Goal: Transaction & Acquisition: Purchase product/service

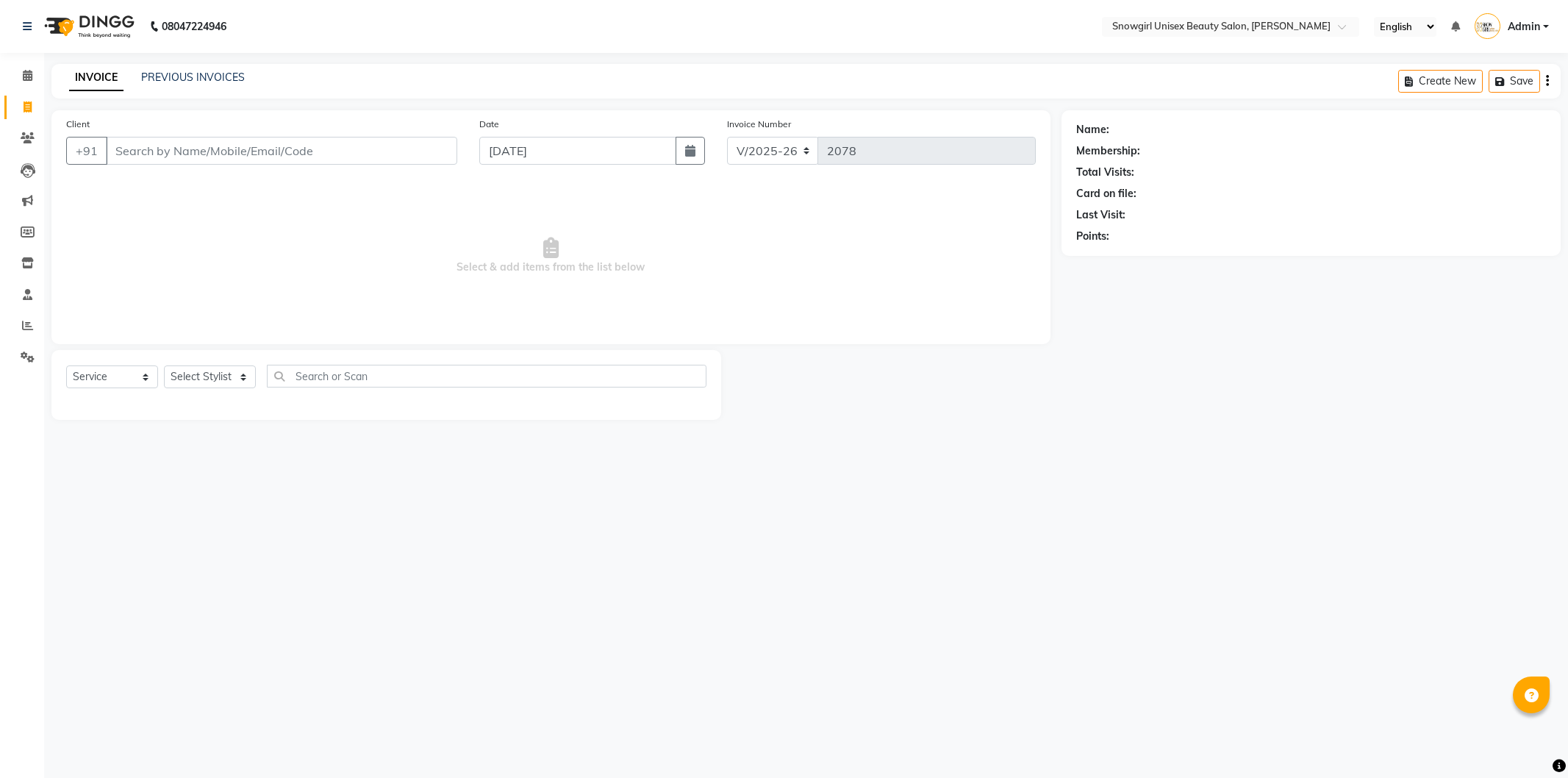
select select "5593"
select select "service"
click at [313, 157] on input "Client" at bounding box center [282, 151] width 351 height 28
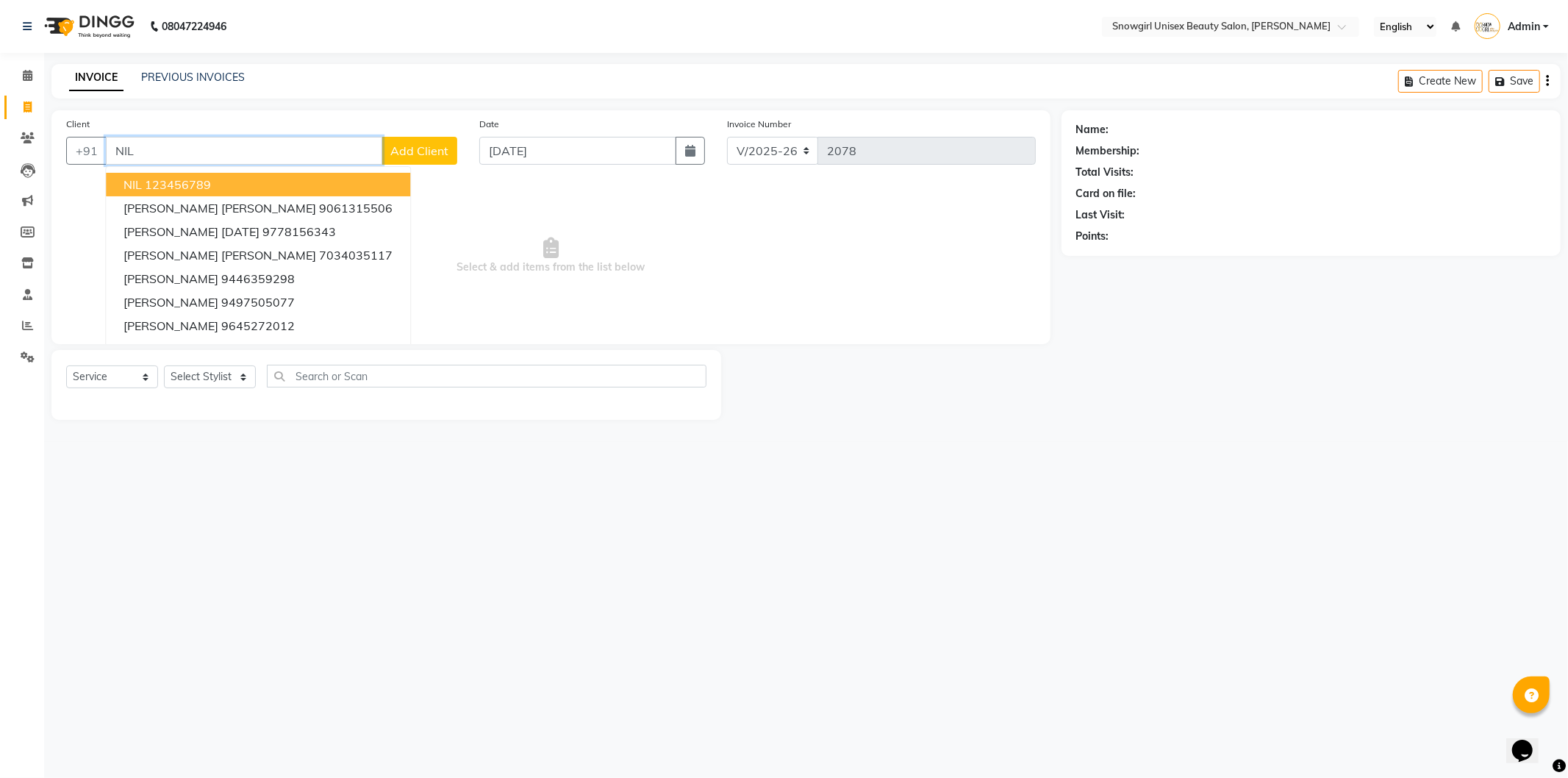
click at [276, 181] on button "NIL 123456789" at bounding box center [258, 184] width 304 height 23
type input "123456789"
drag, startPoint x: 276, startPoint y: 181, endPoint x: 274, endPoint y: 204, distance: 23.1
click at [276, 181] on div "Client [PHONE_NUMBER] NIL 123456789 [PERSON_NAME] [PERSON_NAME] 9061315506 [PER…" at bounding box center [551, 228] width 999 height 234
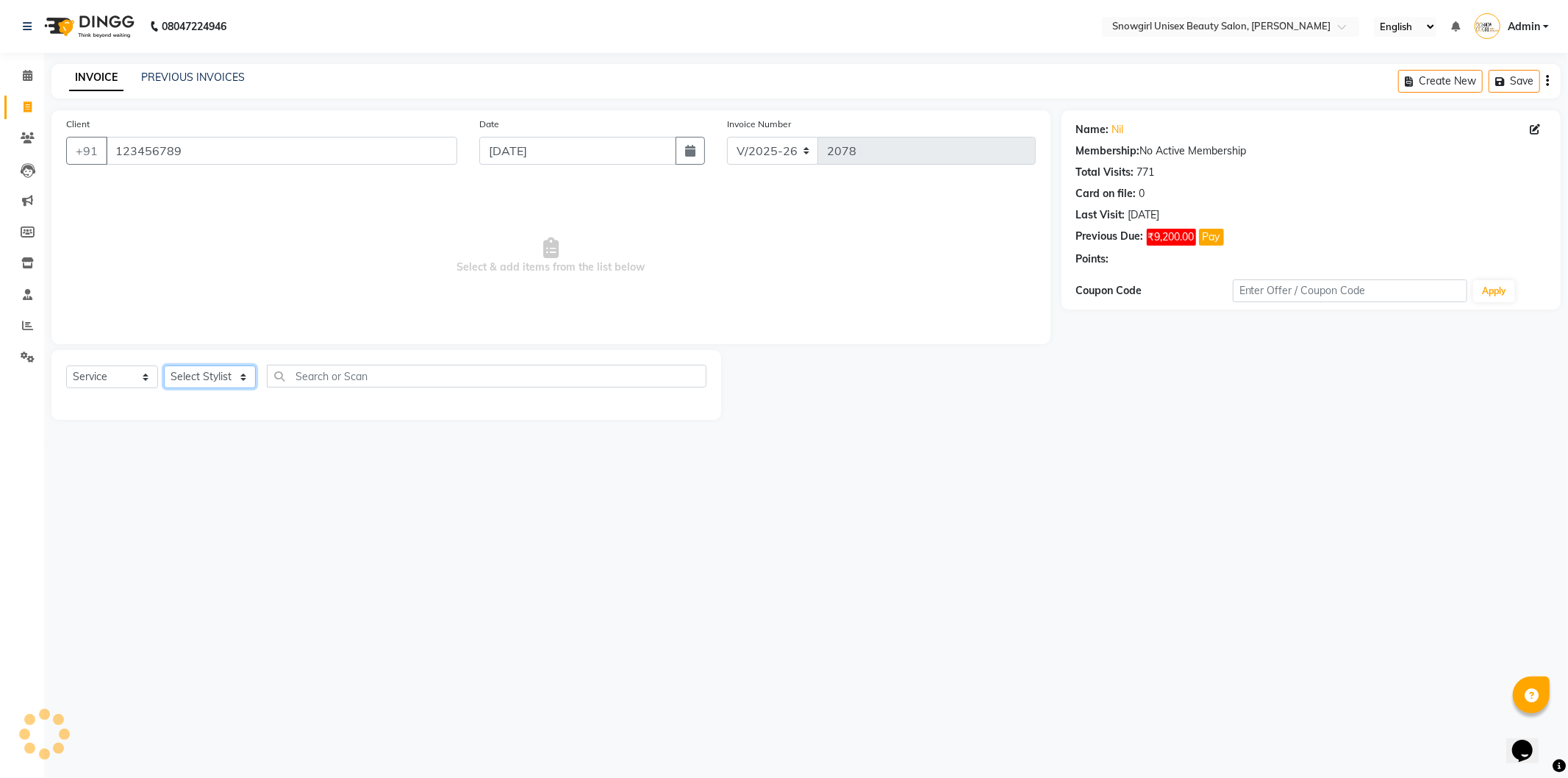
click at [203, 379] on select "Select Stylist [PERSON_NAME] [PERSON_NAME] [PERSON_NAME] [PERSON_NAME] [PERSON_…" at bounding box center [210, 376] width 92 height 22
click at [247, 365] on div "Select Service Product Membership Package Voucher Prepaid Gift Card Select Styl…" at bounding box center [387, 382] width 641 height 35
click at [245, 372] on select "Select Stylist [PERSON_NAME] [PERSON_NAME] [PERSON_NAME] [PERSON_NAME] [PERSON_…" at bounding box center [210, 376] width 92 height 22
select select "39205"
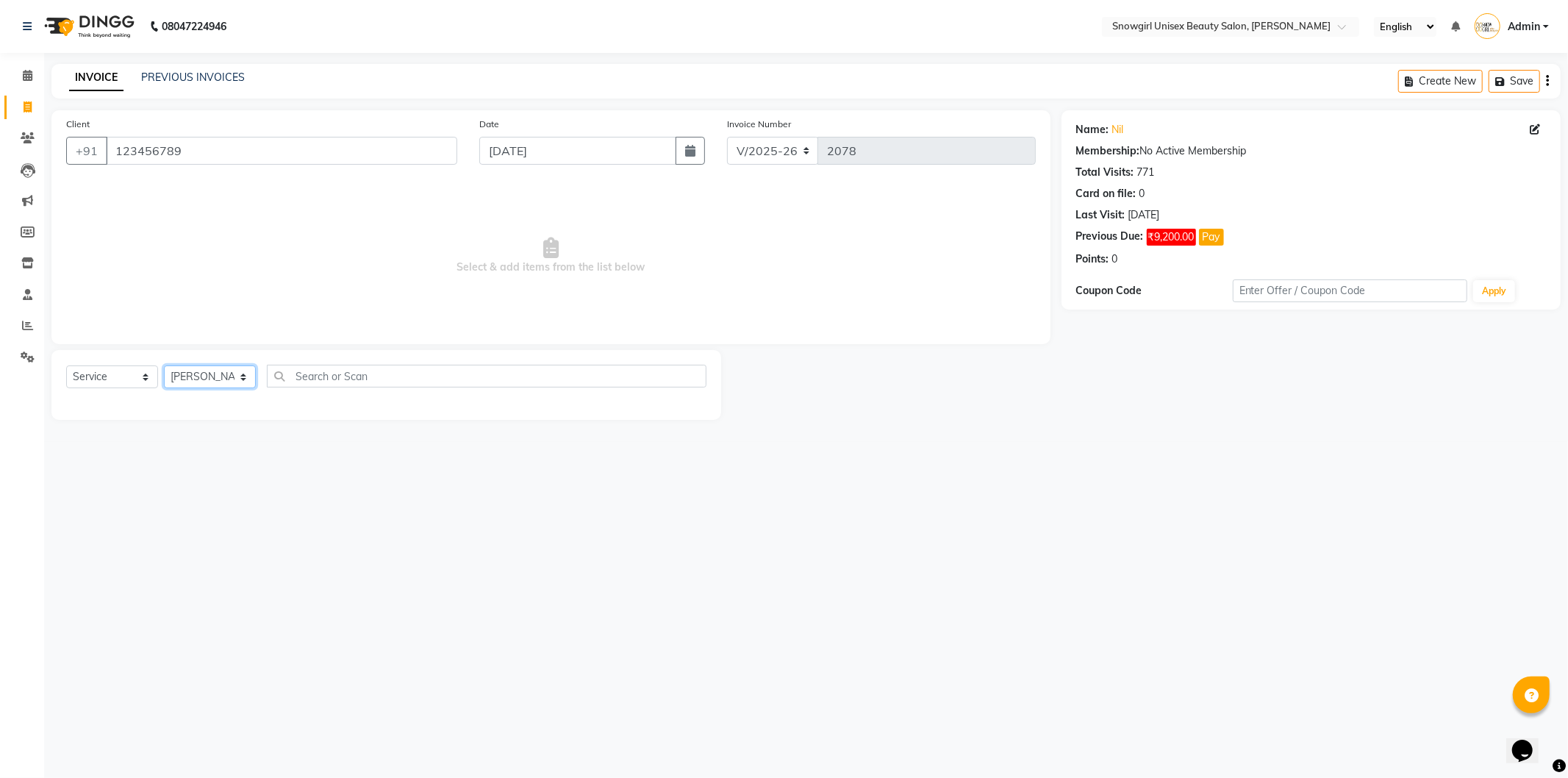
click at [164, 366] on select "Select Stylist [PERSON_NAME] [PERSON_NAME] [PERSON_NAME] [PERSON_NAME] [PERSON_…" at bounding box center [210, 376] width 92 height 22
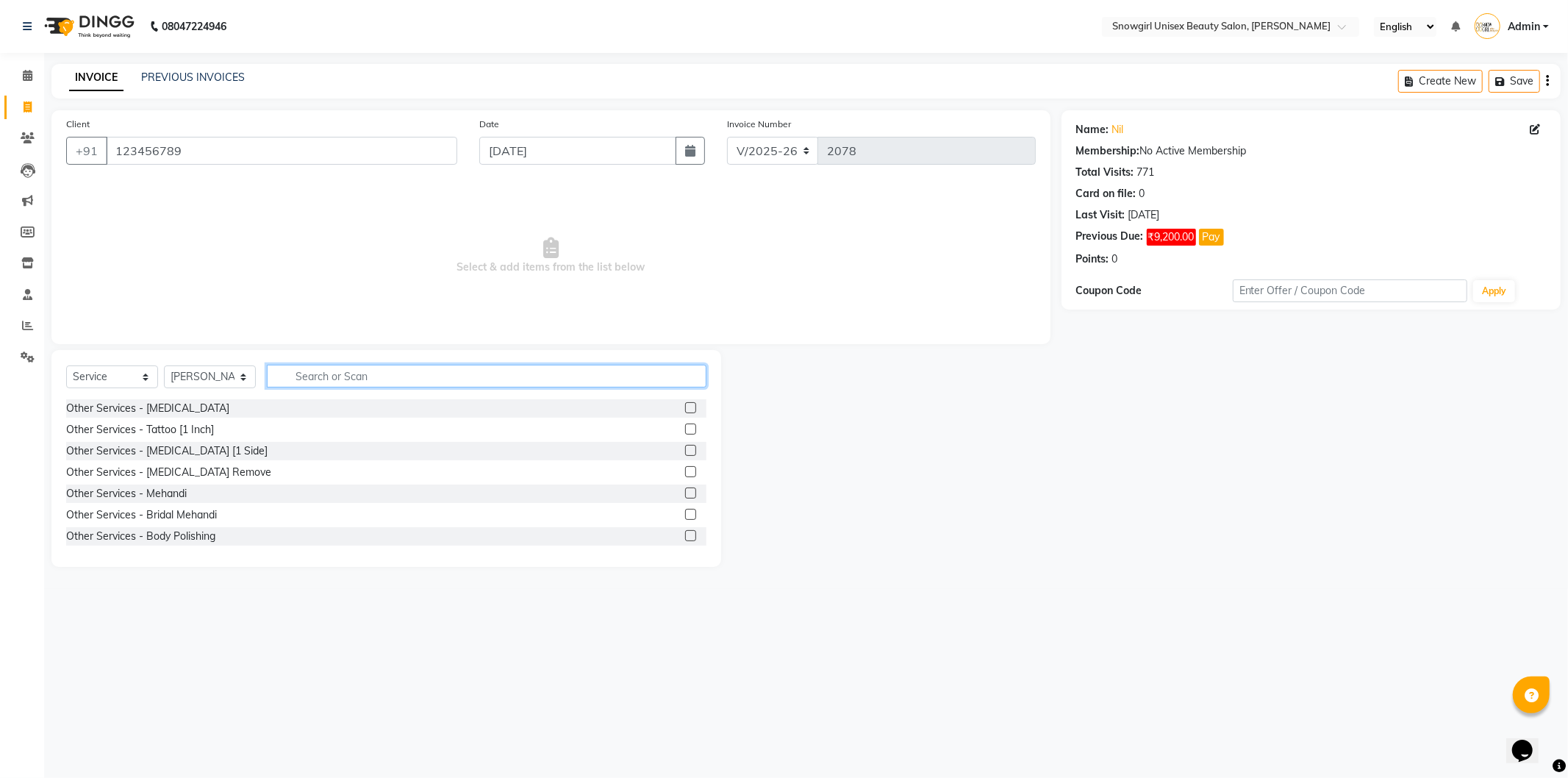
click at [354, 371] on input "text" at bounding box center [487, 375] width 440 height 22
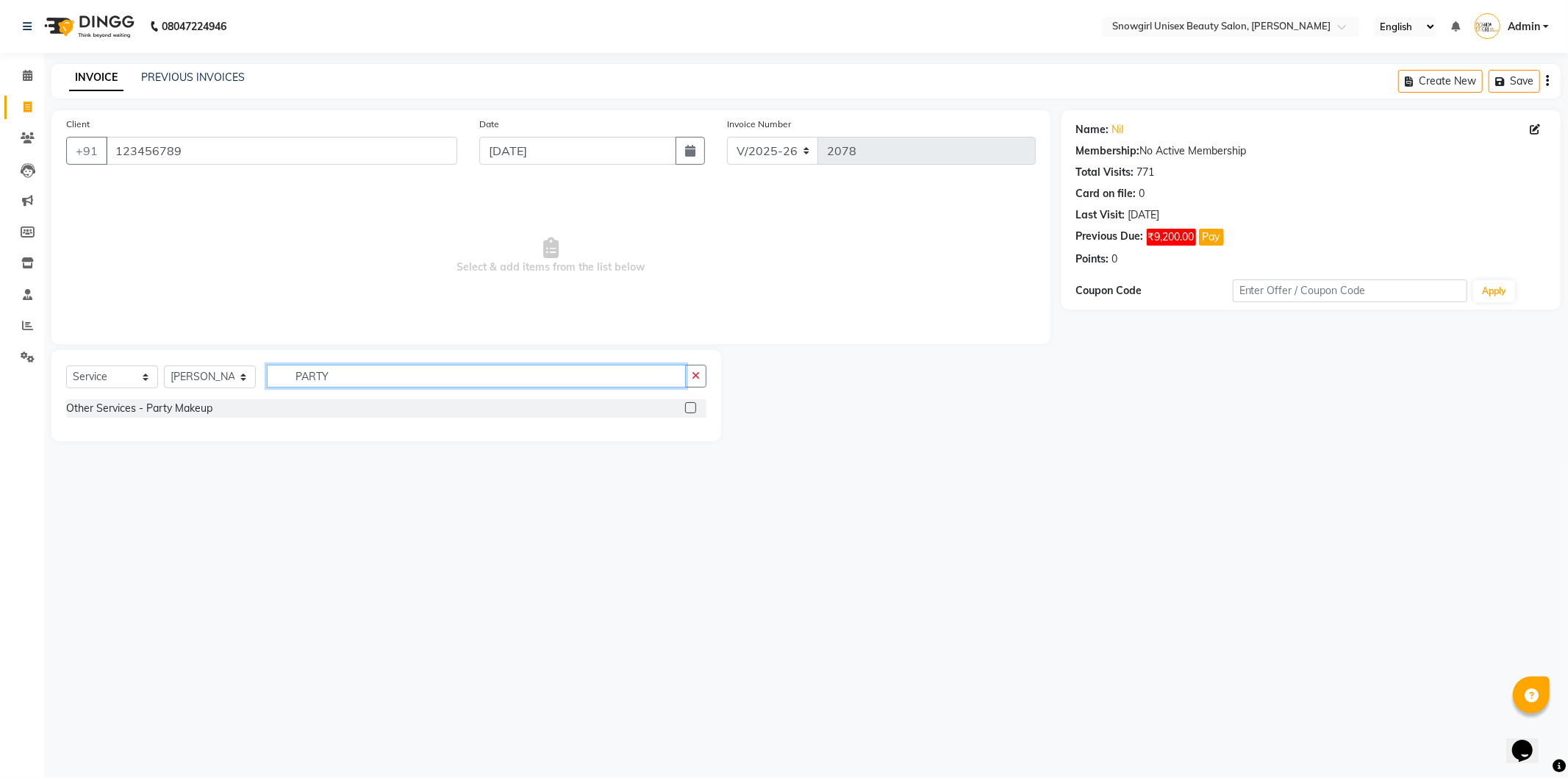
type input "PARTY"
click at [691, 410] on label at bounding box center [690, 408] width 11 height 11
click at [691, 410] on input "checkbox" at bounding box center [690, 409] width 9 height 9
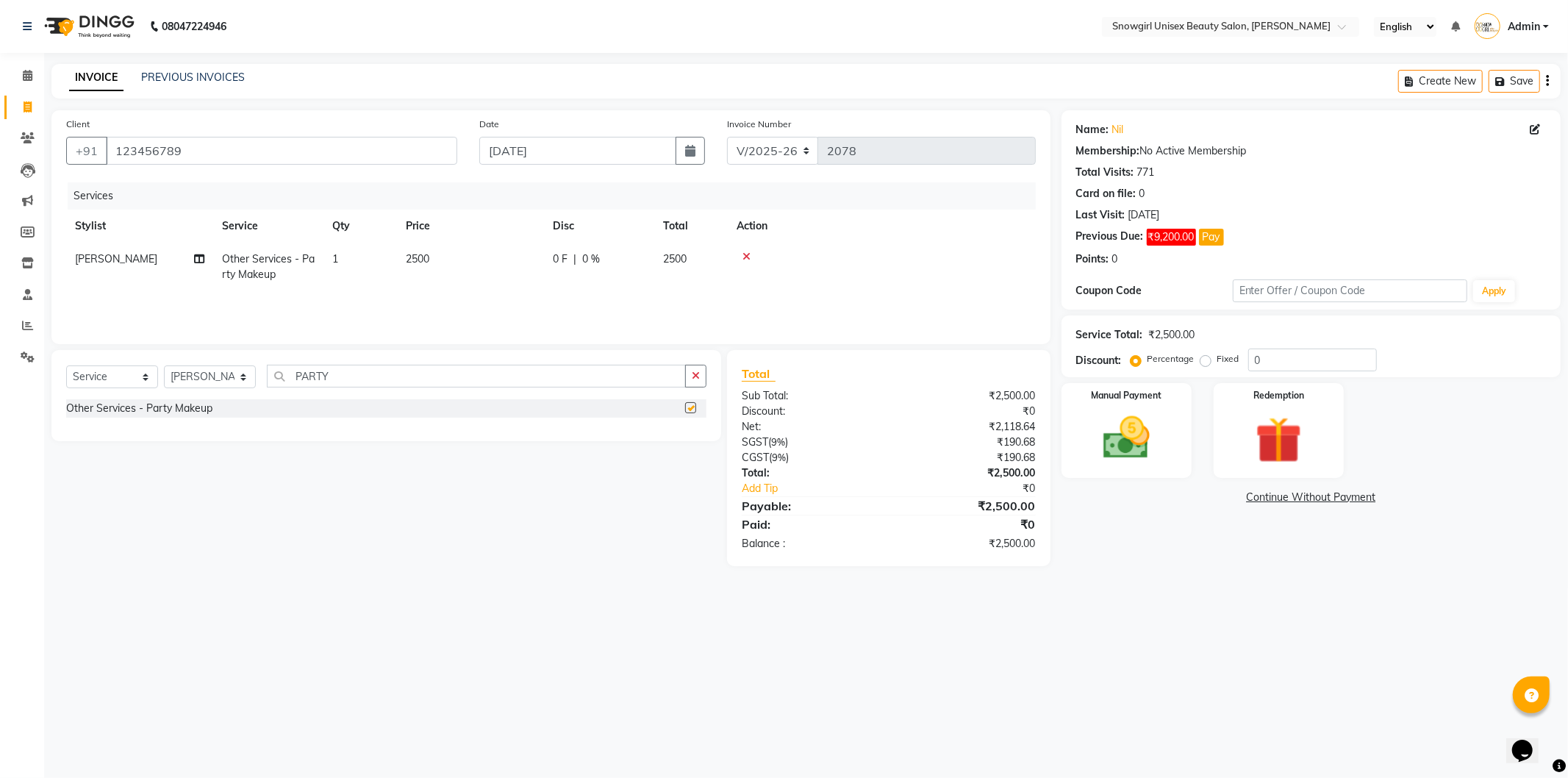
checkbox input "false"
click at [401, 258] on td "2500" at bounding box center [471, 267] width 147 height 49
select select "39205"
click at [489, 267] on input "2500" at bounding box center [539, 262] width 129 height 22
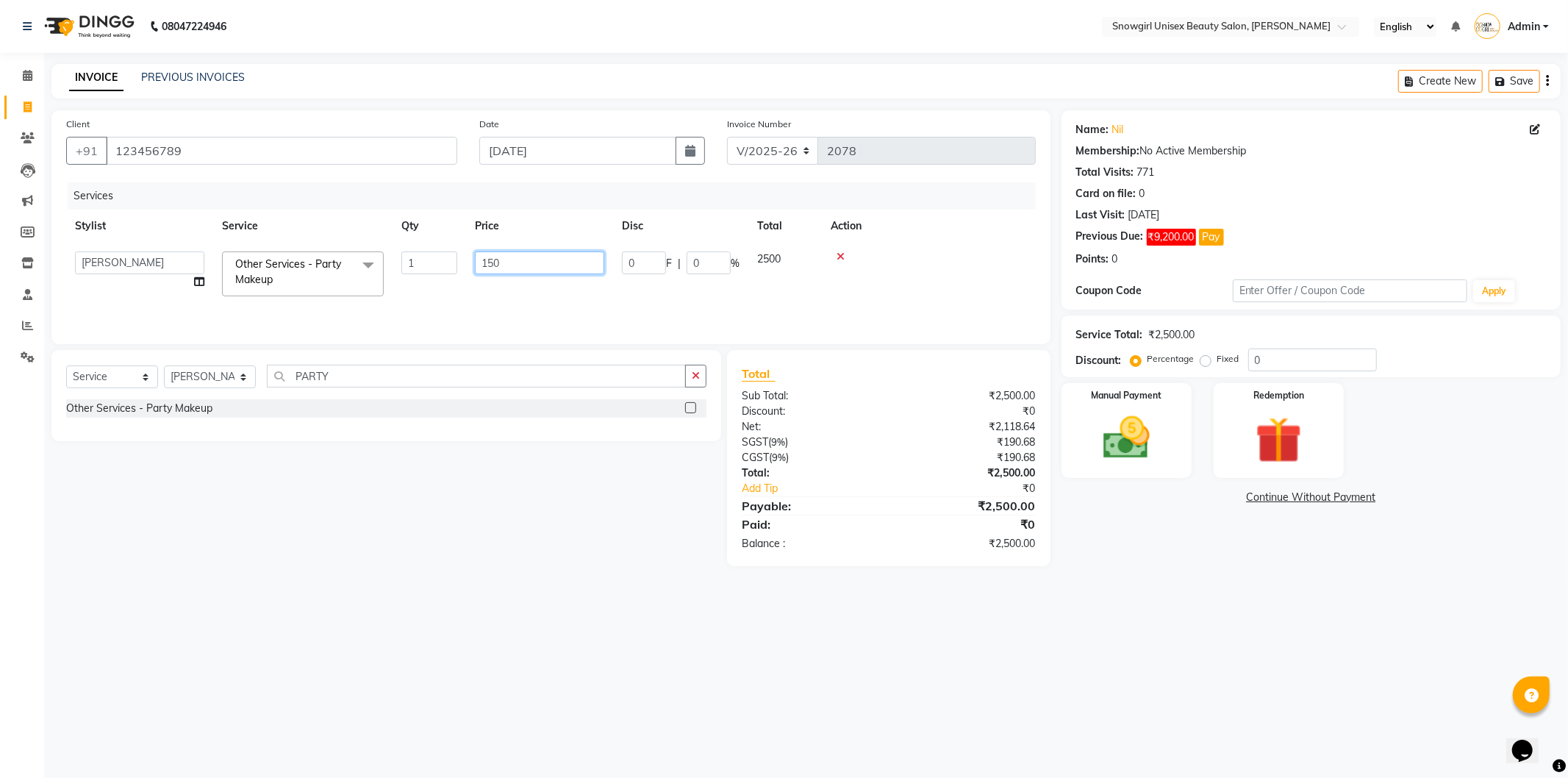
type input "1500"
click at [460, 283] on tr "[PERSON_NAME] [PERSON_NAME] [PERSON_NAME] [PERSON_NAME] [PERSON_NAME] [PERSON_N…" at bounding box center [551, 274] width 970 height 63
click at [235, 384] on select "Select Stylist [PERSON_NAME] [PERSON_NAME] [PERSON_NAME] [PERSON_NAME] [PERSON_…" at bounding box center [210, 376] width 92 height 22
select select "39189"
click at [164, 366] on select "Select Stylist [PERSON_NAME] [PERSON_NAME] [PERSON_NAME] [PERSON_NAME] [PERSON_…" at bounding box center [210, 376] width 92 height 22
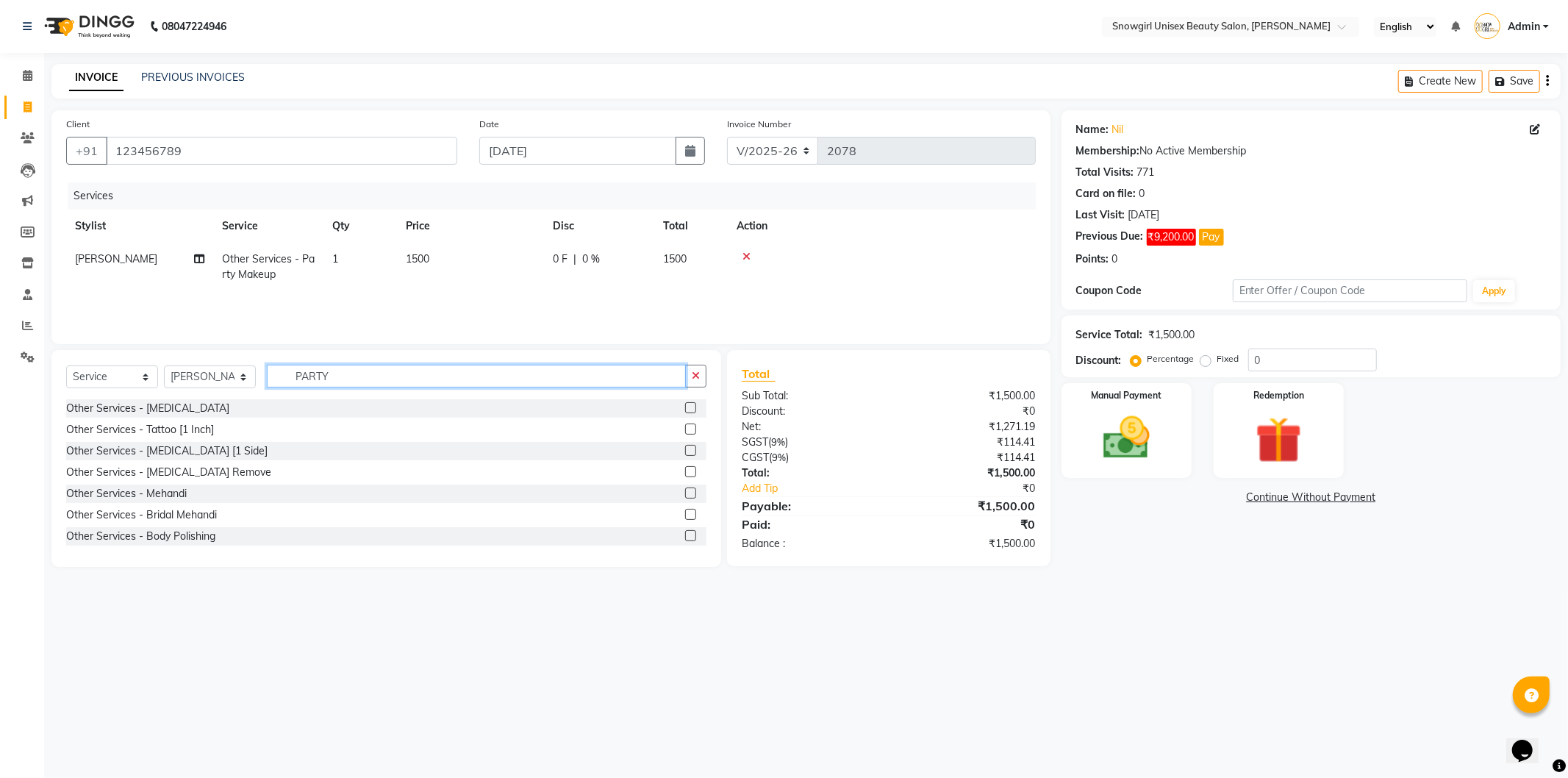
click at [317, 379] on input "PARTY" at bounding box center [477, 375] width 419 height 22
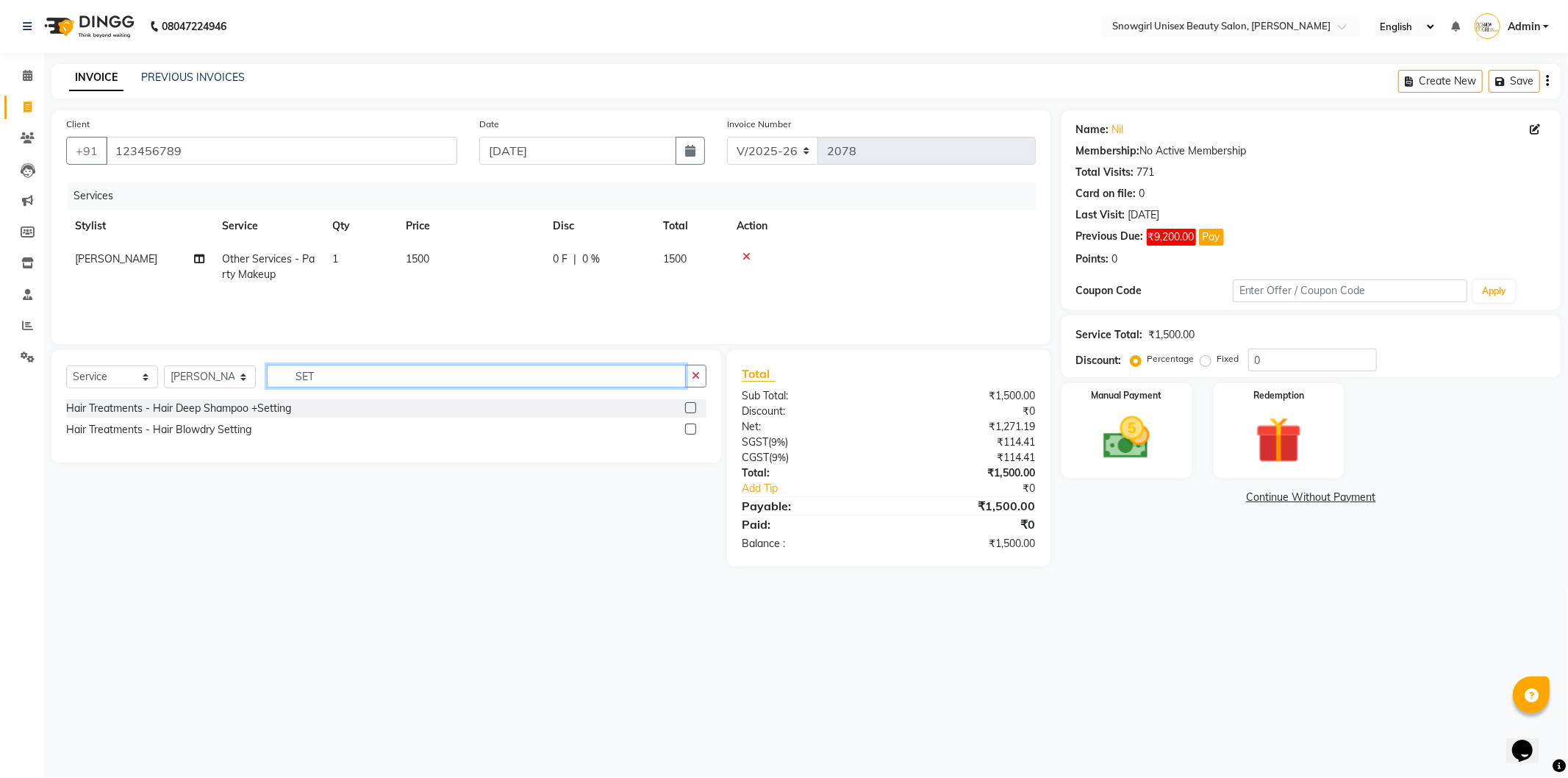
type input "SET"
click at [687, 410] on label at bounding box center [690, 408] width 11 height 11
click at [687, 410] on input "checkbox" at bounding box center [690, 409] width 9 height 9
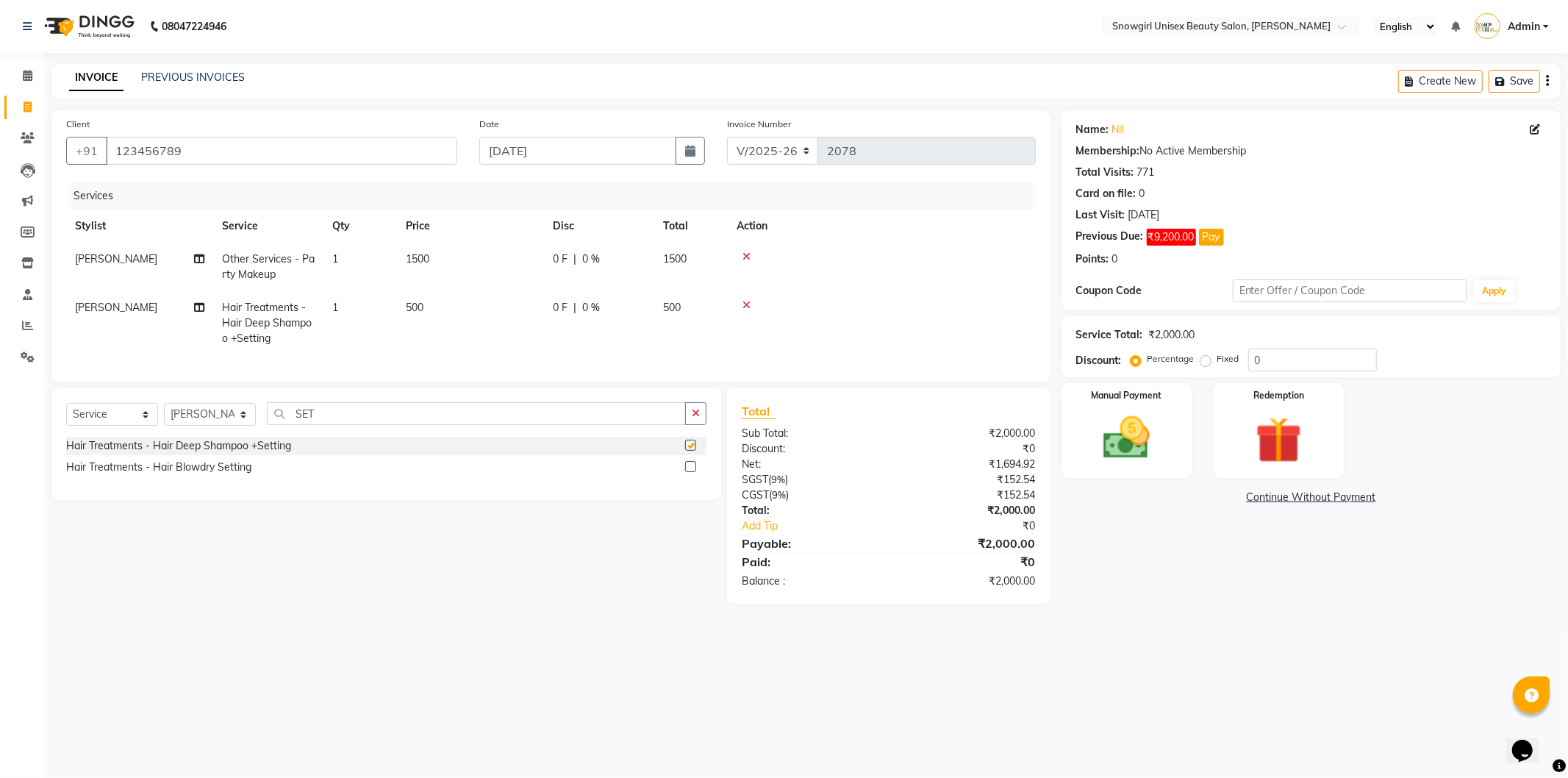
checkbox input "false"
click at [686, 472] on label at bounding box center [690, 467] width 11 height 11
click at [686, 472] on input "checkbox" at bounding box center [690, 468] width 9 height 9
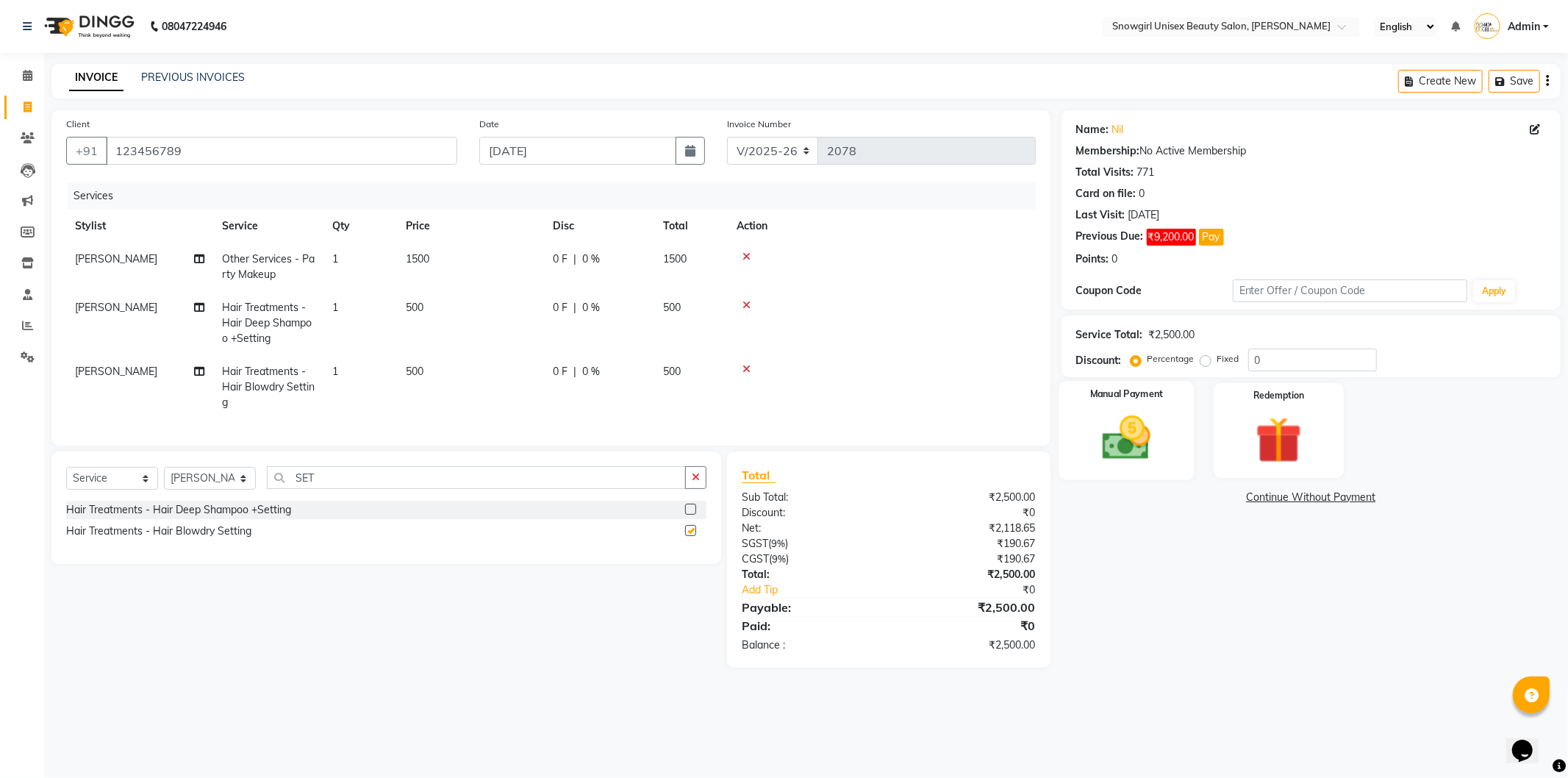
checkbox input "false"
click at [885, 379] on td at bounding box center [882, 387] width 308 height 64
click at [898, 379] on td at bounding box center [882, 387] width 308 height 64
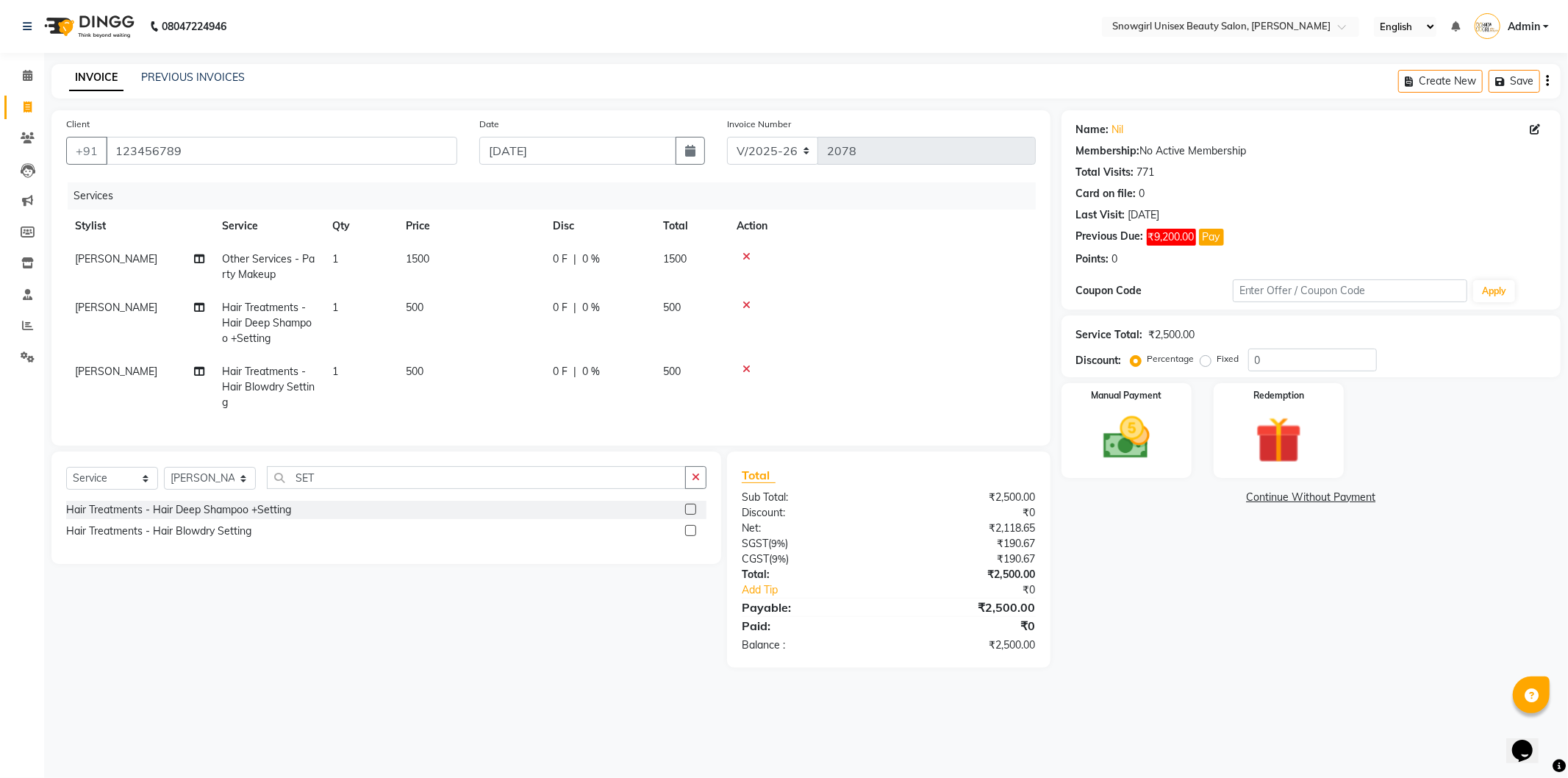
click at [898, 379] on td at bounding box center [882, 387] width 308 height 64
click at [897, 379] on td at bounding box center [882, 387] width 308 height 64
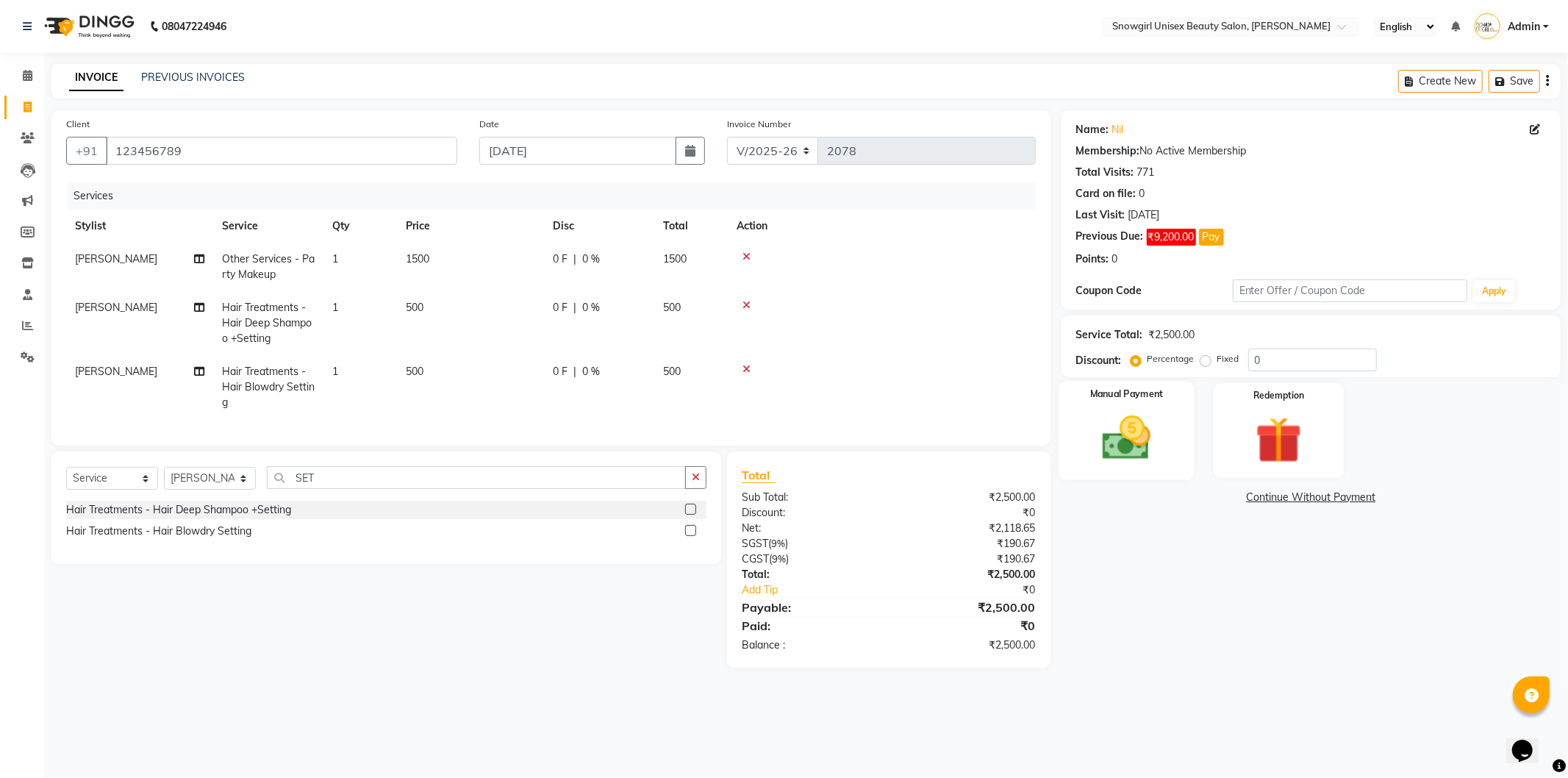
click at [1116, 449] on img at bounding box center [1127, 438] width 79 height 56
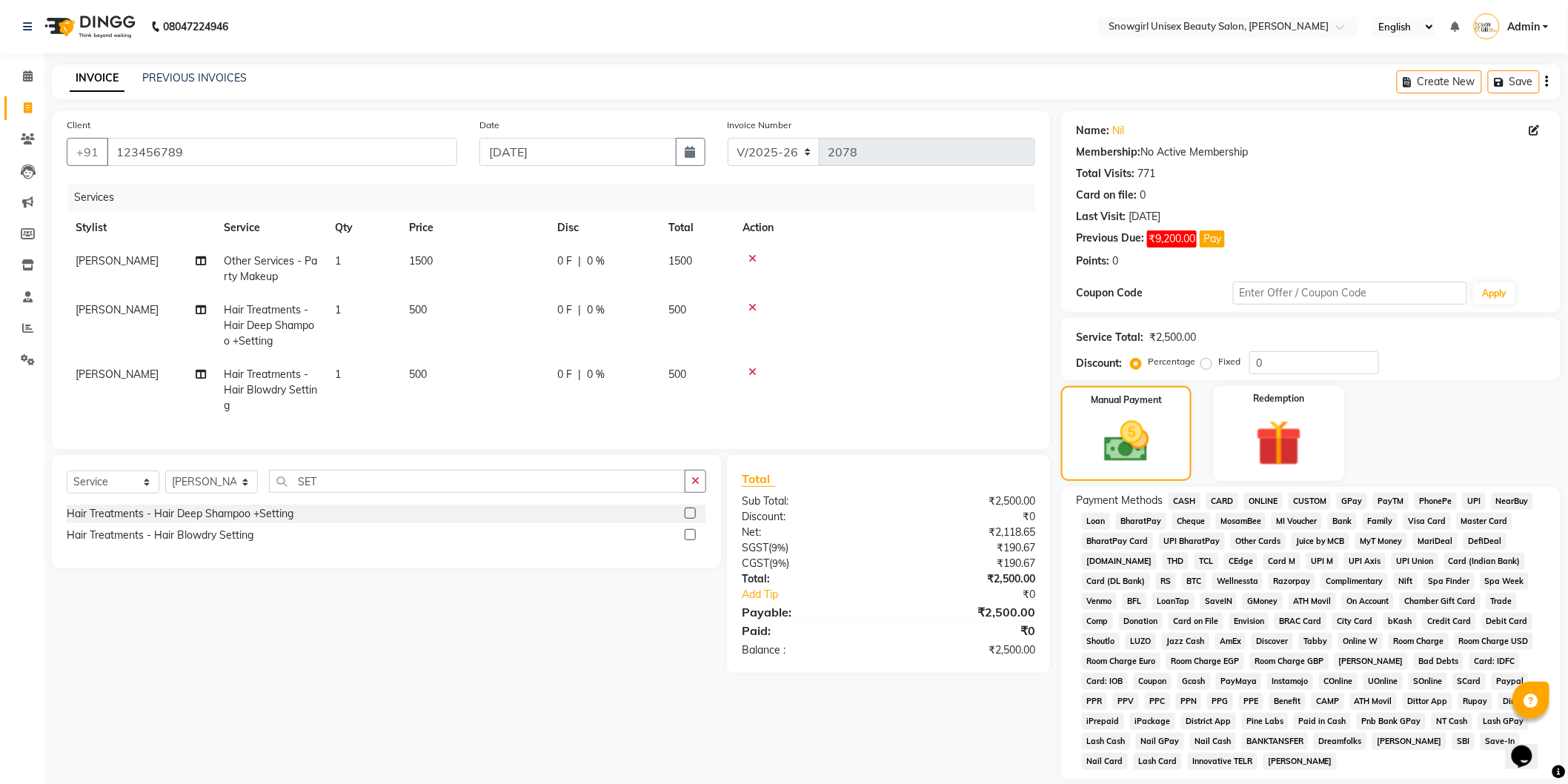
click at [1182, 506] on span "CASH" at bounding box center [1184, 502] width 32 height 17
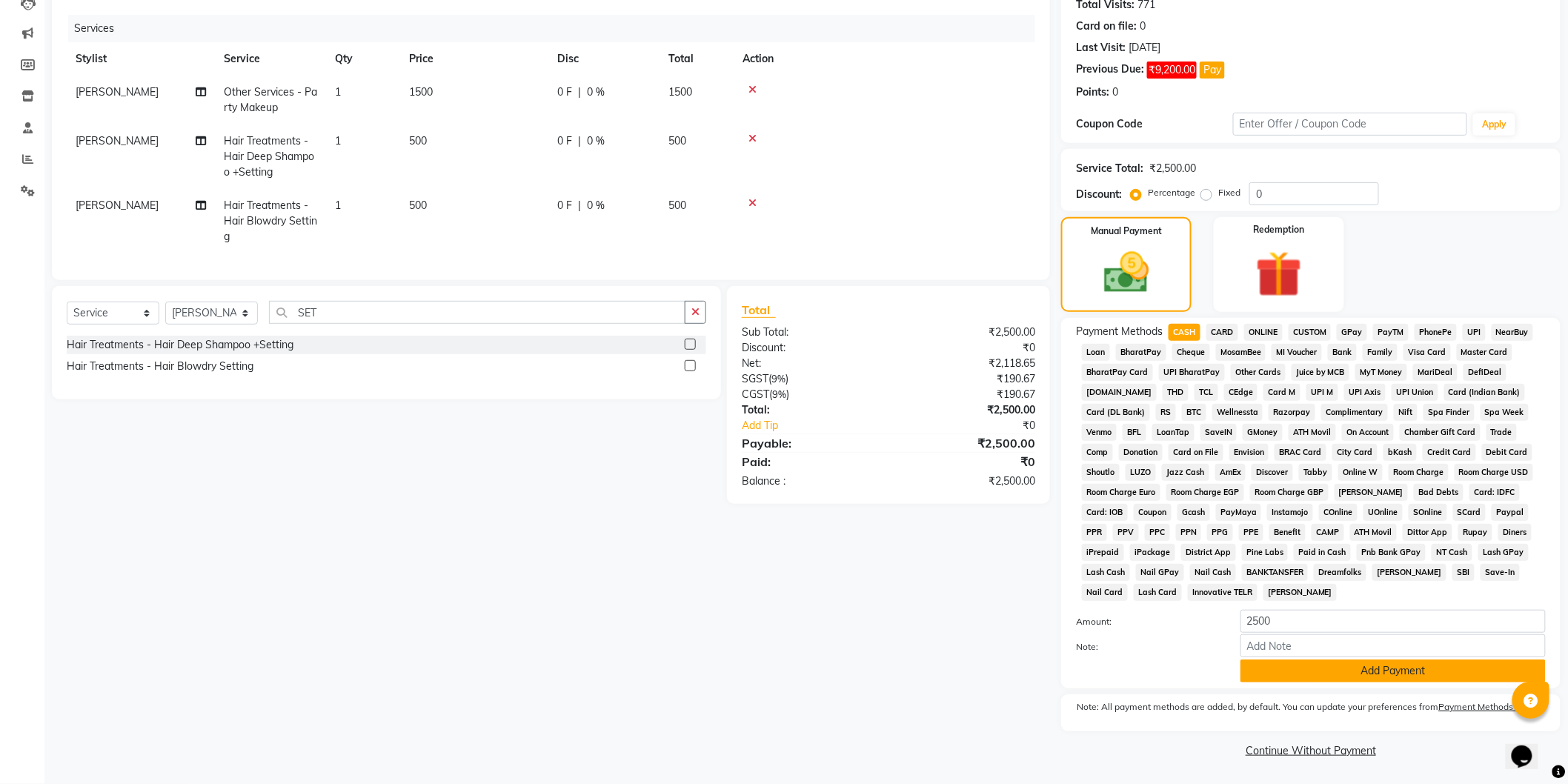
click at [1308, 676] on button "Add Payment" at bounding box center [1392, 671] width 305 height 23
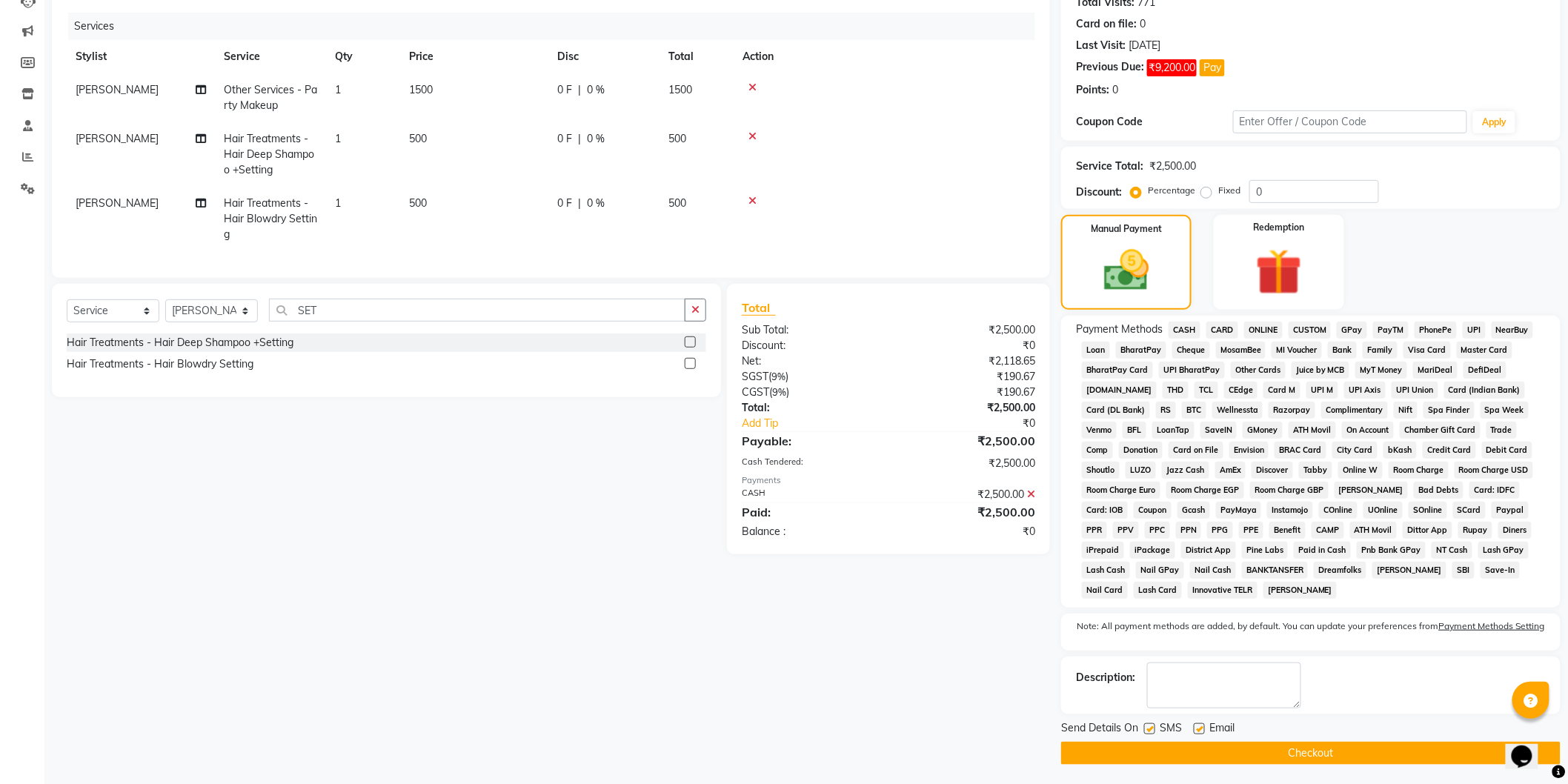
click at [723, 603] on div "Client [PHONE_NUMBER] Date [DATE] Invoice Number V/2025 V/[PHONE_NUMBER] Servic…" at bounding box center [551, 352] width 1020 height 825
click at [424, 200] on span "500" at bounding box center [417, 203] width 18 height 13
select select "39189"
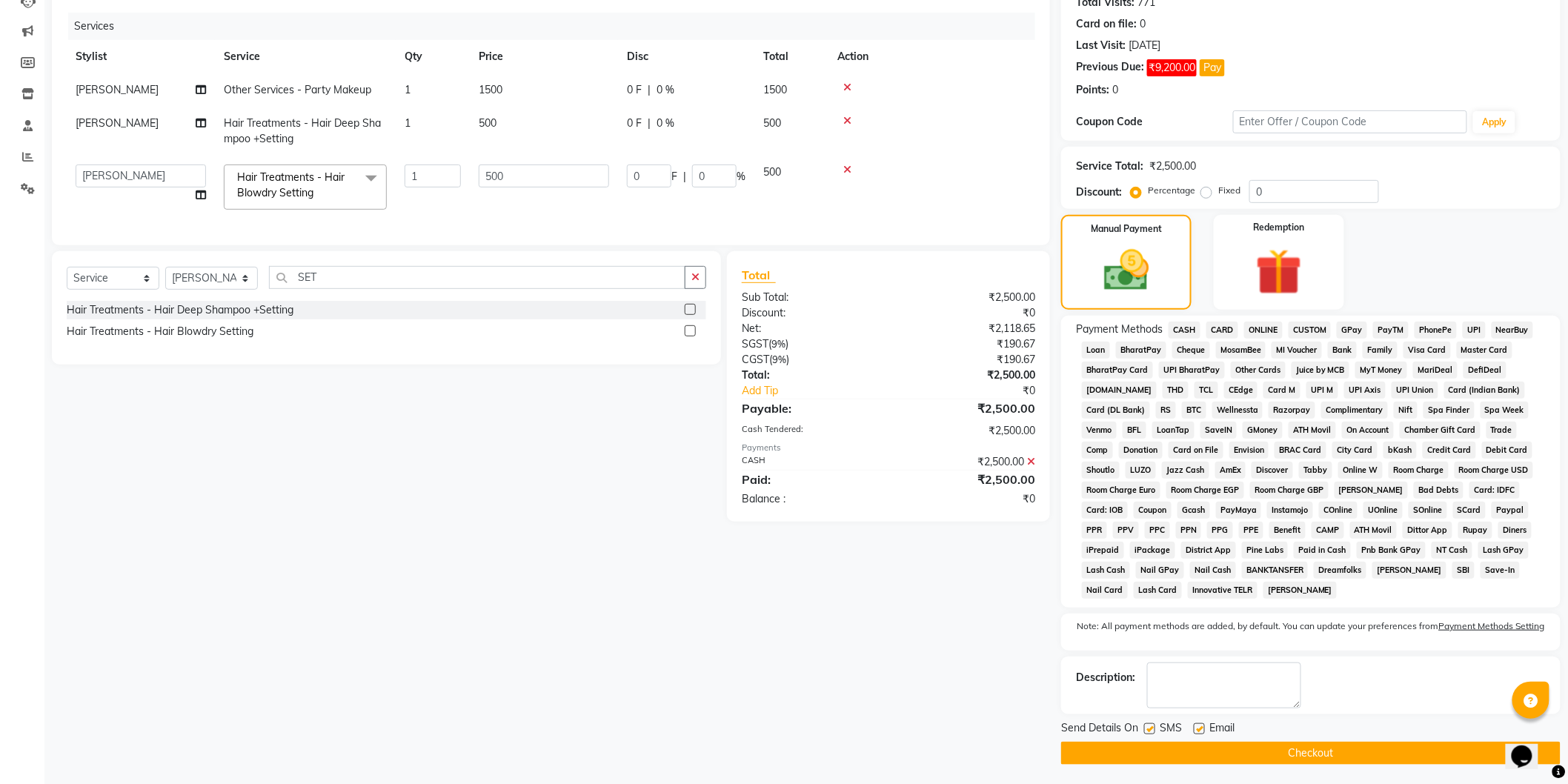
click at [424, 200] on td "1" at bounding box center [432, 187] width 74 height 63
click at [491, 179] on input "500" at bounding box center [544, 176] width 130 height 23
type input "1000"
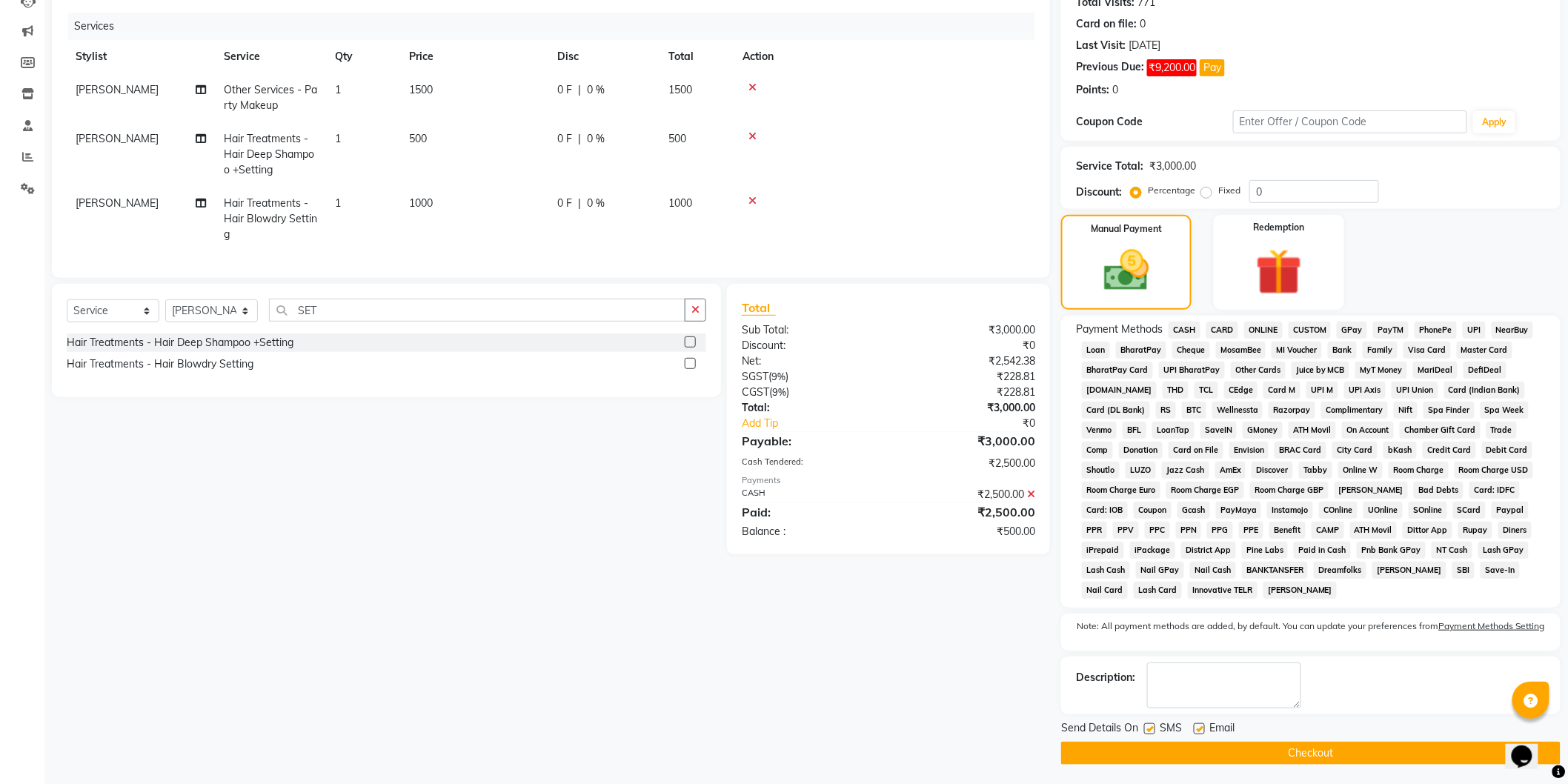
click at [915, 203] on td at bounding box center [885, 218] width 302 height 65
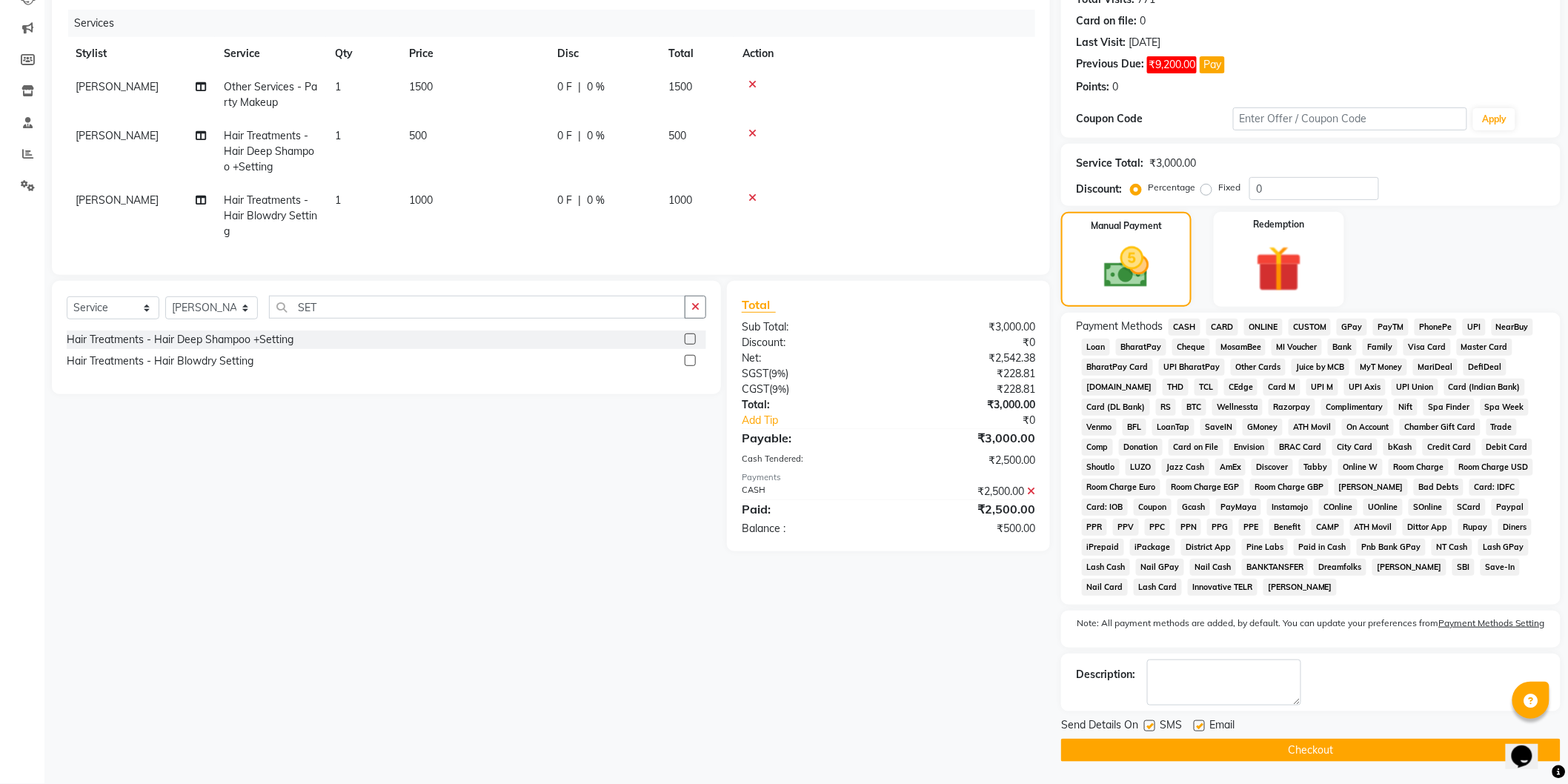
click at [932, 150] on td at bounding box center [885, 151] width 302 height 65
click at [1031, 497] on icon at bounding box center [1031, 491] width 8 height 10
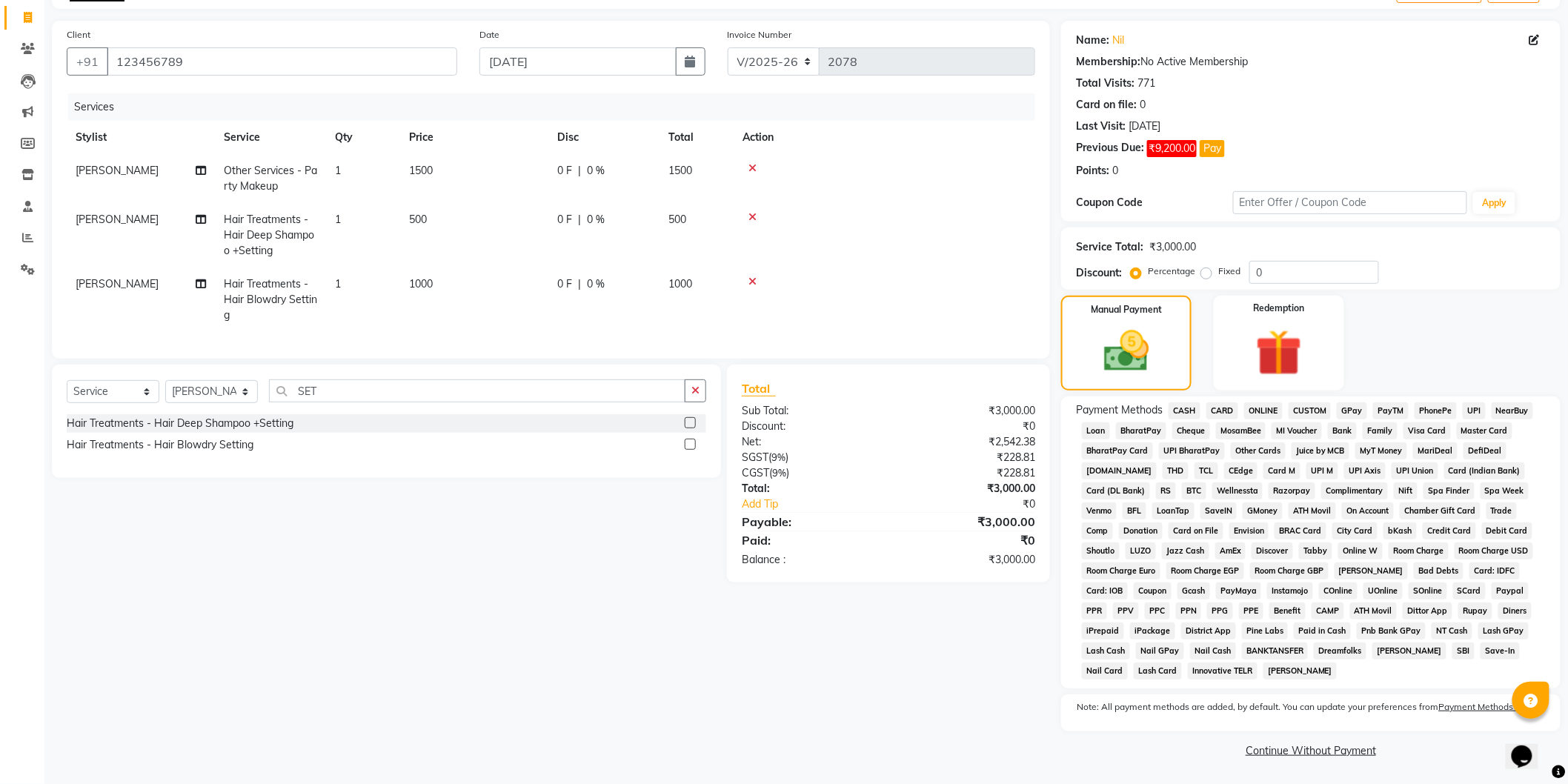
scroll to position [92, 0]
click at [1189, 408] on span "CASH" at bounding box center [1184, 411] width 32 height 17
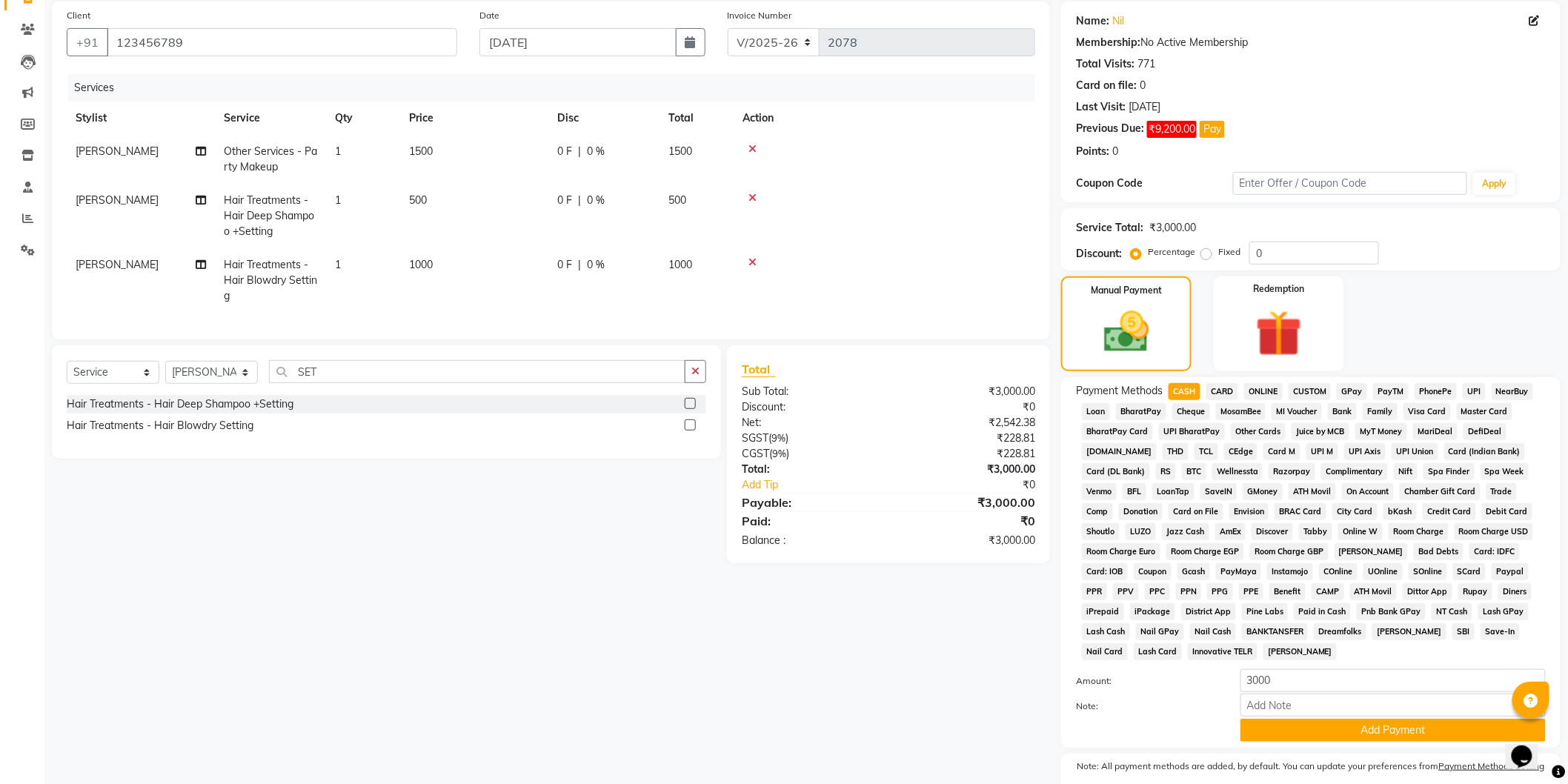
scroll to position [171, 0]
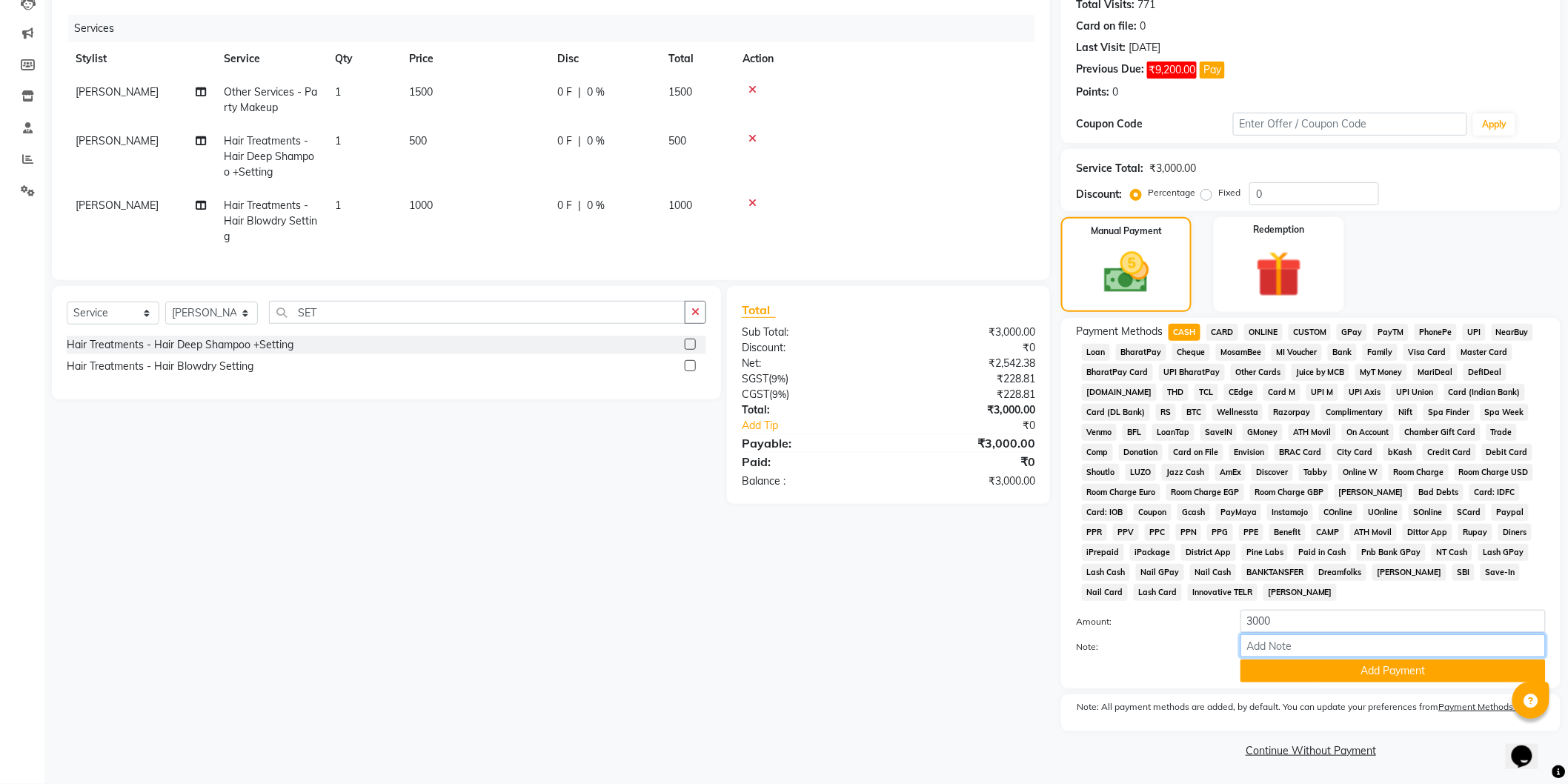
click at [1327, 655] on input "Note:" at bounding box center [1392, 645] width 305 height 23
click at [1325, 672] on button "Add Payment" at bounding box center [1392, 671] width 305 height 23
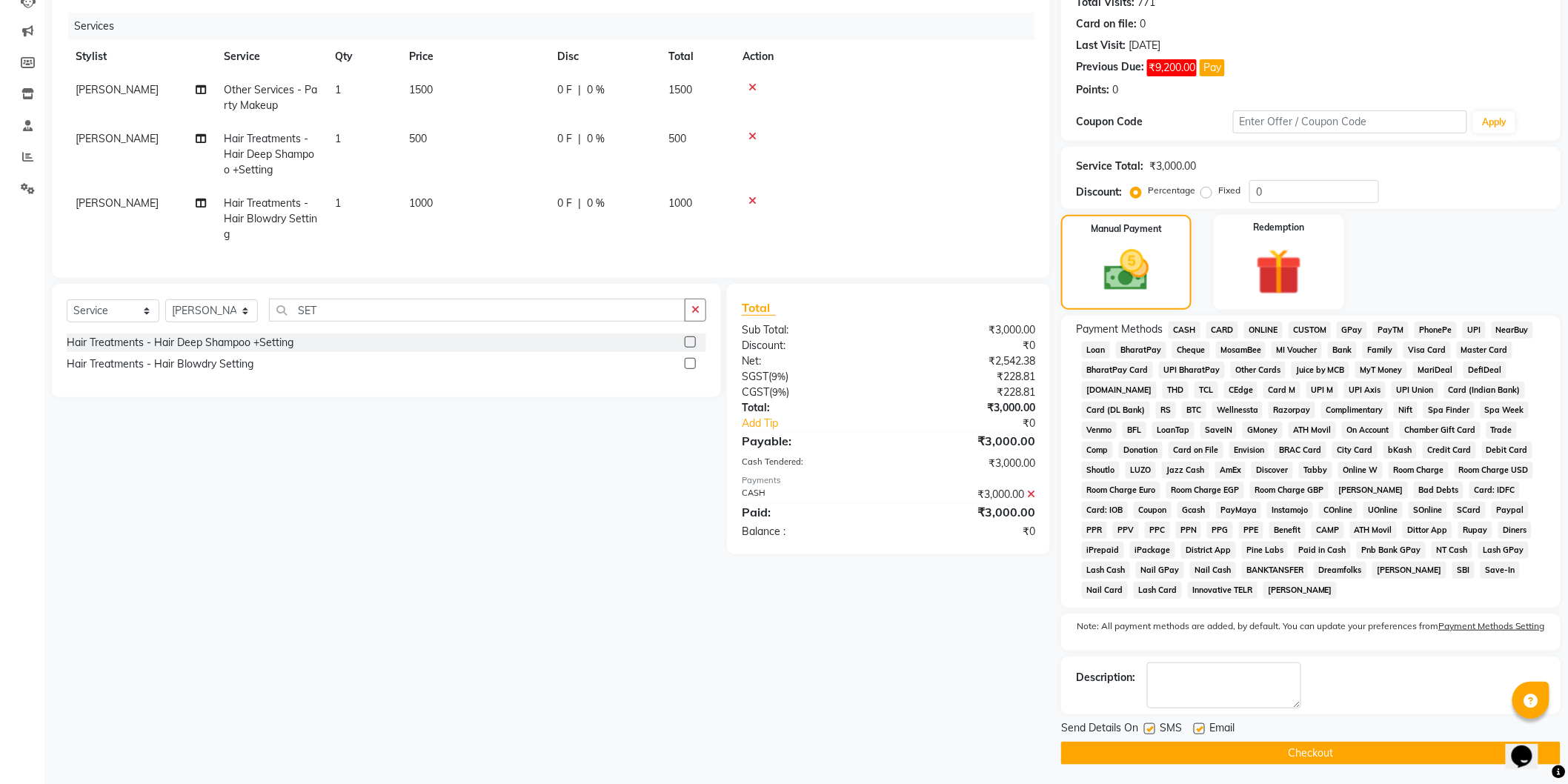
click at [1397, 758] on button "Checkout" at bounding box center [1311, 753] width 499 height 23
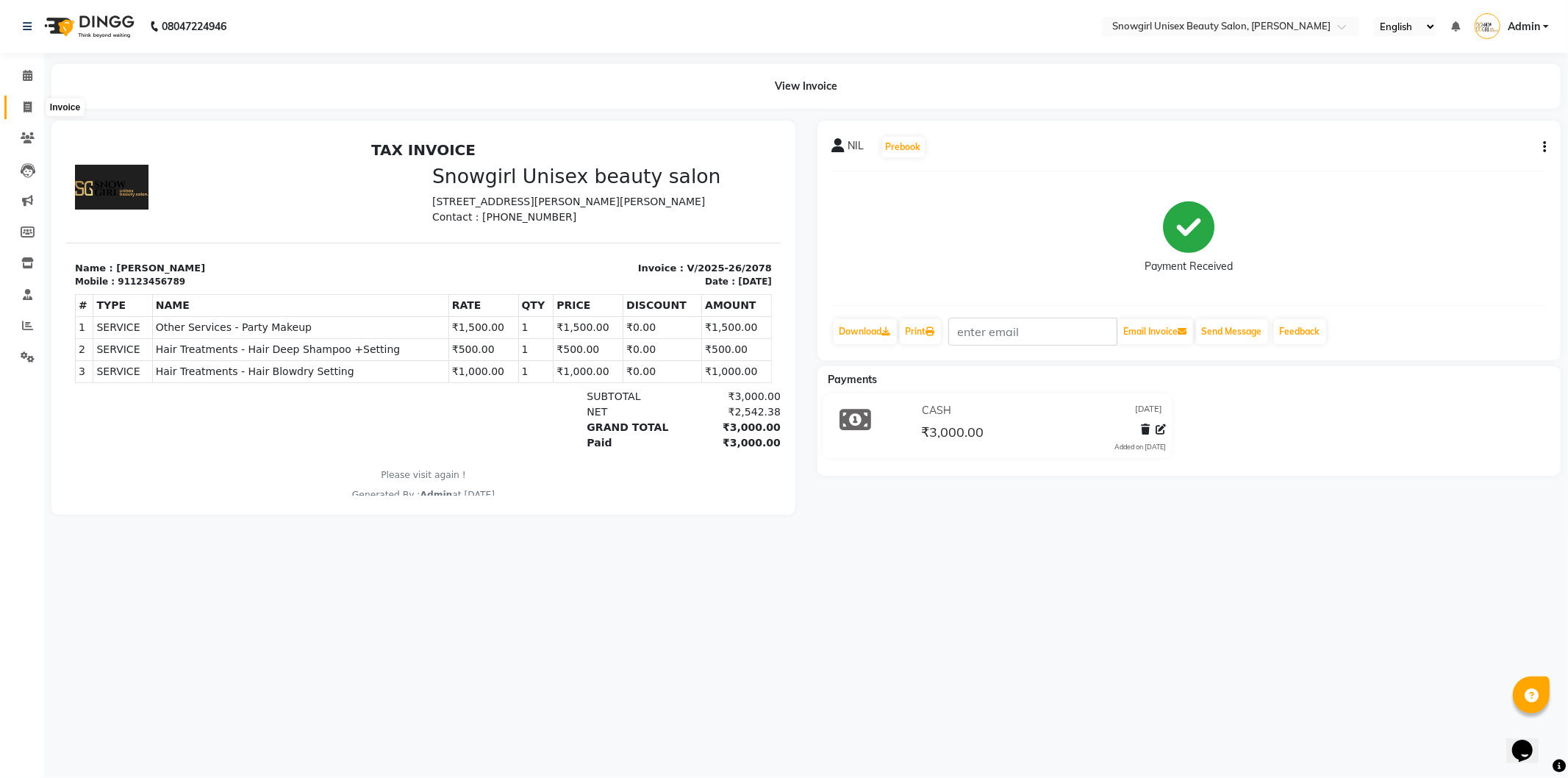
click at [28, 105] on icon at bounding box center [27, 107] width 8 height 11
select select "service"
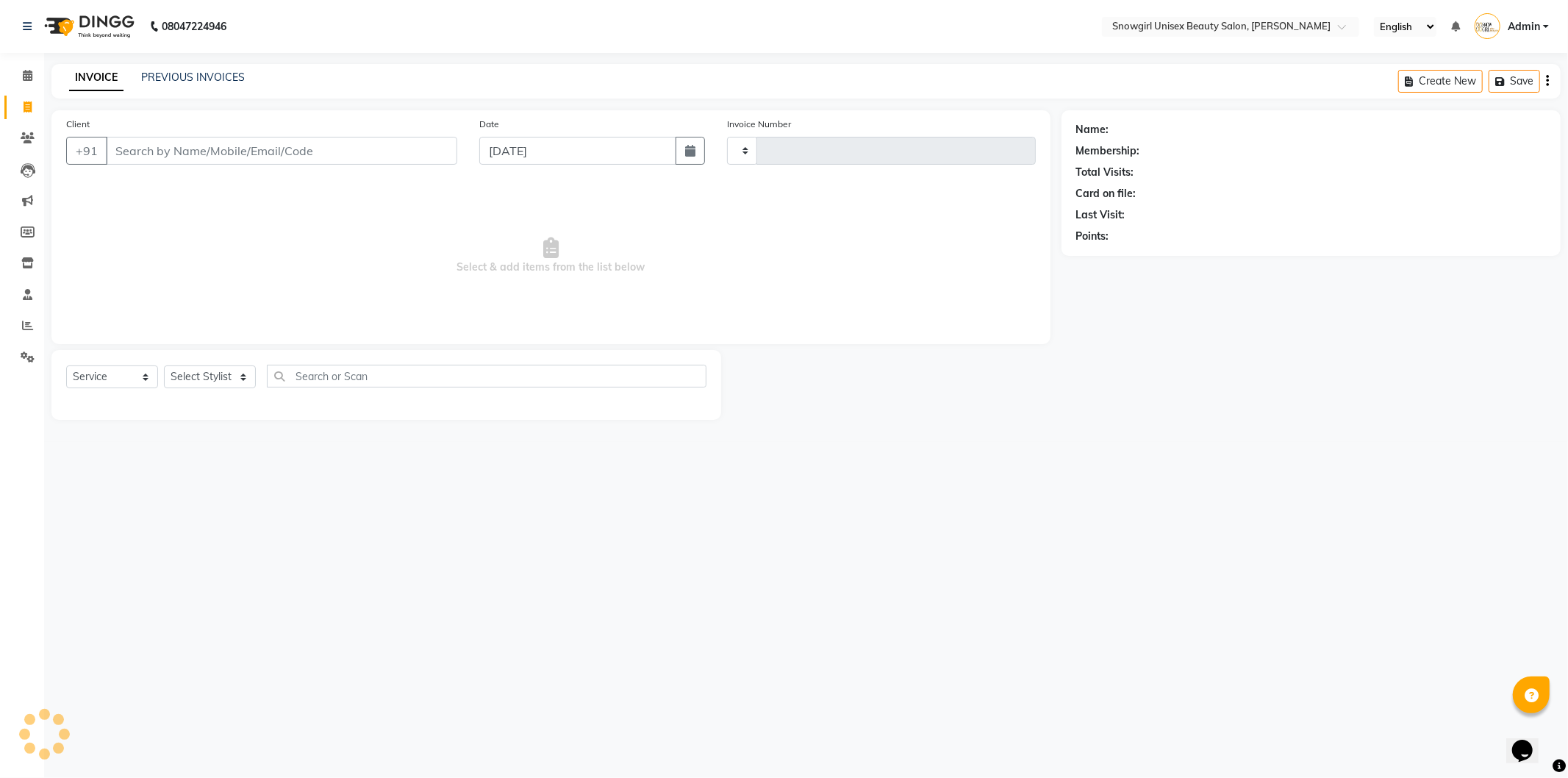
type input "2079"
select select "5593"
click at [686, 157] on button "button" at bounding box center [690, 151] width 29 height 28
select select "9"
select select "2025"
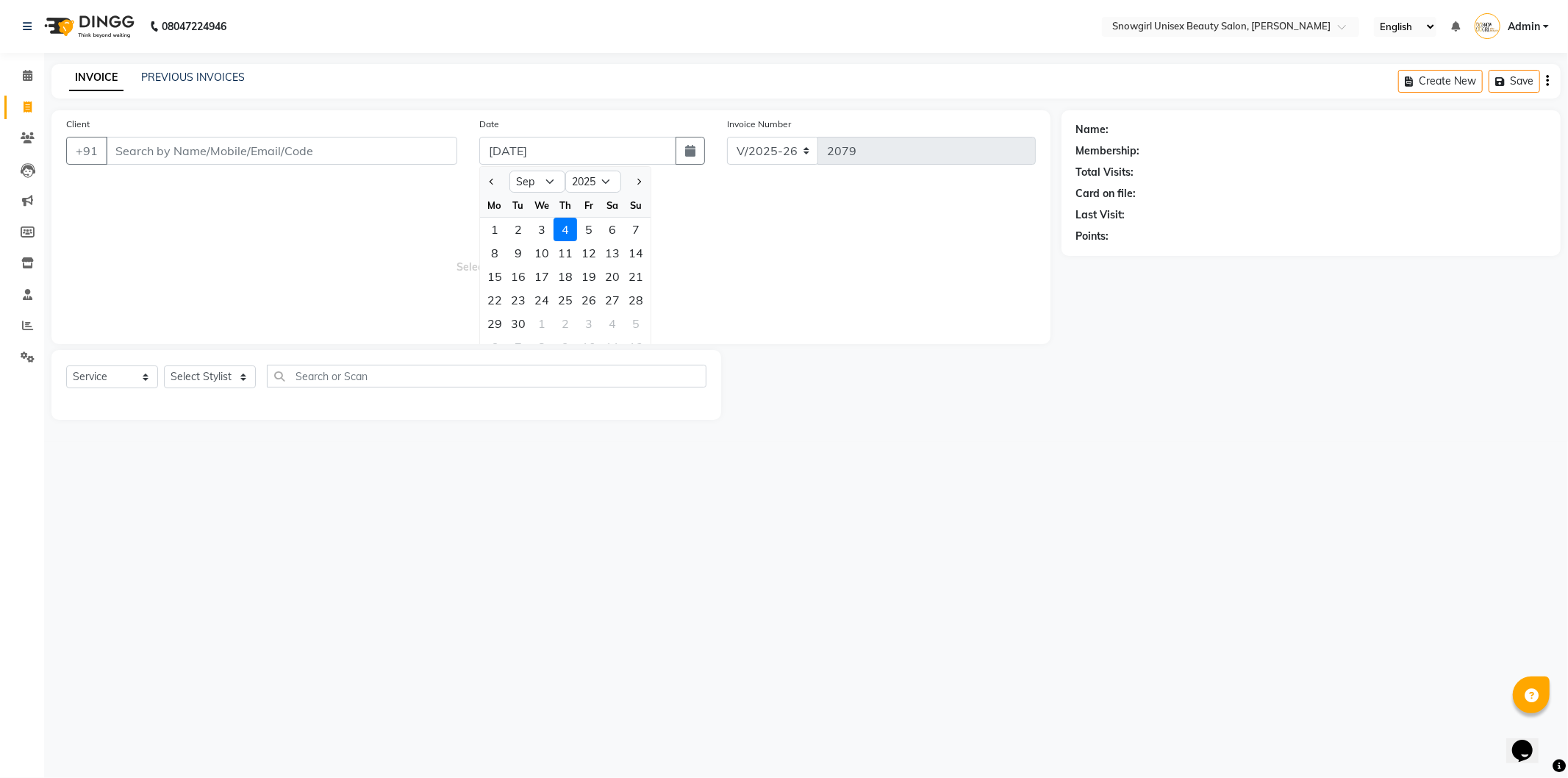
click at [445, 101] on main "INVOICE PREVIOUS INVOICES Create New Save Client +91 Date [DATE] Jan Feb Mar Ap…" at bounding box center [806, 253] width 1524 height 378
click at [256, 151] on input "Client" at bounding box center [282, 151] width 351 height 28
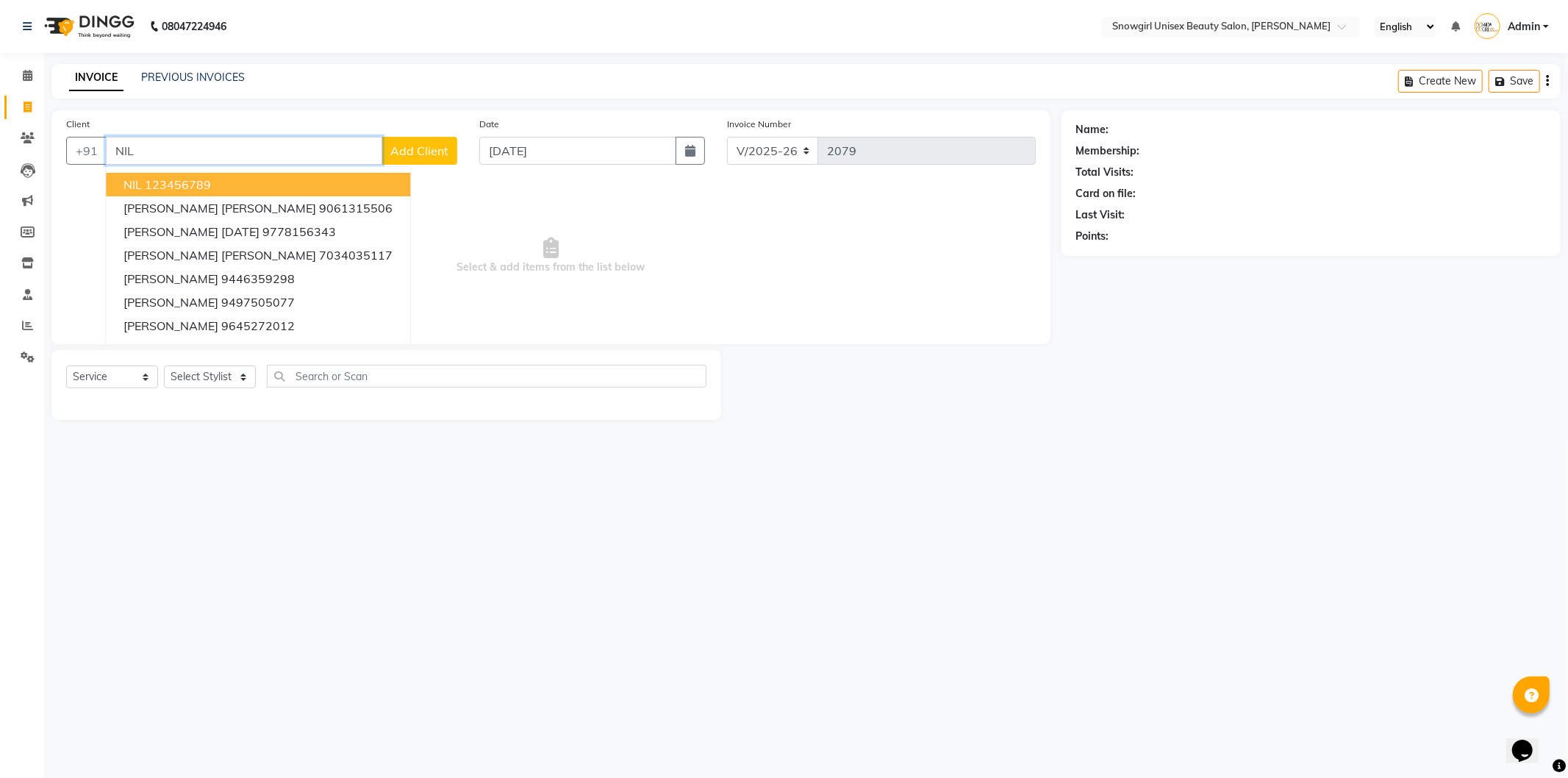
click at [210, 177] on ngb-highlight "123456789" at bounding box center [178, 184] width 67 height 15
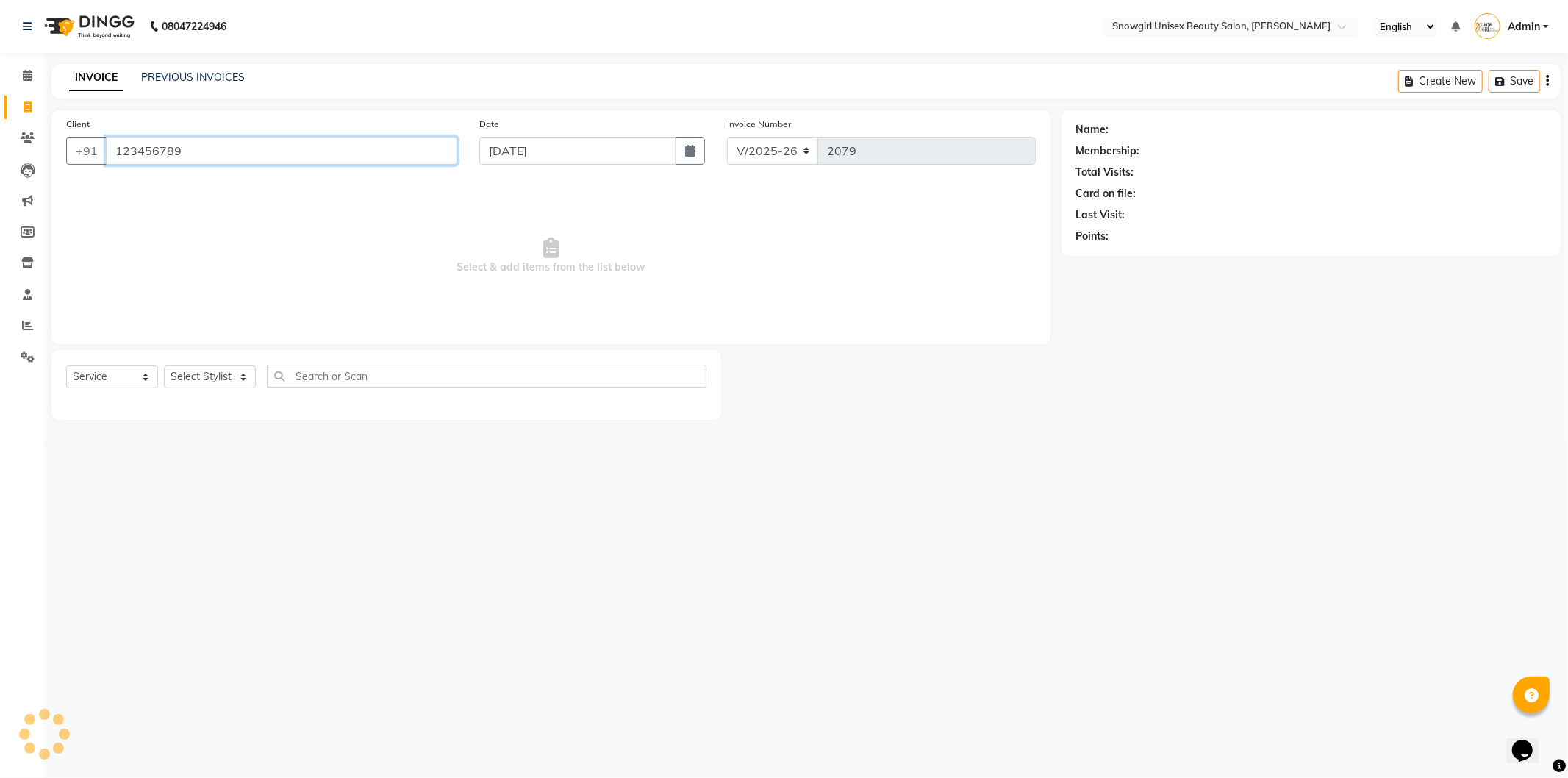
type input "123456789"
click at [207, 362] on div "Select Service Product Membership Package Voucher Prepaid Gift Card Select Styl…" at bounding box center [387, 385] width 670 height 70
click at [211, 397] on div "Select Service Product Membership Package Voucher Prepaid Gift Card Select Styl…" at bounding box center [387, 382] width 641 height 35
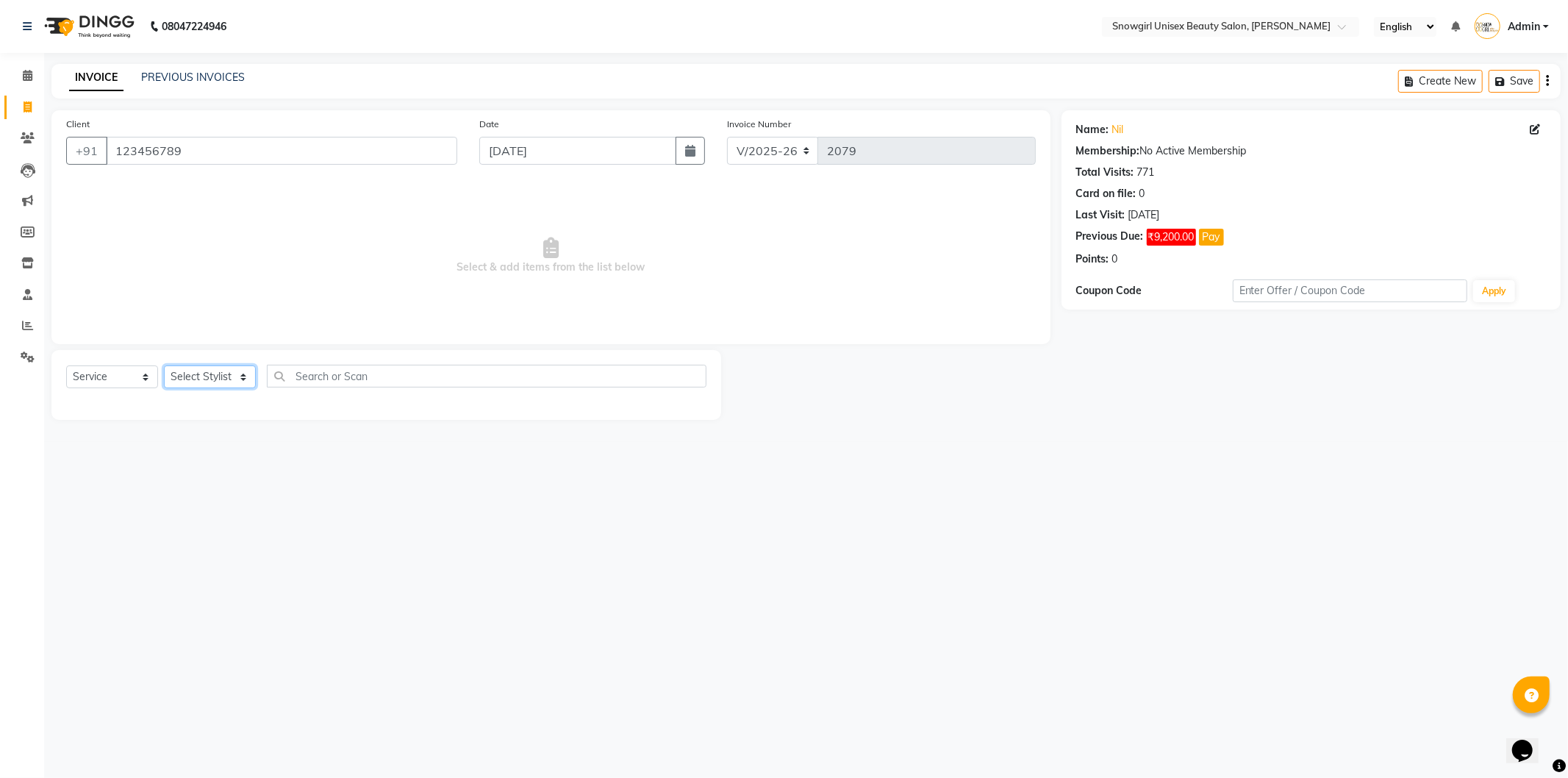
drag, startPoint x: 224, startPoint y: 389, endPoint x: 232, endPoint y: 380, distance: 12.0
click at [224, 389] on select "Select Stylist [PERSON_NAME] [PERSON_NAME] [PERSON_NAME] [PERSON_NAME] [PERSON_…" at bounding box center [210, 376] width 92 height 22
select select "43464"
click at [164, 366] on select "Select Stylist [PERSON_NAME] [PERSON_NAME] [PERSON_NAME] [PERSON_NAME] [PERSON_…" at bounding box center [210, 376] width 92 height 22
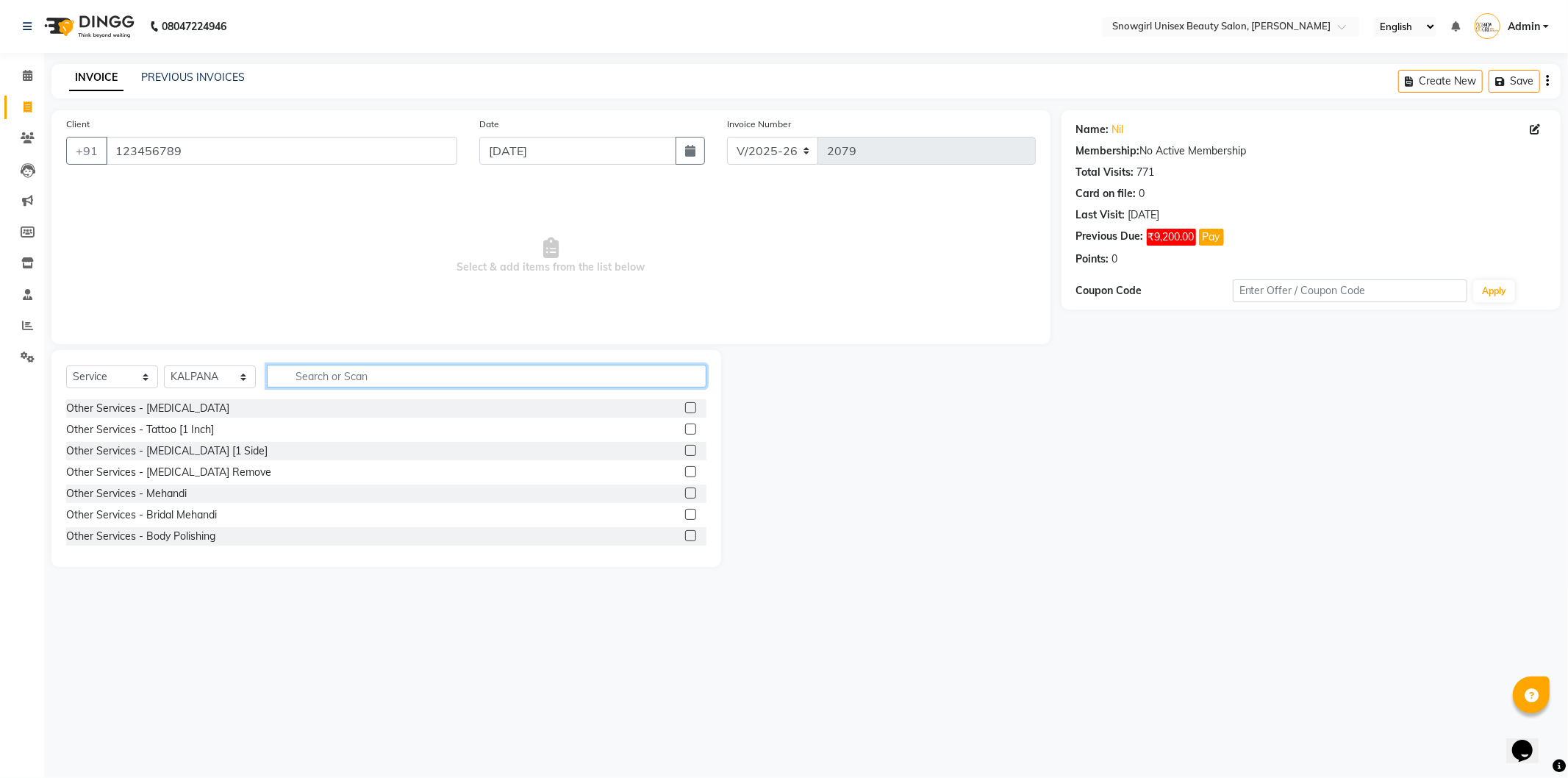
click at [387, 368] on input "text" at bounding box center [487, 375] width 440 height 22
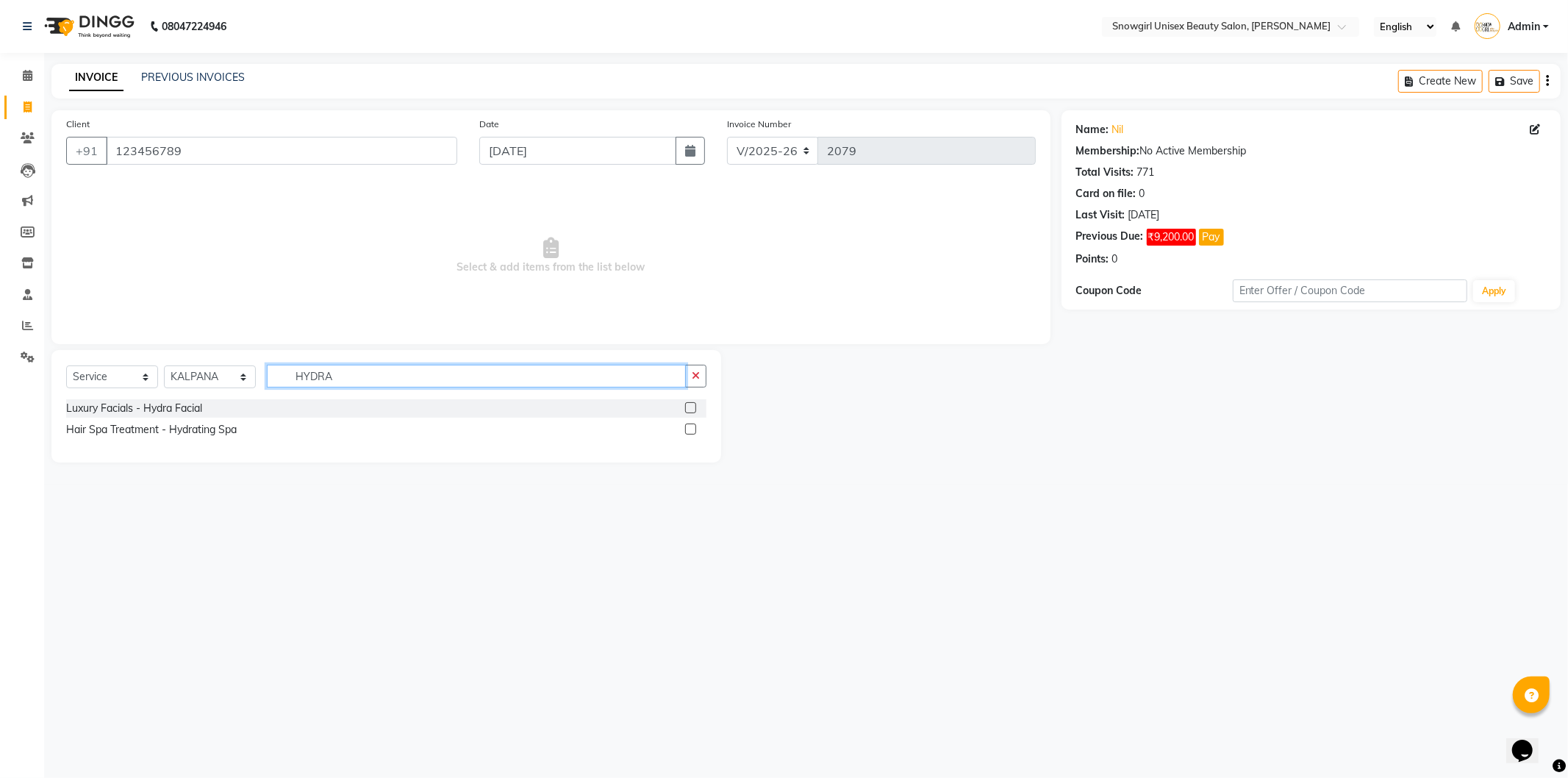
type input "HYDRA"
click at [694, 427] on label at bounding box center [690, 429] width 11 height 11
click at [694, 427] on input "checkbox" at bounding box center [690, 430] width 9 height 9
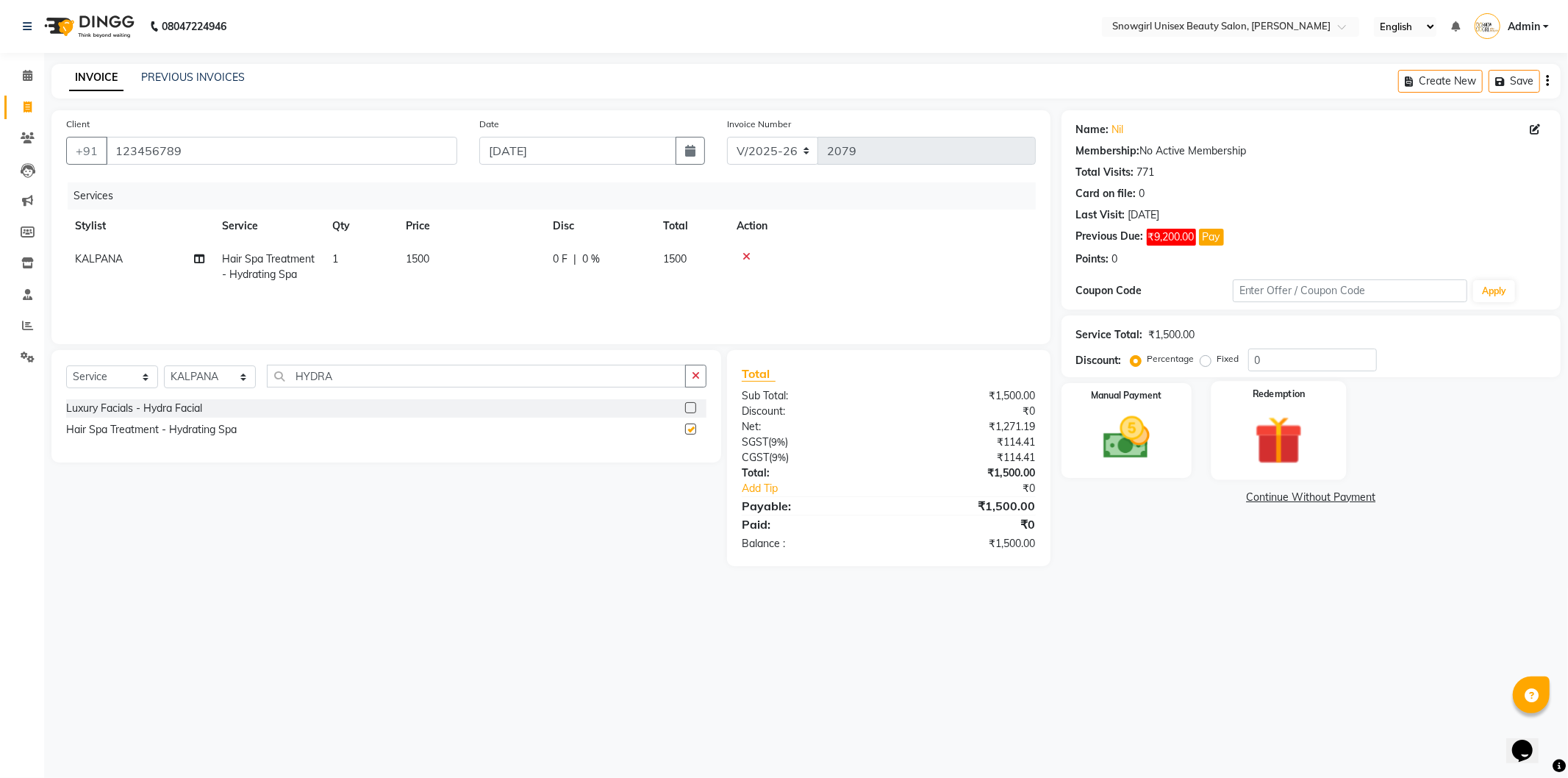
checkbox input "false"
click at [1158, 447] on img at bounding box center [1127, 438] width 79 height 56
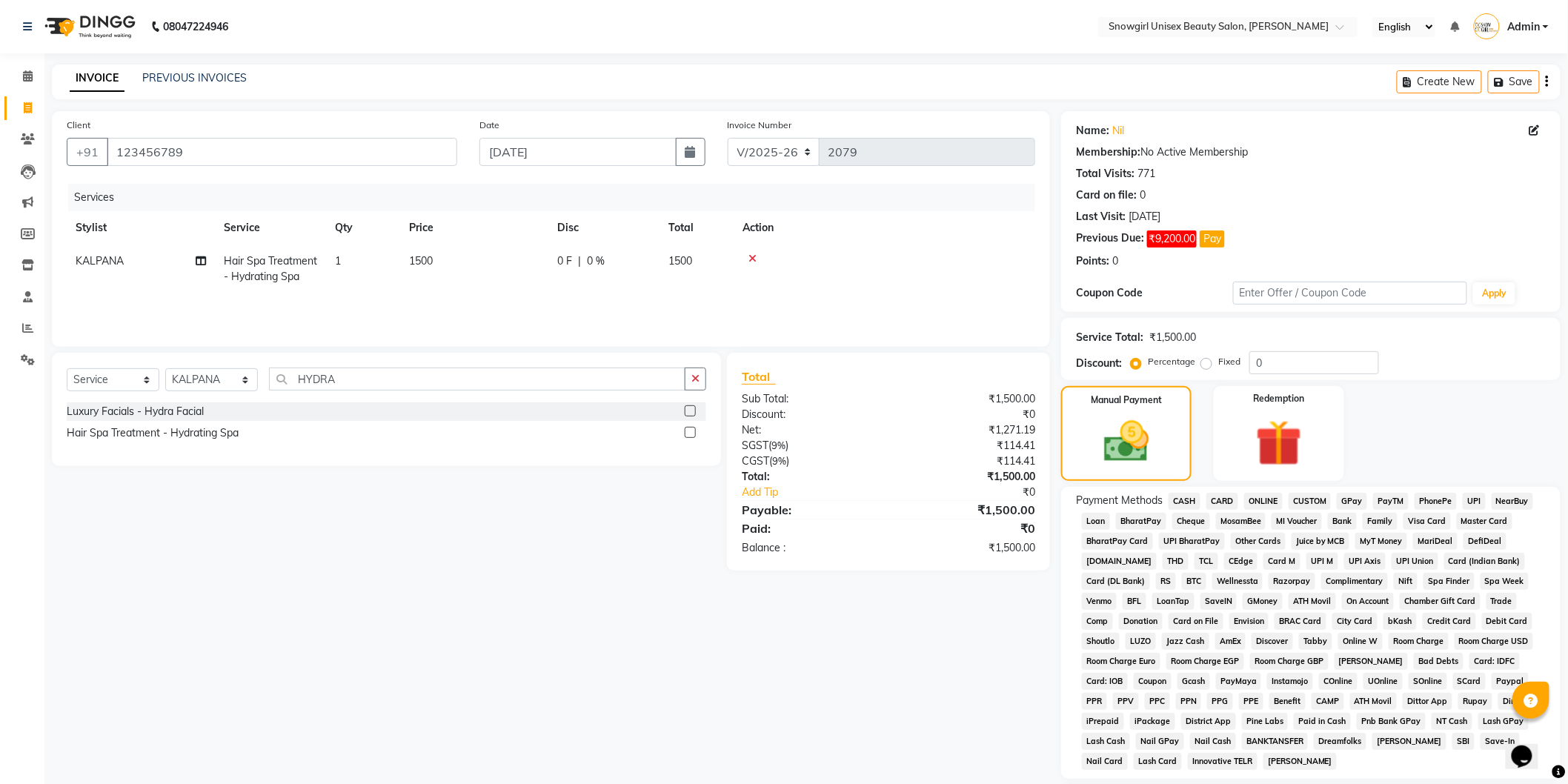
click at [1352, 499] on span "GPay" at bounding box center [1352, 502] width 30 height 17
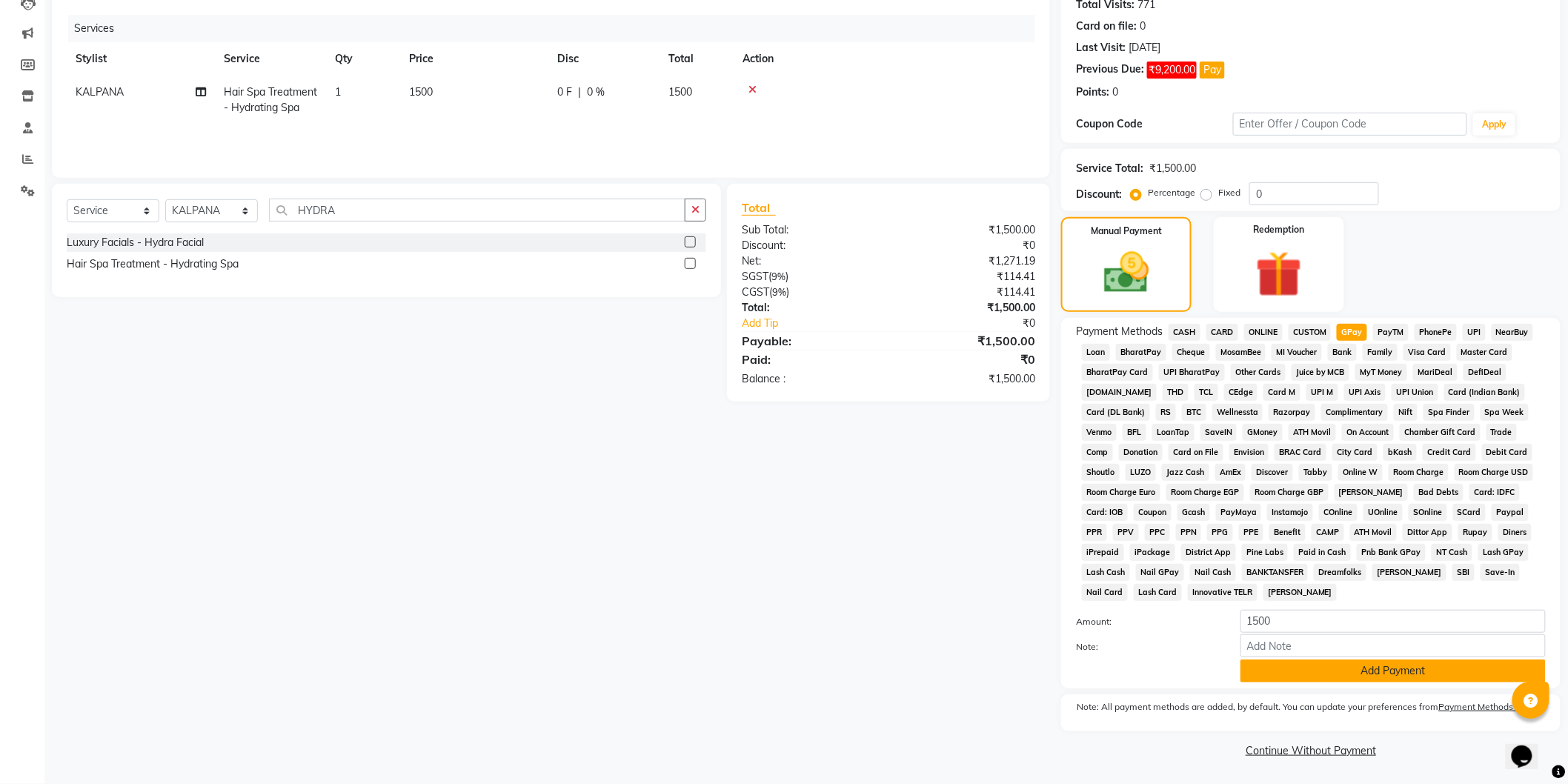
click at [1350, 669] on button "Add Payment" at bounding box center [1392, 671] width 305 height 23
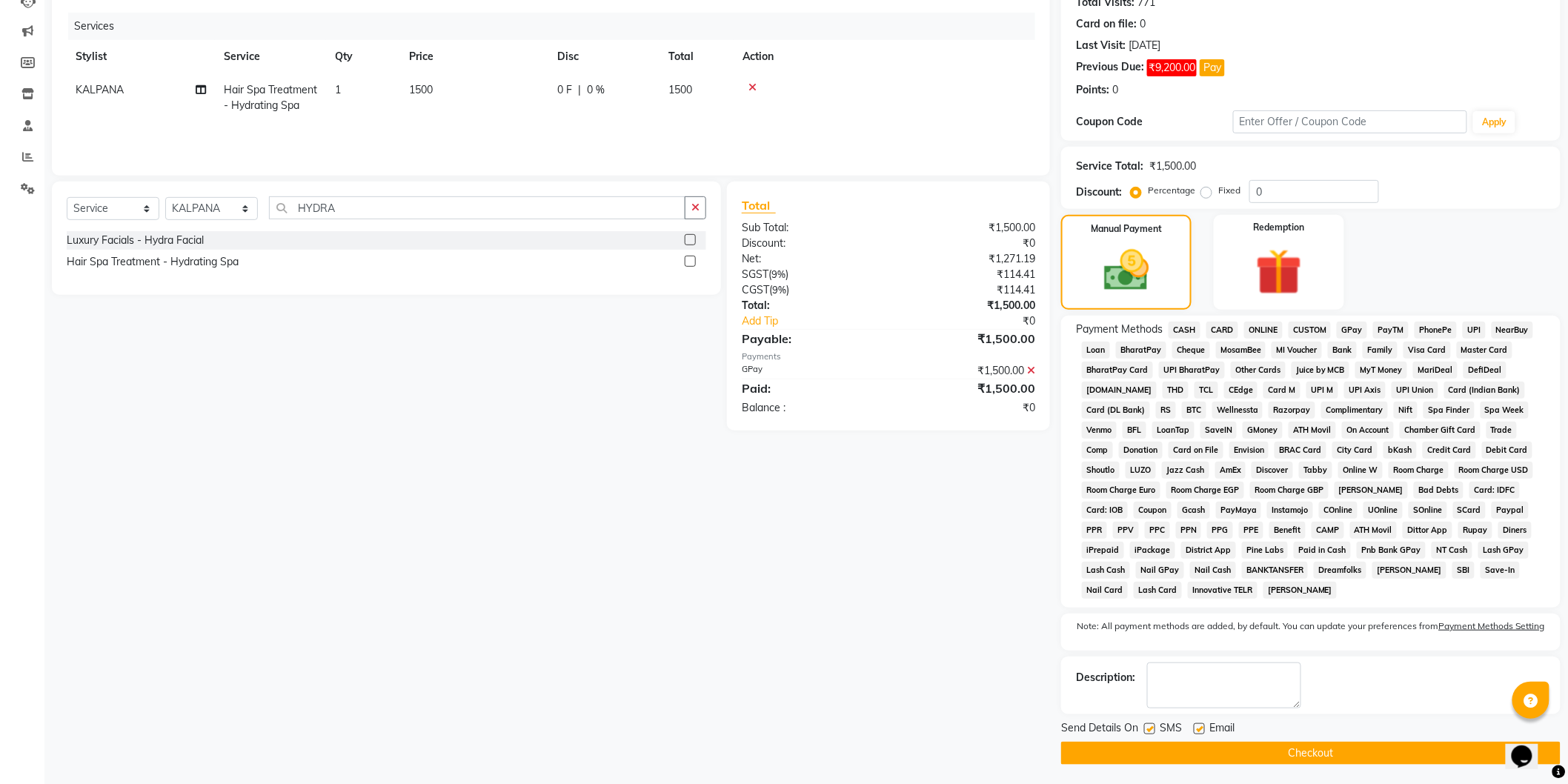
click at [1329, 759] on button "Checkout" at bounding box center [1311, 753] width 499 height 23
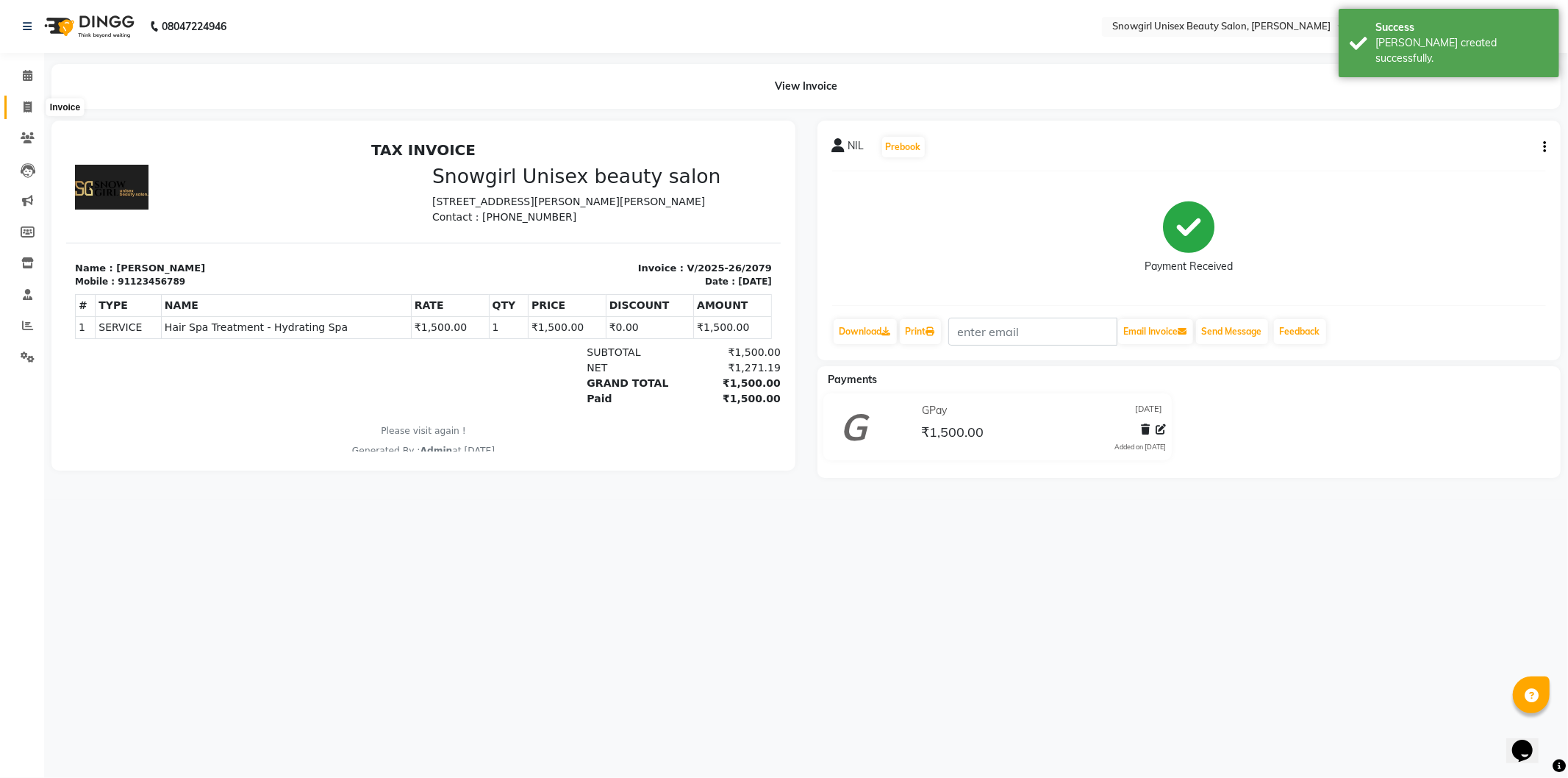
click at [32, 111] on span at bounding box center [27, 108] width 26 height 17
select select "service"
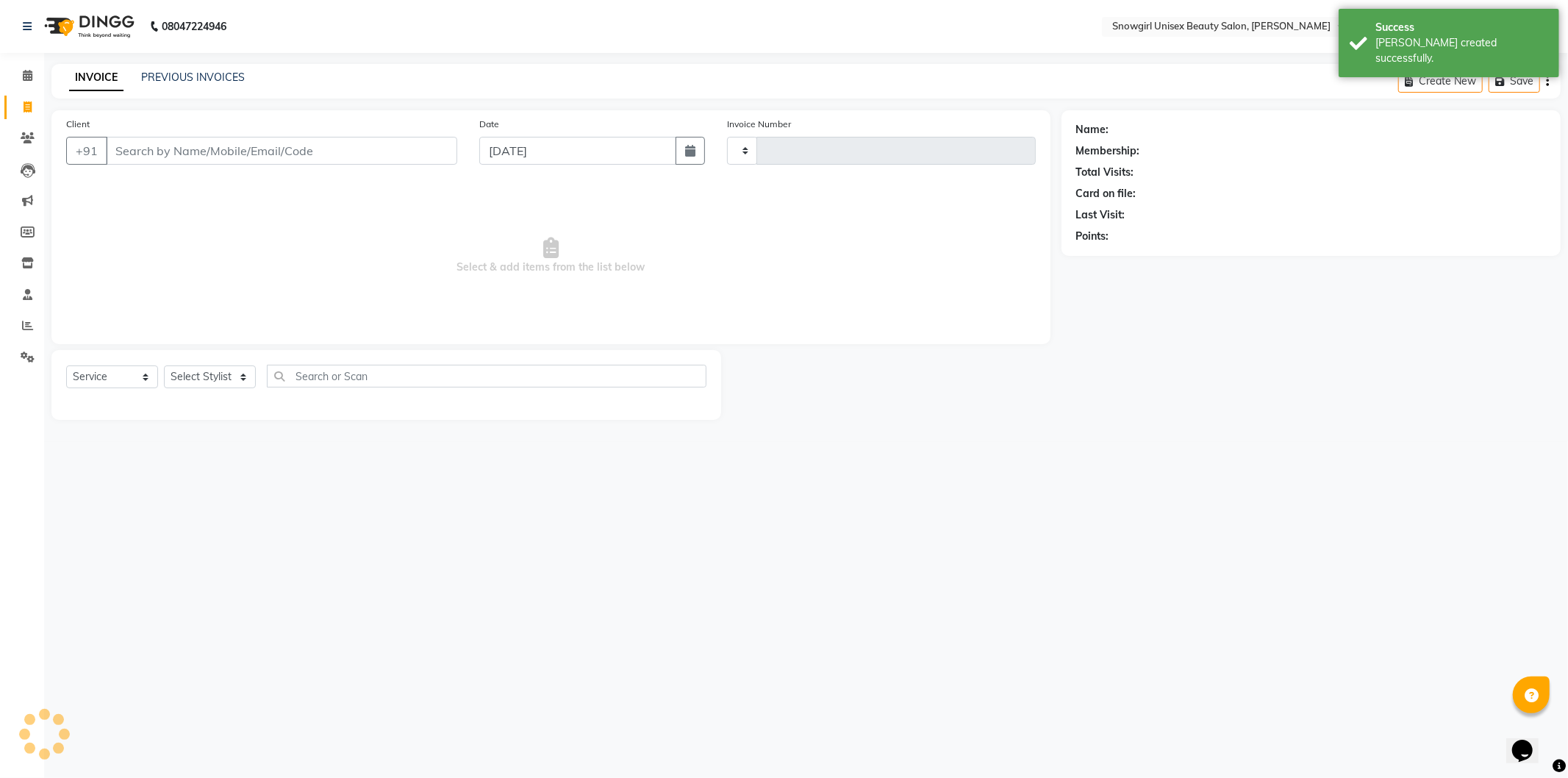
type input "2080"
select select "5593"
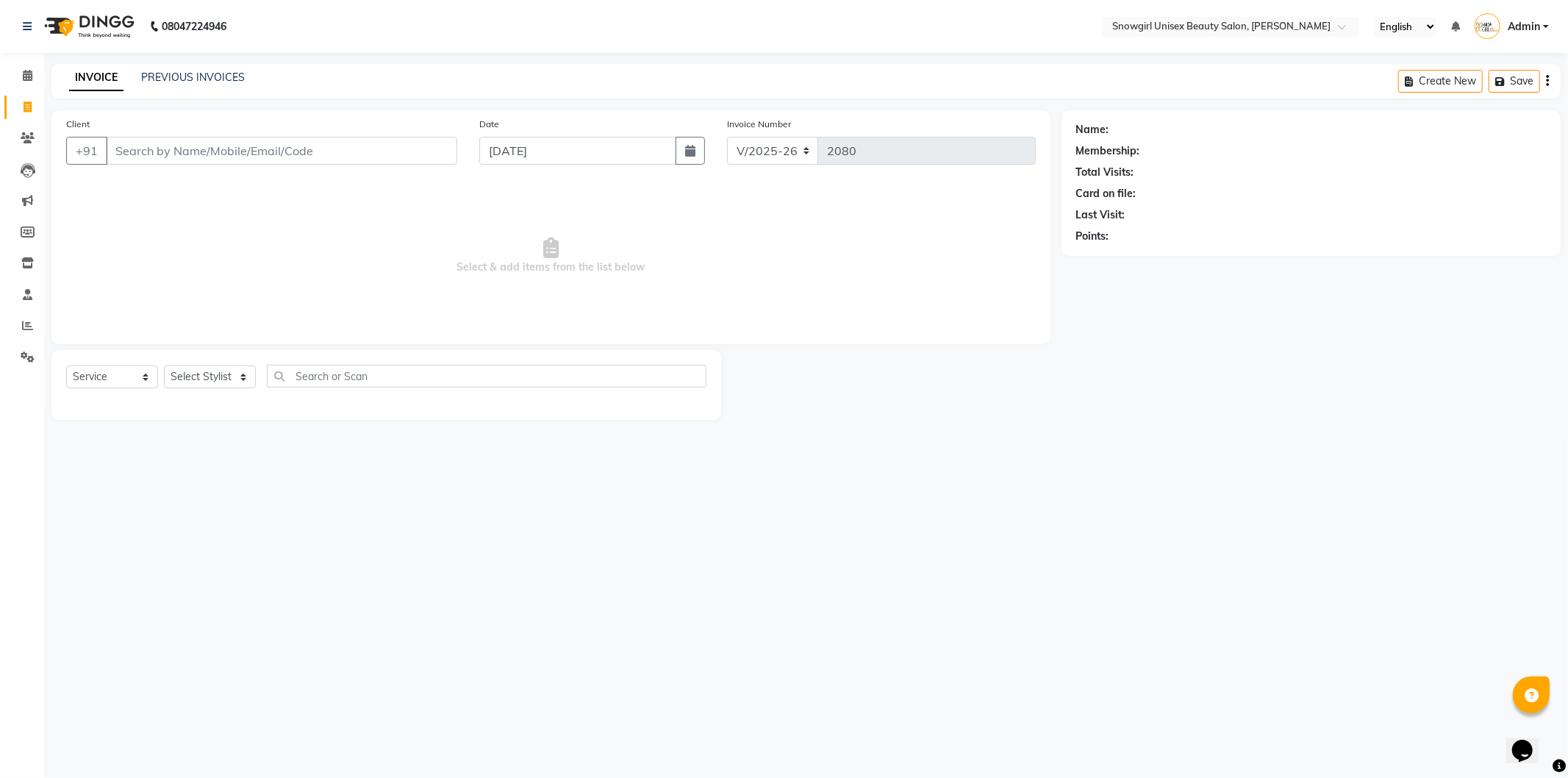
click at [151, 140] on input "Client" at bounding box center [282, 151] width 351 height 28
type input "9037255364"
click at [425, 149] on span "Add Client" at bounding box center [419, 150] width 58 height 15
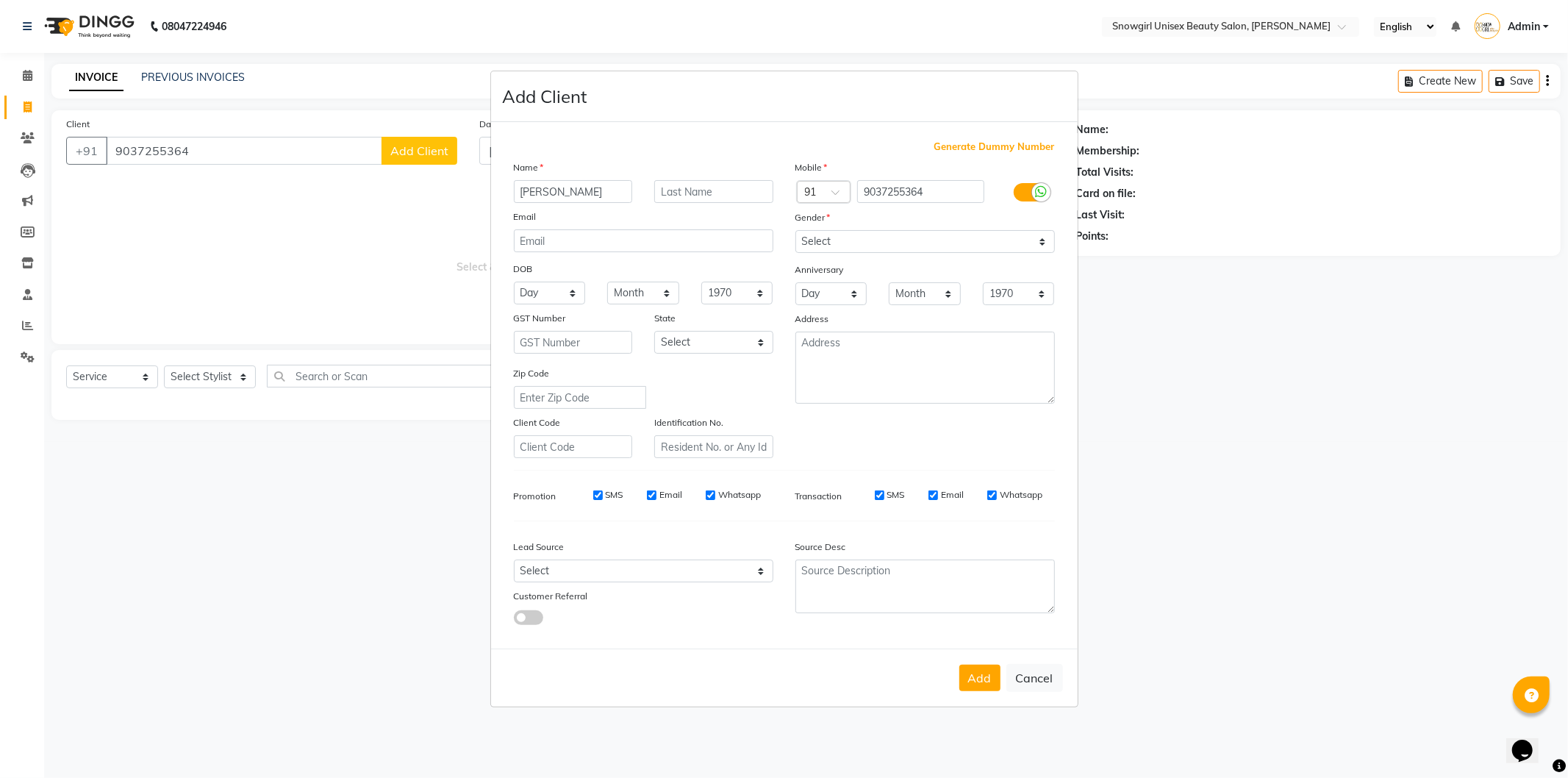
type input "[PERSON_NAME]"
click at [908, 243] on select "Select [DEMOGRAPHIC_DATA] [DEMOGRAPHIC_DATA] Other Prefer Not To Say" at bounding box center [925, 241] width 259 height 22
select select "[DEMOGRAPHIC_DATA]"
click at [796, 230] on select "Select [DEMOGRAPHIC_DATA] [DEMOGRAPHIC_DATA] Other Prefer Not To Say" at bounding box center [925, 241] width 259 height 22
click at [978, 683] on button "Add" at bounding box center [980, 678] width 41 height 26
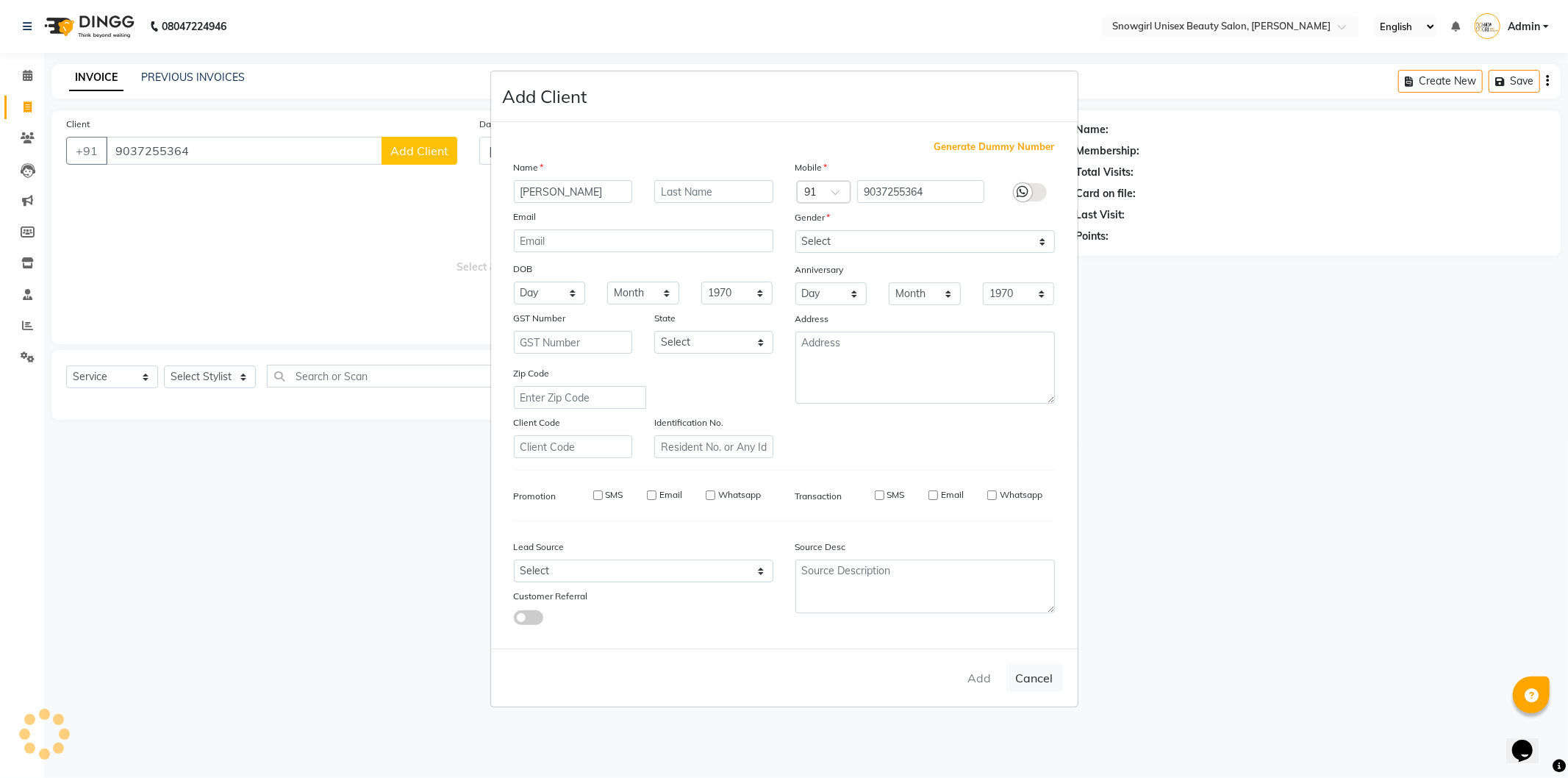
select select
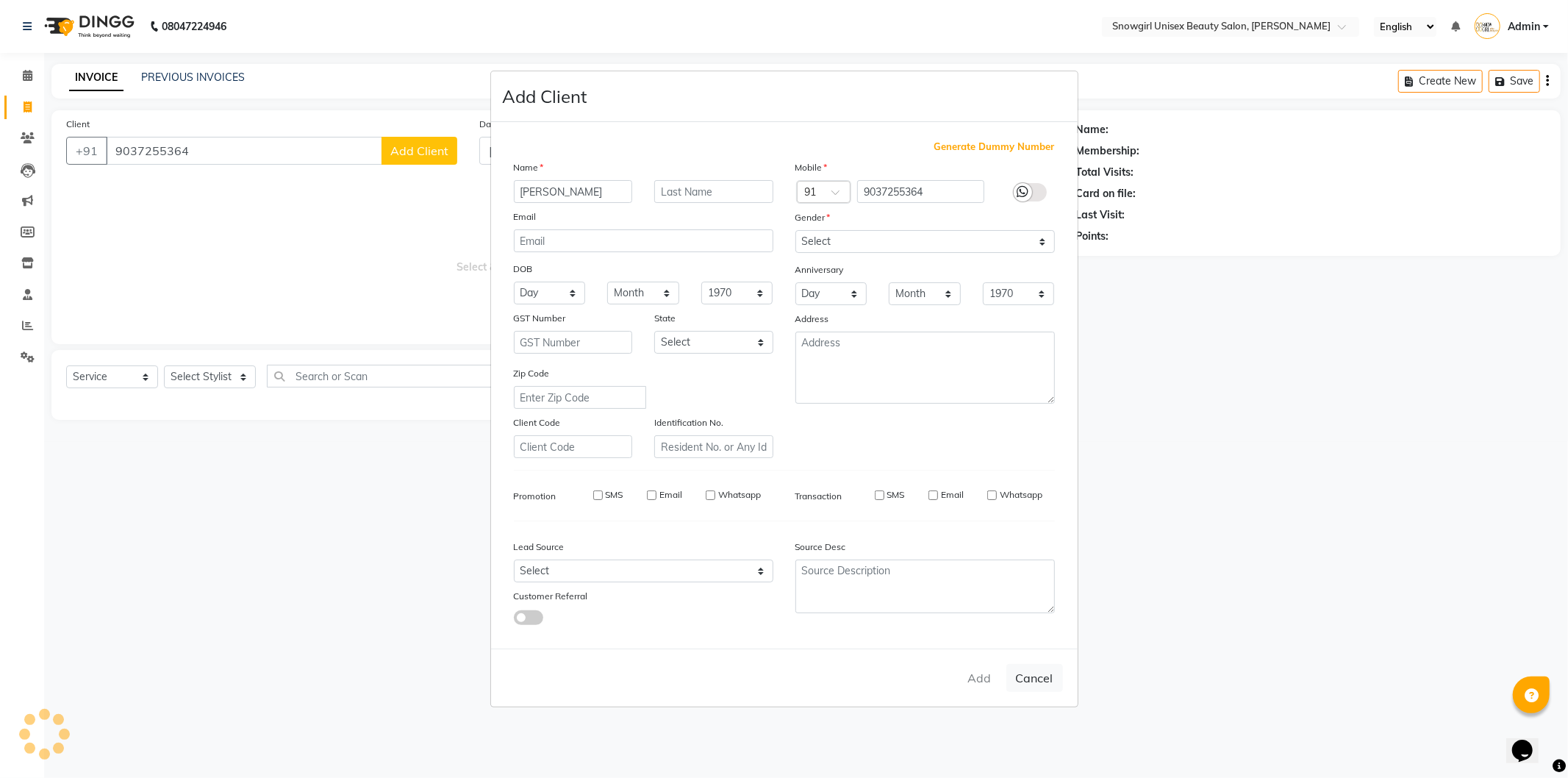
select select
checkbox input "false"
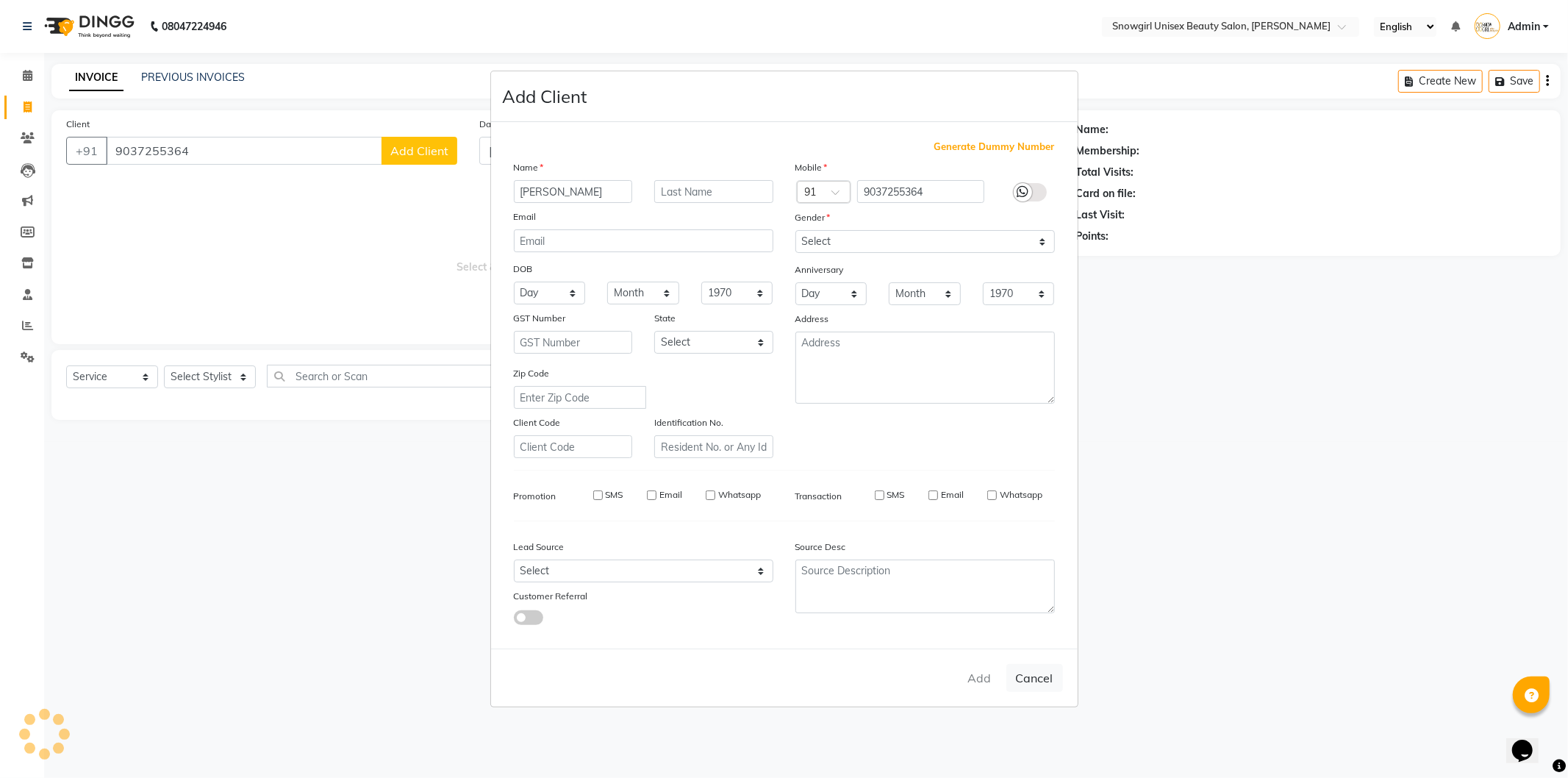
checkbox input "false"
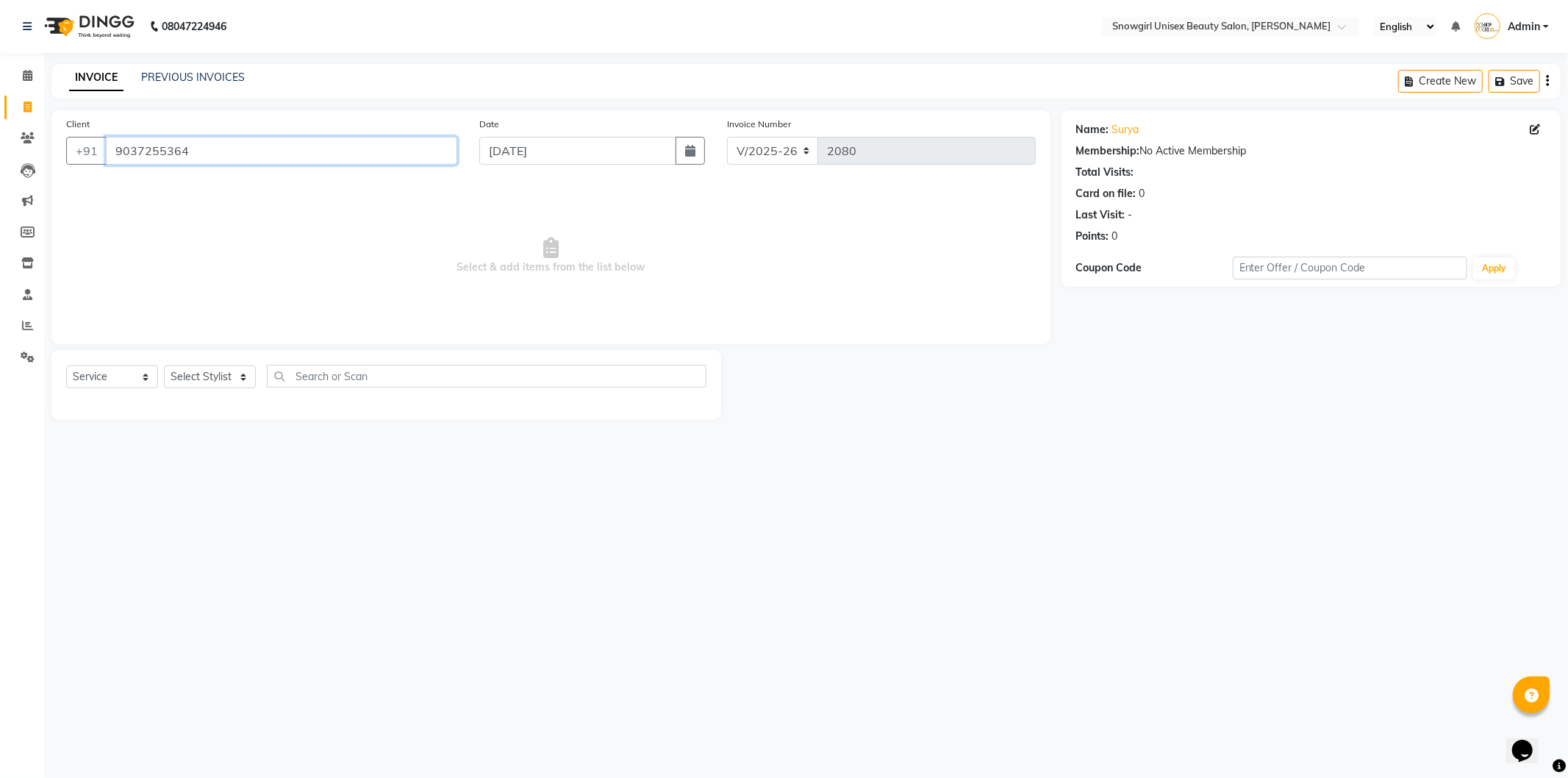
click at [156, 152] on input "9037255364" at bounding box center [282, 151] width 351 height 28
click at [156, 155] on input "9037255364" at bounding box center [282, 151] width 351 height 28
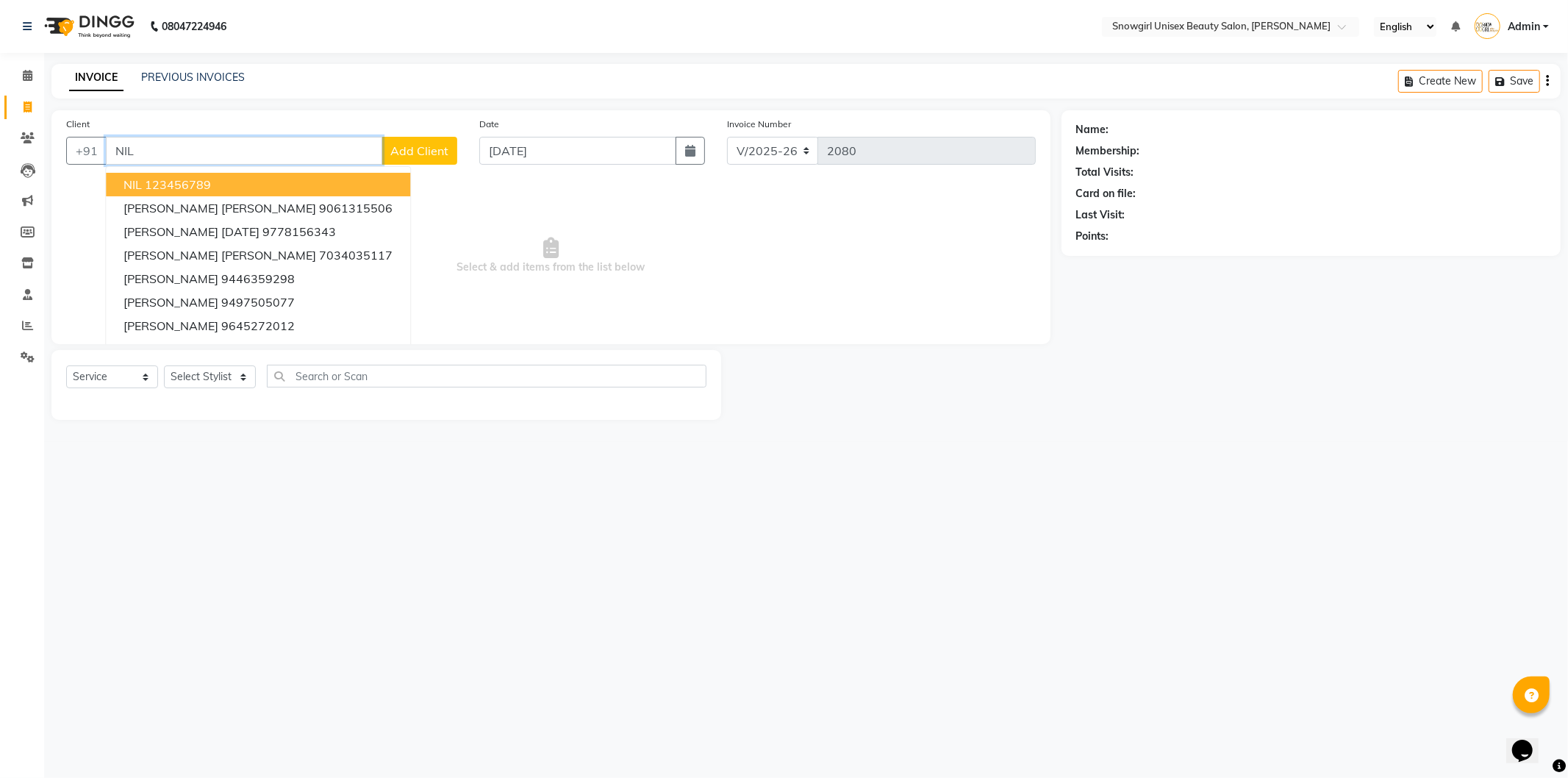
click at [202, 181] on ngb-highlight "123456789" at bounding box center [178, 184] width 67 height 15
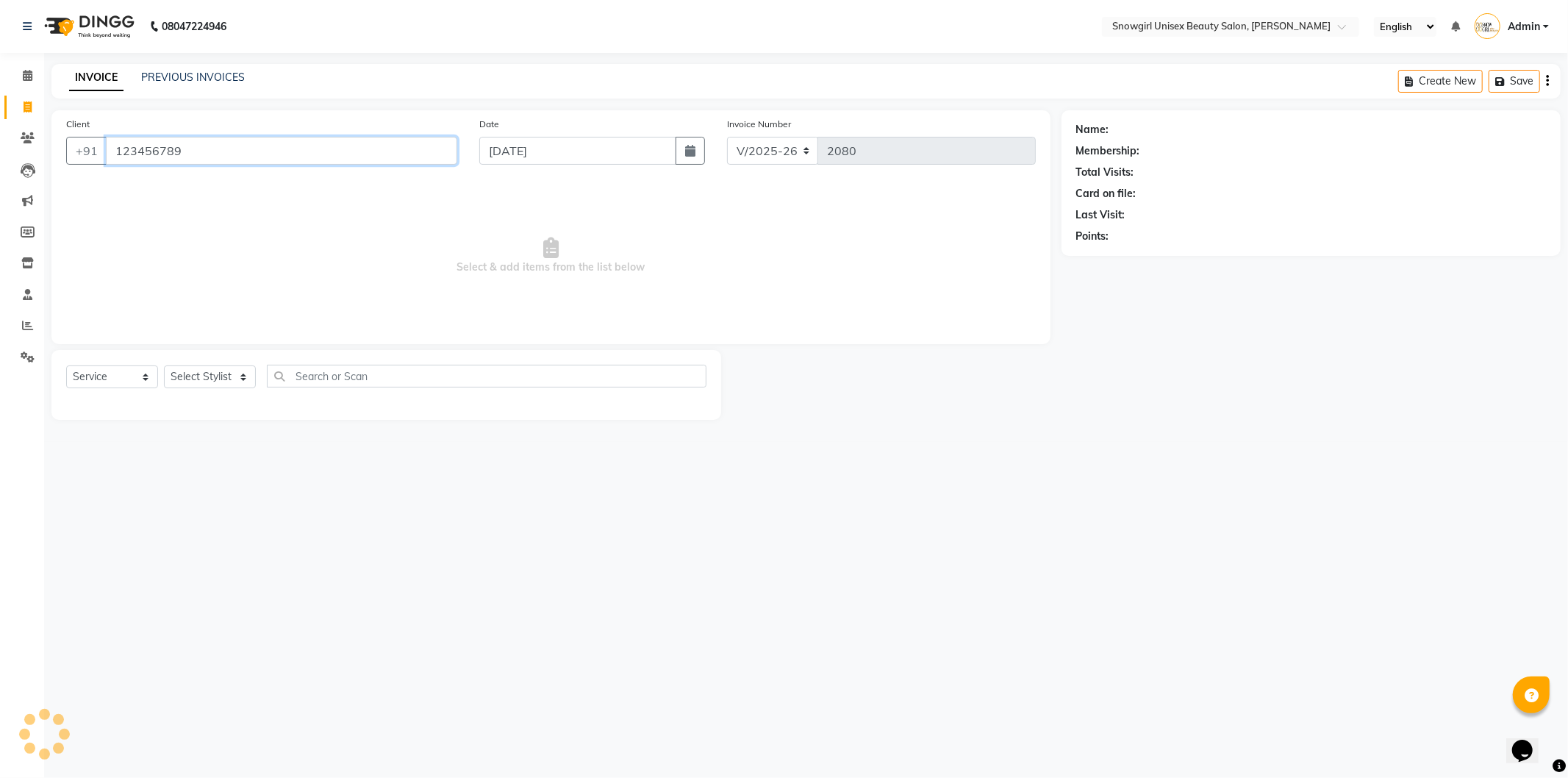
type input "123456789"
click at [227, 389] on select "Select Stylist [PERSON_NAME] [PERSON_NAME] [PERSON_NAME] [PERSON_NAME] [PERSON_…" at bounding box center [210, 376] width 92 height 22
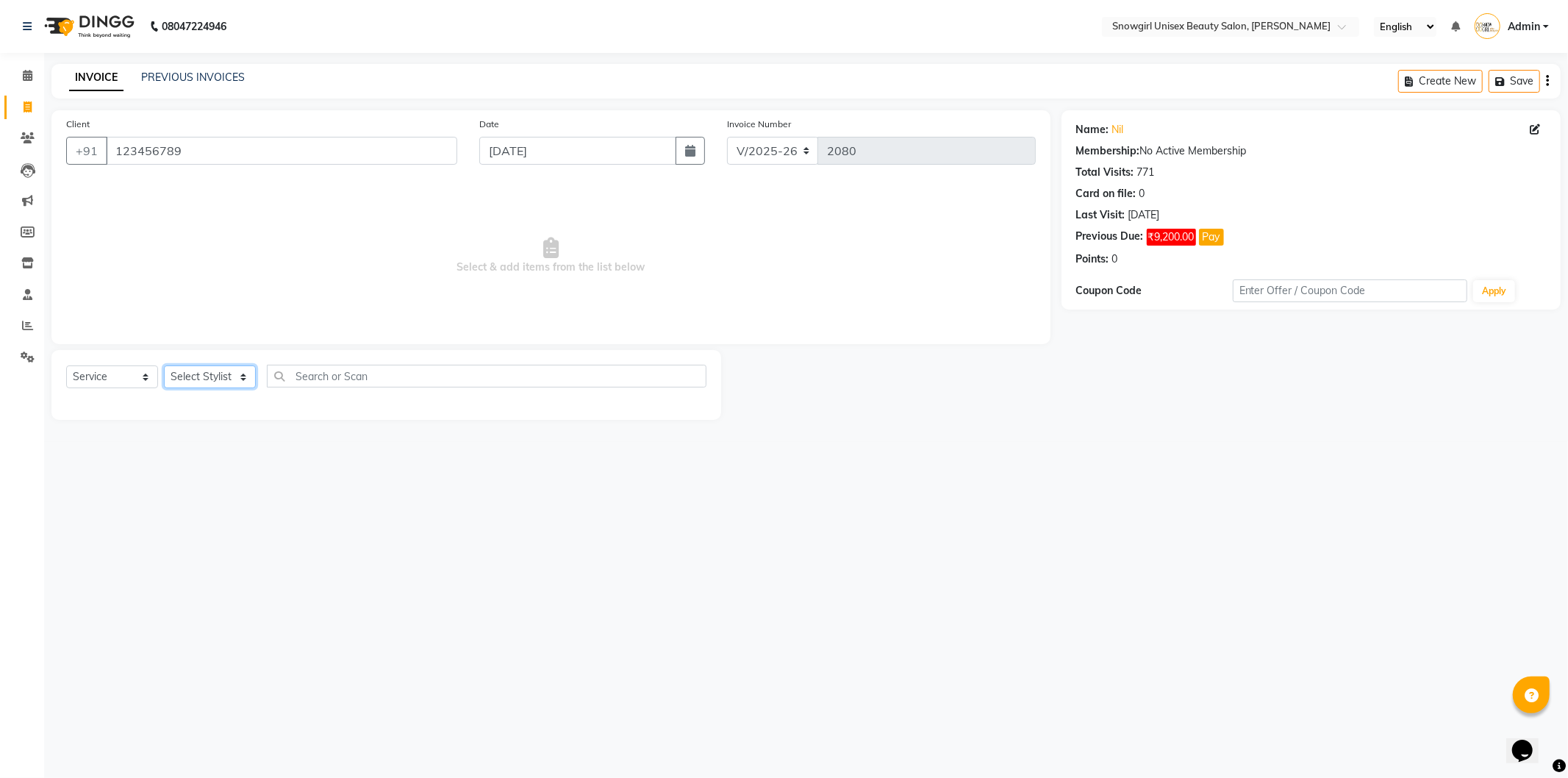
select select "39198"
click at [164, 366] on select "Select Stylist [PERSON_NAME] [PERSON_NAME] [PERSON_NAME] [PERSON_NAME] [PERSON_…" at bounding box center [210, 376] width 92 height 22
click at [243, 399] on div at bounding box center [387, 399] width 641 height 0
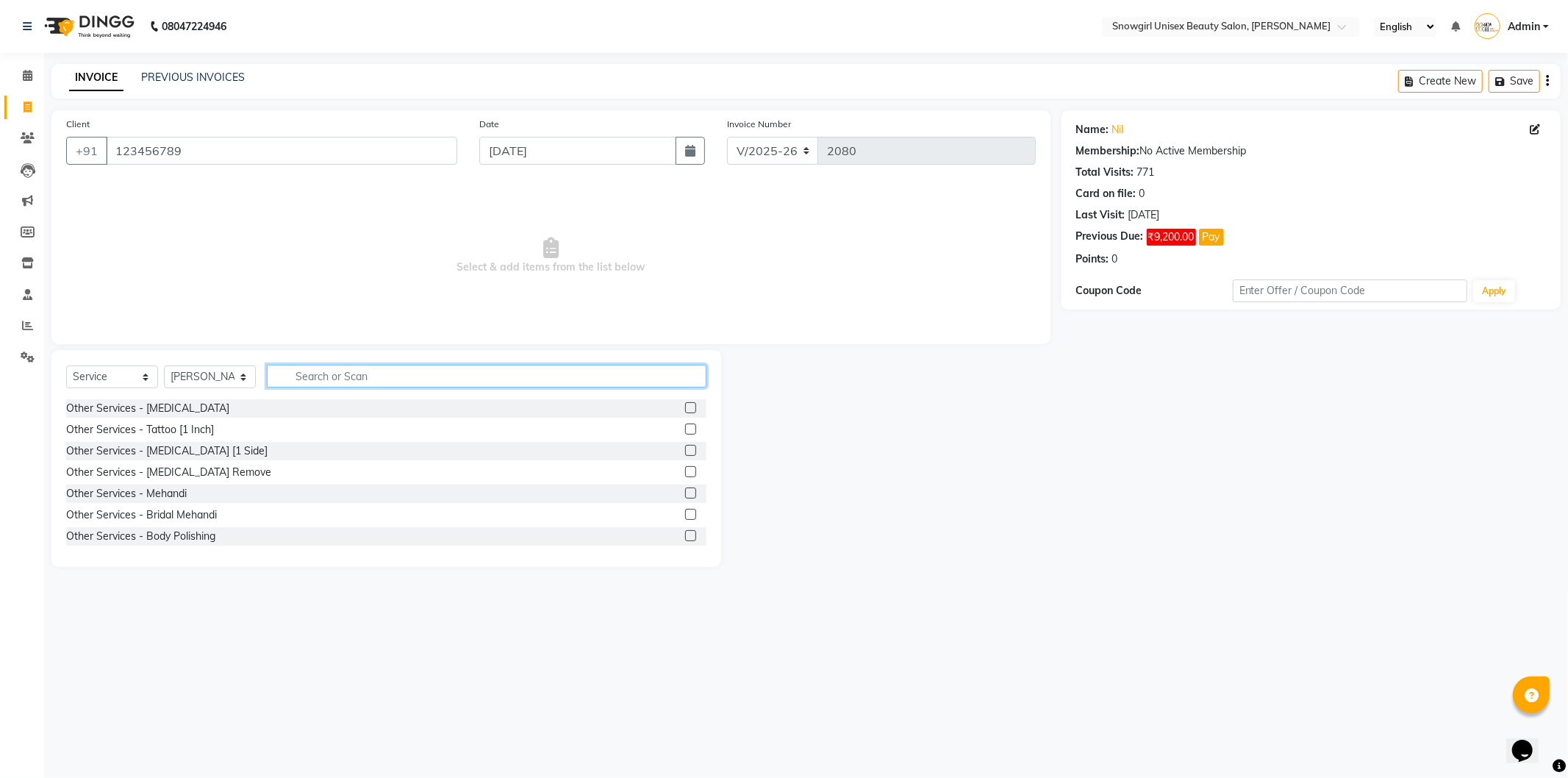
click at [317, 379] on input "text" at bounding box center [487, 375] width 440 height 22
type input "U CUT"
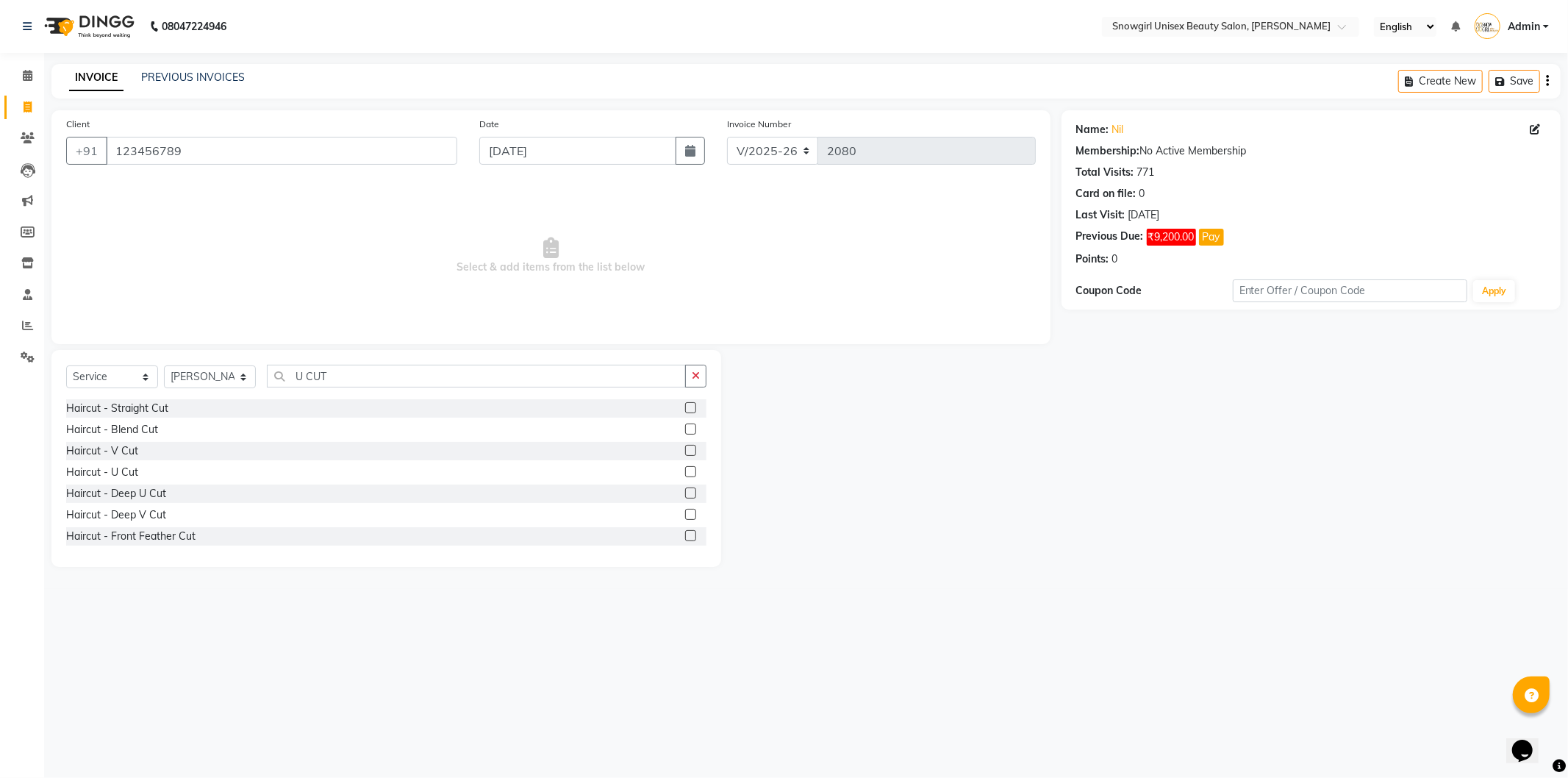
click at [685, 471] on label at bounding box center [690, 471] width 11 height 11
click at [685, 471] on input "checkbox" at bounding box center [690, 472] width 9 height 9
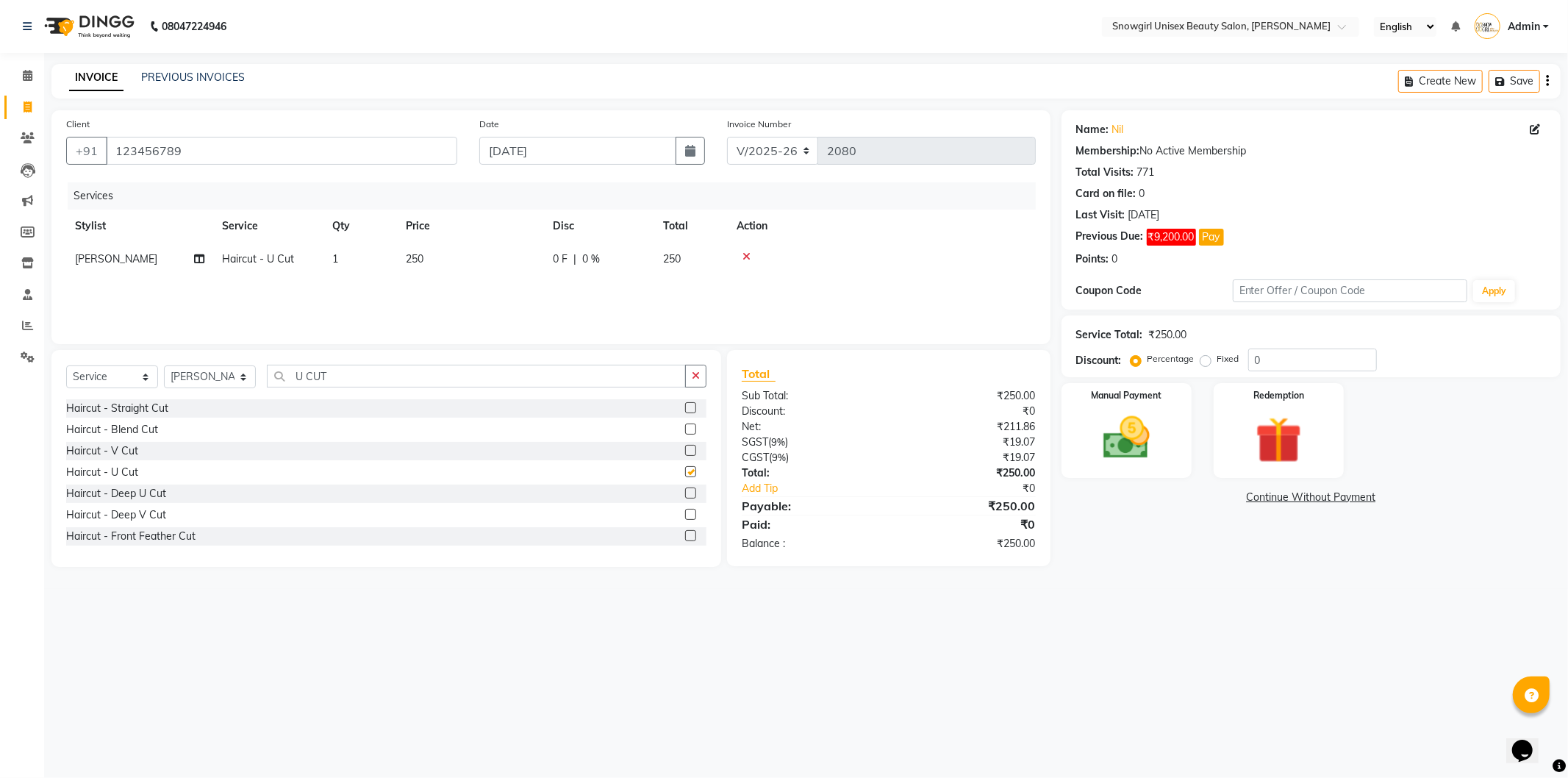
checkbox input "false"
click at [442, 272] on td "250" at bounding box center [471, 259] width 147 height 33
select select "39198"
click at [484, 258] on input "250" at bounding box center [539, 262] width 129 height 22
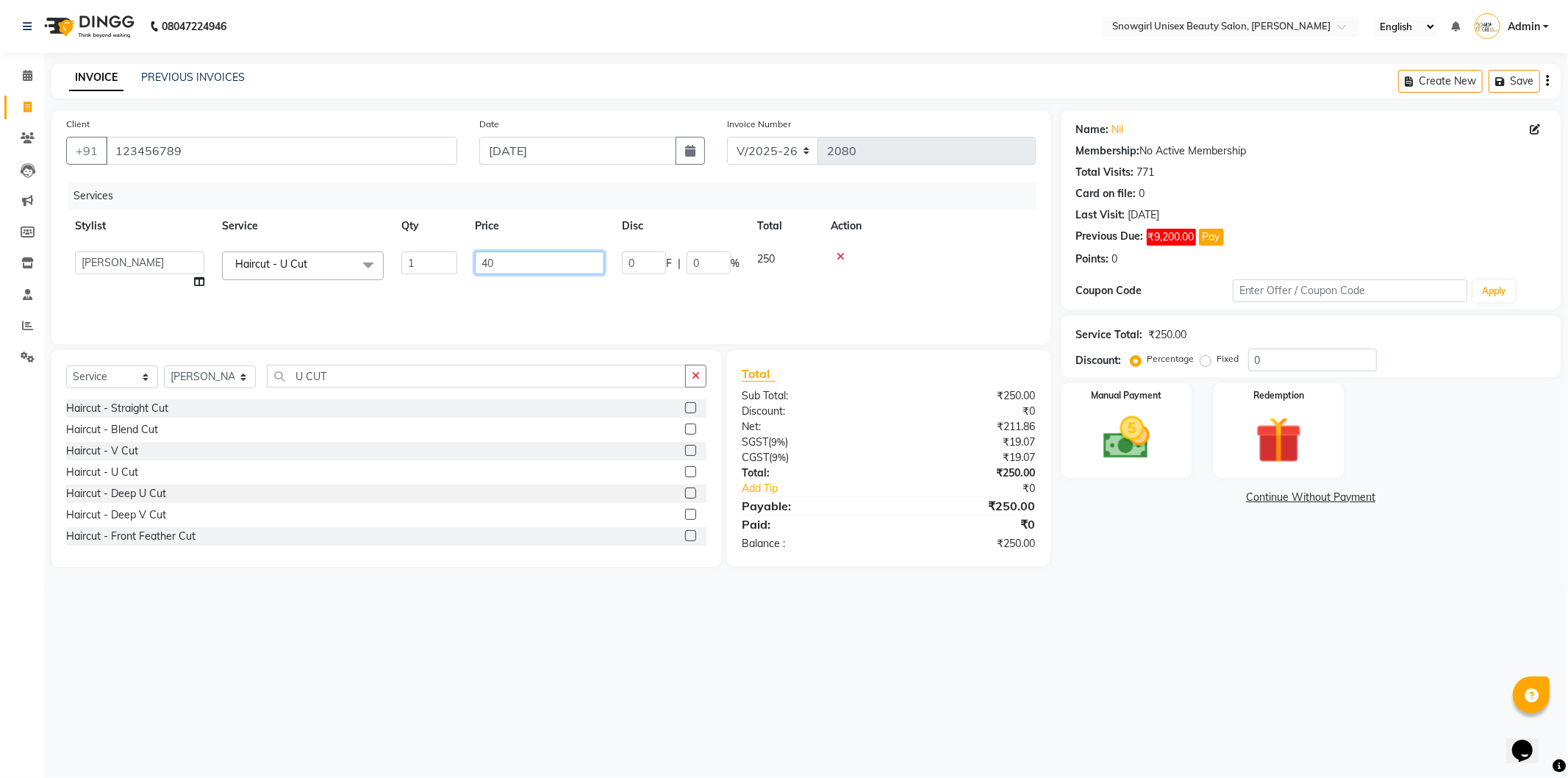
type input "400"
click at [832, 287] on div "Services Stylist Service Qty Price Disc Total Action [PERSON_NAME] Haircut - U …" at bounding box center [551, 256] width 970 height 147
click at [1094, 437] on img at bounding box center [1127, 438] width 79 height 56
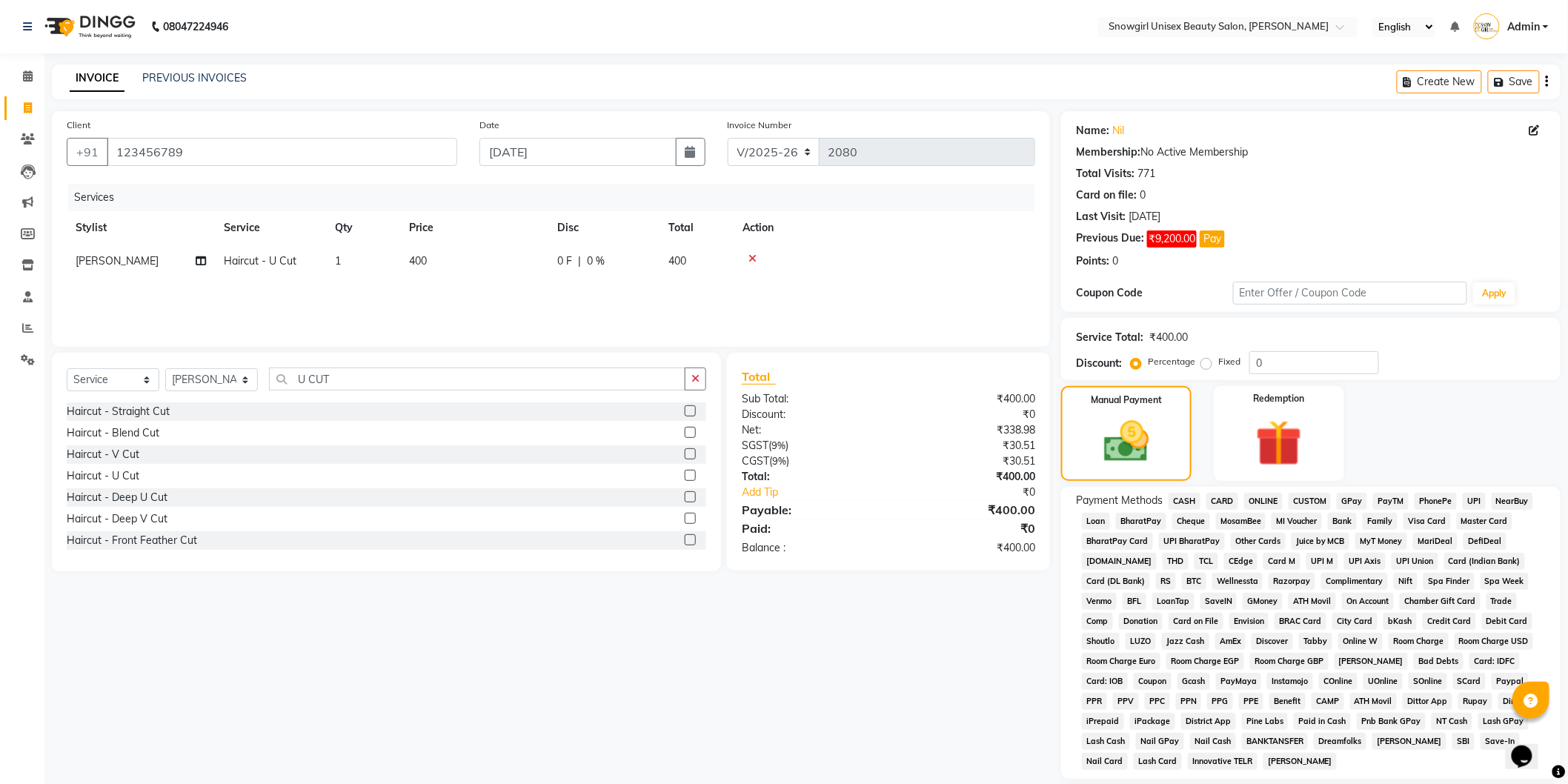
click at [1347, 491] on div "Payment Methods CASH CARD ONLINE CUSTOM GPay PayTM PhonePe UPI NearBuy Loan Bha…" at bounding box center [1311, 633] width 499 height 292
click at [1346, 497] on span "GPay" at bounding box center [1352, 502] width 30 height 17
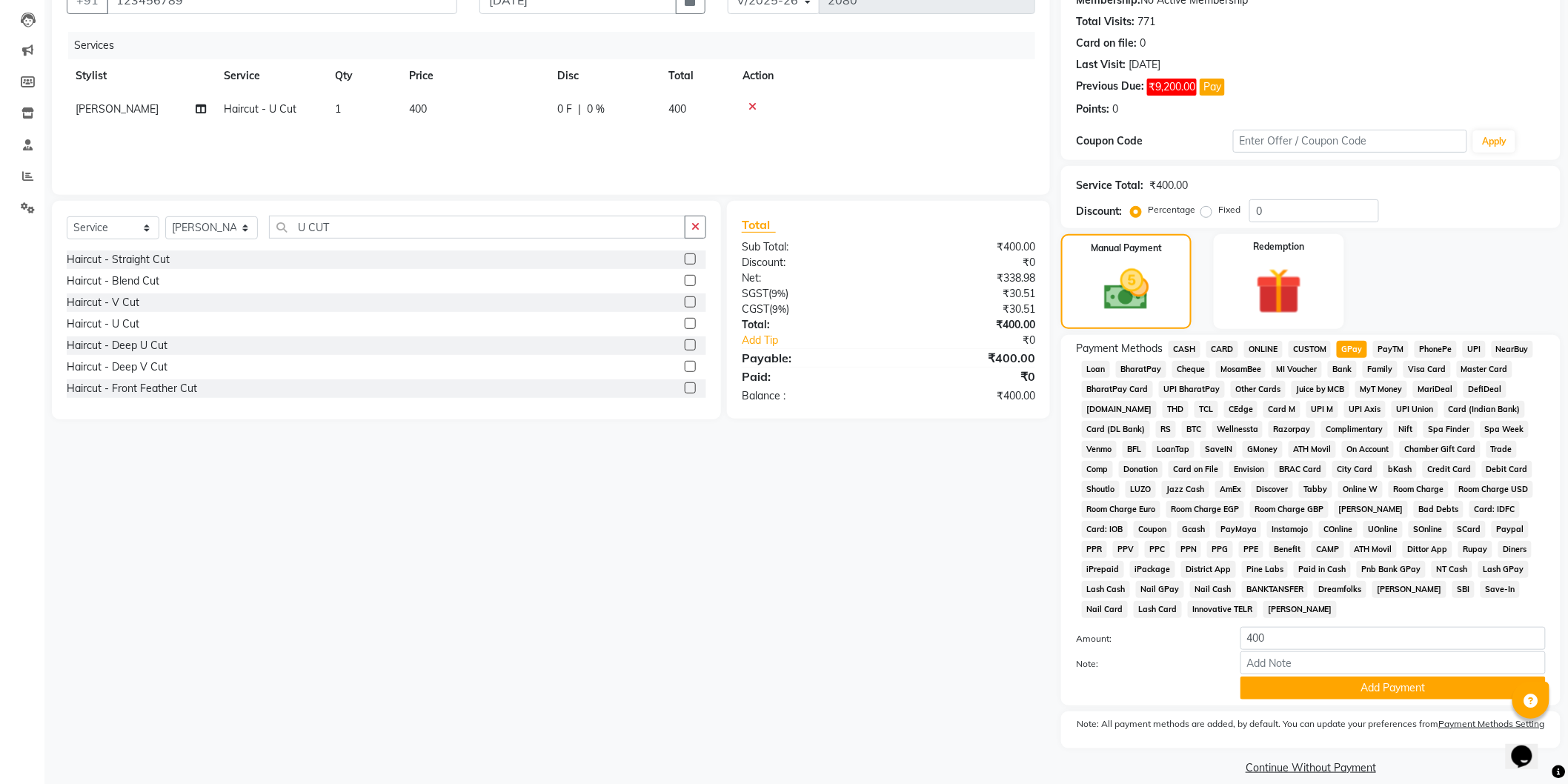
scroll to position [171, 0]
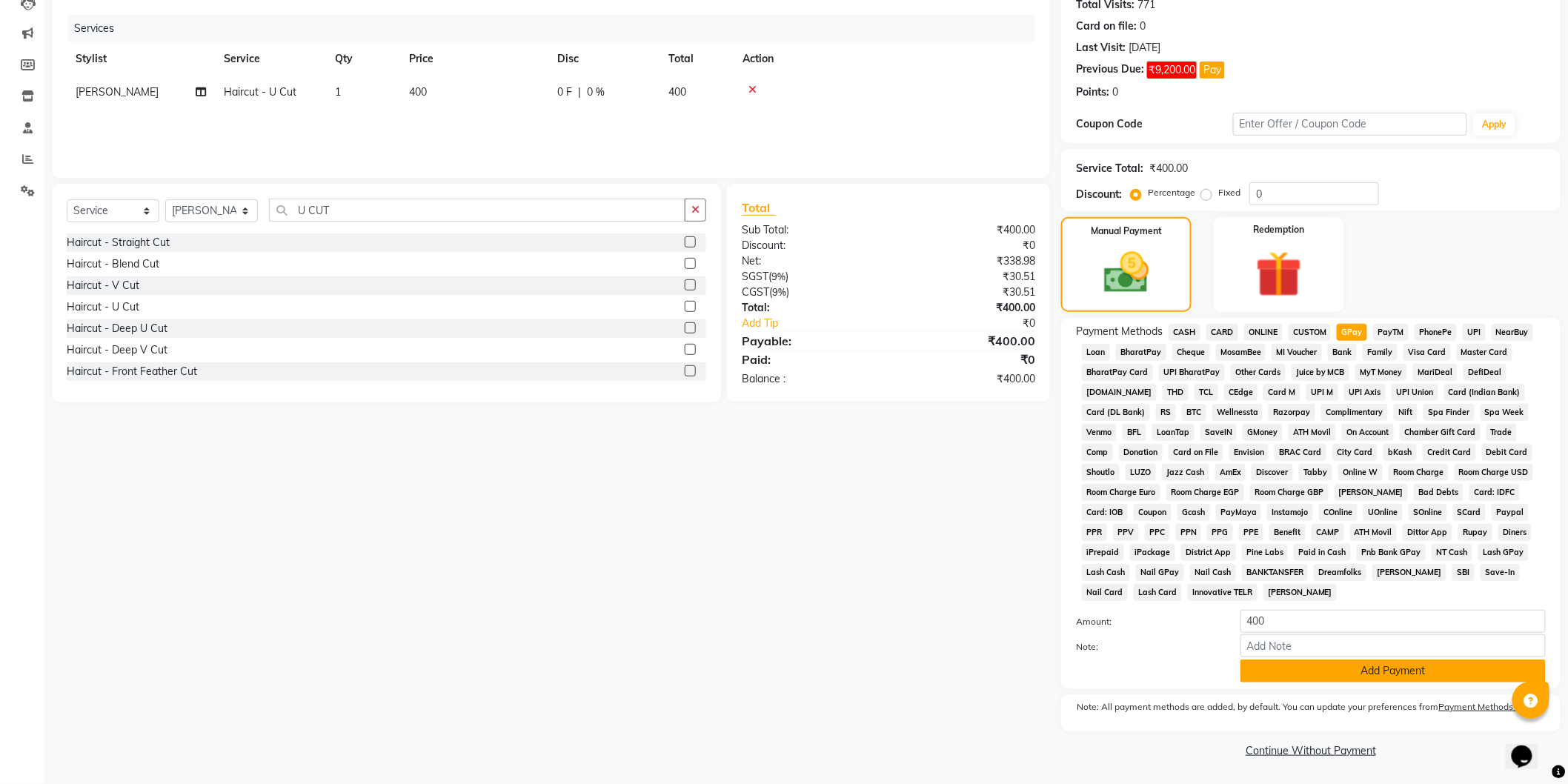
click at [1358, 670] on button "Add Payment" at bounding box center [1392, 671] width 305 height 23
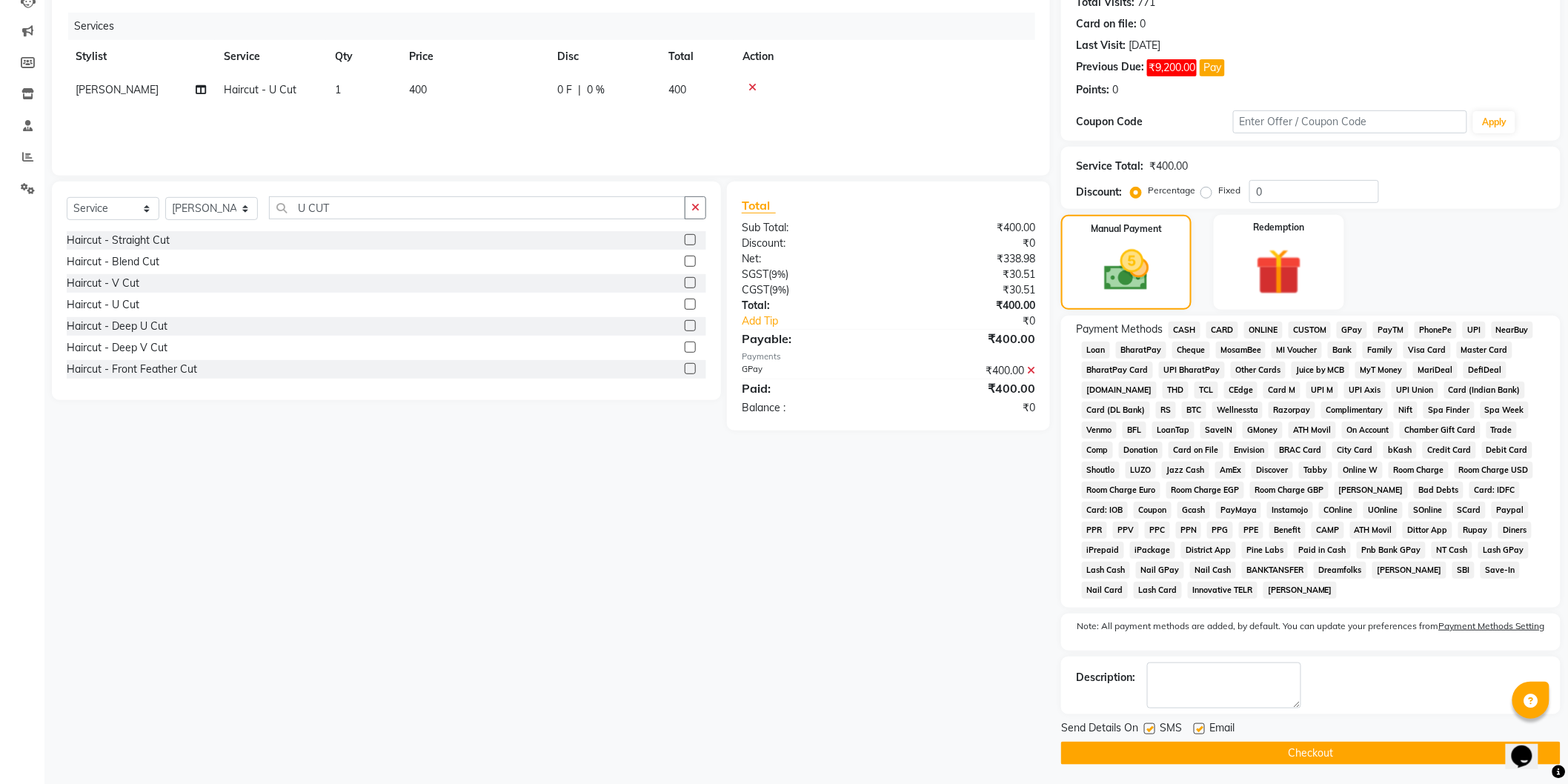
click at [1342, 762] on button "Checkout" at bounding box center [1311, 753] width 499 height 23
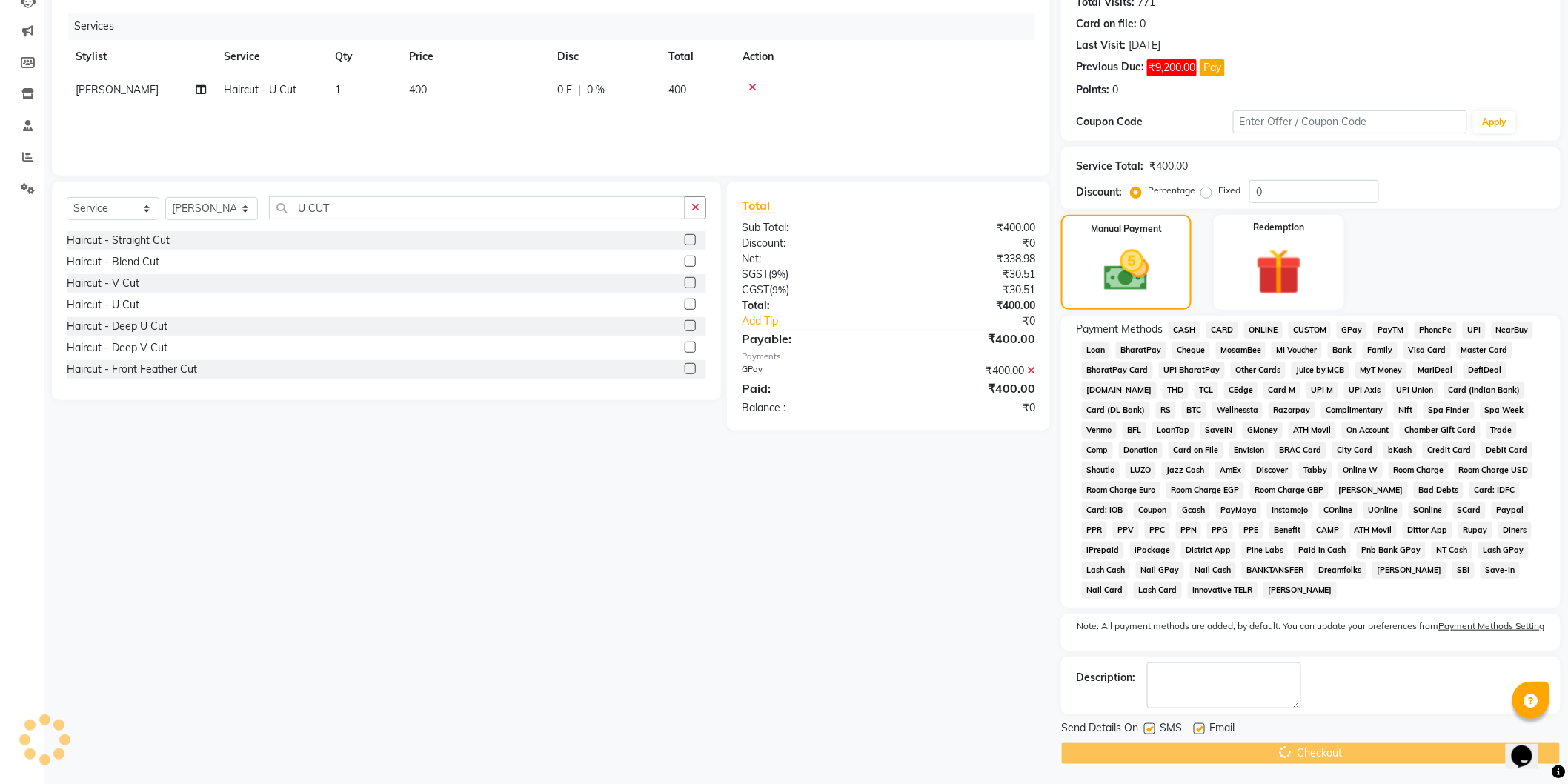
click at [1342, 762] on div "Checkout" at bounding box center [1311, 753] width 499 height 23
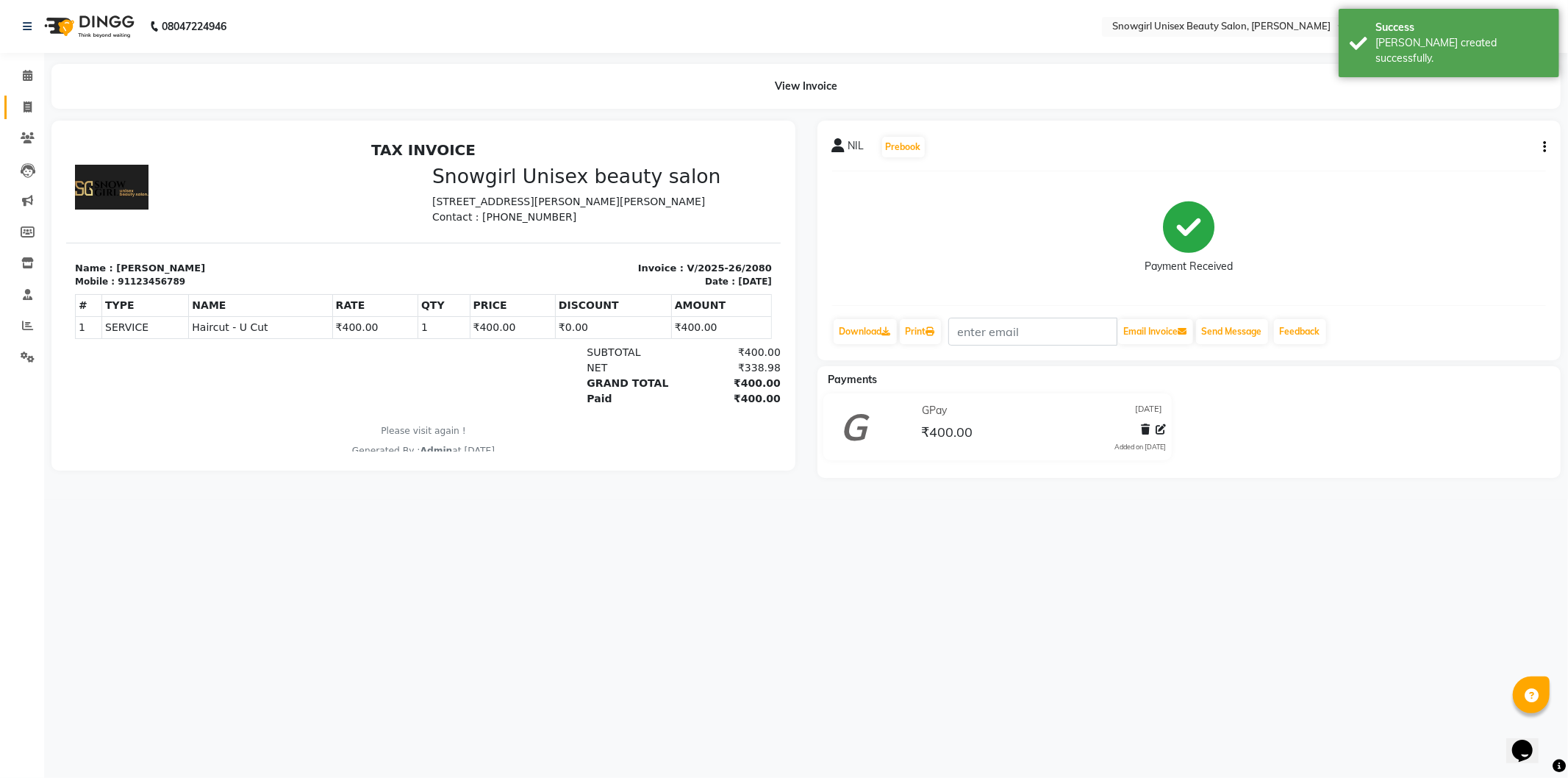
click at [25, 96] on link "Invoice" at bounding box center [22, 108] width 36 height 24
select select "service"
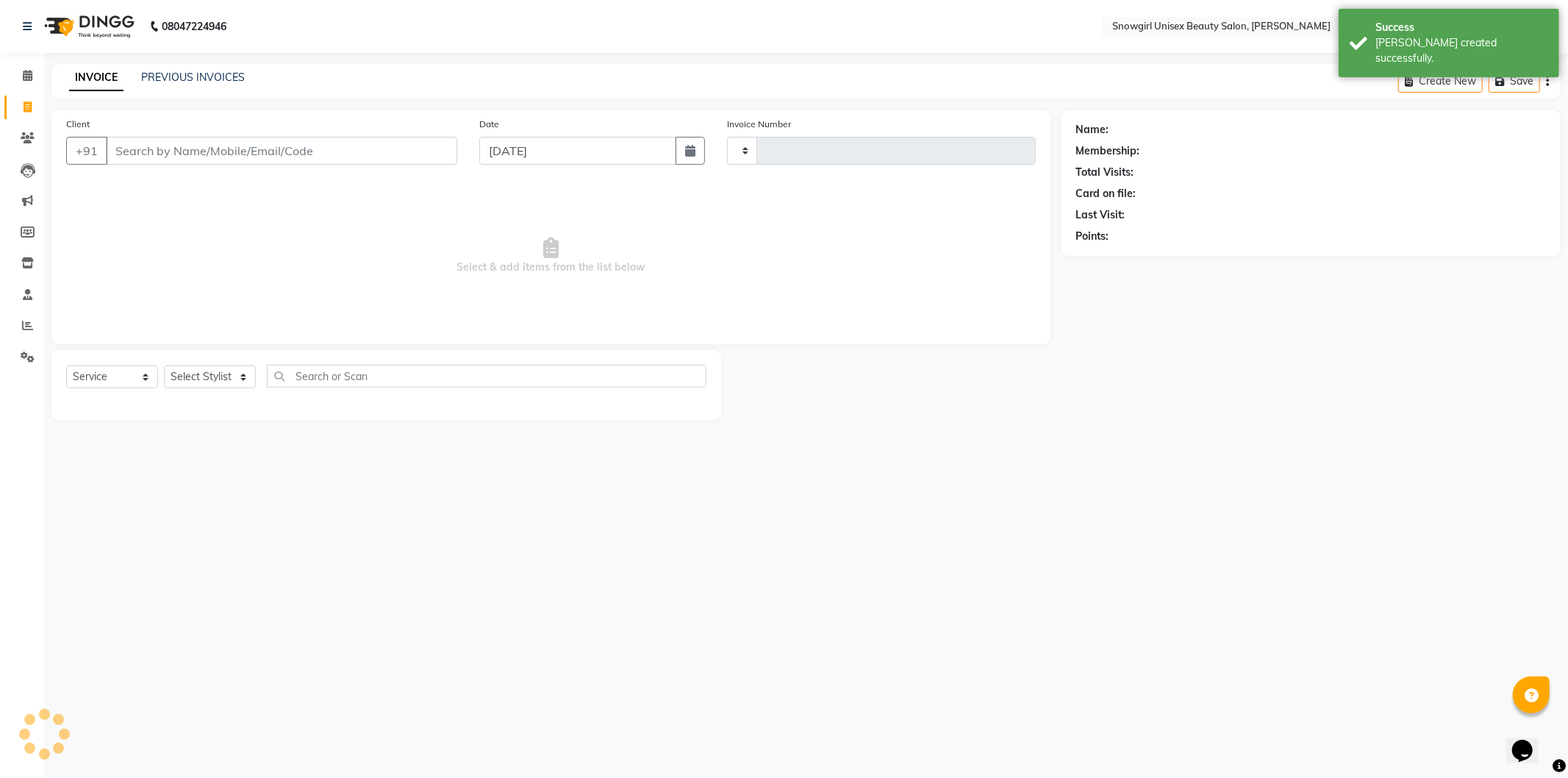
type input "2081"
select select "5593"
click at [357, 144] on input "Client" at bounding box center [282, 151] width 351 height 28
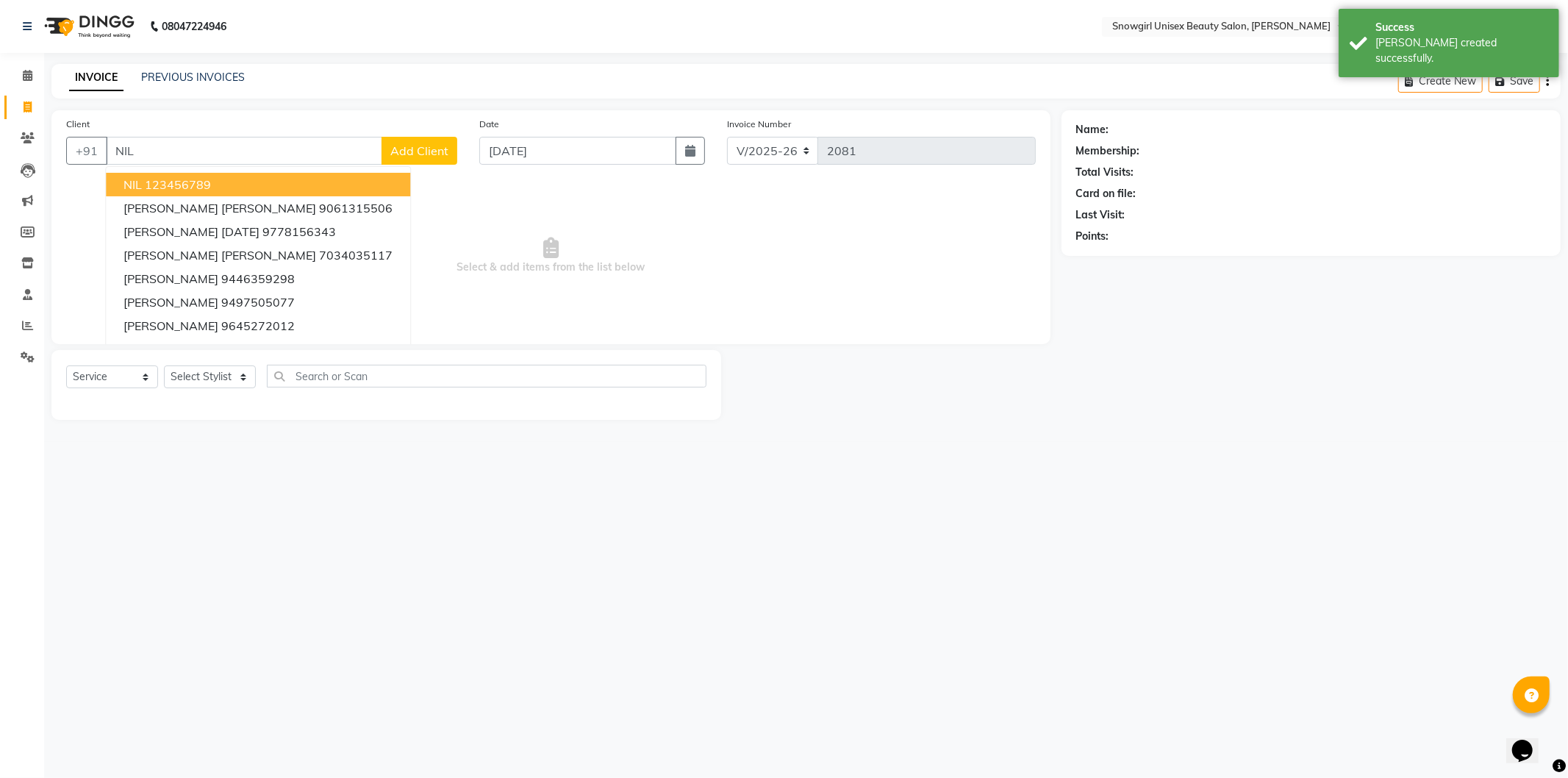
click at [162, 188] on ngb-highlight "123456789" at bounding box center [178, 184] width 67 height 15
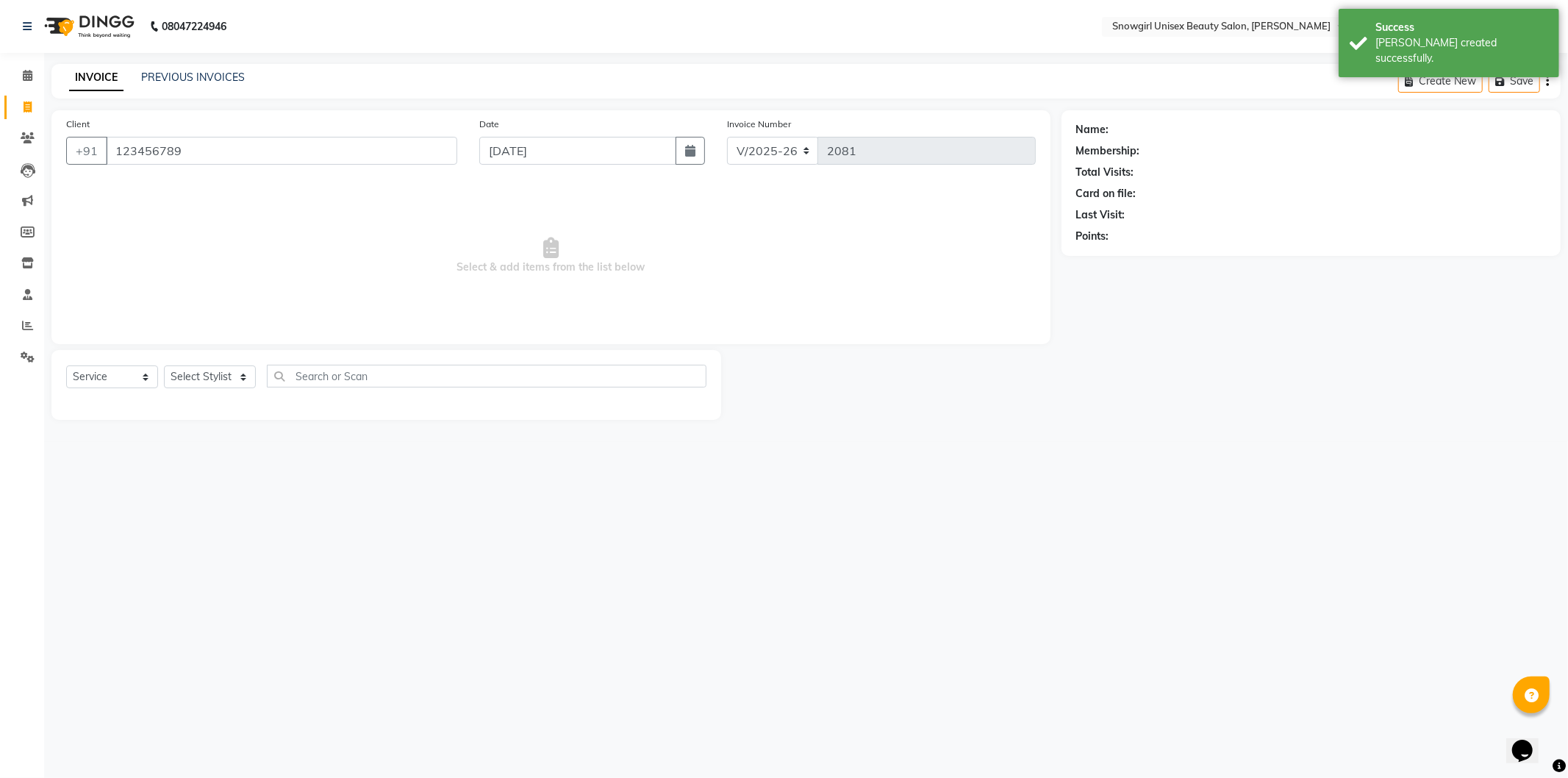
type input "123456789"
click at [237, 379] on select "Select Stylist [PERSON_NAME] [PERSON_NAME] [PERSON_NAME] [PERSON_NAME] [PERSON_…" at bounding box center [210, 376] width 92 height 22
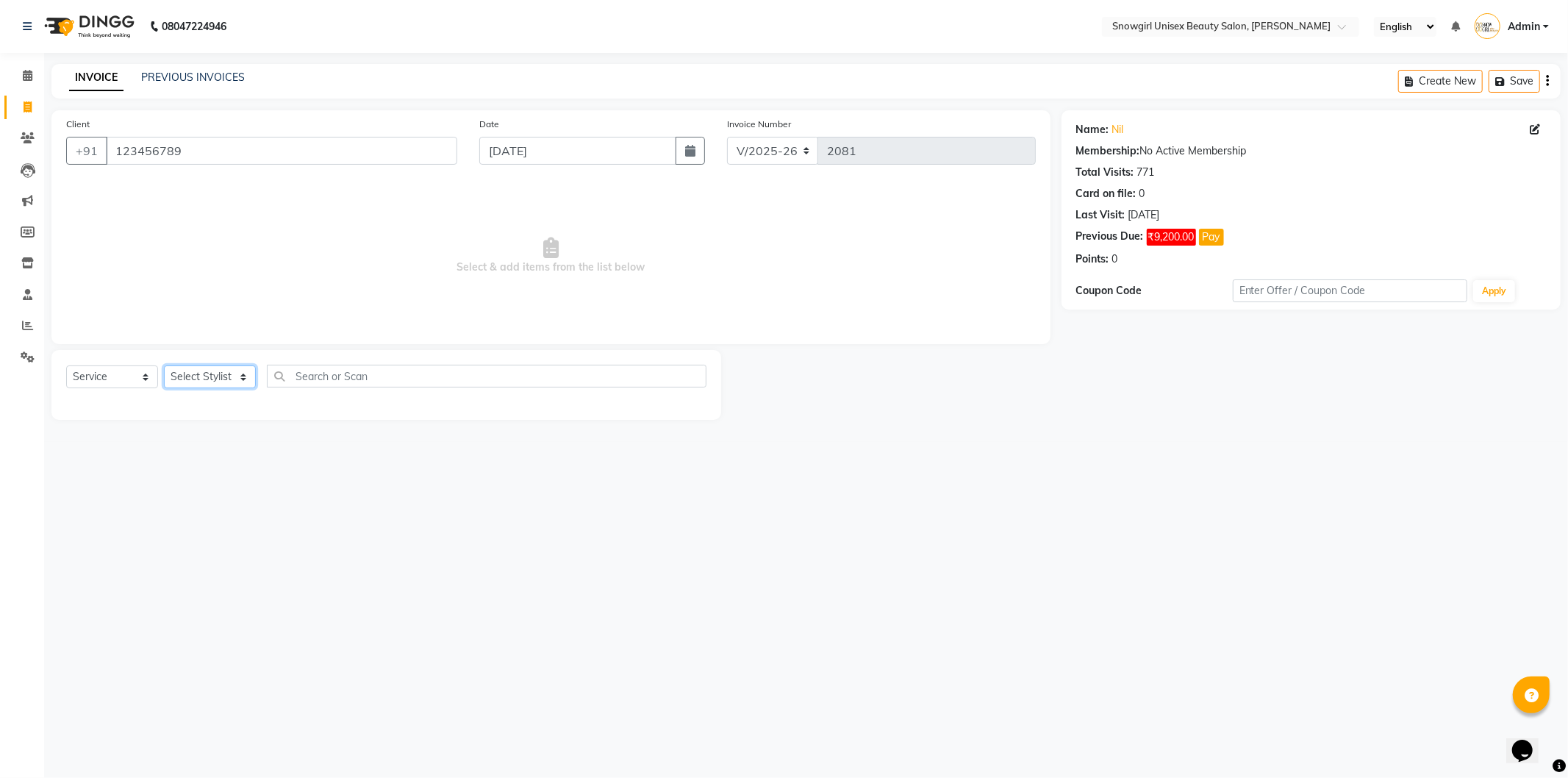
select select "39189"
click at [164, 366] on select "Select Stylist [PERSON_NAME] [PERSON_NAME] [PERSON_NAME] [PERSON_NAME] [PERSON_…" at bounding box center [210, 376] width 92 height 22
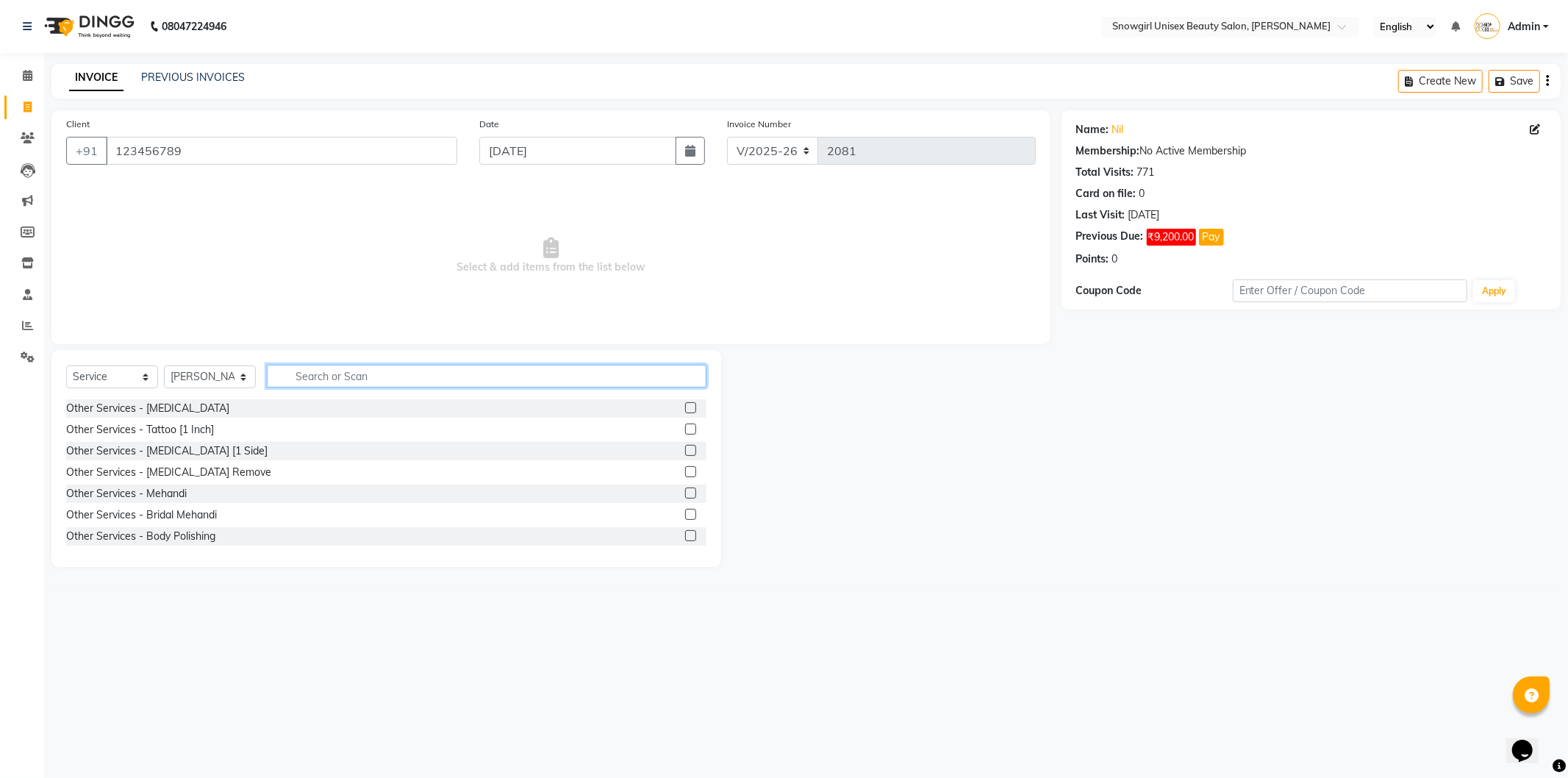
click at [335, 368] on input "text" at bounding box center [487, 375] width 440 height 22
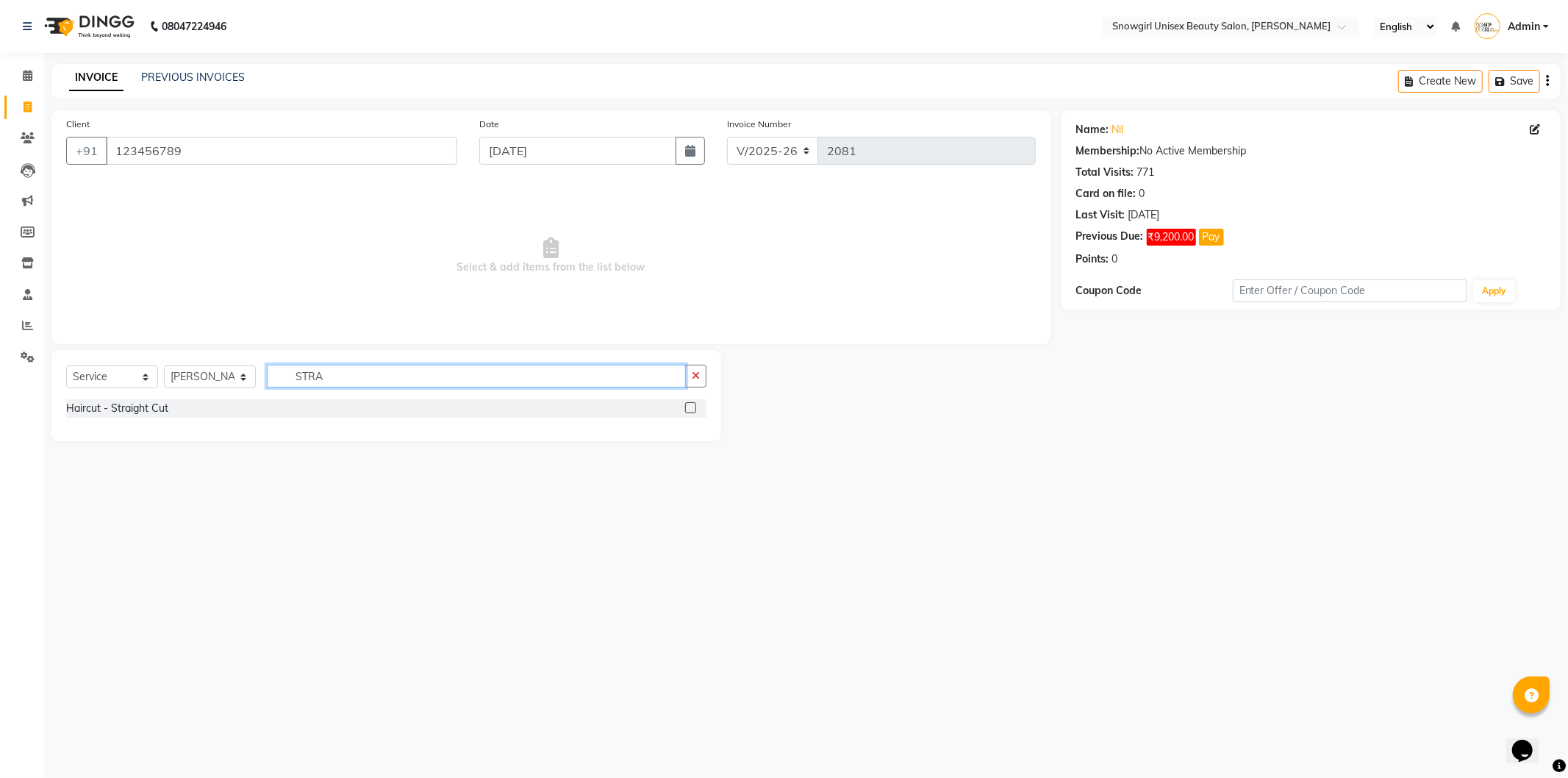
type input "STRA"
click at [686, 406] on label at bounding box center [690, 408] width 11 height 11
click at [686, 406] on input "checkbox" at bounding box center [690, 409] width 9 height 9
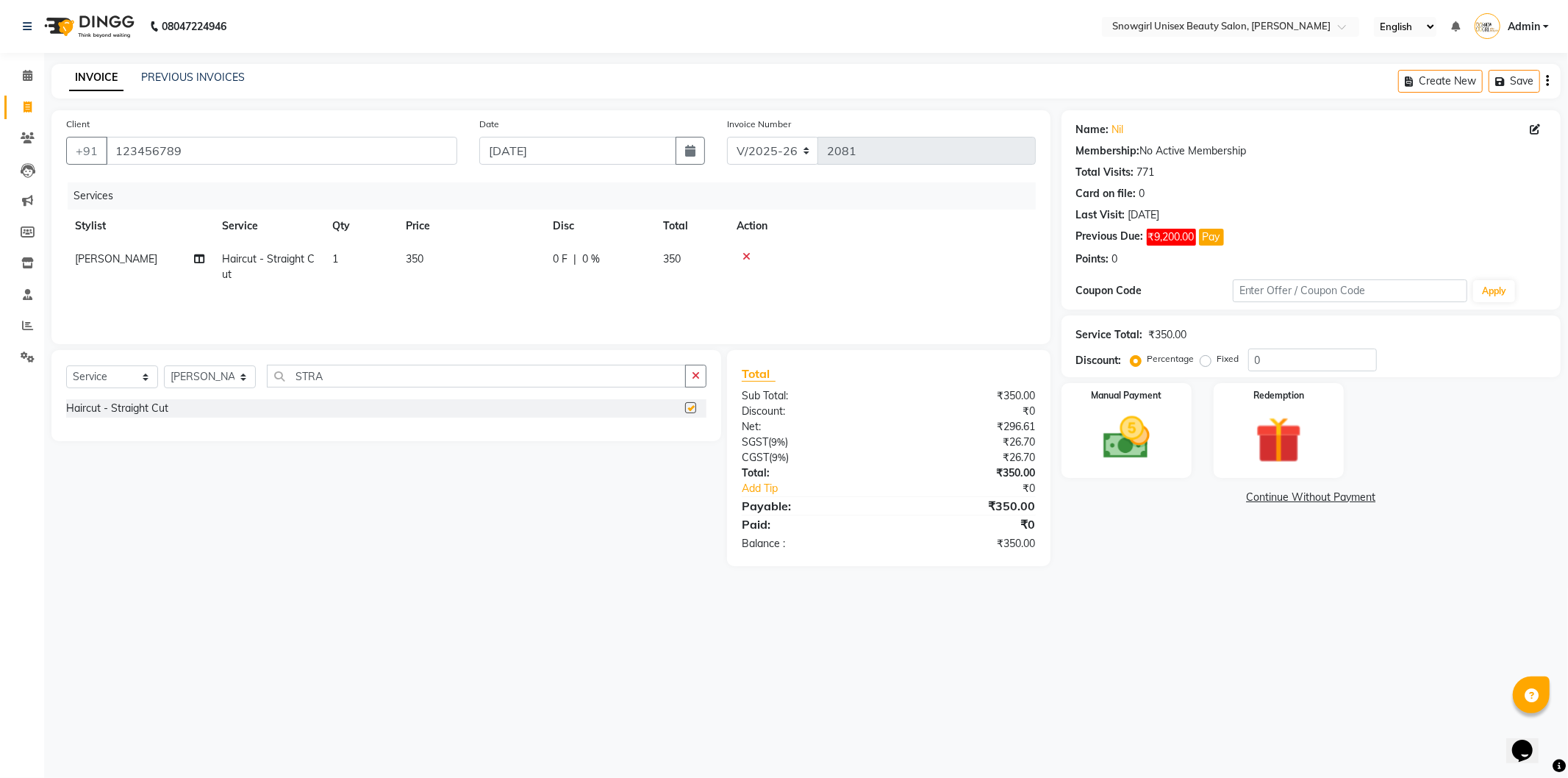
checkbox input "false"
click at [416, 251] on td "350" at bounding box center [471, 267] width 147 height 49
select select "39189"
click at [488, 268] on input "350" at bounding box center [539, 262] width 129 height 22
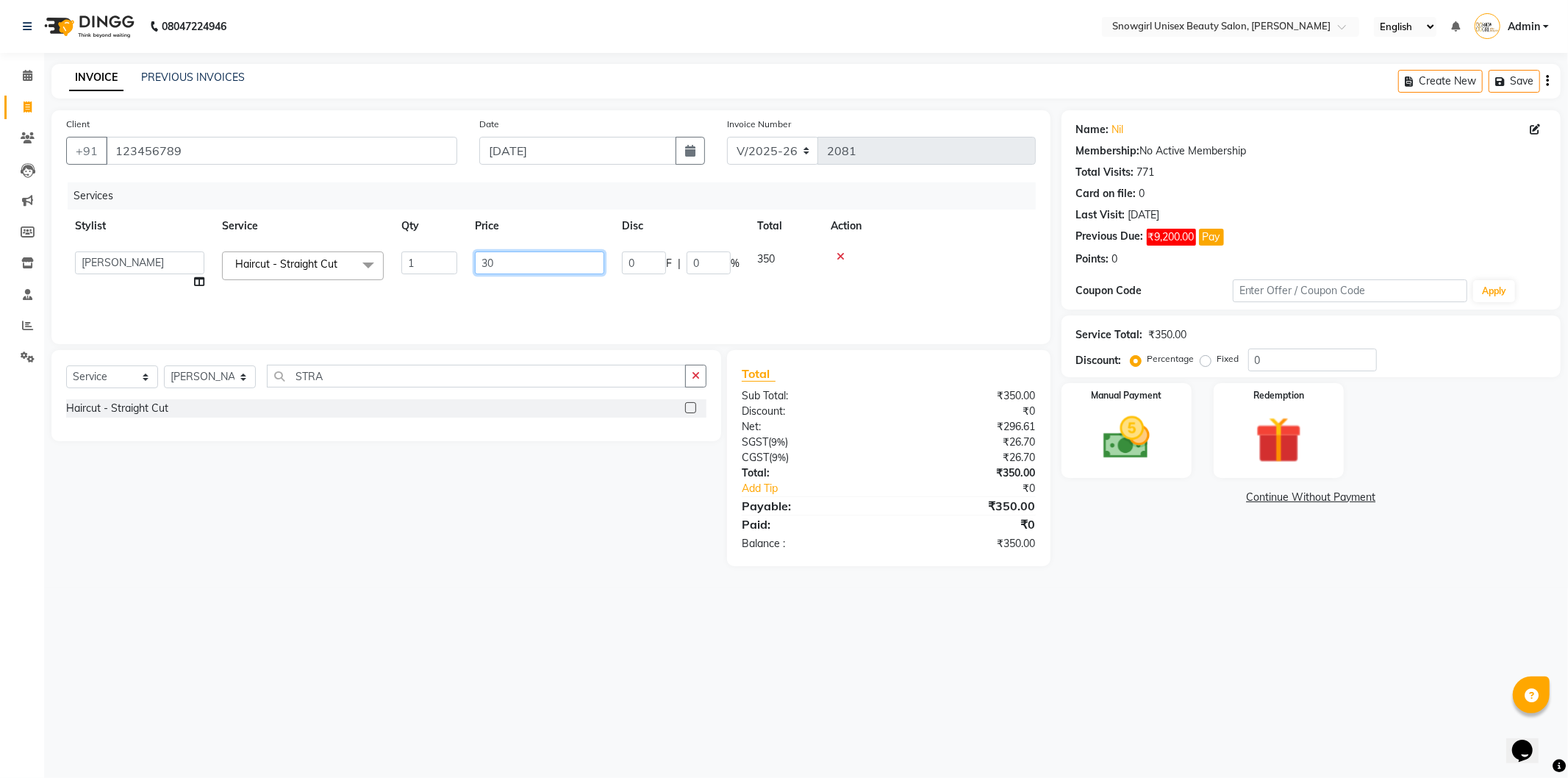
type input "300"
click at [554, 298] on div "Services Stylist Service Qty Price Disc Total Action [PERSON_NAME] [PERSON_NAME…" at bounding box center [551, 256] width 970 height 147
click at [1162, 461] on img at bounding box center [1127, 438] width 79 height 56
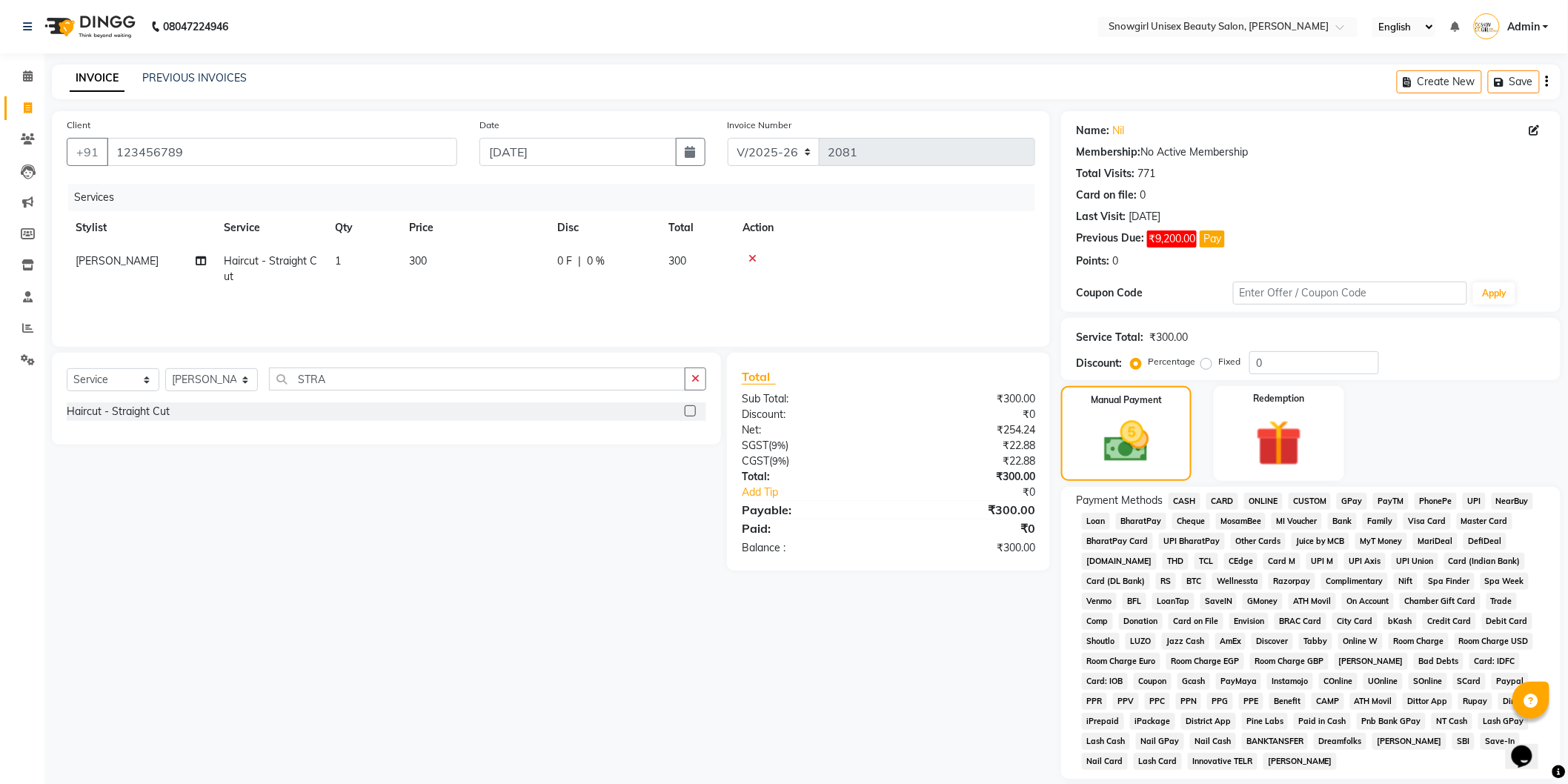
click at [1343, 502] on span "GPay" at bounding box center [1352, 502] width 30 height 17
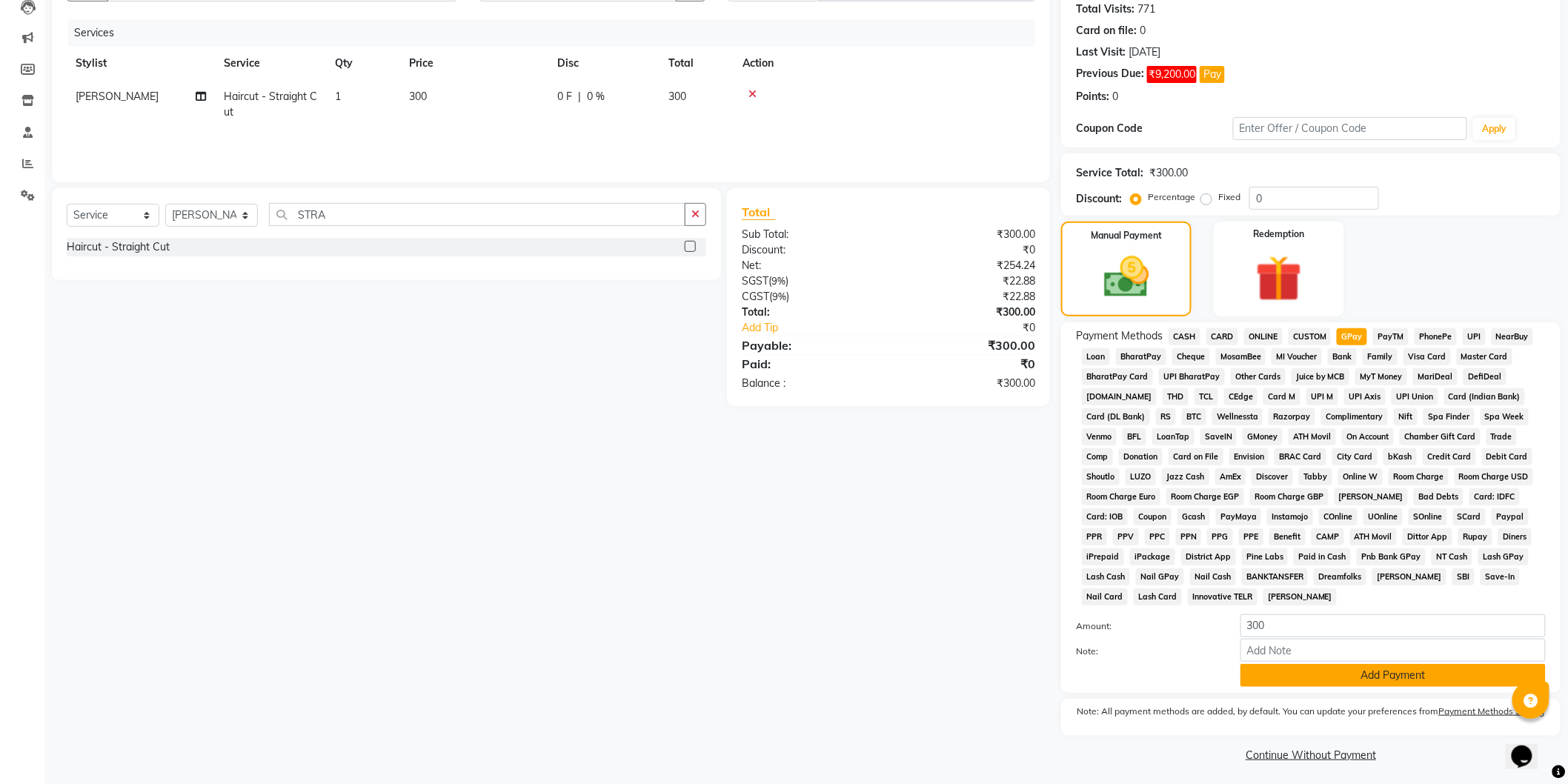
scroll to position [171, 0]
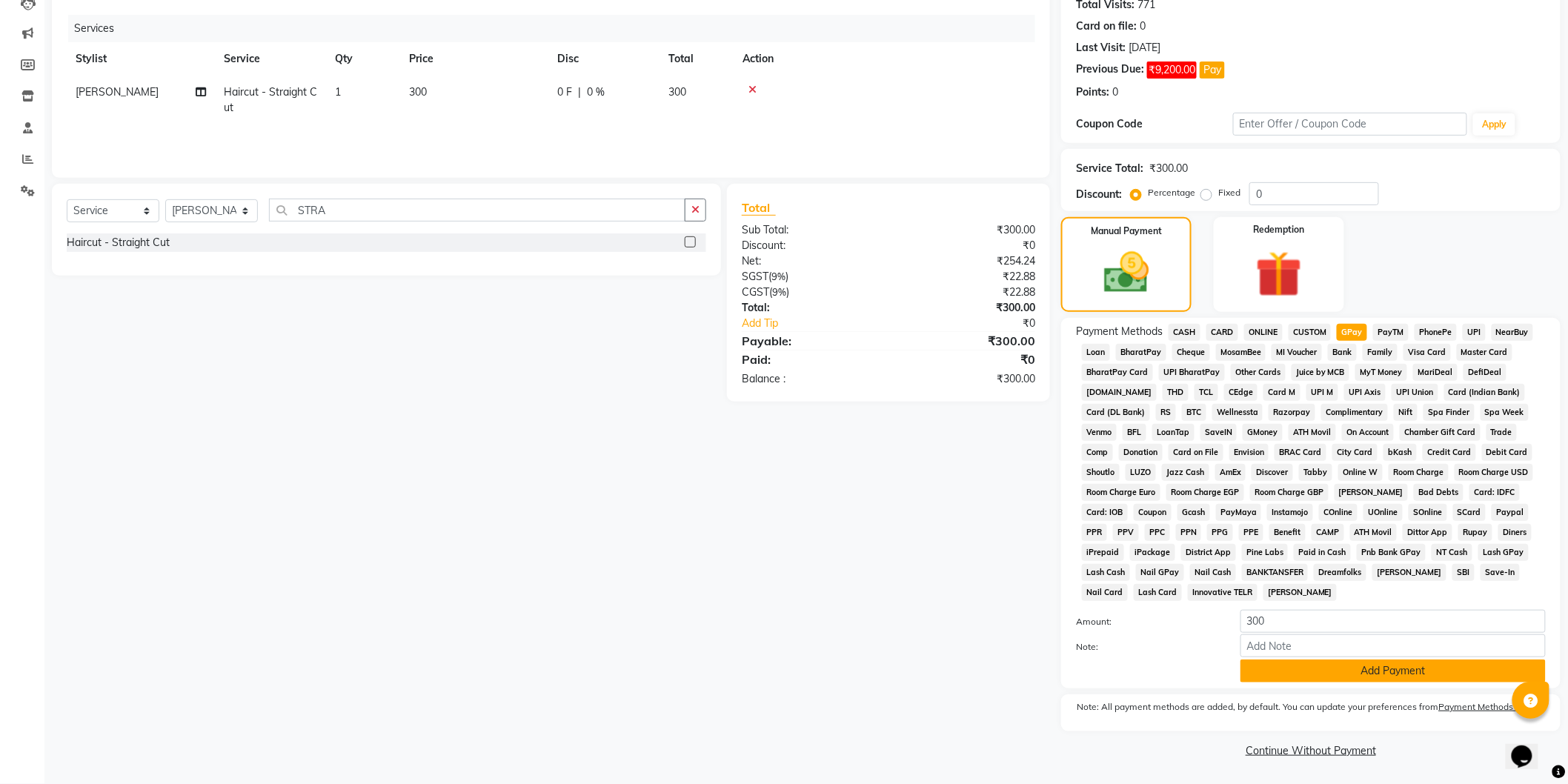
click at [1417, 676] on button "Add Payment" at bounding box center [1392, 671] width 305 height 23
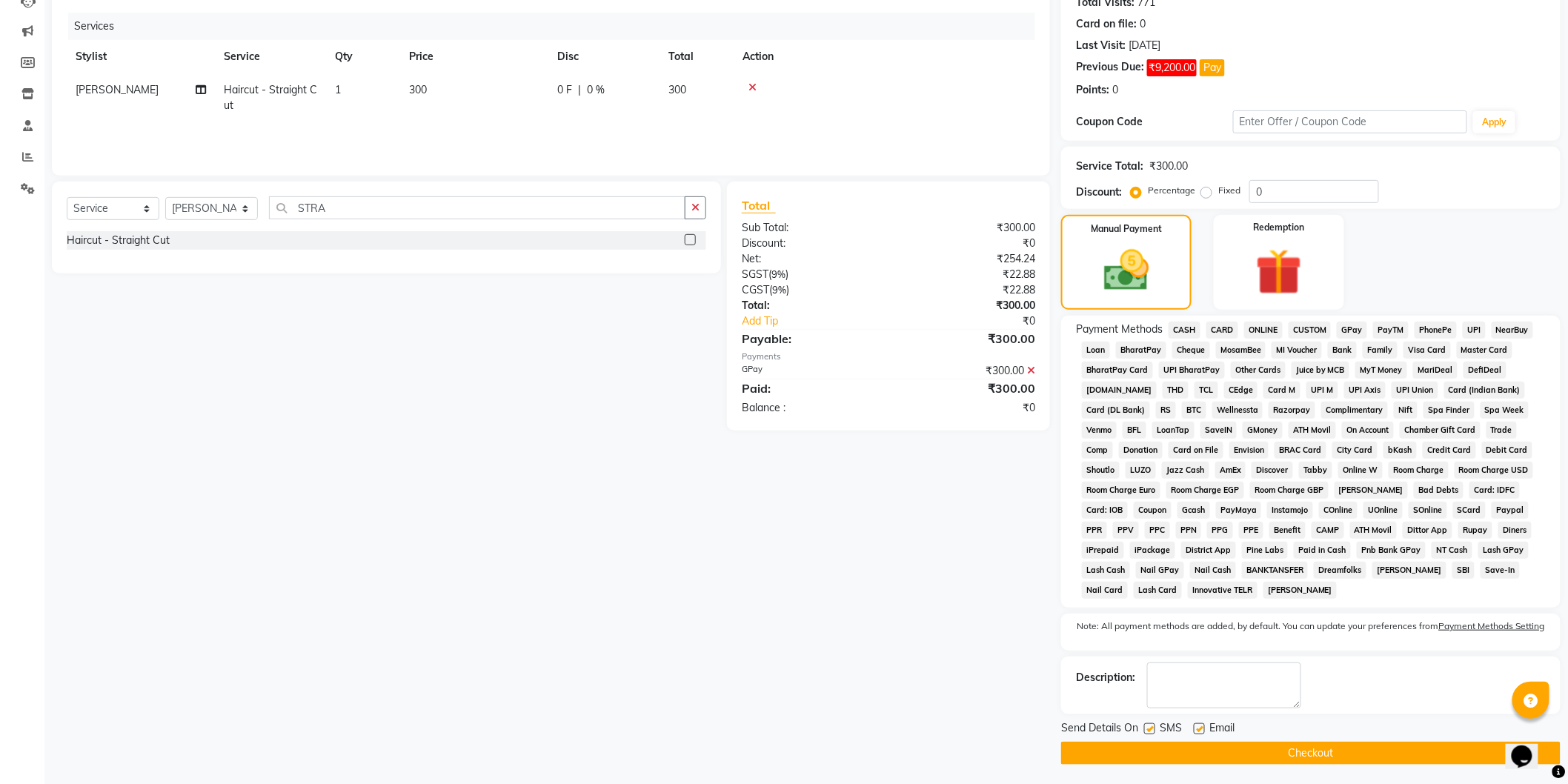
click at [1368, 743] on button "Checkout" at bounding box center [1311, 753] width 499 height 23
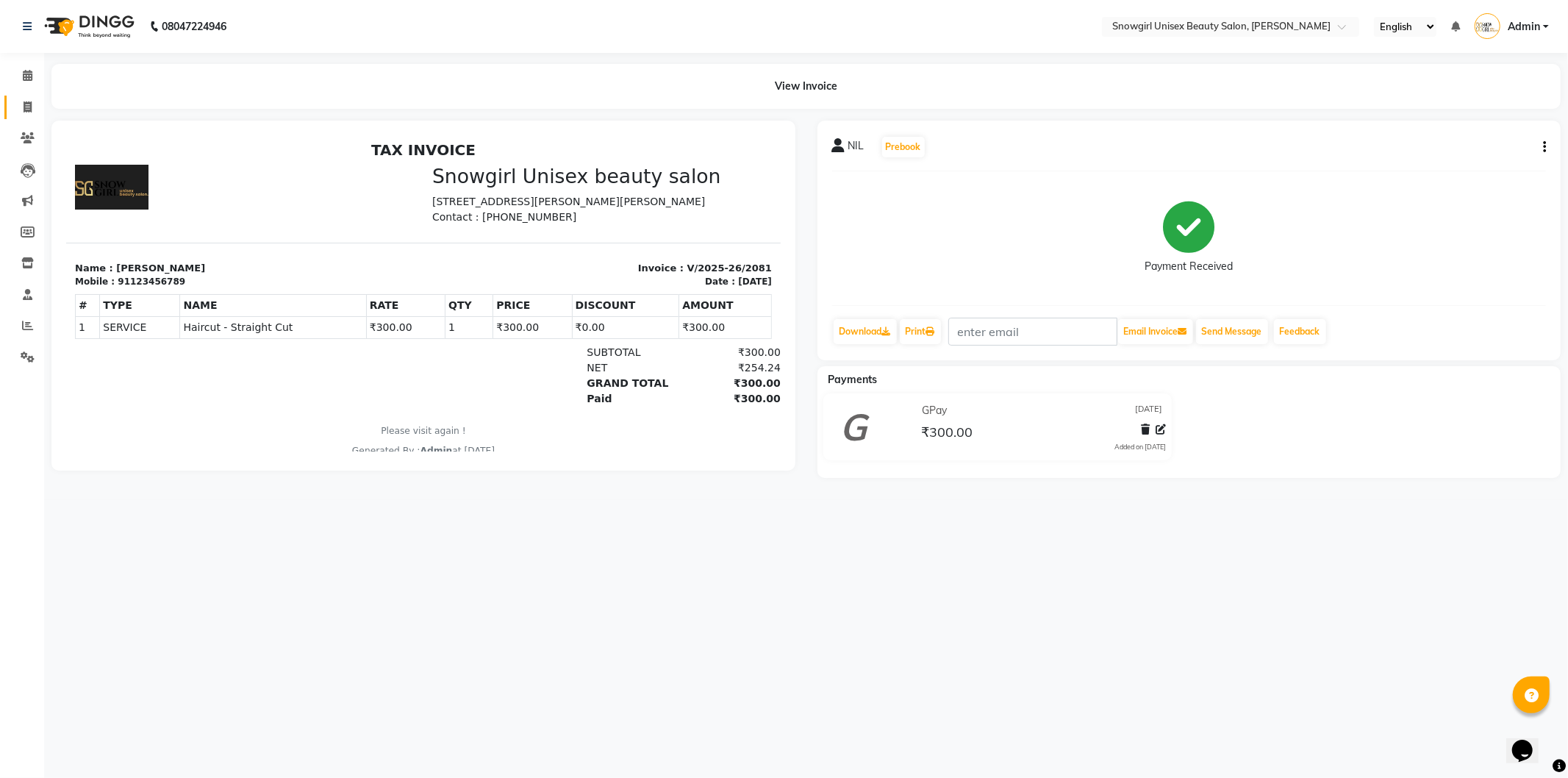
click at [26, 114] on span at bounding box center [27, 108] width 26 height 17
select select "service"
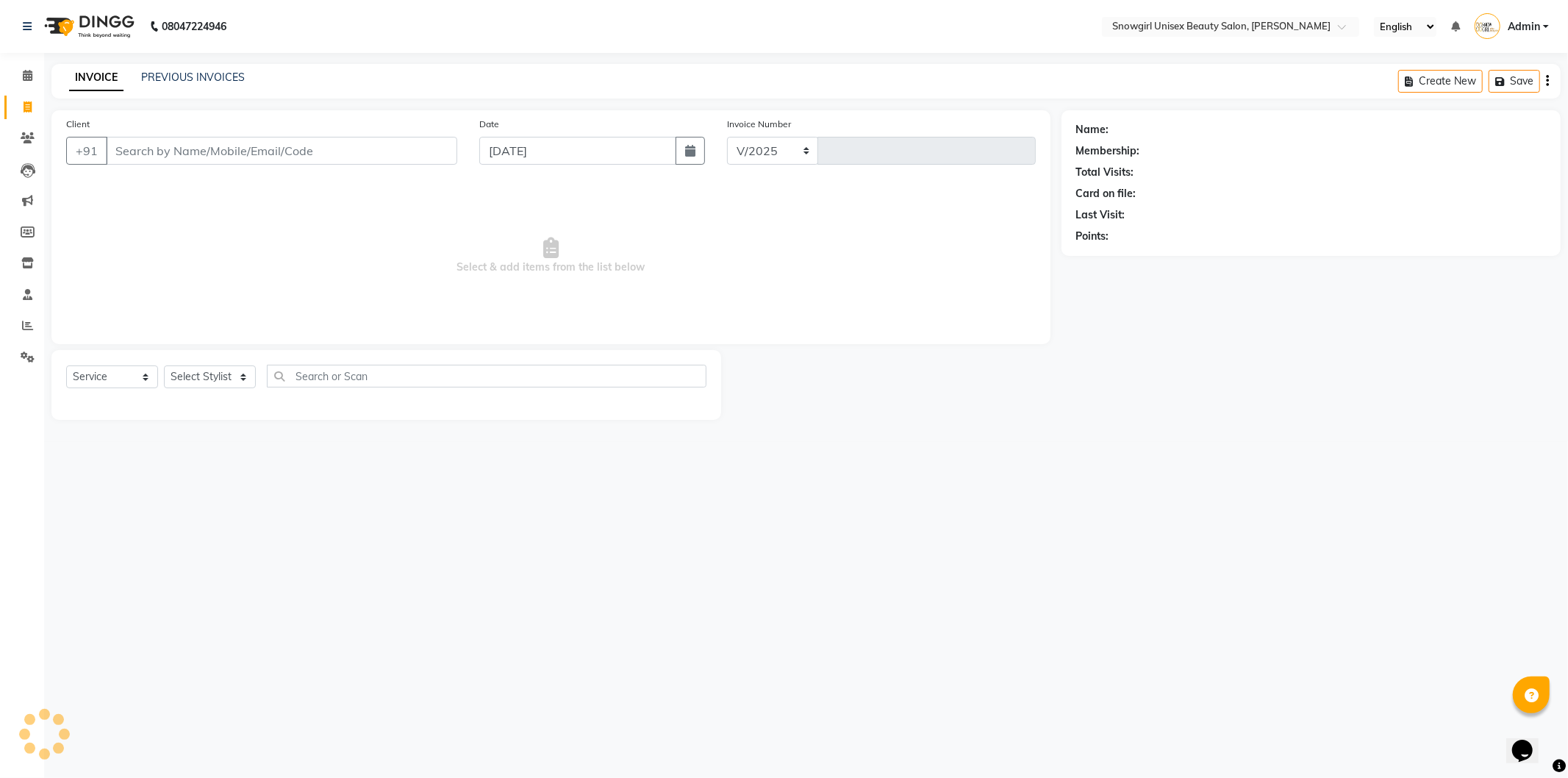
select select "5593"
type input "2082"
click at [356, 153] on input "Client" at bounding box center [282, 151] width 351 height 28
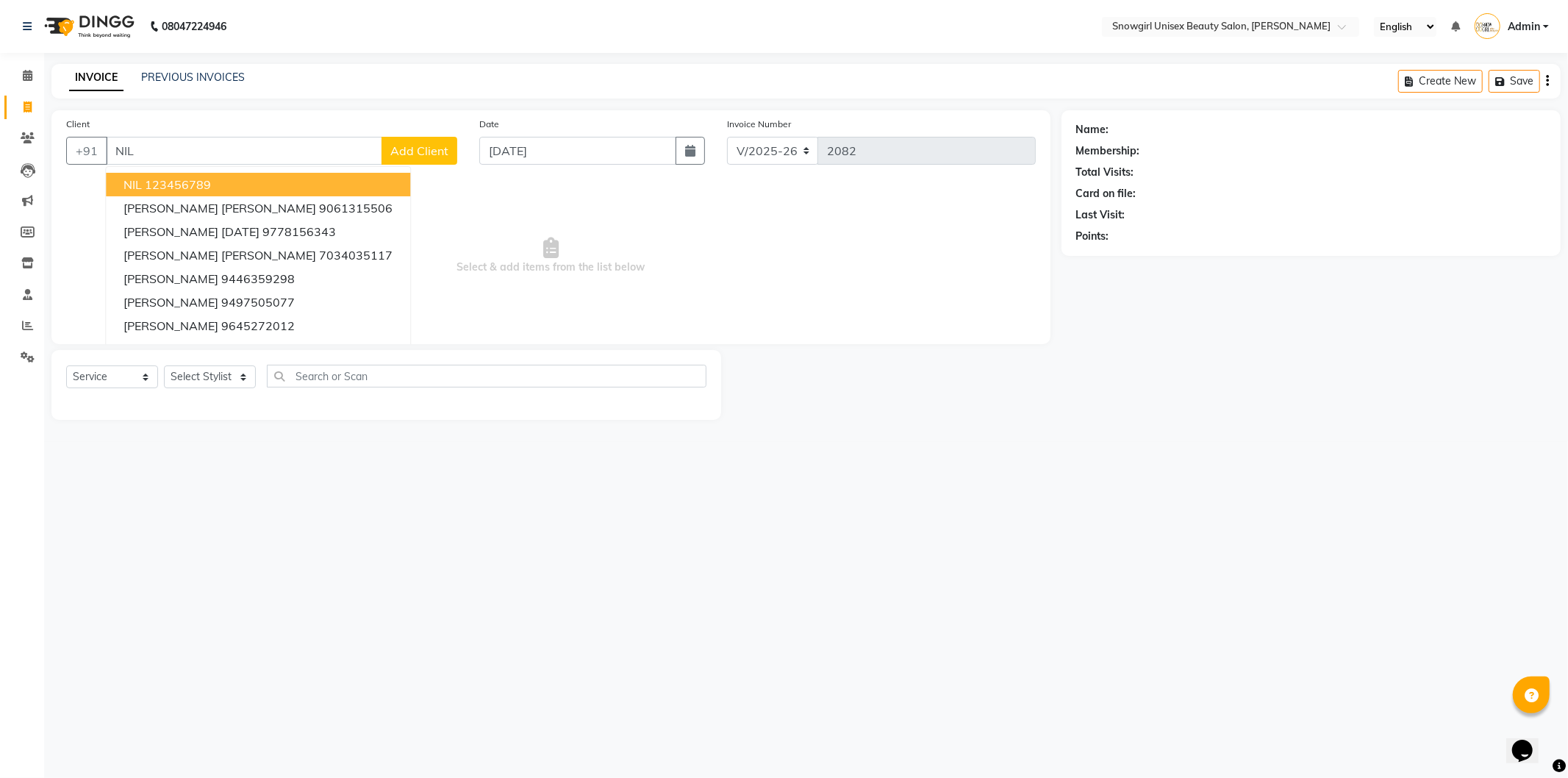
click at [211, 184] on ngb-highlight "123456789" at bounding box center [178, 184] width 67 height 15
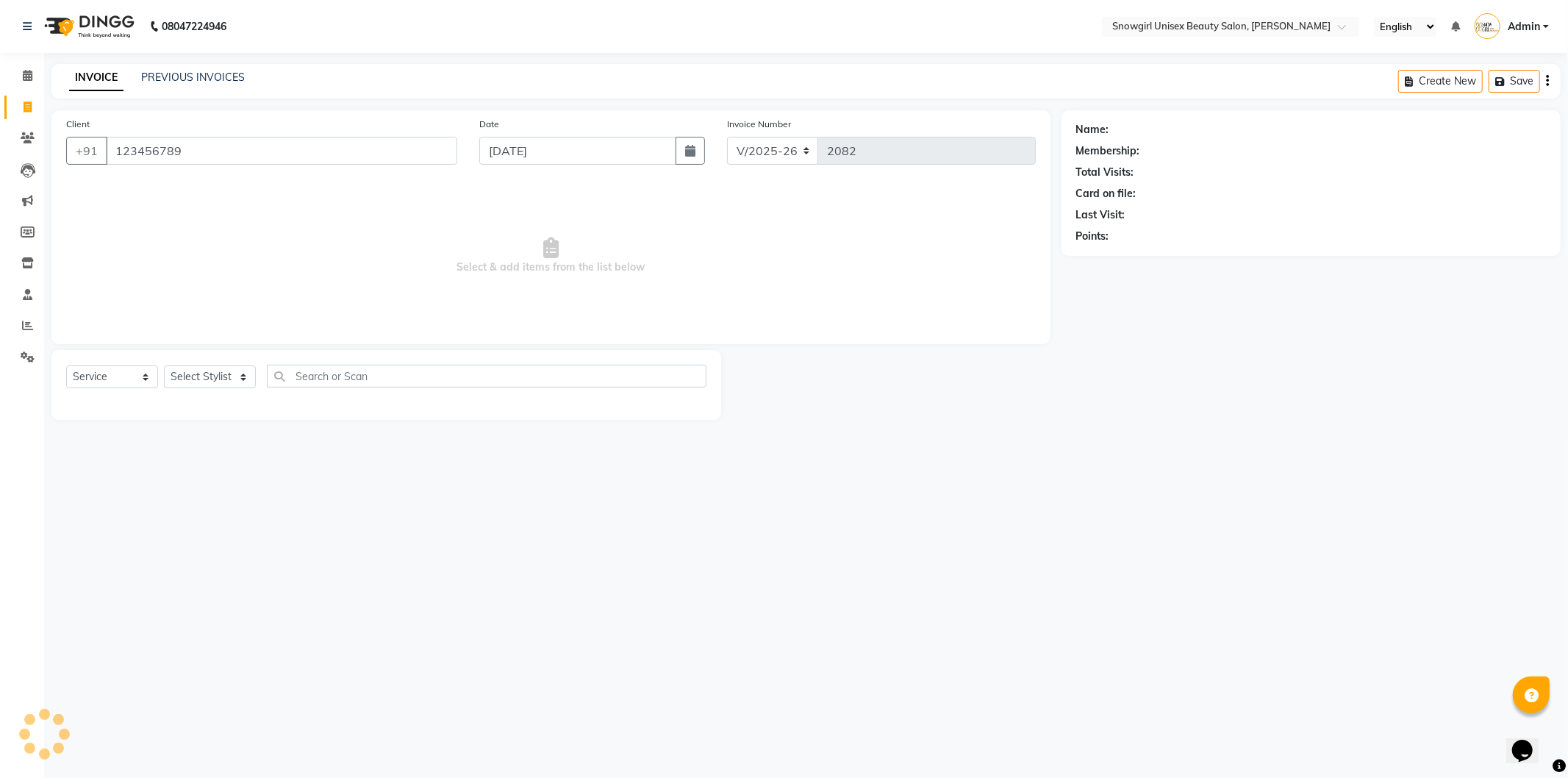
type input "123456789"
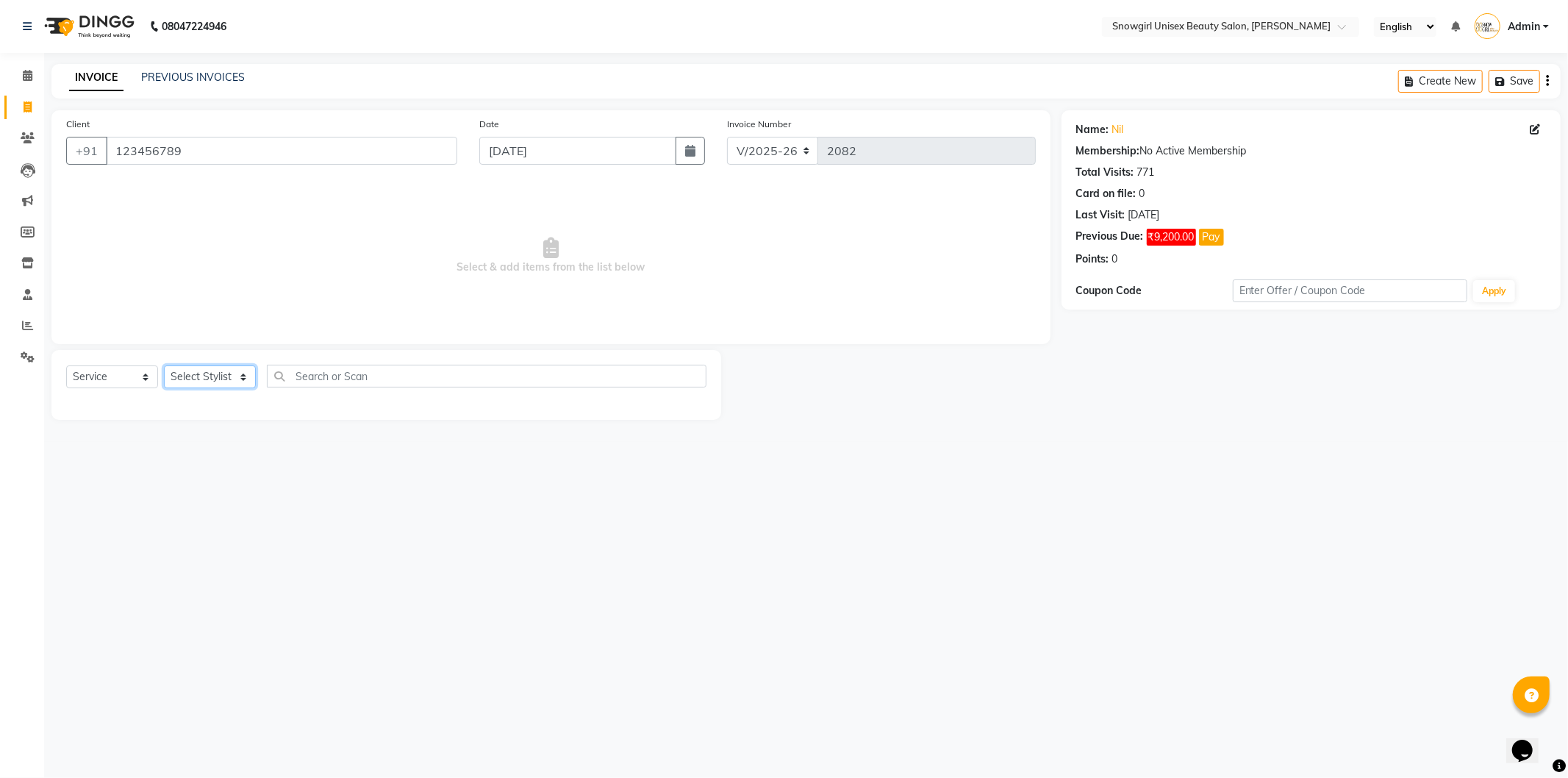
click at [243, 389] on select "Select Stylist [PERSON_NAME] [PERSON_NAME] [PERSON_NAME] [PERSON_NAME] [PERSON_…" at bounding box center [210, 376] width 92 height 22
select select "39204"
click at [164, 366] on select "Select Stylist [PERSON_NAME] [PERSON_NAME] [PERSON_NAME] [PERSON_NAME] [PERSON_…" at bounding box center [210, 376] width 92 height 22
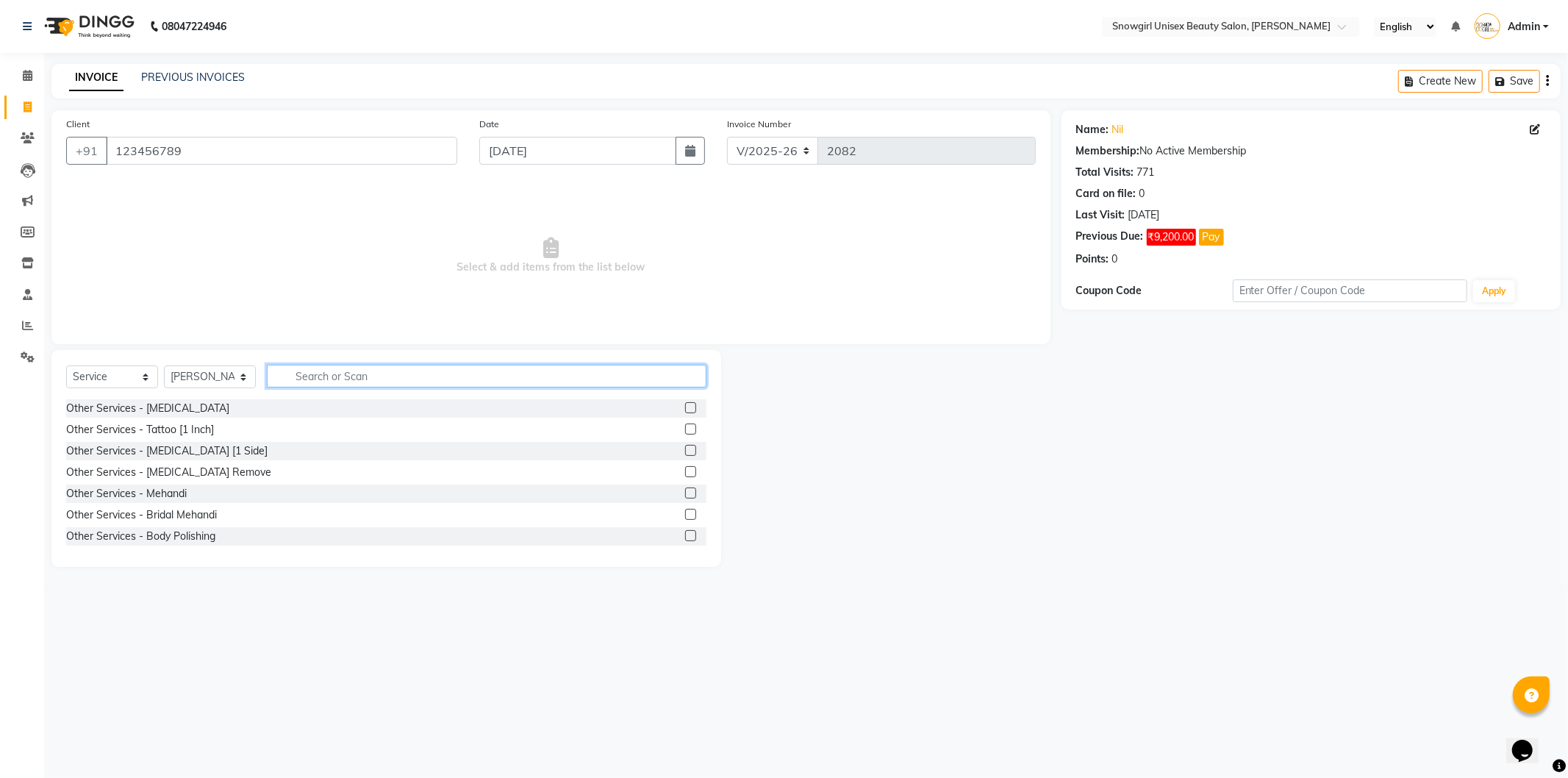
click at [339, 379] on input "text" at bounding box center [487, 375] width 440 height 22
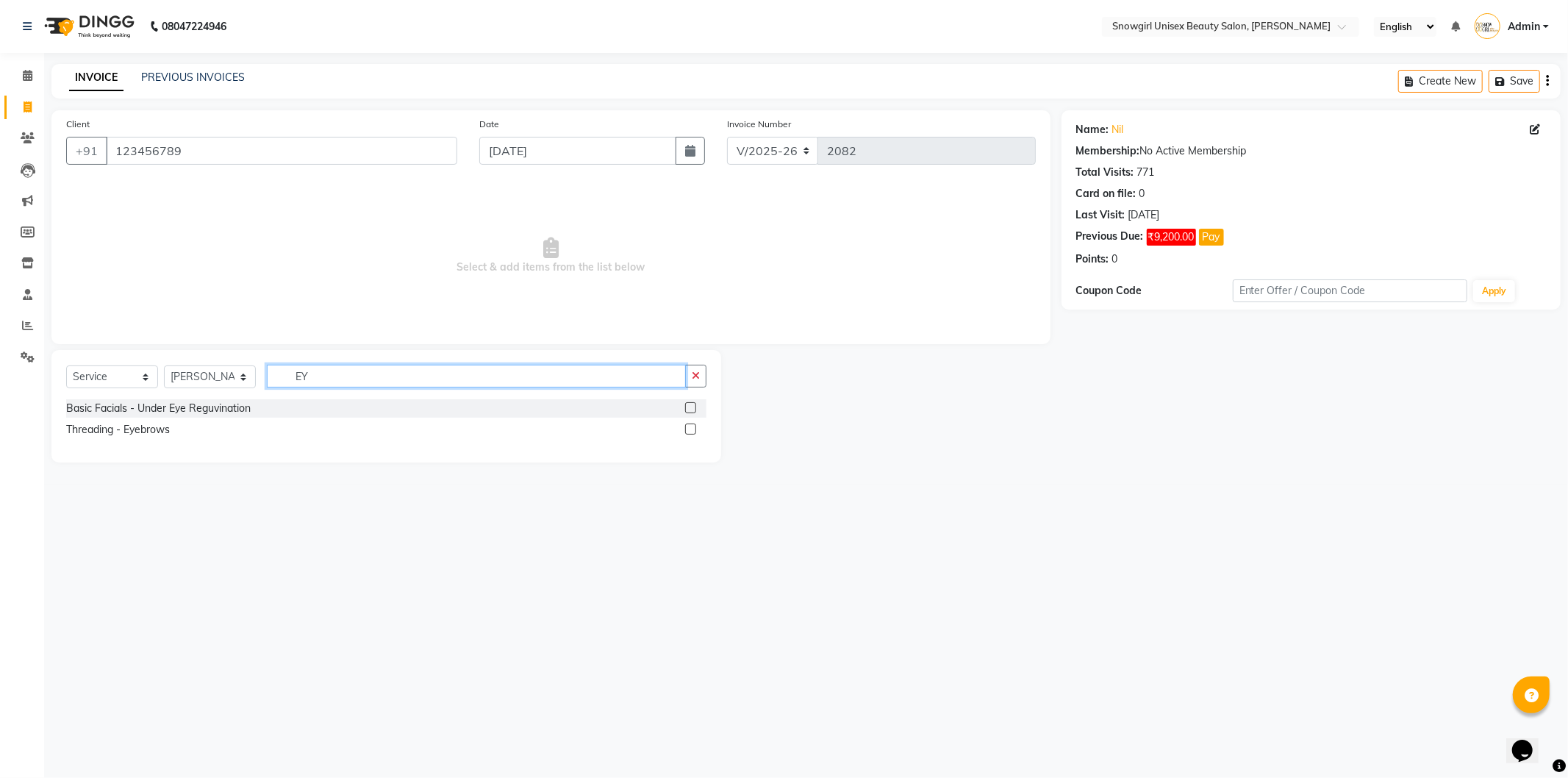
type input "EY"
click at [688, 427] on label at bounding box center [690, 429] width 11 height 11
click at [688, 427] on input "checkbox" at bounding box center [690, 430] width 9 height 9
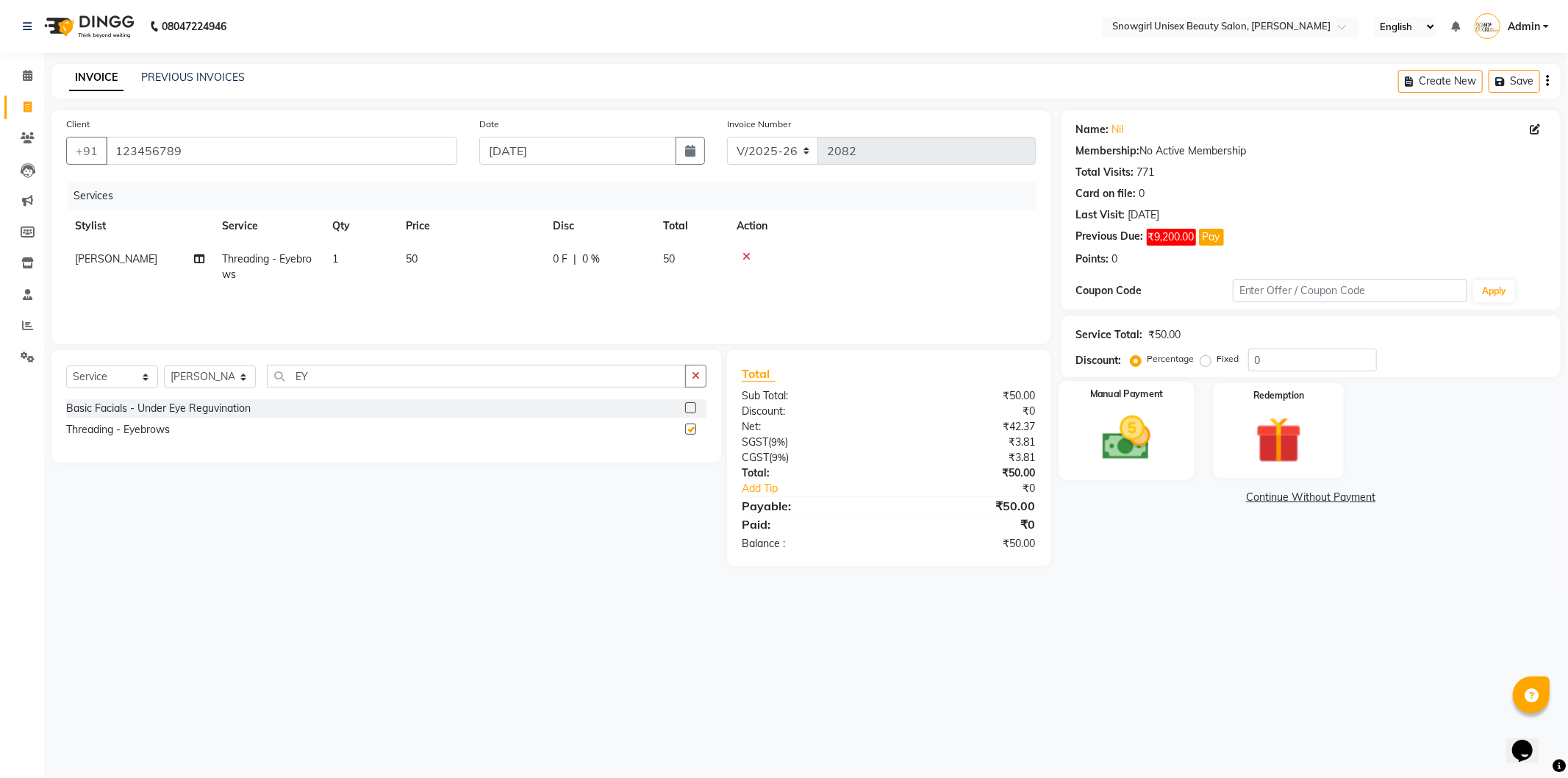
checkbox input "false"
click at [1140, 437] on img at bounding box center [1127, 438] width 79 height 56
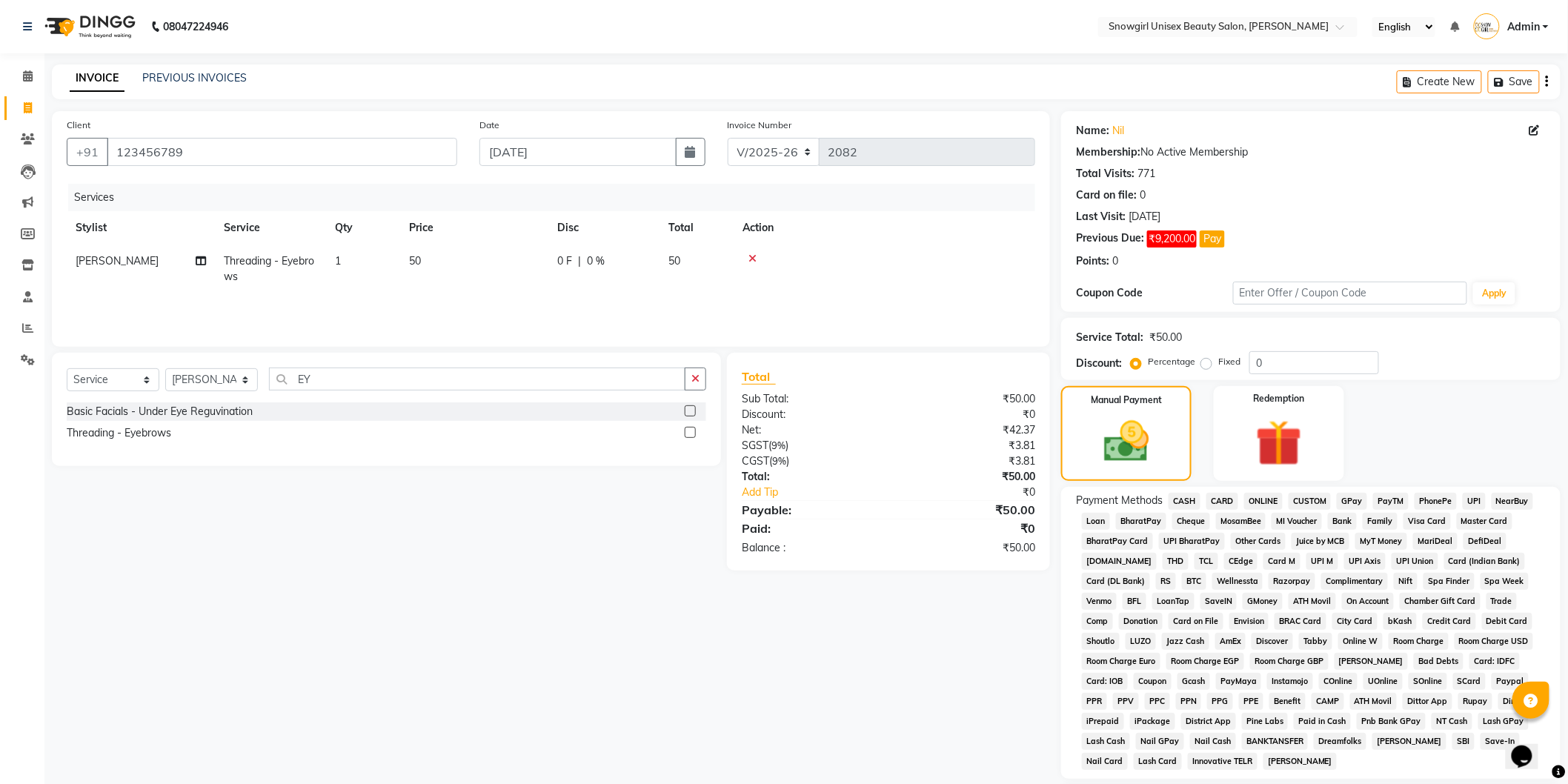
click at [1342, 495] on span "GPay" at bounding box center [1352, 502] width 30 height 17
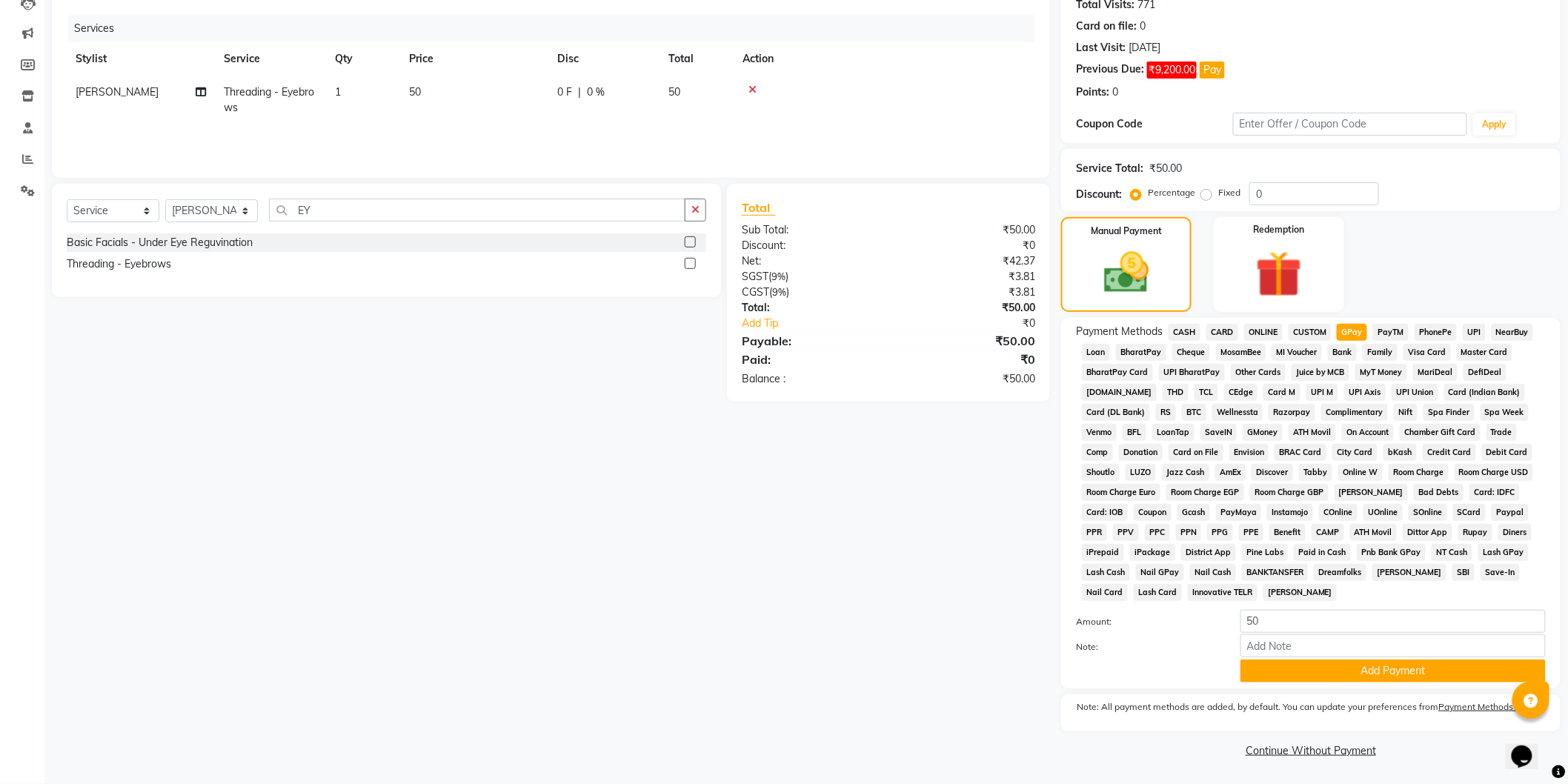
click at [1180, 327] on span "CASH" at bounding box center [1184, 332] width 32 height 17
click at [1291, 679] on button "Add Payment" at bounding box center [1392, 671] width 305 height 23
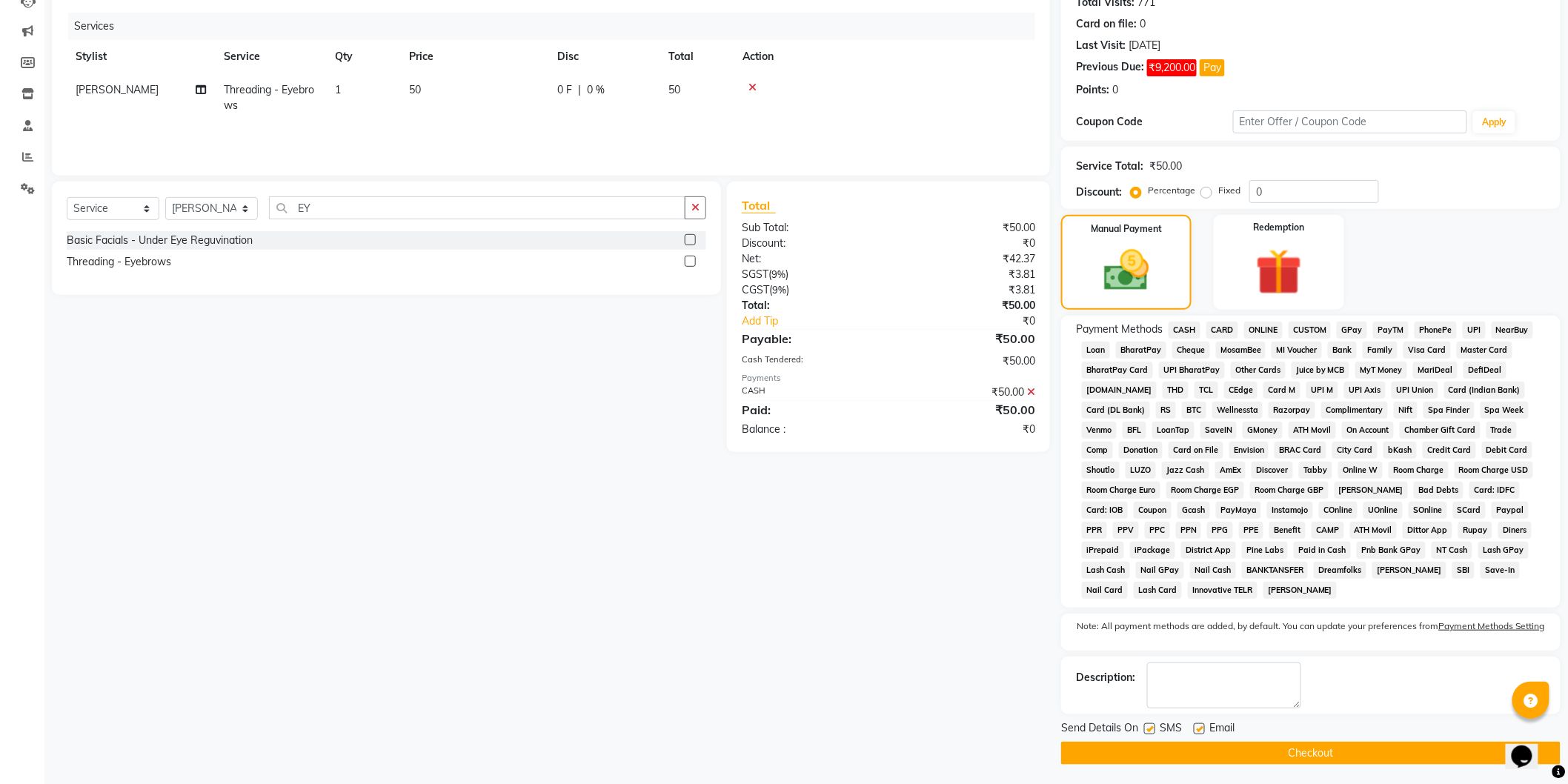
click at [1325, 758] on button "Checkout" at bounding box center [1311, 753] width 499 height 23
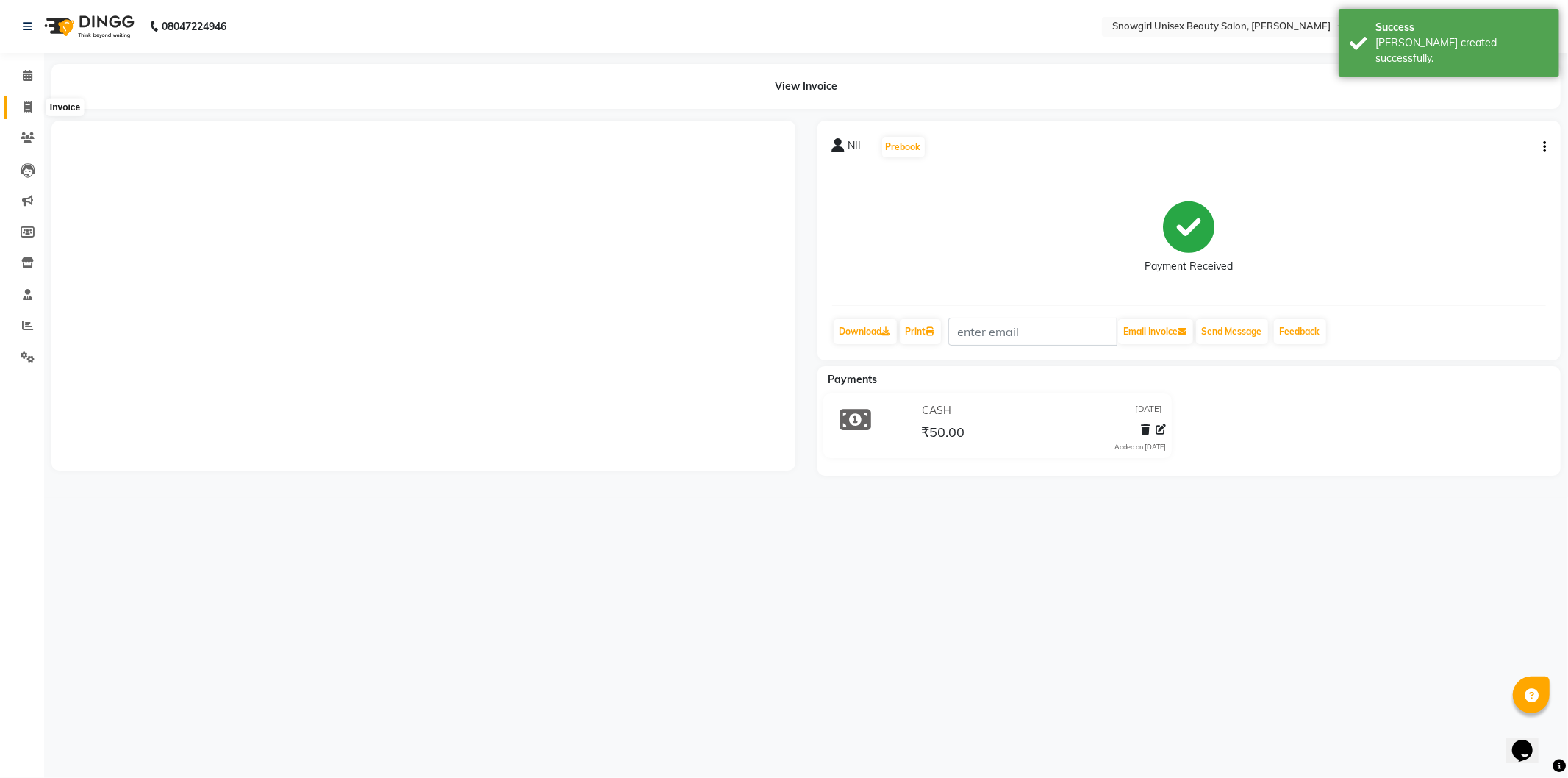
click at [32, 111] on span at bounding box center [27, 108] width 26 height 17
select select "service"
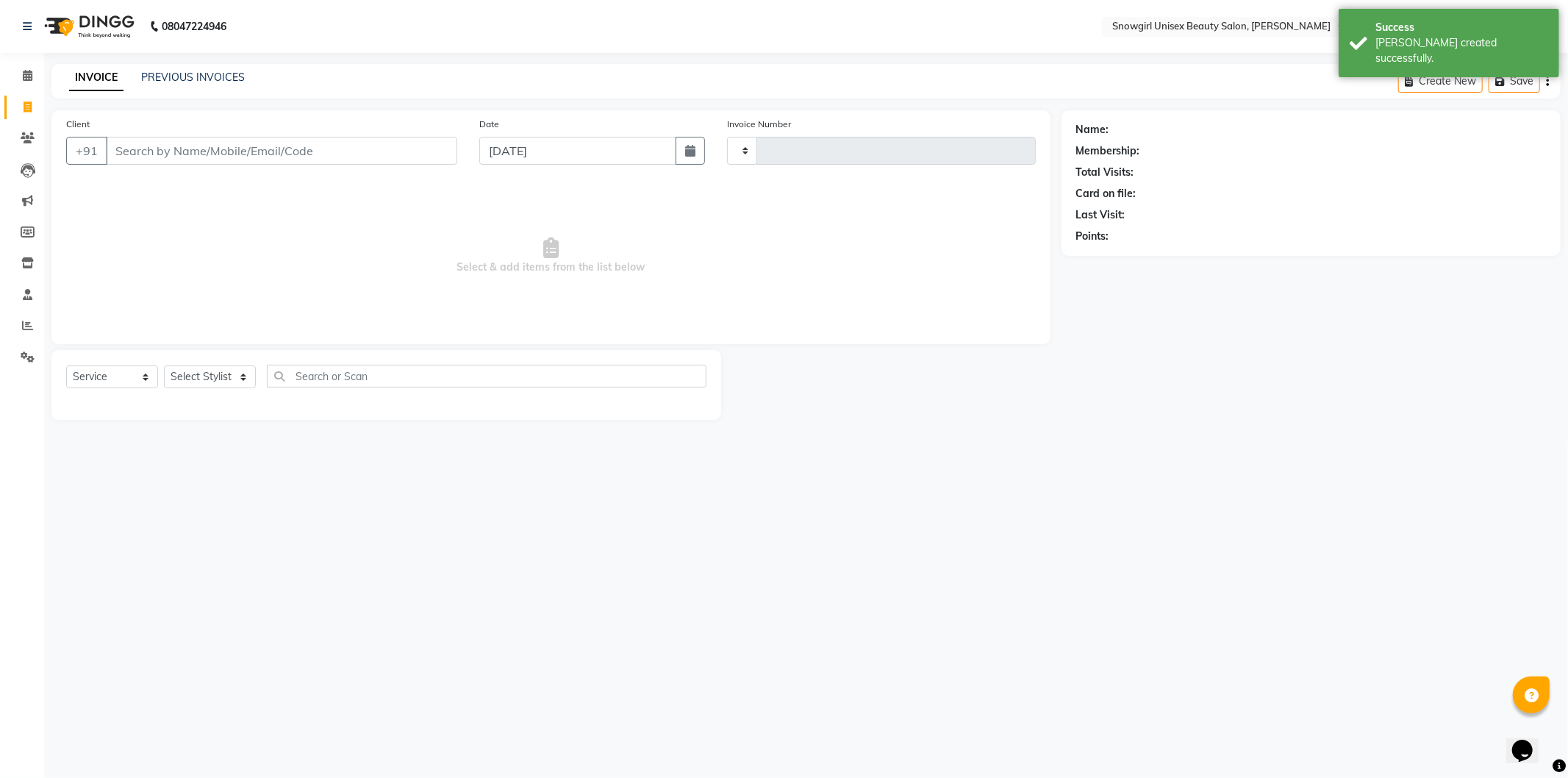
type input "2083"
select select "5593"
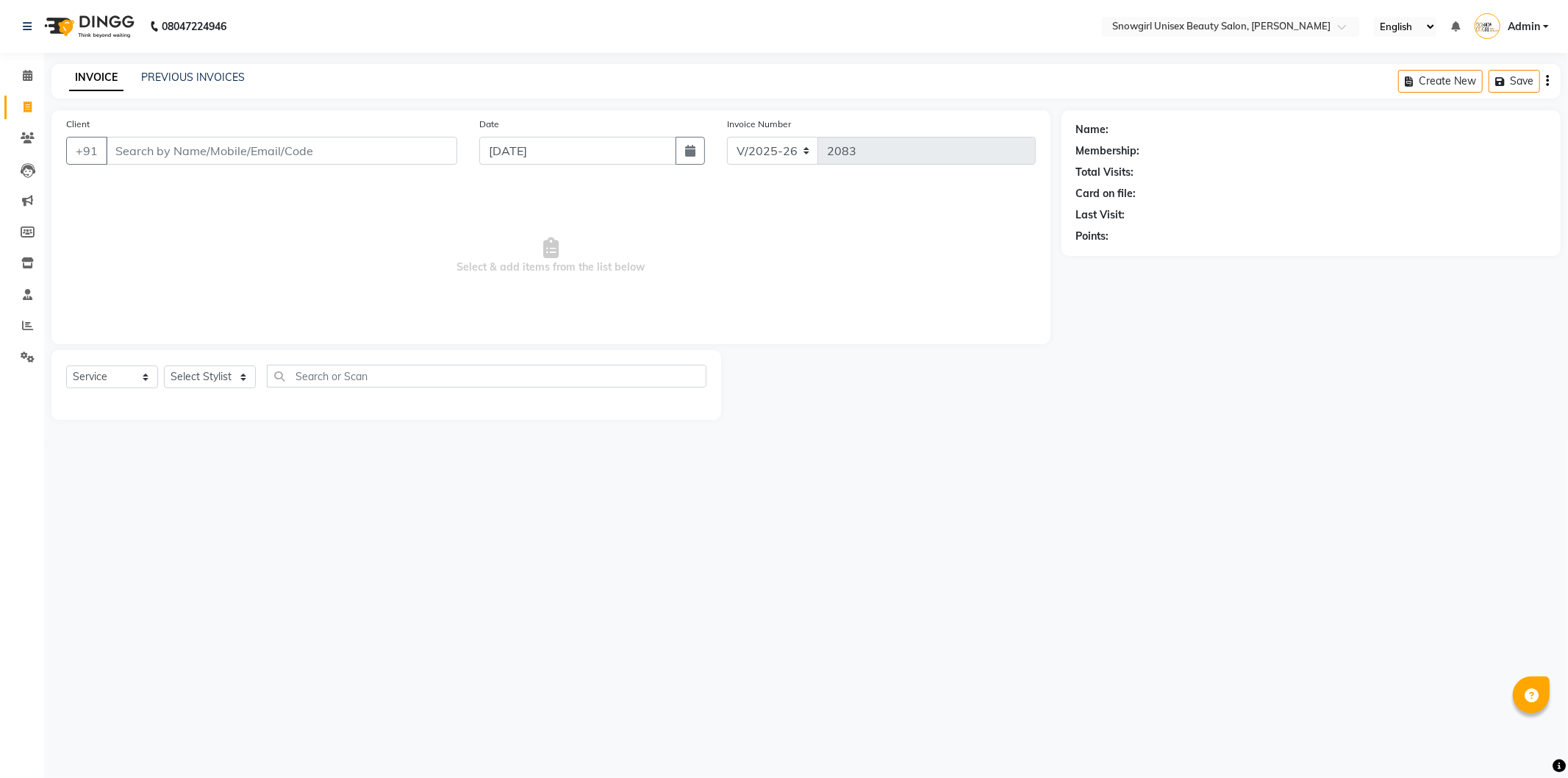
click at [1466, 356] on div "Name: Membership: Total Visits: Card on file: Last Visit: Points:" at bounding box center [1316, 266] width 510 height 310
click at [1457, 353] on div "Name: Membership: Total Visits: Card on file: Last Visit: Points:" at bounding box center [1316, 266] width 510 height 310
drag, startPoint x: 1457, startPoint y: 353, endPoint x: 1407, endPoint y: 347, distance: 50.4
click at [1450, 353] on div "Name: Membership: Total Visits: Card on file: Last Visit: Points:" at bounding box center [1316, 266] width 510 height 310
click at [1407, 347] on div "Name: Membership: Total Visits: Card on file: Last Visit: Points:" at bounding box center [1316, 266] width 510 height 310
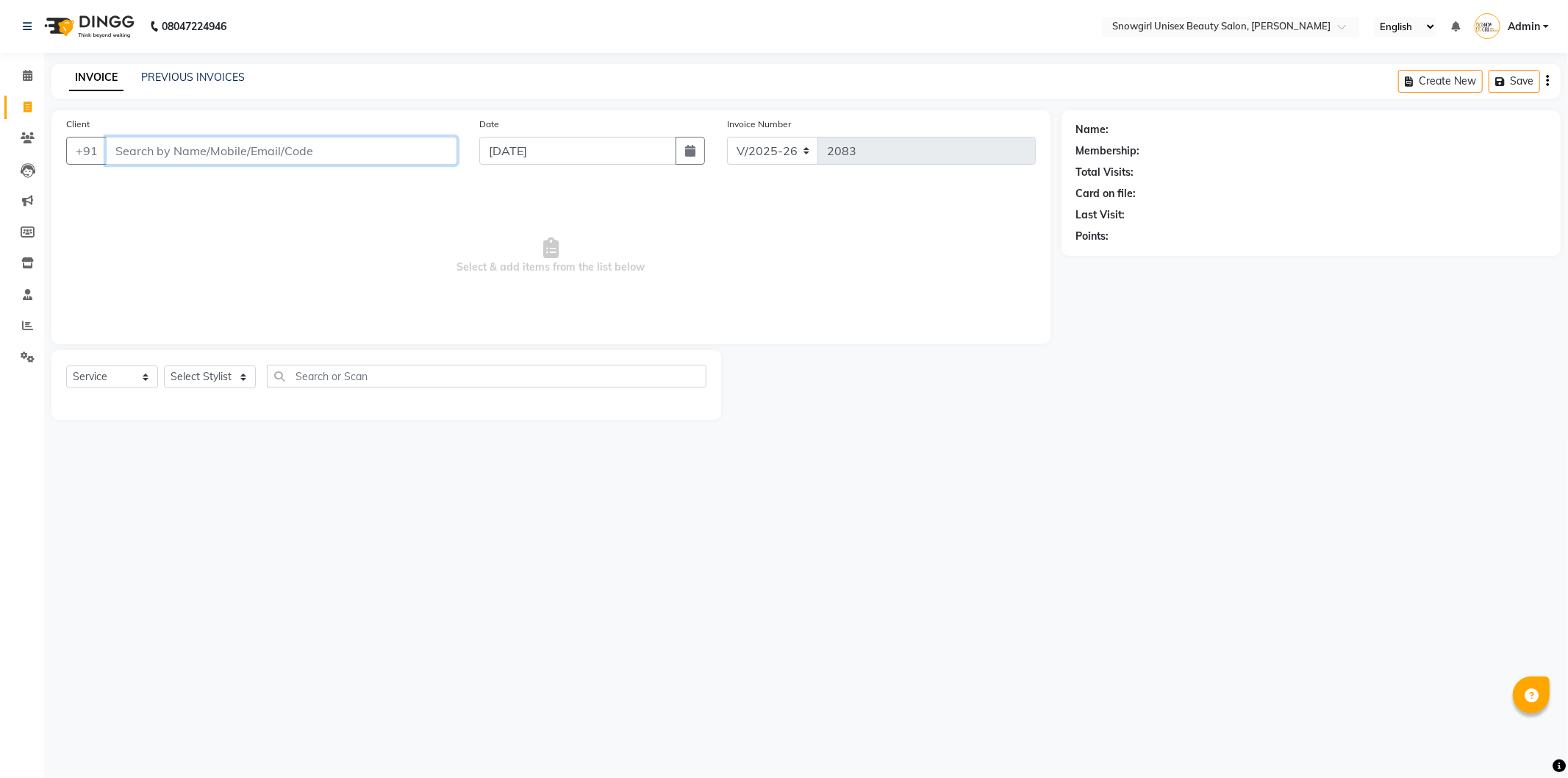
click at [349, 151] on input "Client" at bounding box center [282, 151] width 351 height 28
click at [350, 151] on input "Client" at bounding box center [282, 151] width 351 height 28
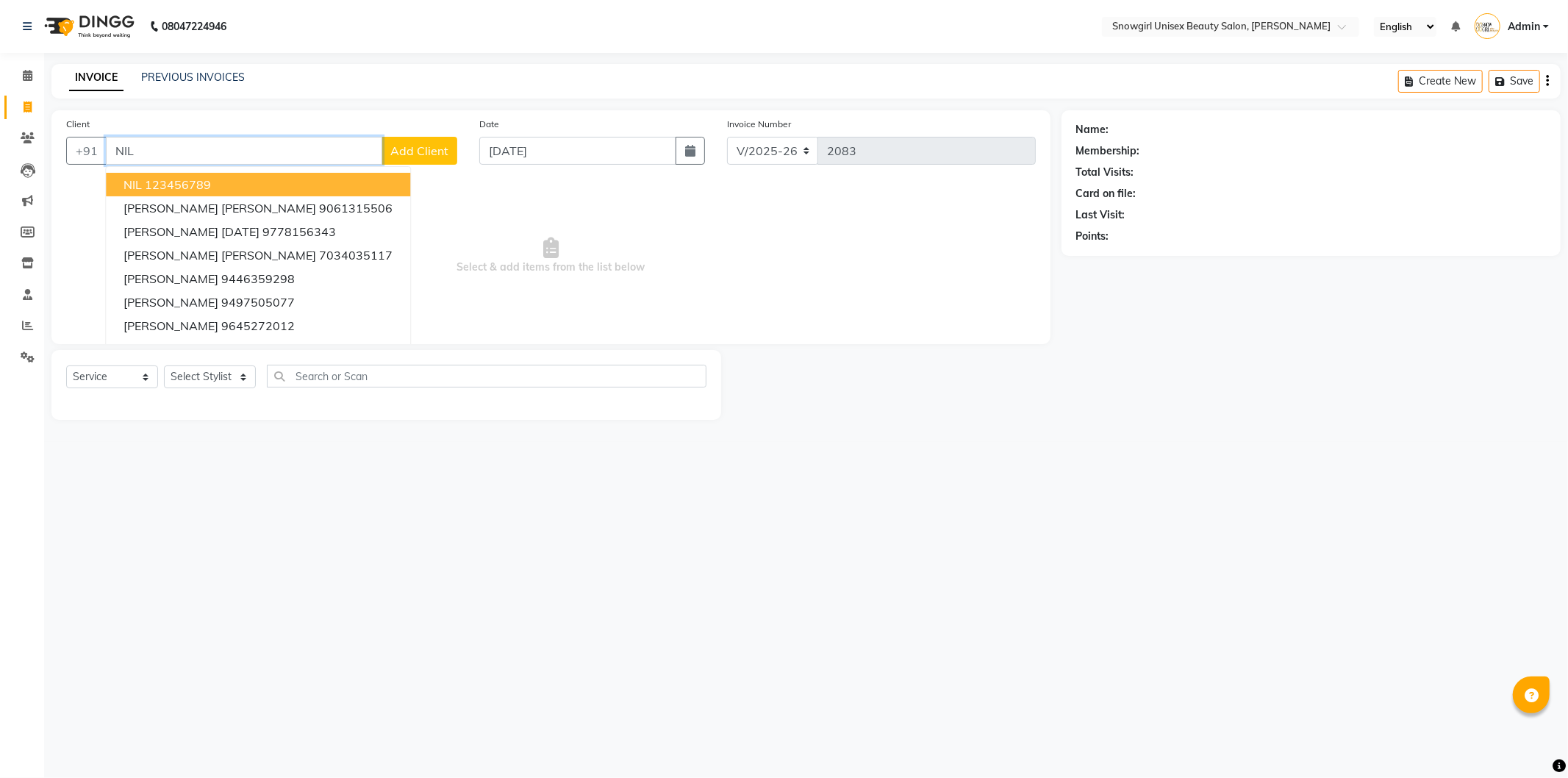
click at [248, 186] on button "NIL 123456789" at bounding box center [258, 184] width 304 height 23
type input "123456789"
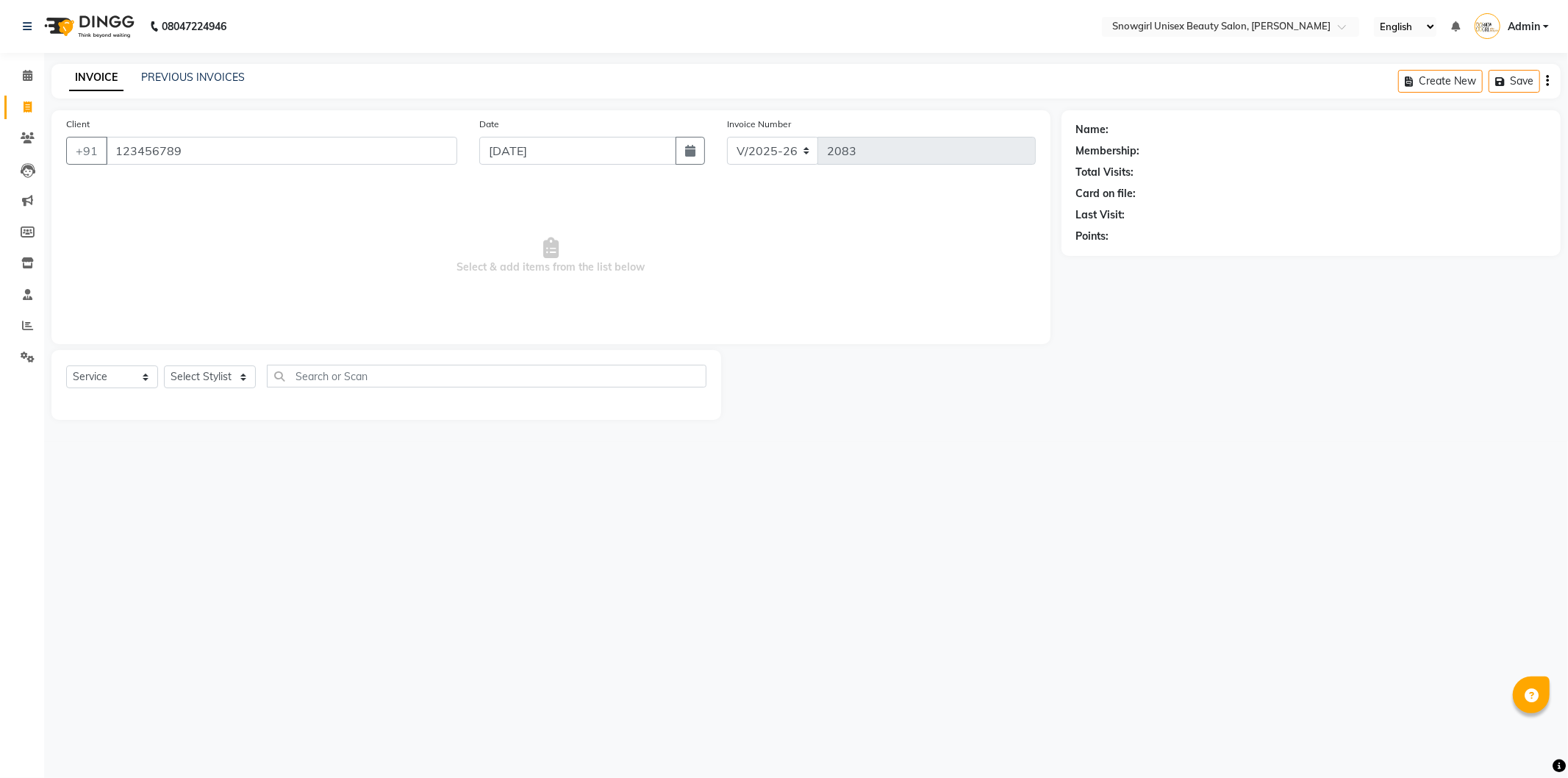
click at [248, 186] on span "Select & add items from the list below" at bounding box center [551, 256] width 970 height 147
click at [243, 378] on select "Select Stylist [PERSON_NAME] [PERSON_NAME] [PERSON_NAME] [PERSON_NAME] [PERSON_…" at bounding box center [210, 376] width 92 height 22
click at [164, 366] on select "Select Stylist [PERSON_NAME] [PERSON_NAME] [PERSON_NAME] [PERSON_NAME] [PERSON_…" at bounding box center [210, 376] width 92 height 22
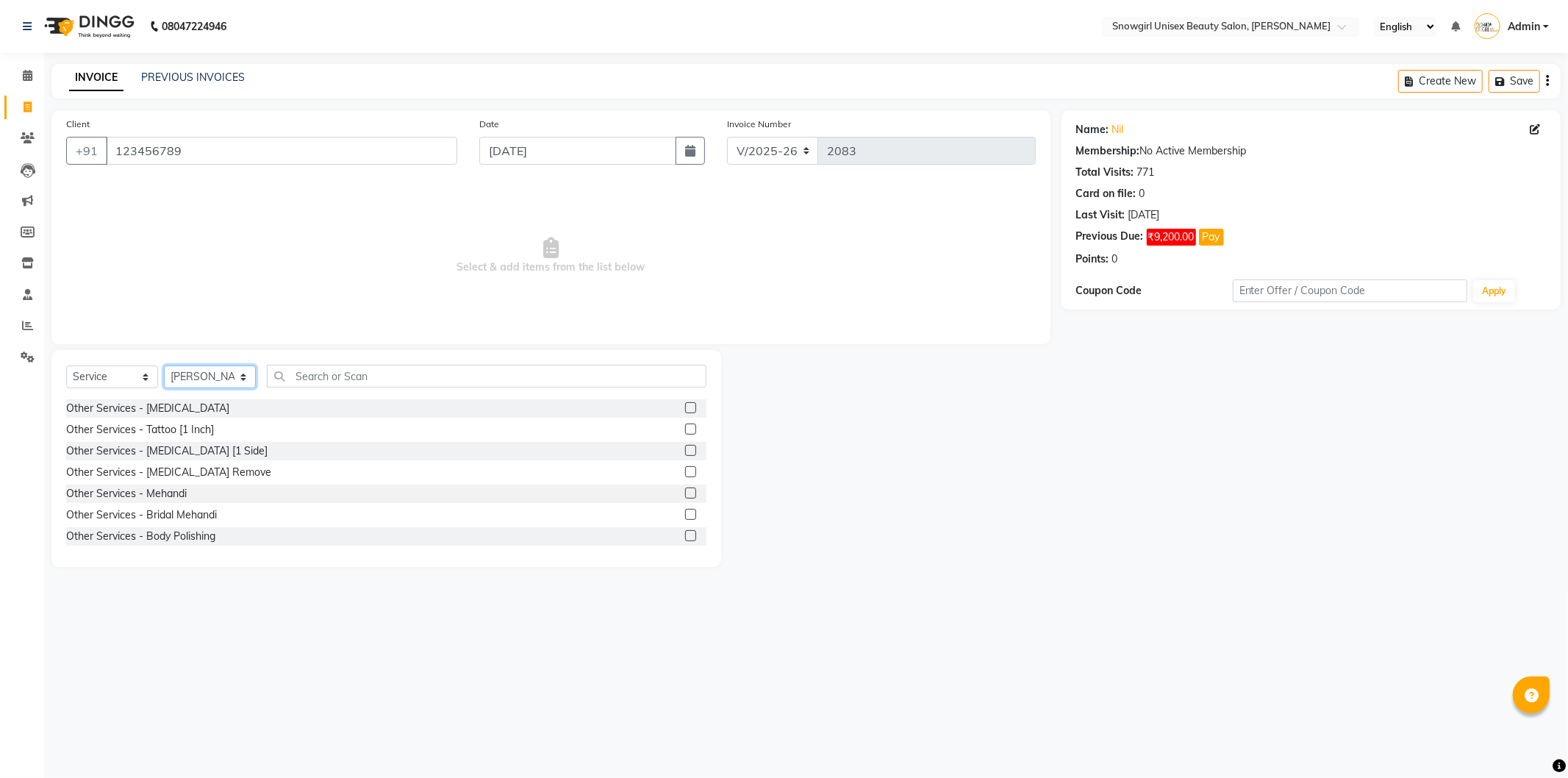
click at [245, 375] on select "Select Stylist [PERSON_NAME] [PERSON_NAME] [PERSON_NAME] [PERSON_NAME] [PERSON_…" at bounding box center [210, 376] width 92 height 22
select select "43464"
click at [164, 366] on select "Select Stylist [PERSON_NAME] [PERSON_NAME] [PERSON_NAME] [PERSON_NAME] [PERSON_…" at bounding box center [210, 376] width 92 height 22
click at [357, 372] on input "text" at bounding box center [487, 375] width 440 height 22
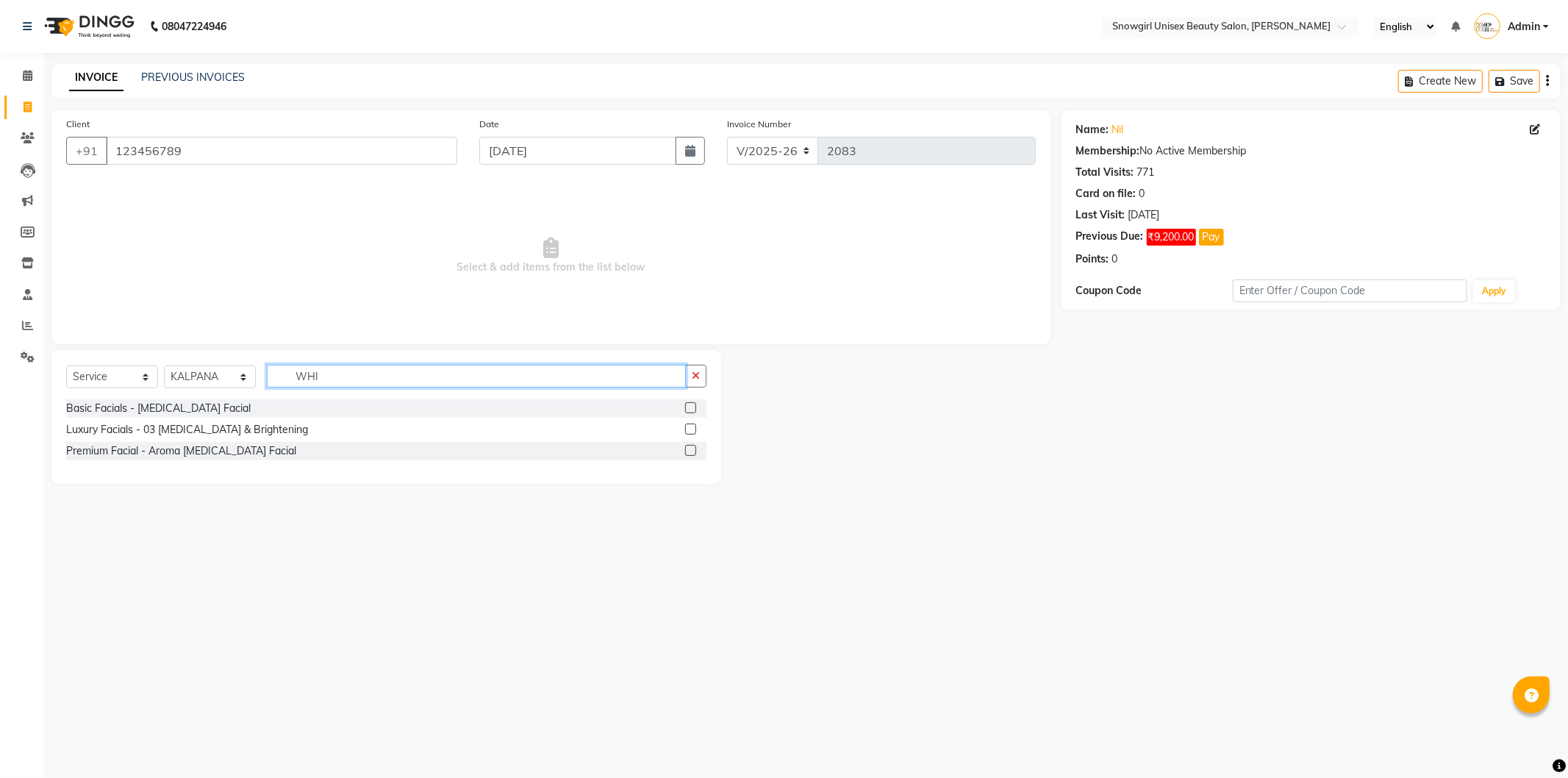
type input "WHI"
click at [689, 412] on label at bounding box center [690, 408] width 11 height 11
click at [689, 412] on input "checkbox" at bounding box center [690, 409] width 9 height 9
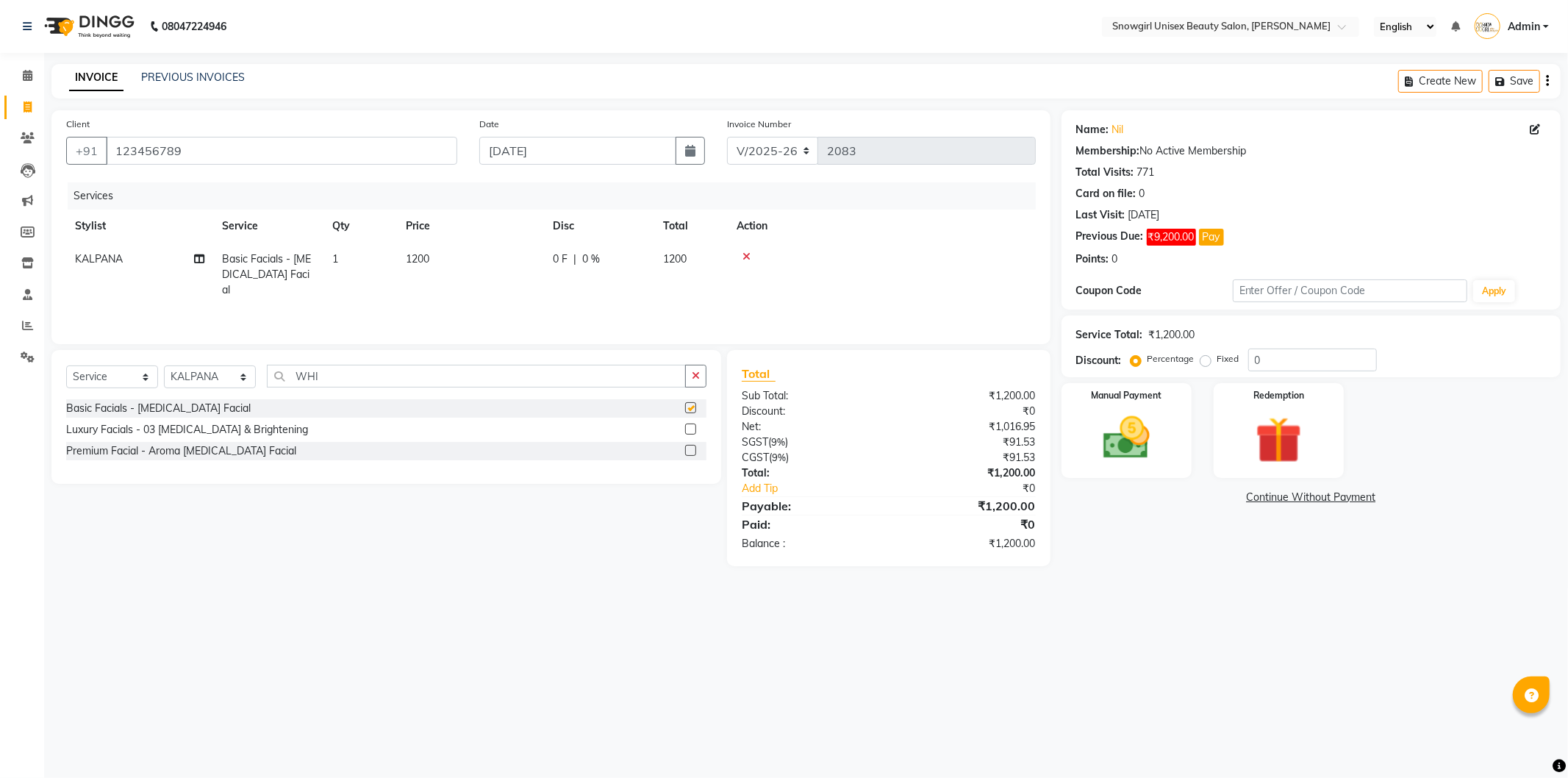
checkbox input "false"
click at [390, 255] on td "1" at bounding box center [360, 275] width 74 height 64
select select "43464"
click at [498, 258] on input "1200" at bounding box center [539, 262] width 129 height 22
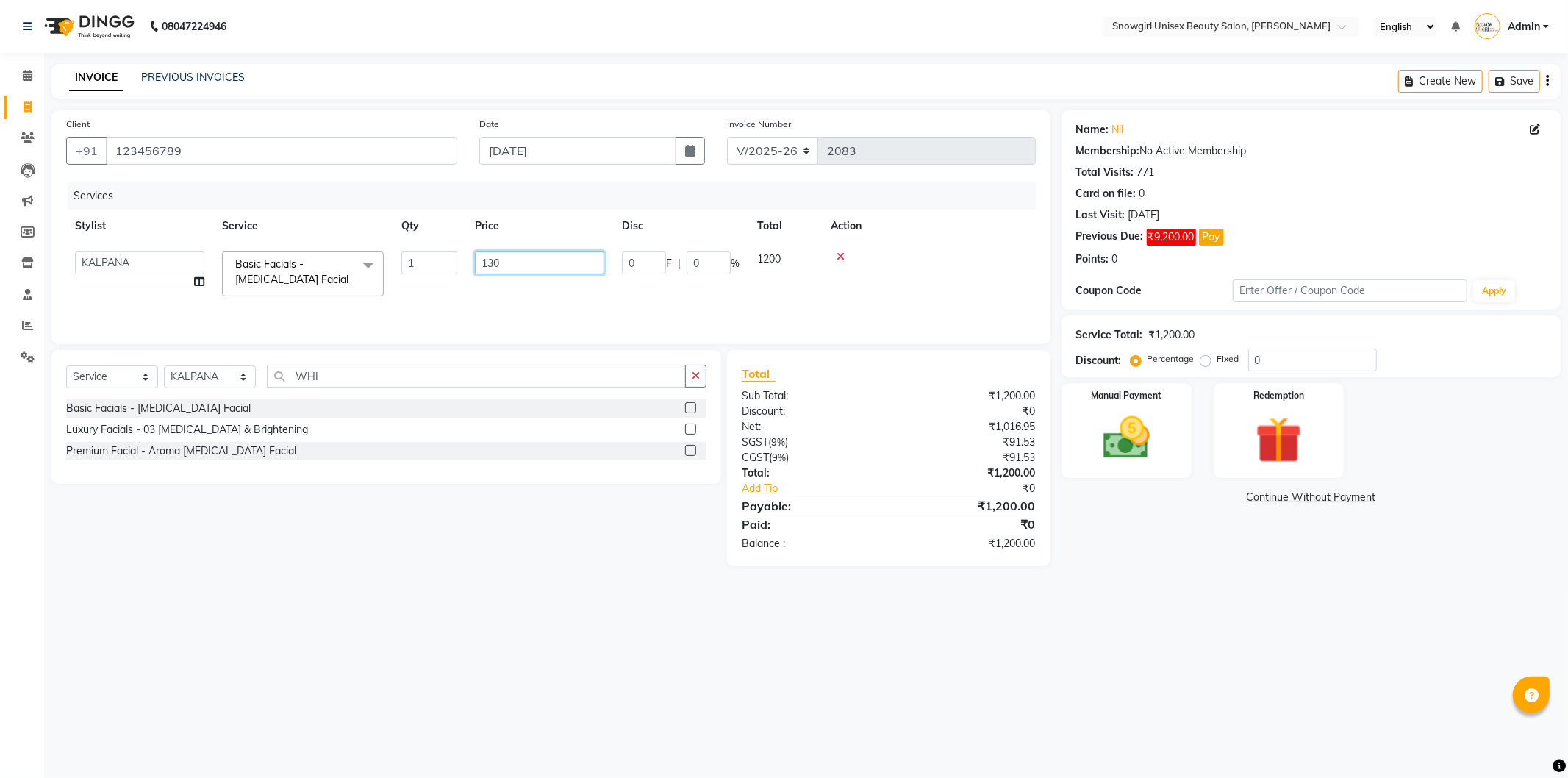
type input "1300"
click at [567, 302] on div "Services Stylist Service Qty Price Disc Total Action KALPANA Basic Facials - [M…" at bounding box center [551, 256] width 970 height 147
drag, startPoint x: 1107, startPoint y: 396, endPoint x: 1099, endPoint y: 385, distance: 13.6
click at [1107, 395] on label "Manual Payment" at bounding box center [1126, 395] width 74 height 14
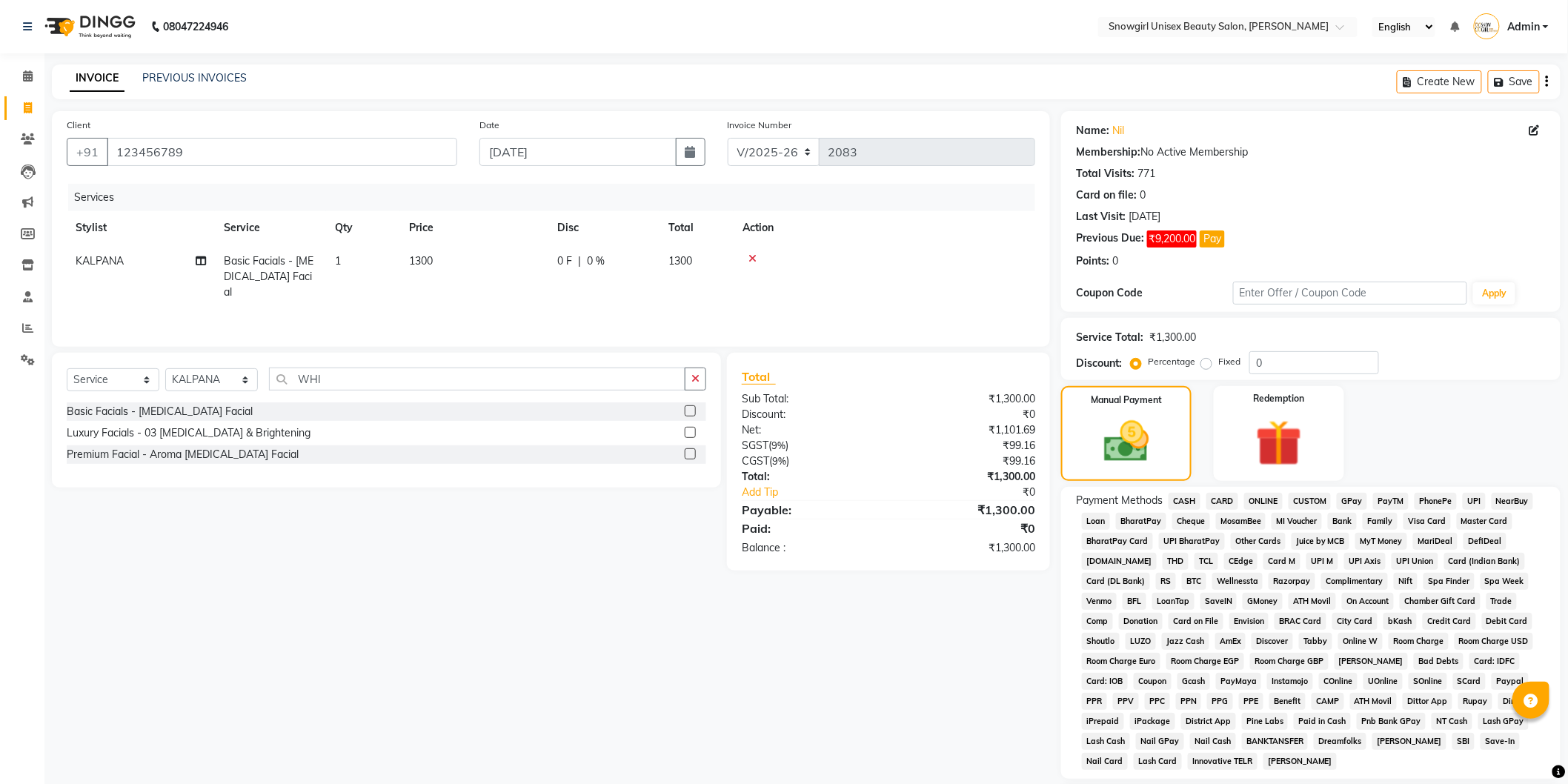
click at [1353, 505] on span "GPay" at bounding box center [1352, 502] width 30 height 17
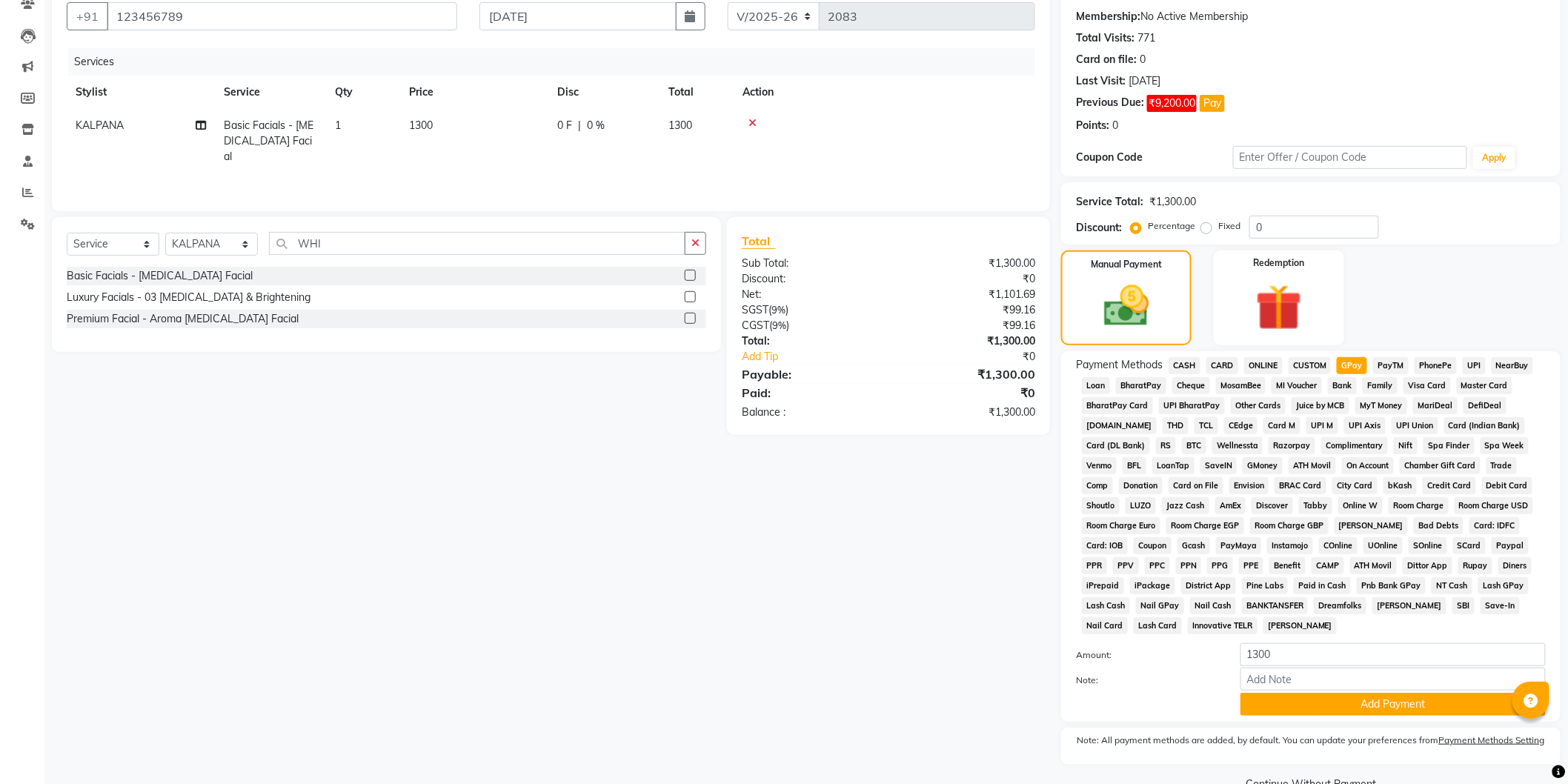
scroll to position [171, 0]
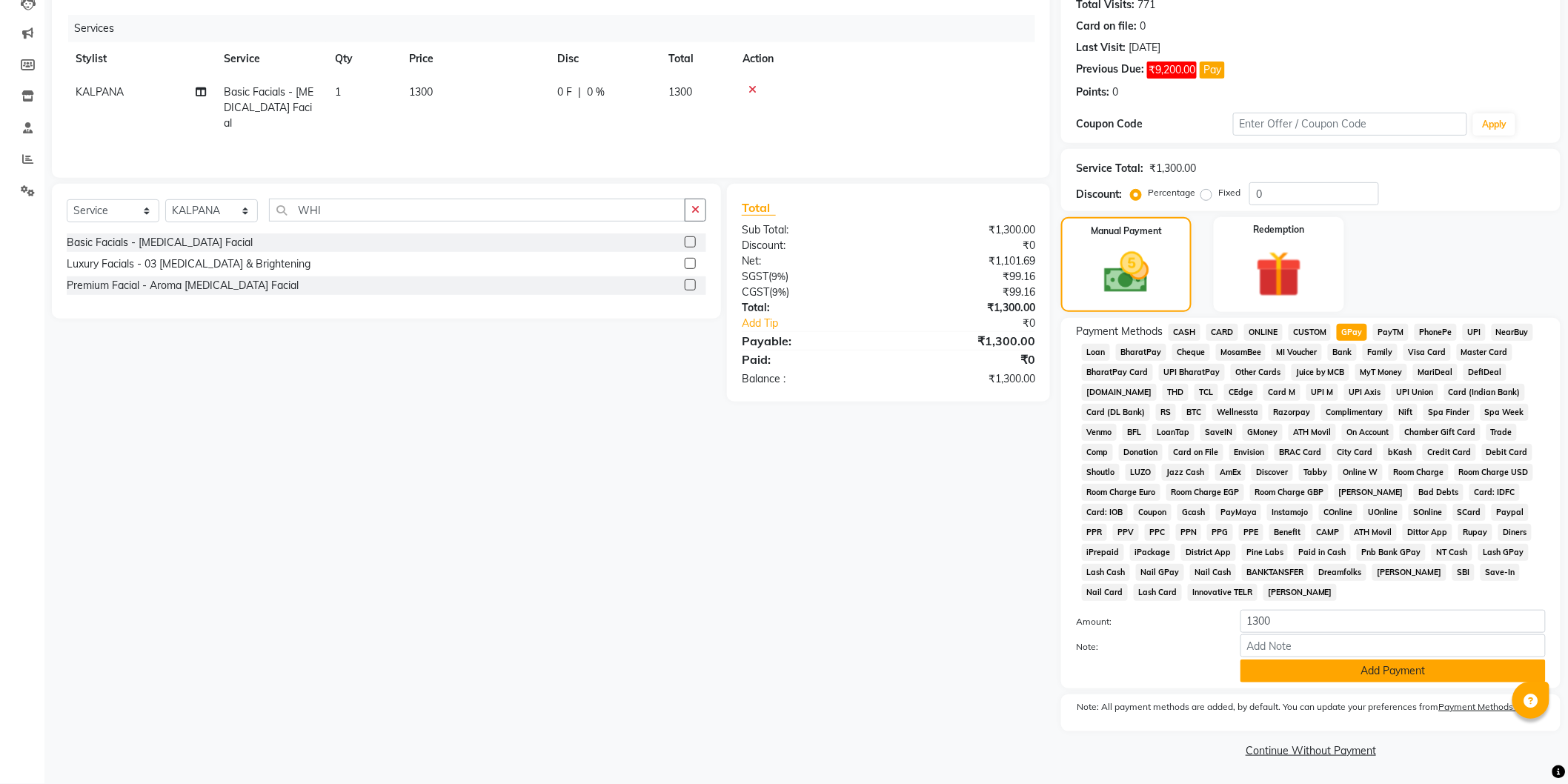
click at [1368, 676] on button "Add Payment" at bounding box center [1392, 671] width 305 height 23
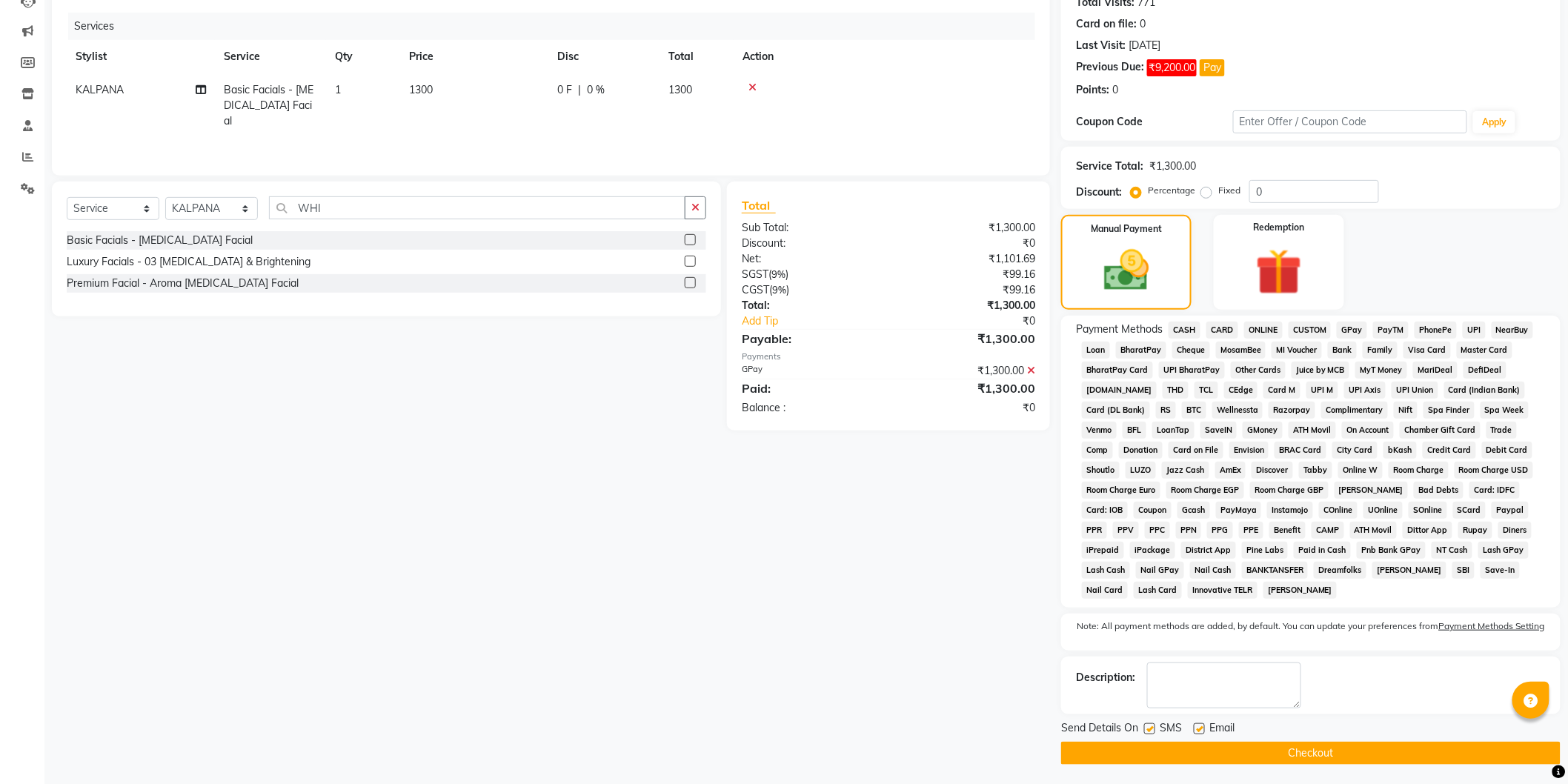
click at [1335, 762] on button "Checkout" at bounding box center [1311, 753] width 499 height 23
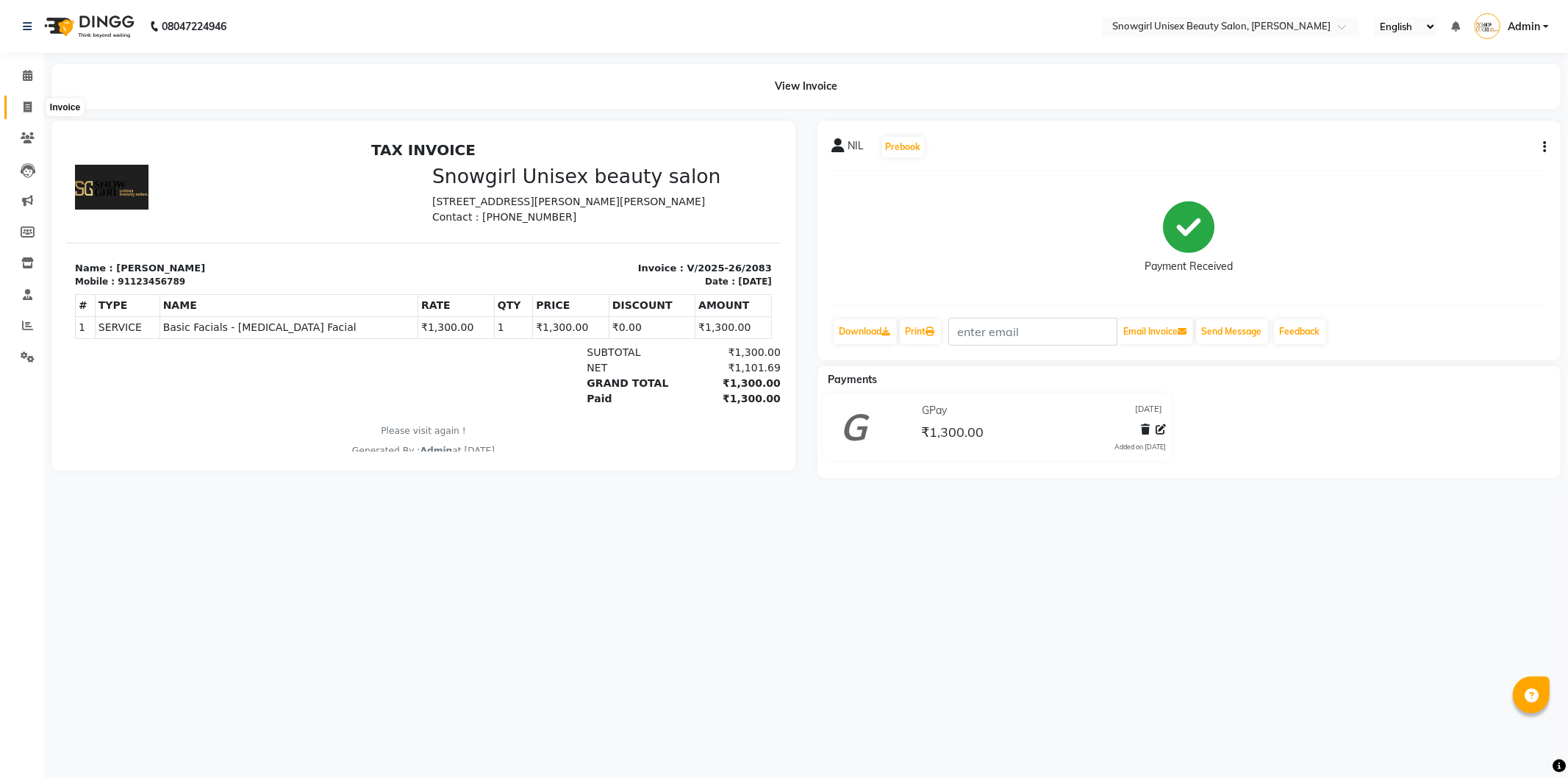
click at [24, 112] on icon at bounding box center [27, 107] width 8 height 11
select select "service"
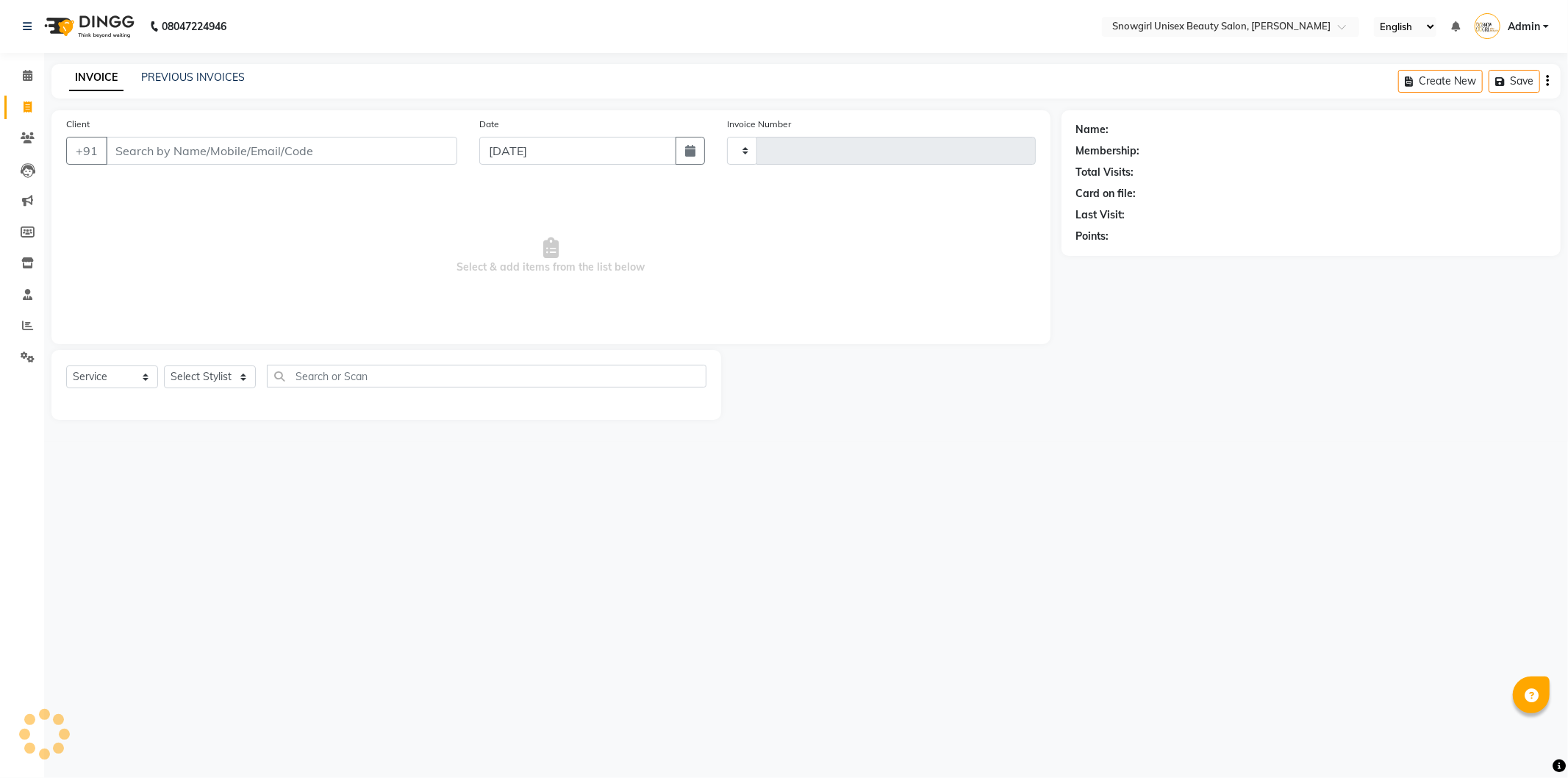
type input "2084"
select select "5593"
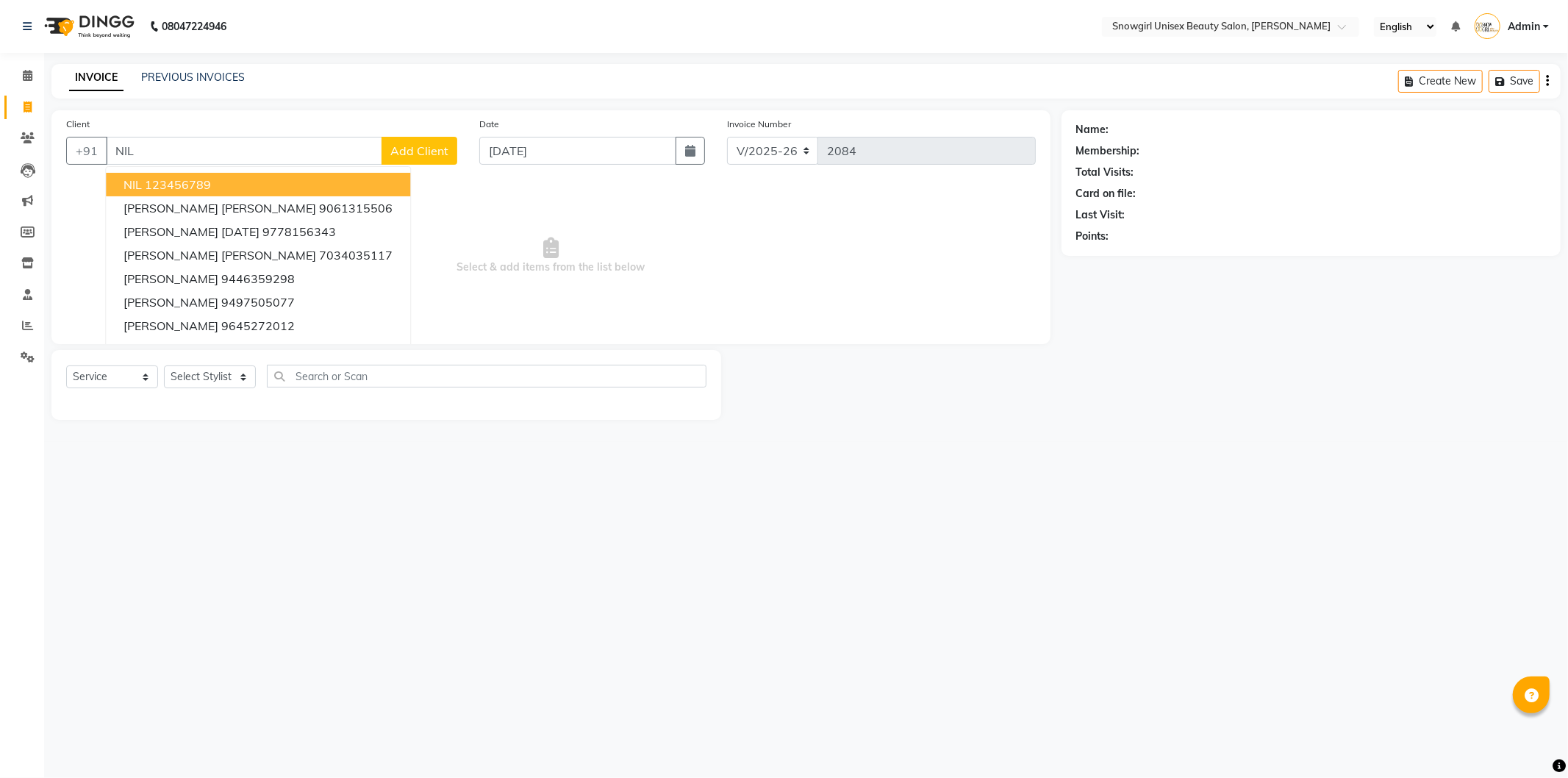
click at [241, 185] on button "NIL 123456789" at bounding box center [258, 184] width 304 height 23
type input "123456789"
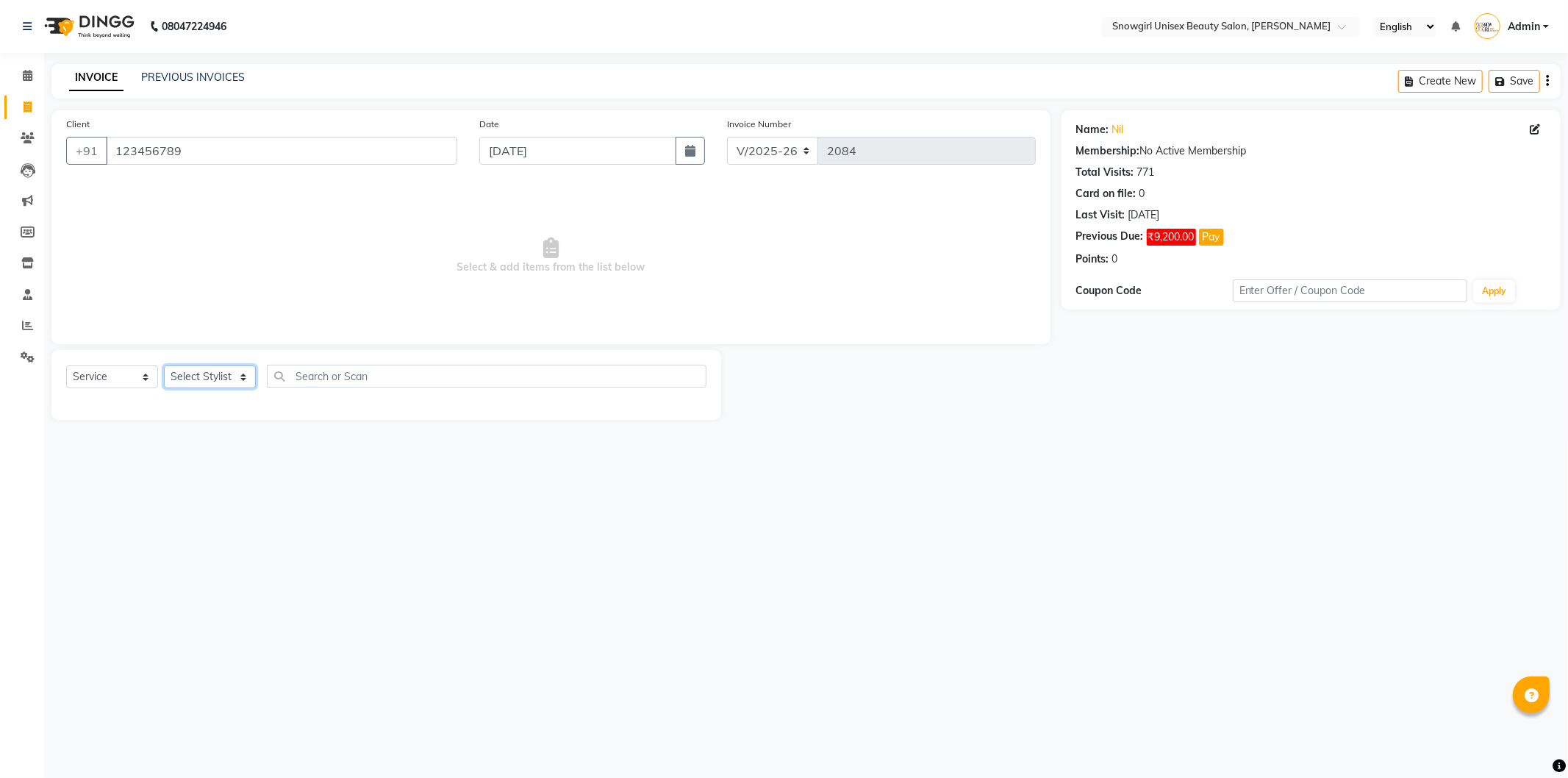
click at [219, 377] on select "Select Stylist [PERSON_NAME] [PERSON_NAME] [PERSON_NAME] [PERSON_NAME] [PERSON_…" at bounding box center [210, 376] width 92 height 22
select select "39189"
click at [164, 366] on select "Select Stylist [PERSON_NAME] [PERSON_NAME] [PERSON_NAME] [PERSON_NAME] [PERSON_…" at bounding box center [210, 376] width 92 height 22
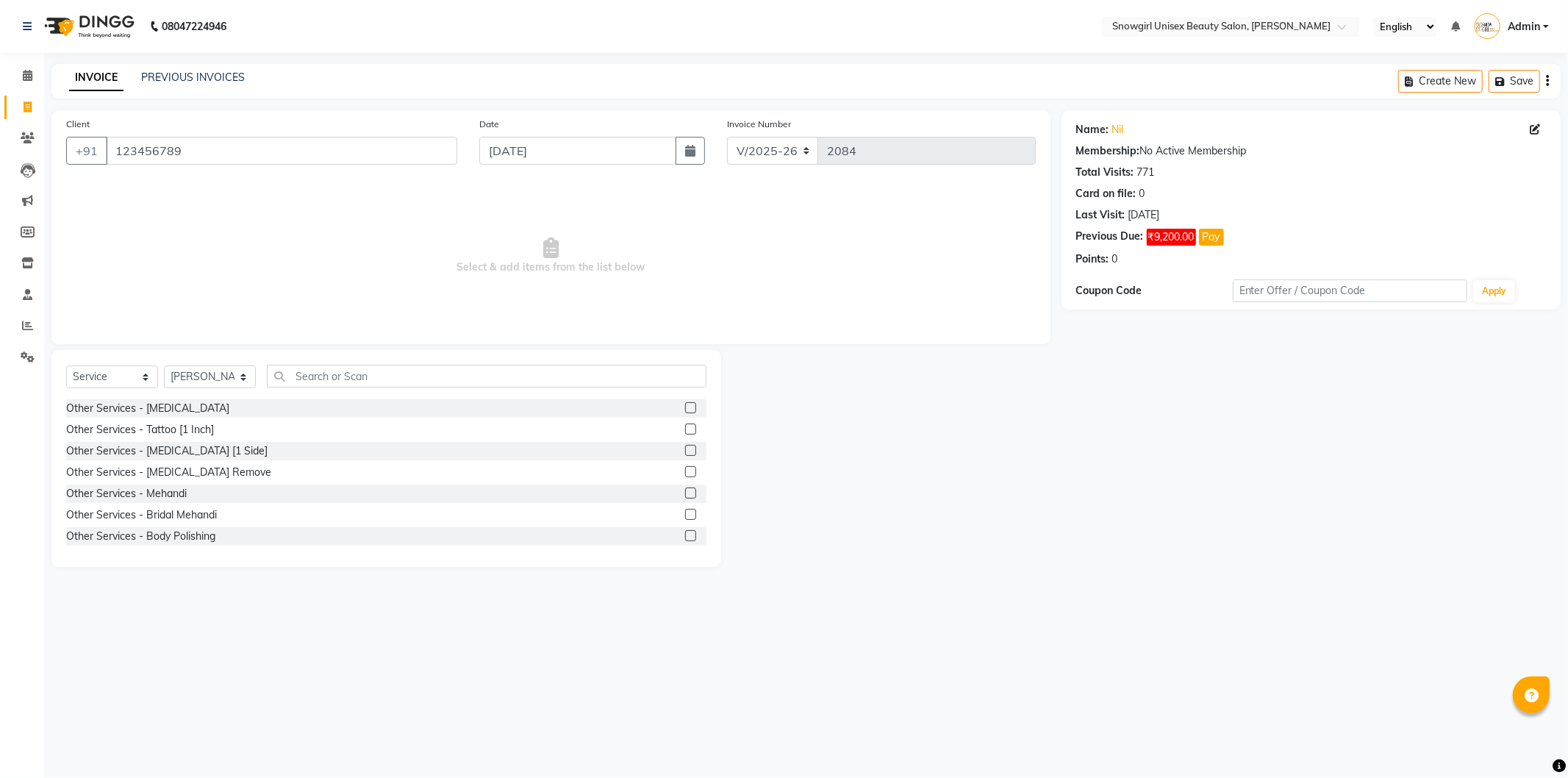
click at [387, 356] on div "Select Service Product Membership Package Voucher Prepaid Gift Card Select Styl…" at bounding box center [387, 458] width 670 height 217
click at [395, 363] on div "Select Service Product Membership Package Voucher Prepaid Gift Card Select Styl…" at bounding box center [387, 458] width 670 height 217
click at [388, 384] on input "text" at bounding box center [487, 375] width 440 height 22
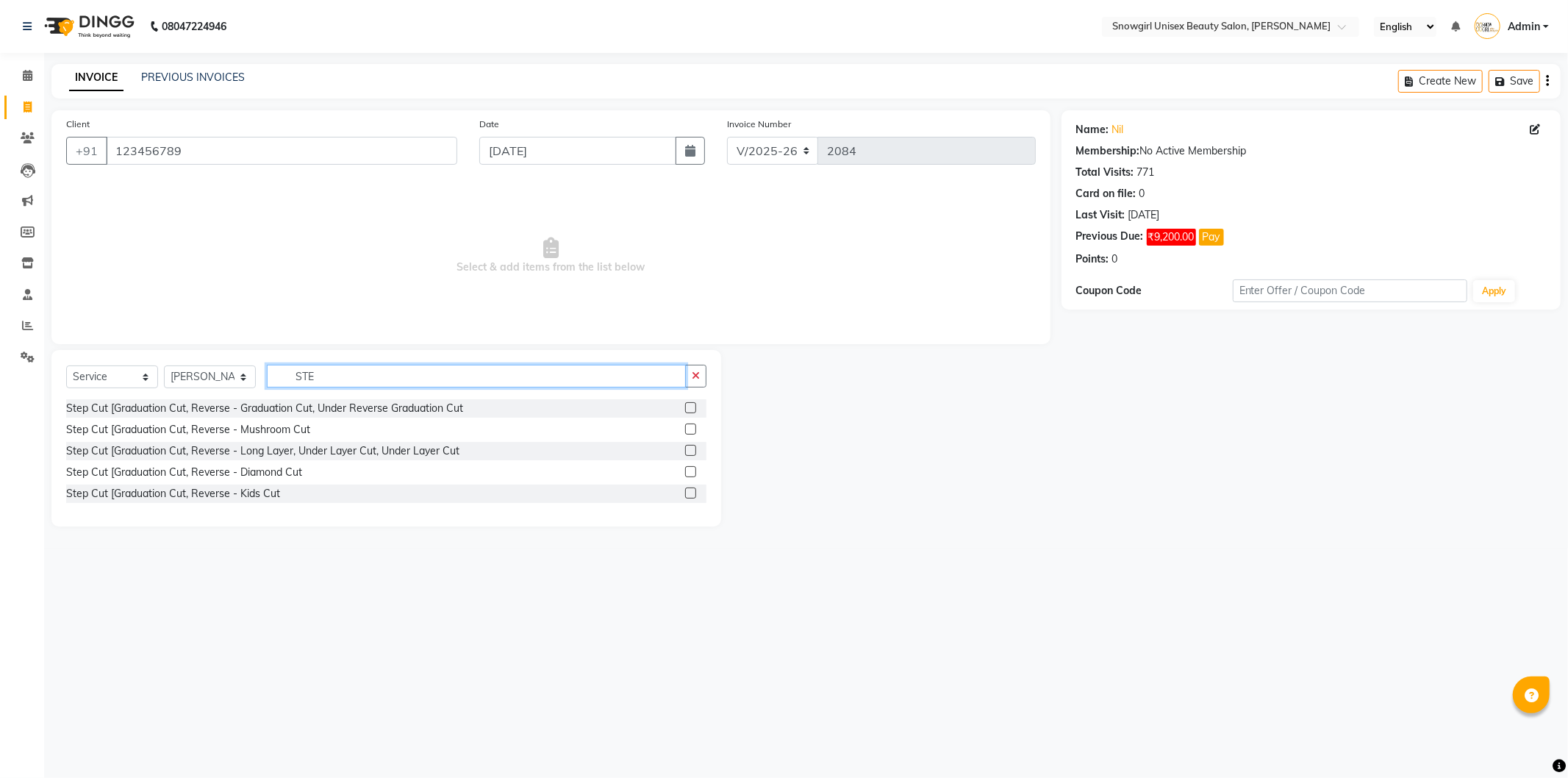
type input "STE"
click at [693, 408] on label at bounding box center [690, 408] width 11 height 11
click at [693, 408] on input "checkbox" at bounding box center [690, 409] width 9 height 9
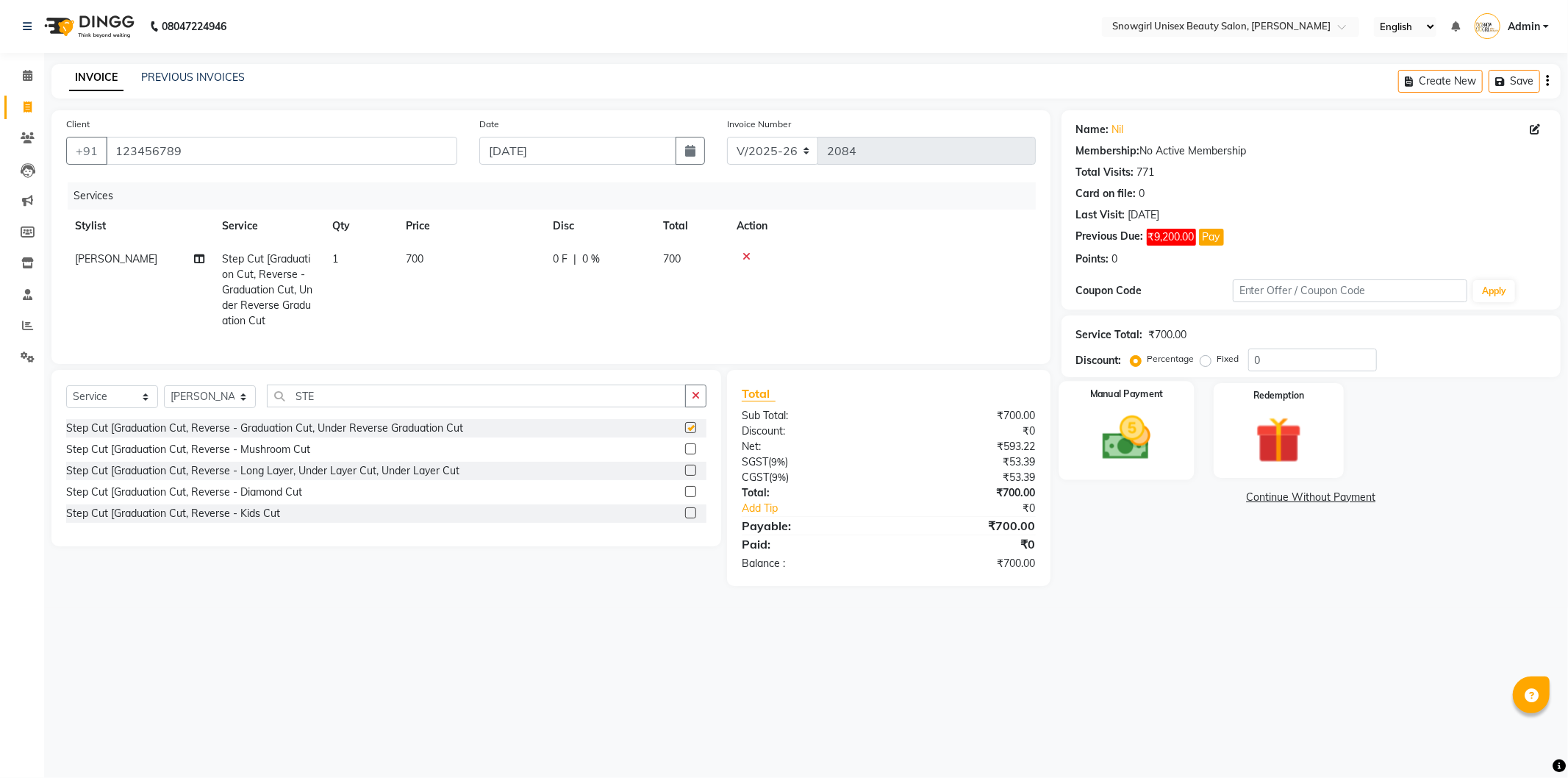
checkbox input "false"
click at [1160, 471] on div "Manual Payment" at bounding box center [1126, 430] width 135 height 98
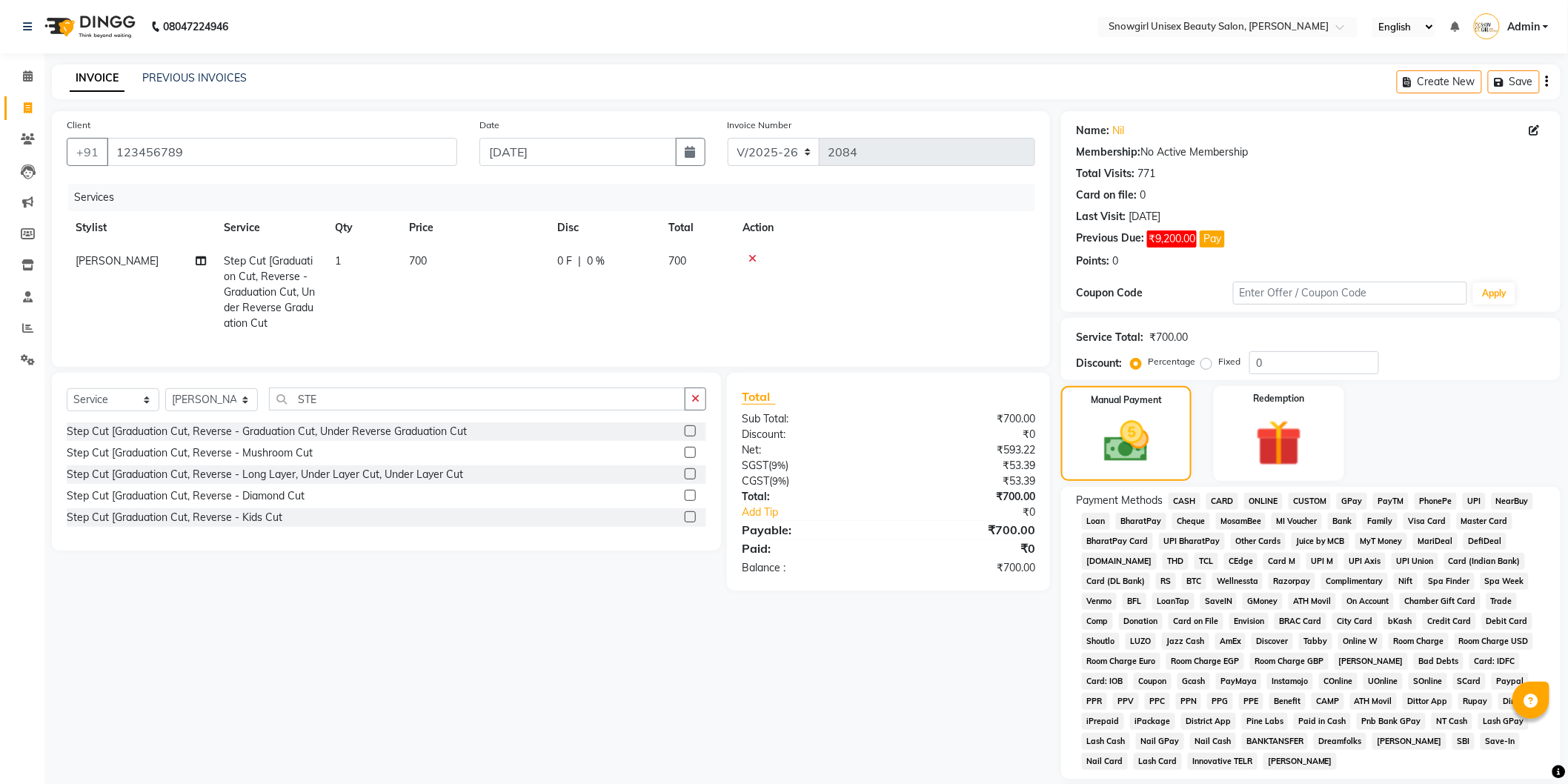
click at [1345, 508] on span "GPay" at bounding box center [1352, 502] width 30 height 17
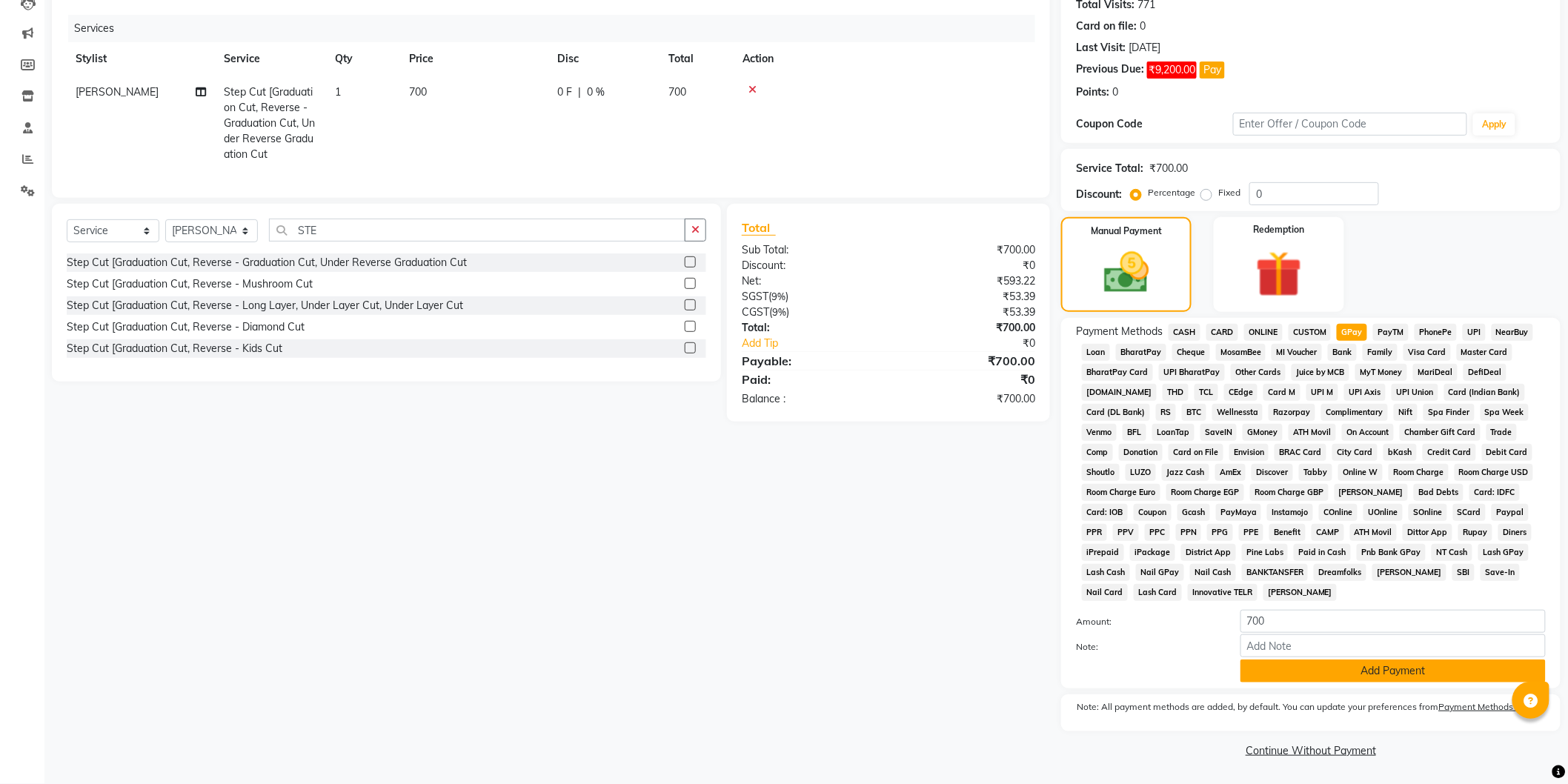
click at [1380, 672] on button "Add Payment" at bounding box center [1392, 671] width 305 height 23
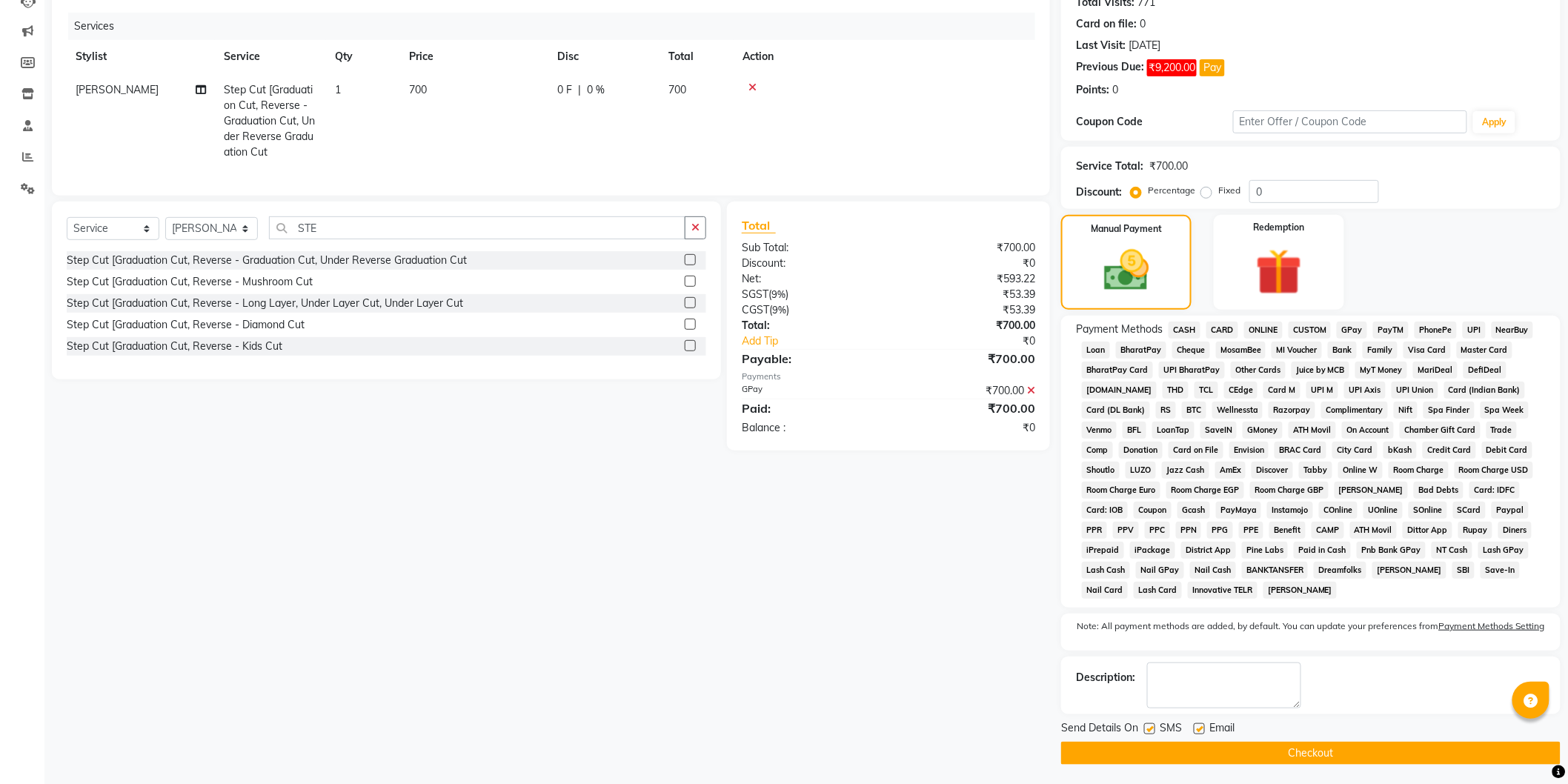
click at [1373, 768] on main "INVOICE PREVIOUS INVOICES Create New Save Client [PHONE_NUMBER] Date [DATE] Inv…" at bounding box center [806, 340] width 1524 height 894
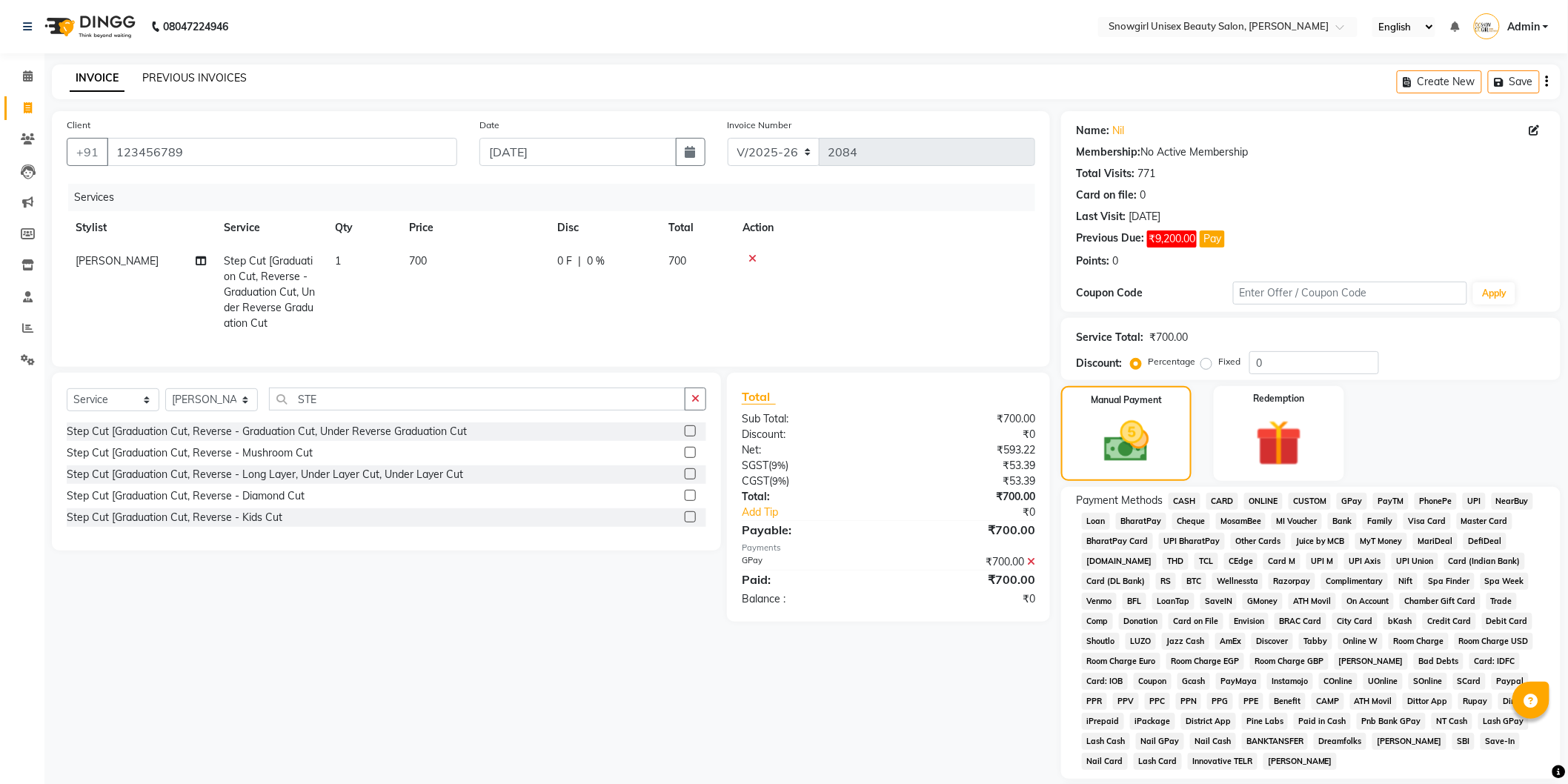
click at [198, 78] on link "PREVIOUS INVOICES" at bounding box center [194, 77] width 105 height 13
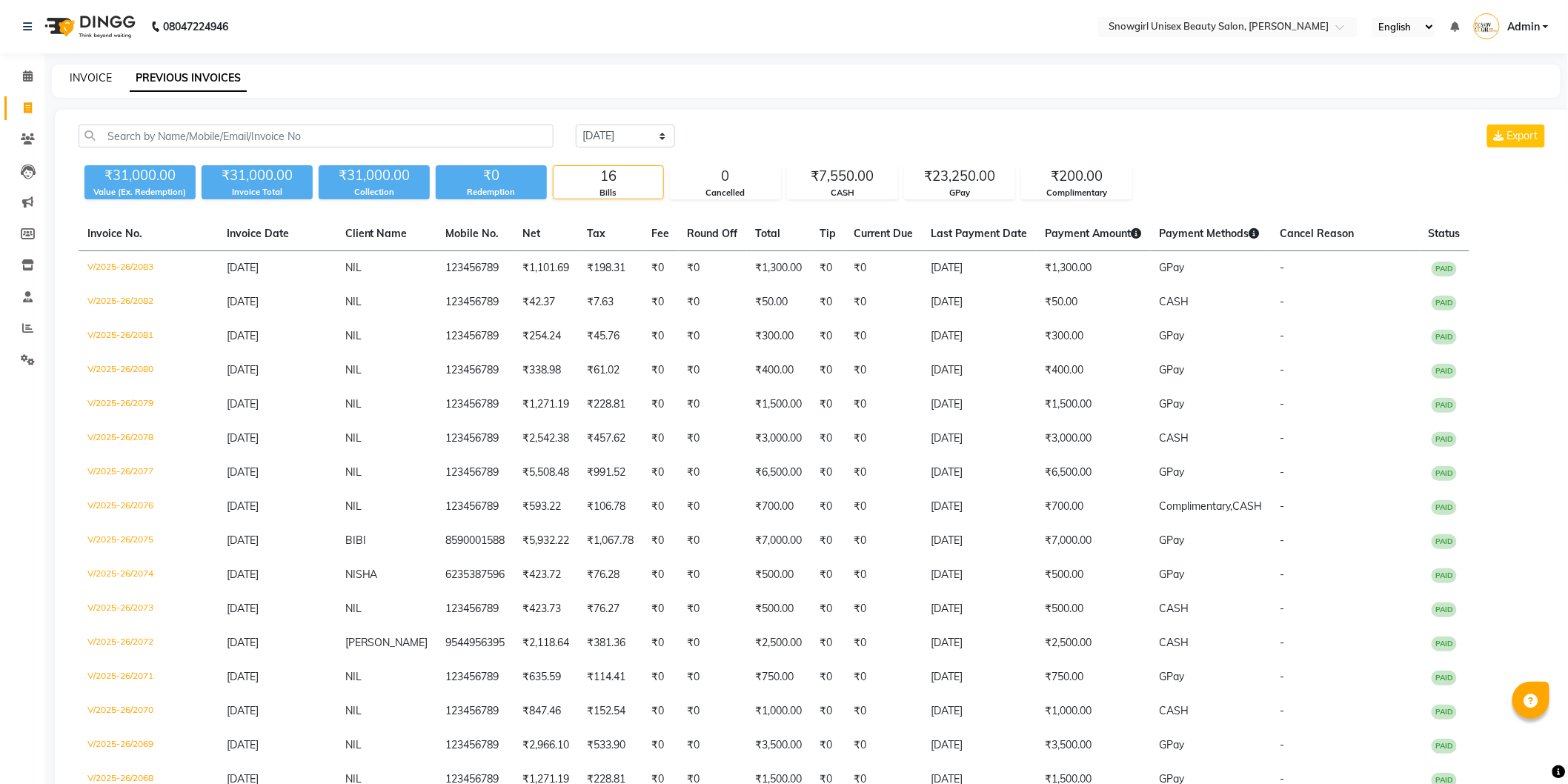
click at [90, 78] on link "INVOICE" at bounding box center [90, 77] width 42 height 13
select select "service"
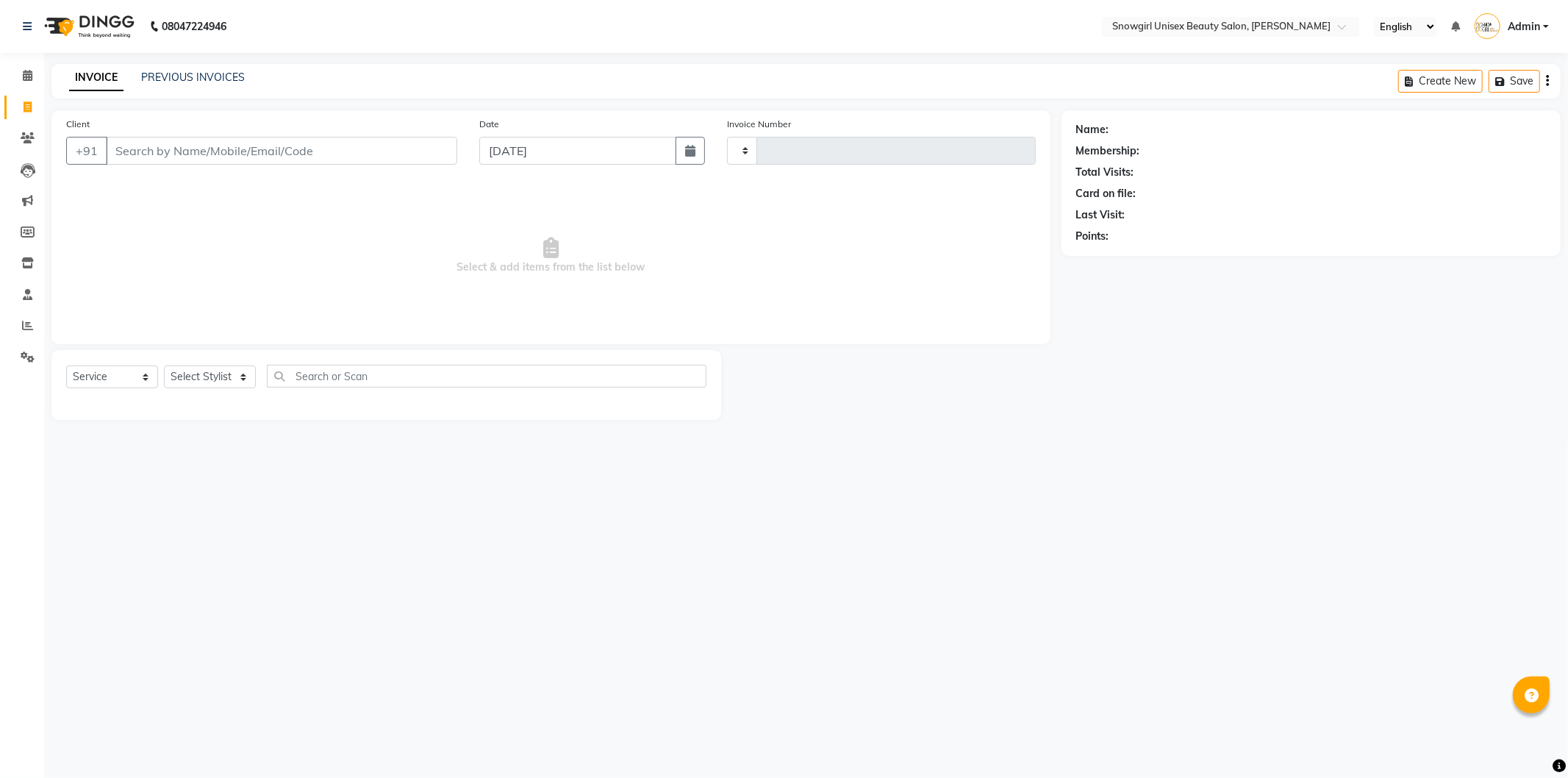
type input "2084"
select select "5593"
click at [286, 166] on div "Client +91" at bounding box center [262, 146] width 413 height 60
click at [335, 139] on input "Client" at bounding box center [282, 151] width 351 height 28
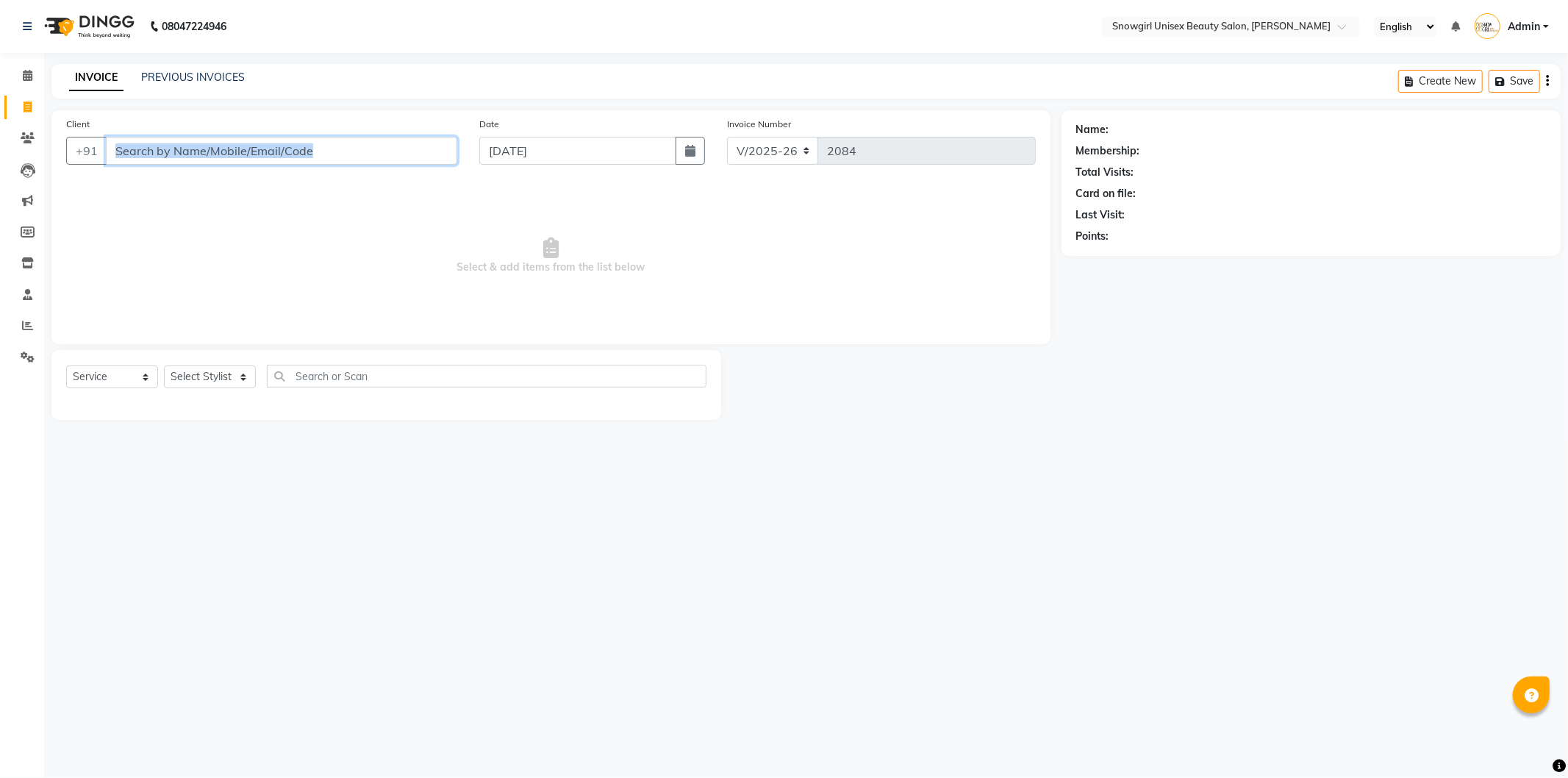
click at [327, 156] on input "Client" at bounding box center [282, 151] width 351 height 28
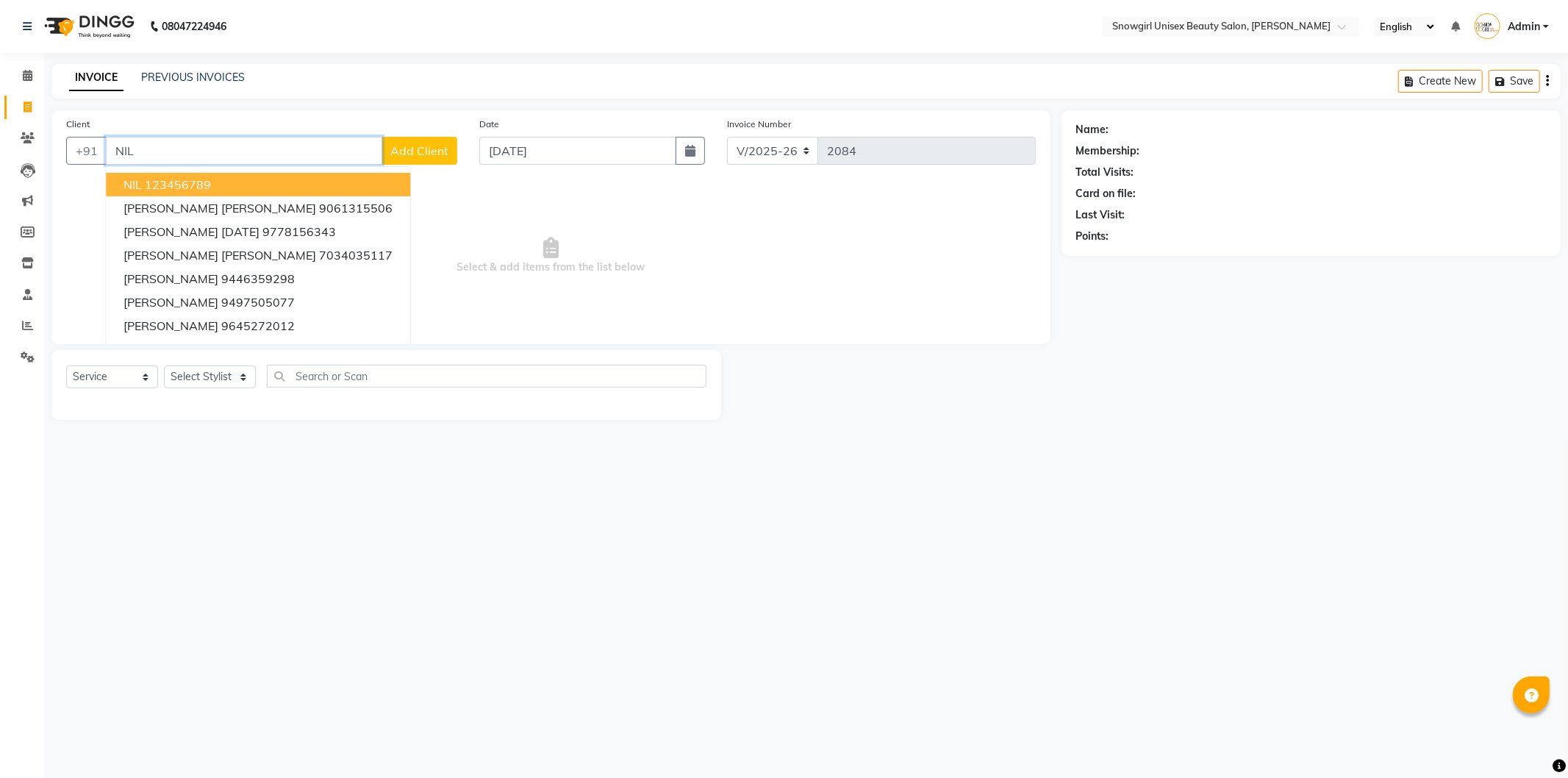
click at [199, 187] on ngb-highlight "123456789" at bounding box center [178, 184] width 67 height 15
type input "123456789"
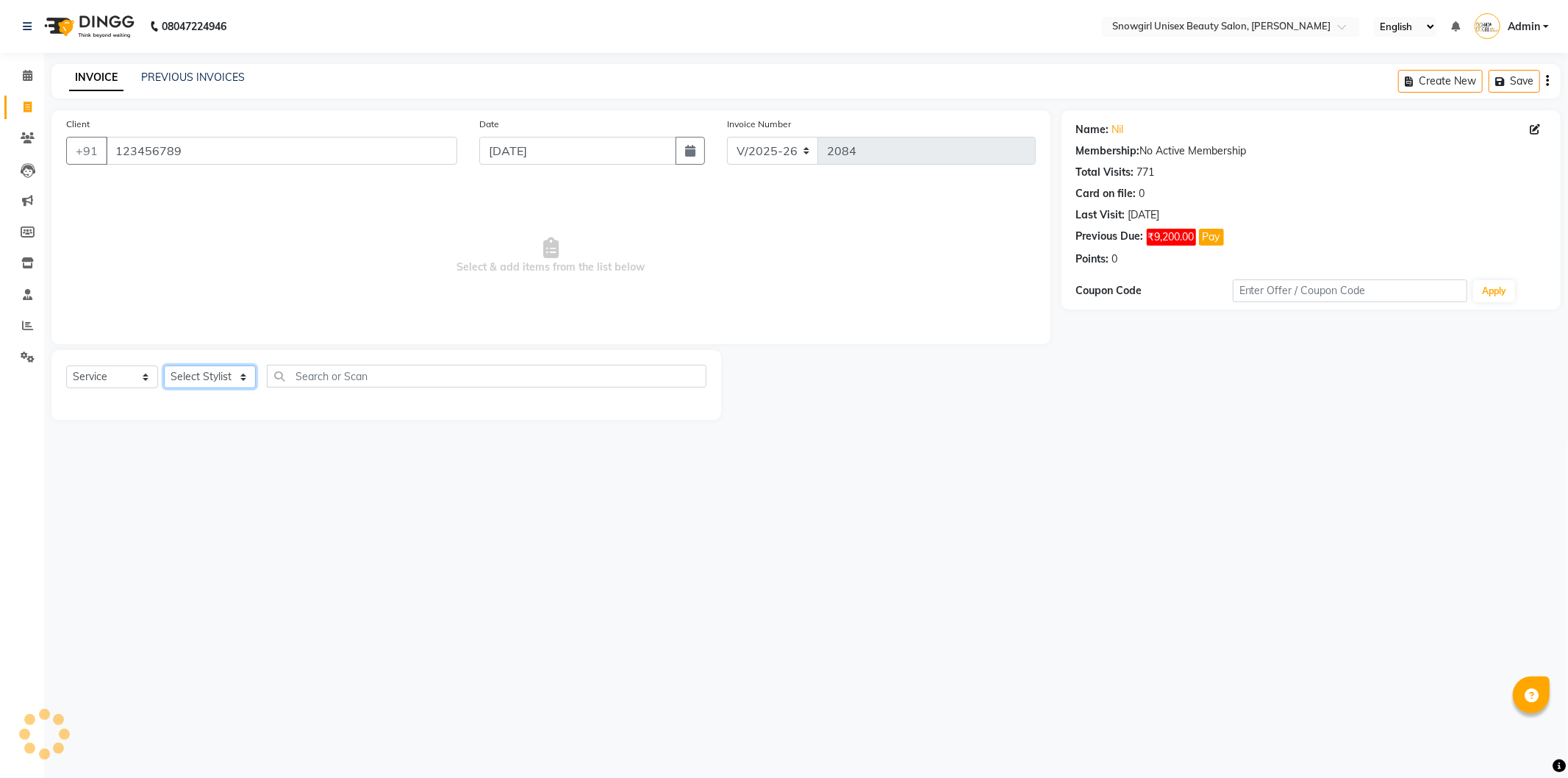
click at [224, 368] on select "Select Stylist [PERSON_NAME] [PERSON_NAME] [PERSON_NAME] [PERSON_NAME] [PERSON_…" at bounding box center [210, 376] width 92 height 22
select select "39196"
click at [164, 366] on select "Select Stylist [PERSON_NAME] [PERSON_NAME] [PERSON_NAME] [PERSON_NAME] [PERSON_…" at bounding box center [210, 376] width 92 height 22
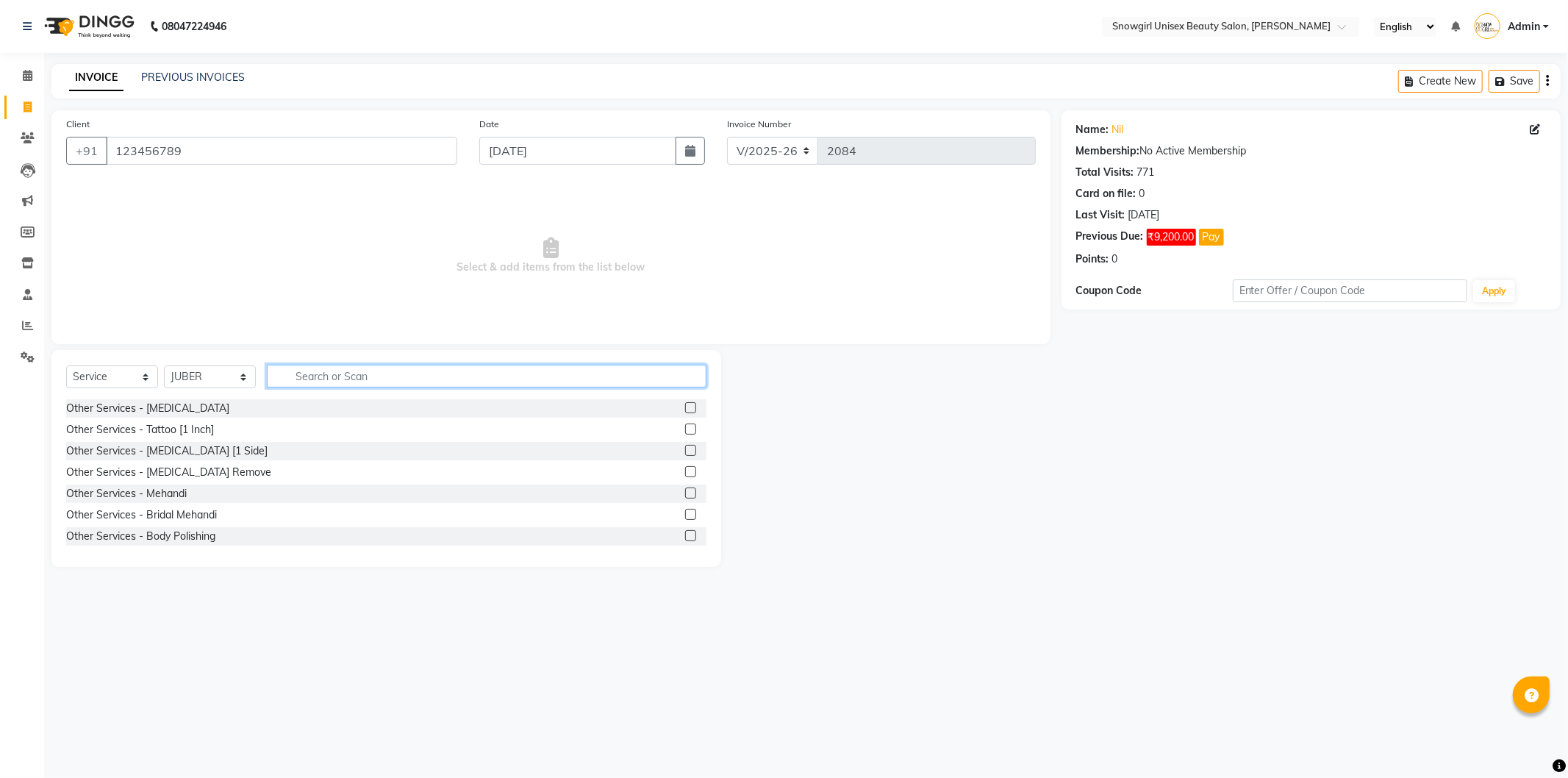
click at [417, 386] on input "text" at bounding box center [487, 375] width 440 height 22
type input "COLOU"
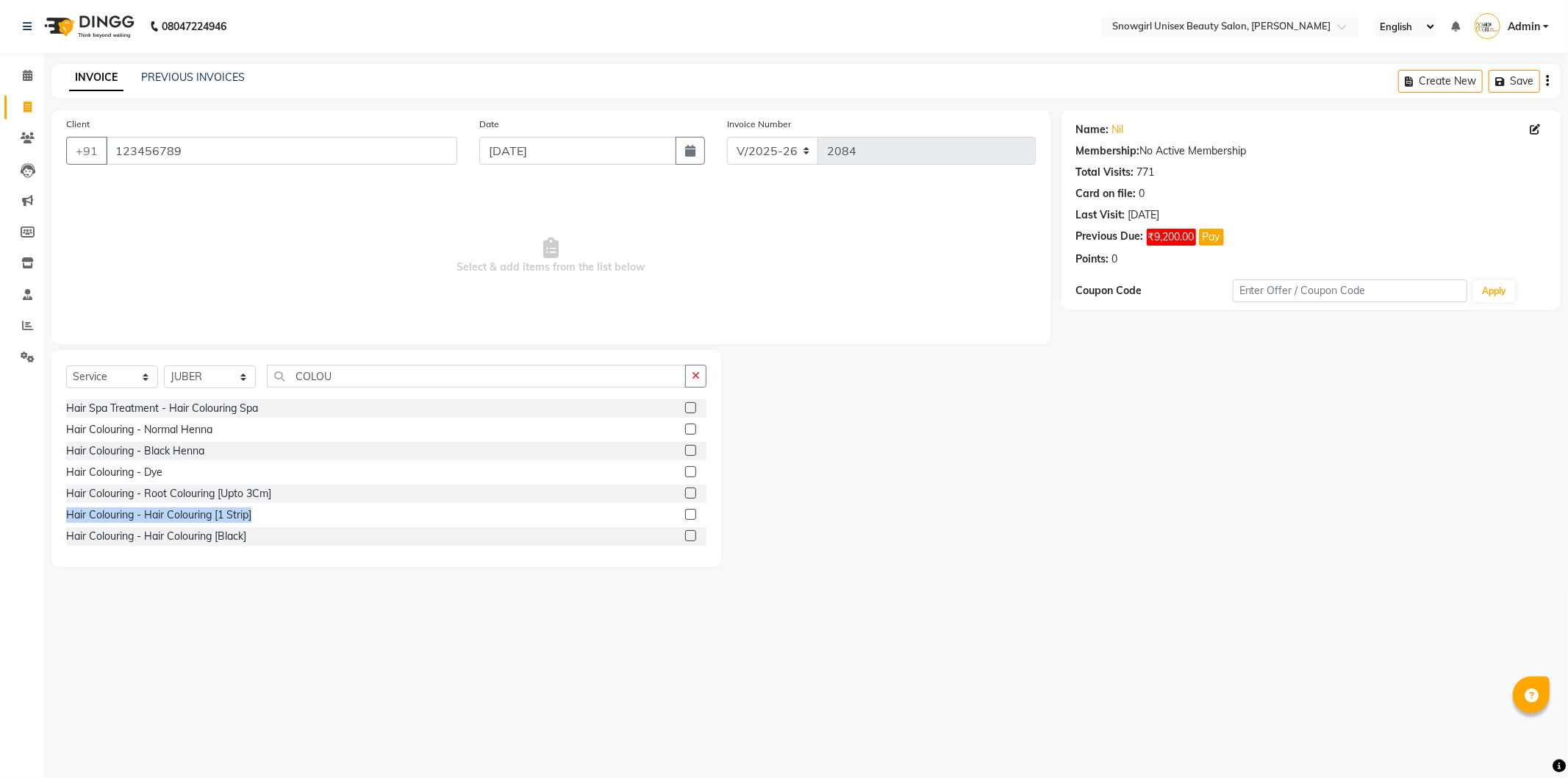
click at [711, 511] on div "Select Service Product Membership Package Voucher Prepaid Gift Card Select Styl…" at bounding box center [387, 458] width 670 height 217
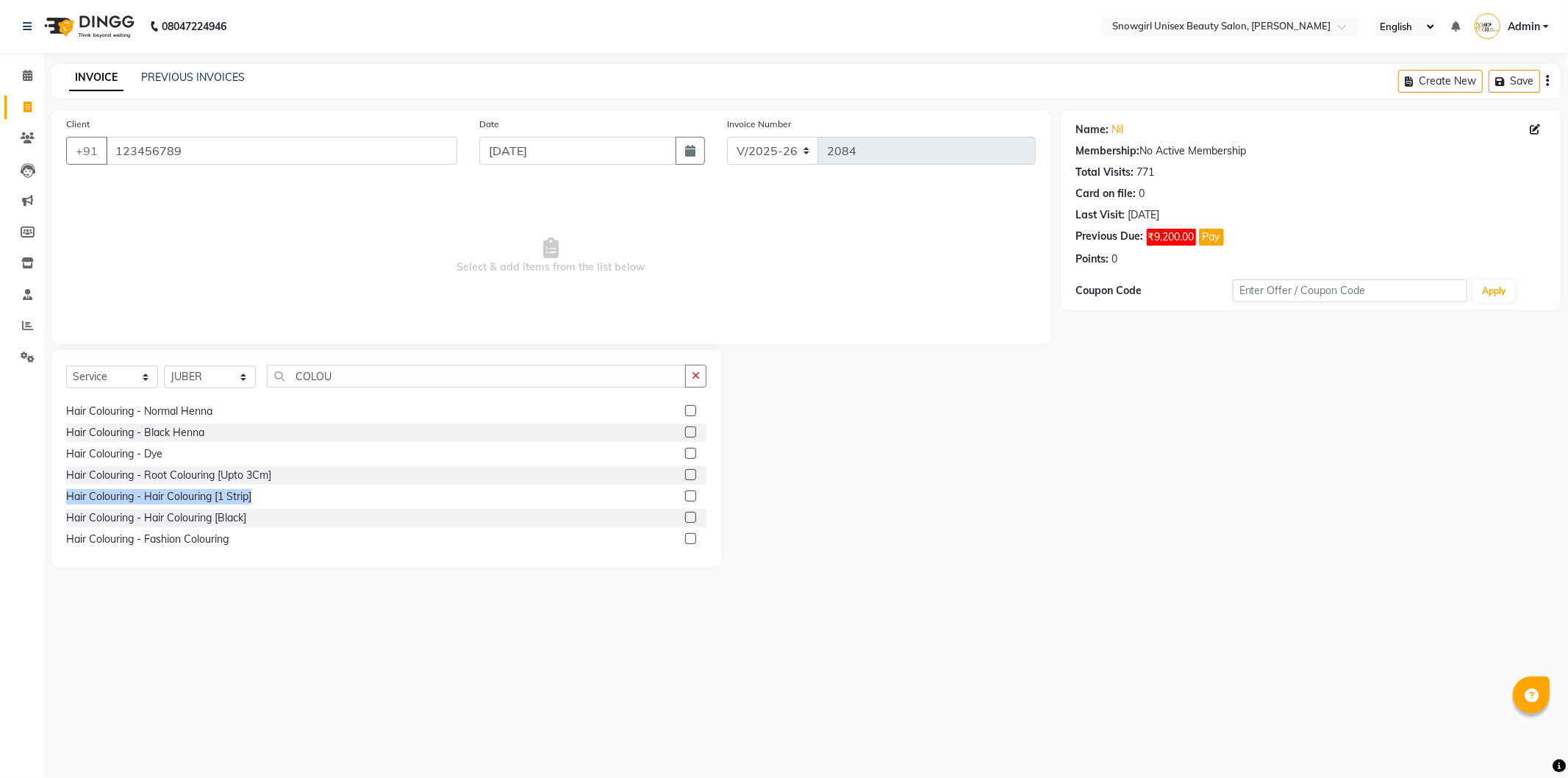
click at [685, 495] on label at bounding box center [690, 496] width 11 height 11
click at [685, 495] on input "checkbox" at bounding box center [690, 497] width 9 height 9
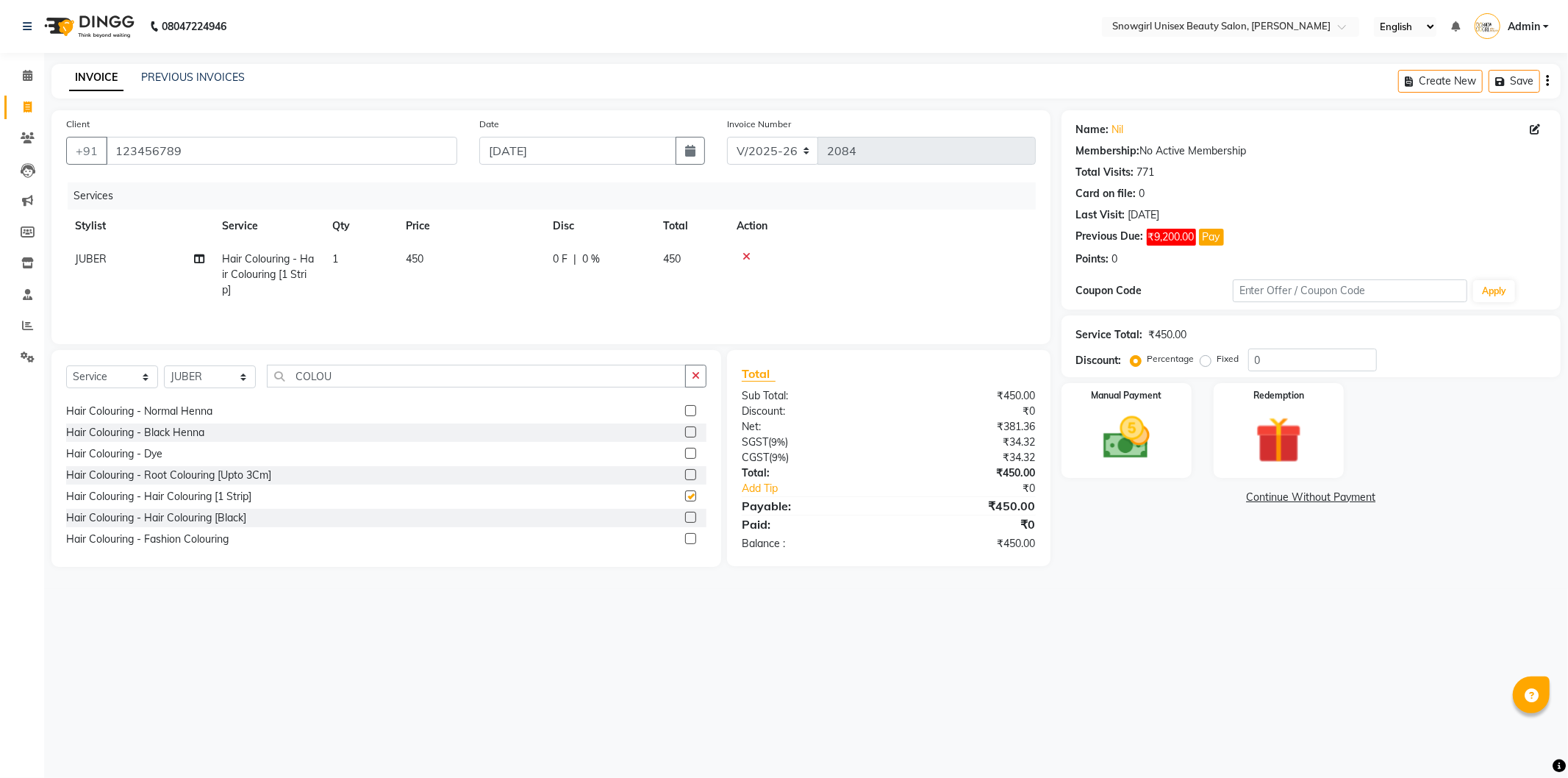
checkbox input "false"
click at [685, 540] on label at bounding box center [690, 539] width 11 height 11
click at [685, 540] on input "checkbox" at bounding box center [690, 540] width 9 height 9
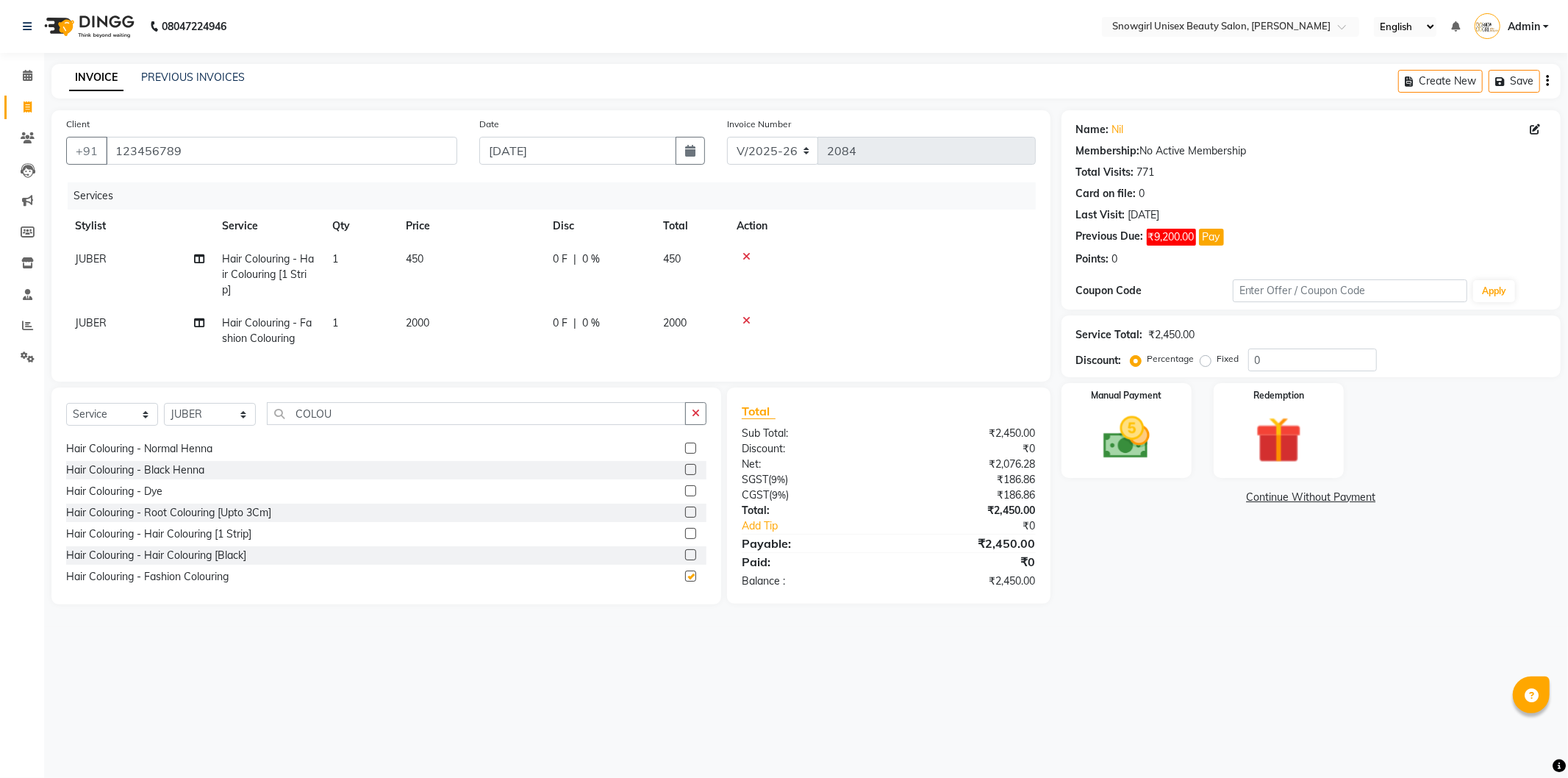
checkbox input "false"
click at [413, 329] on span "2000" at bounding box center [417, 323] width 23 height 13
select select "39196"
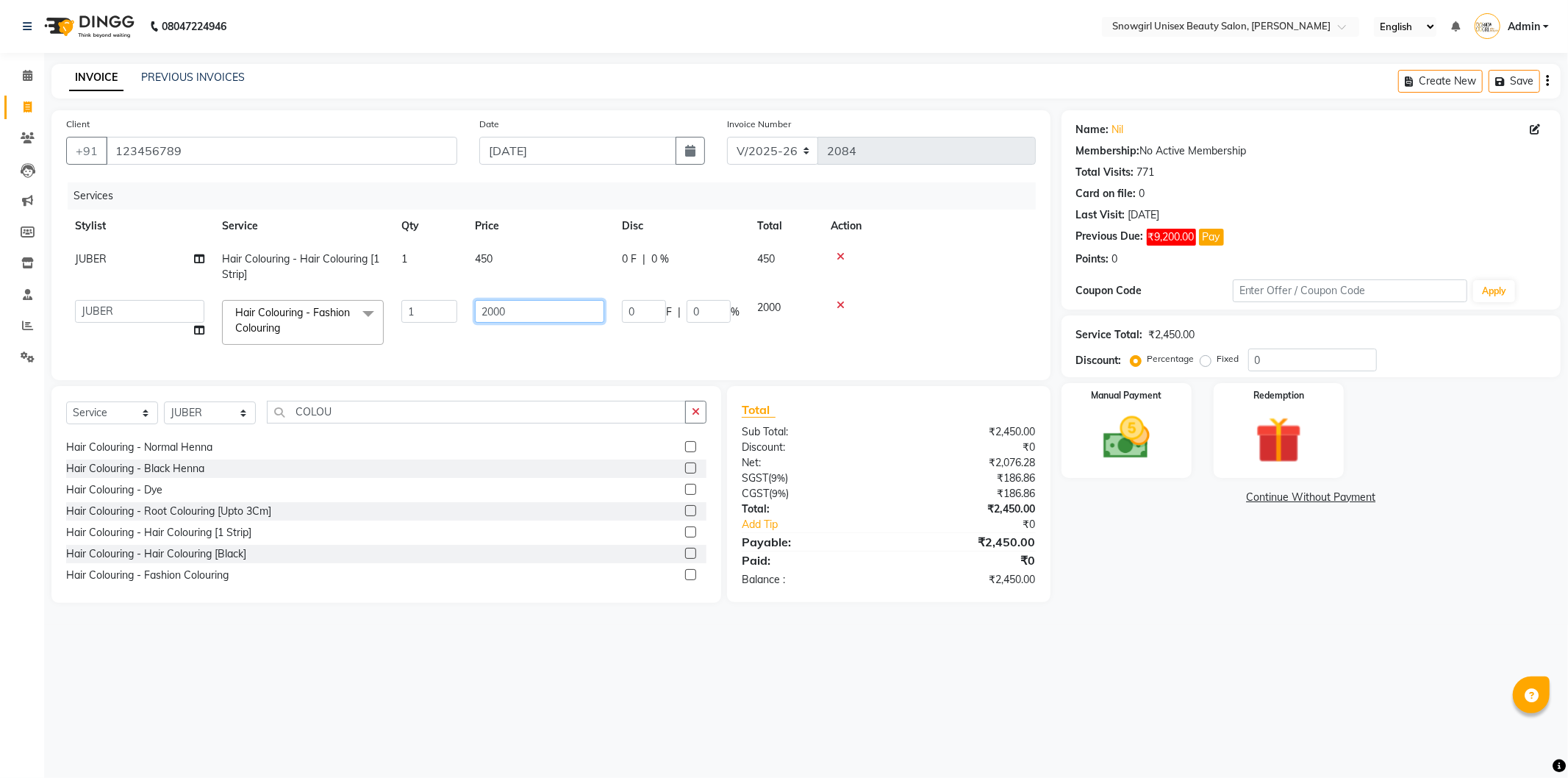
click at [481, 307] on input "2000" at bounding box center [539, 311] width 129 height 22
type input "1250"
click at [951, 287] on td at bounding box center [929, 267] width 214 height 49
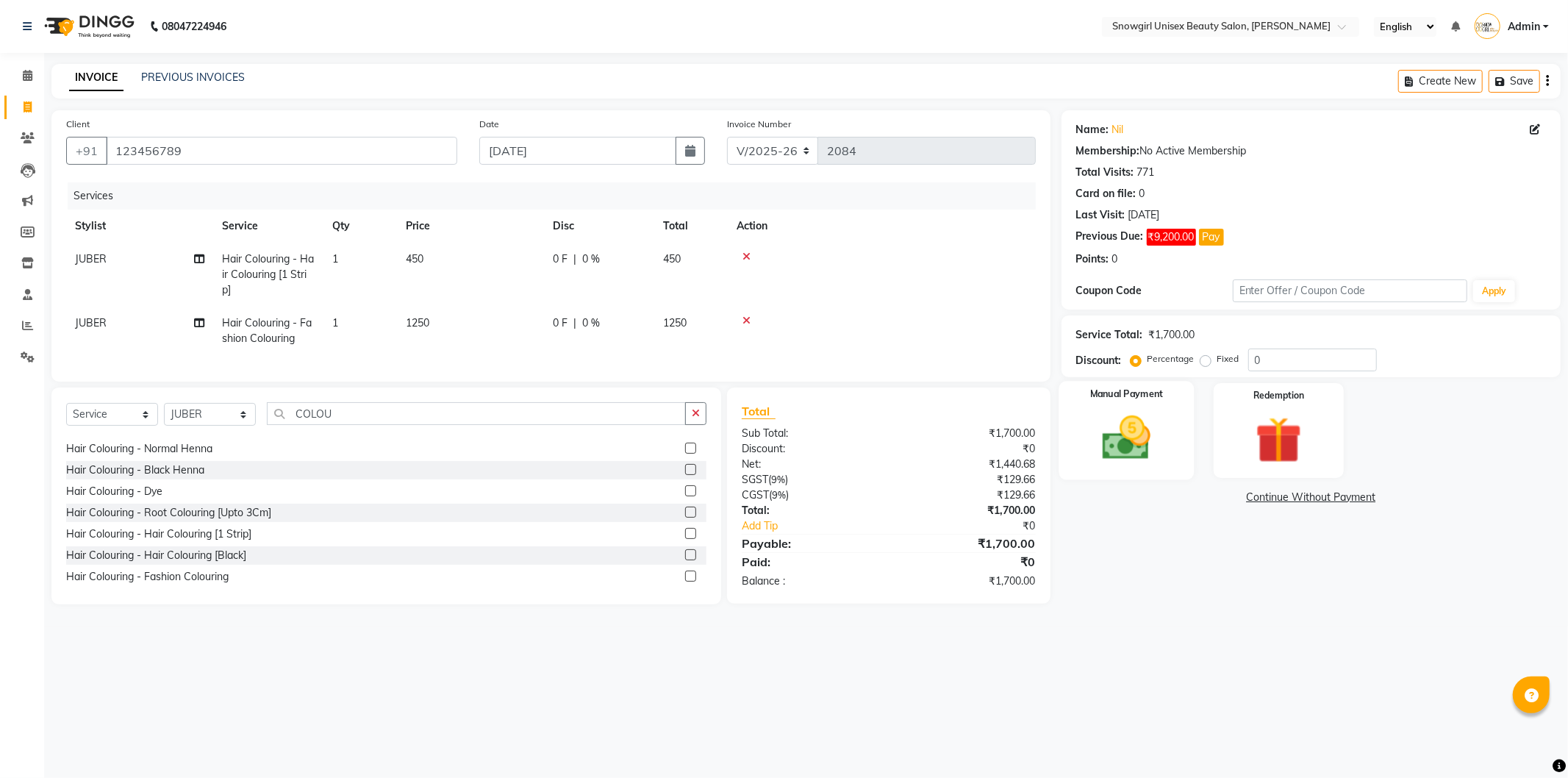
click at [1111, 447] on img at bounding box center [1127, 438] width 79 height 56
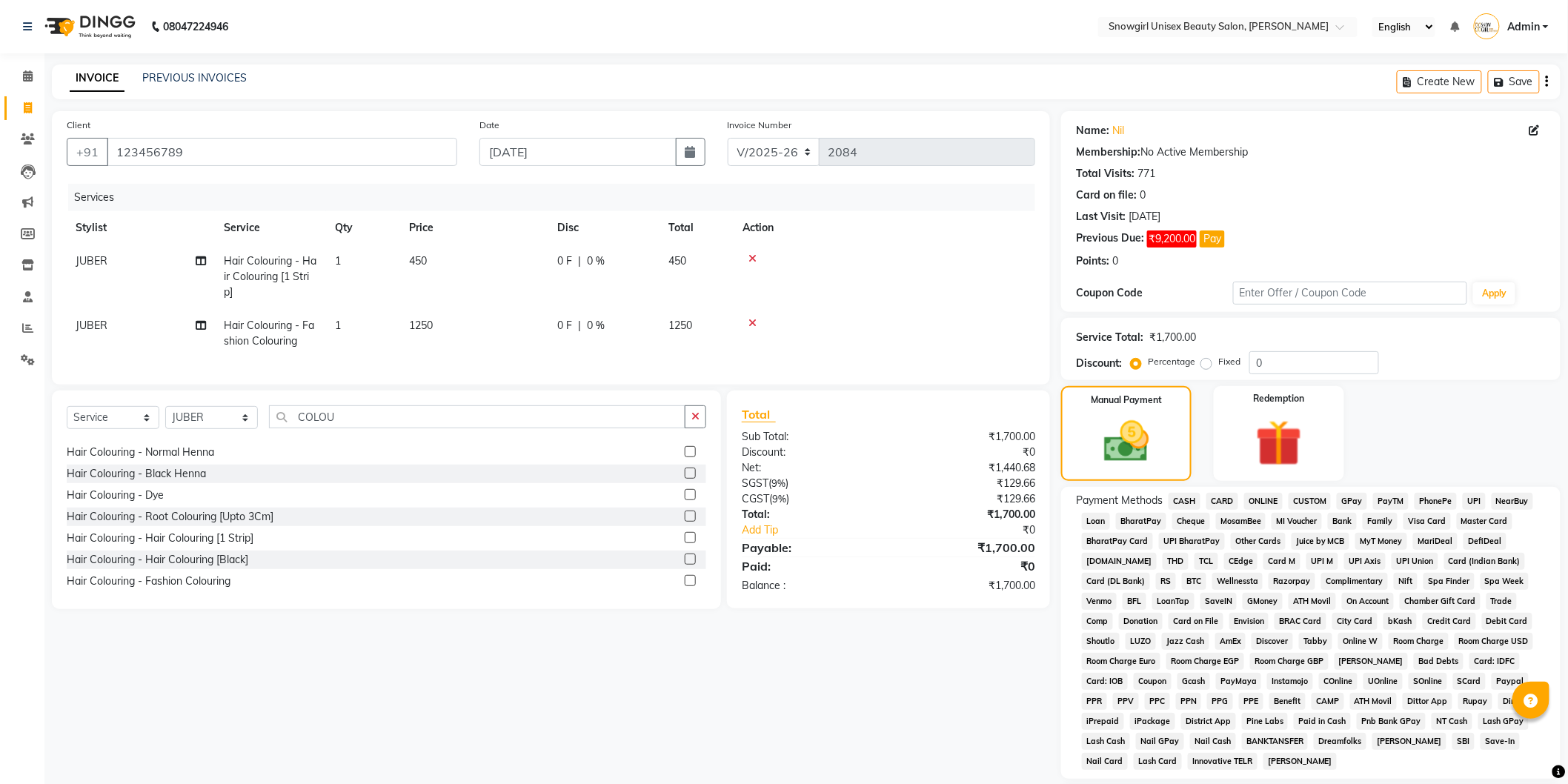
click at [750, 255] on icon at bounding box center [753, 258] width 8 height 10
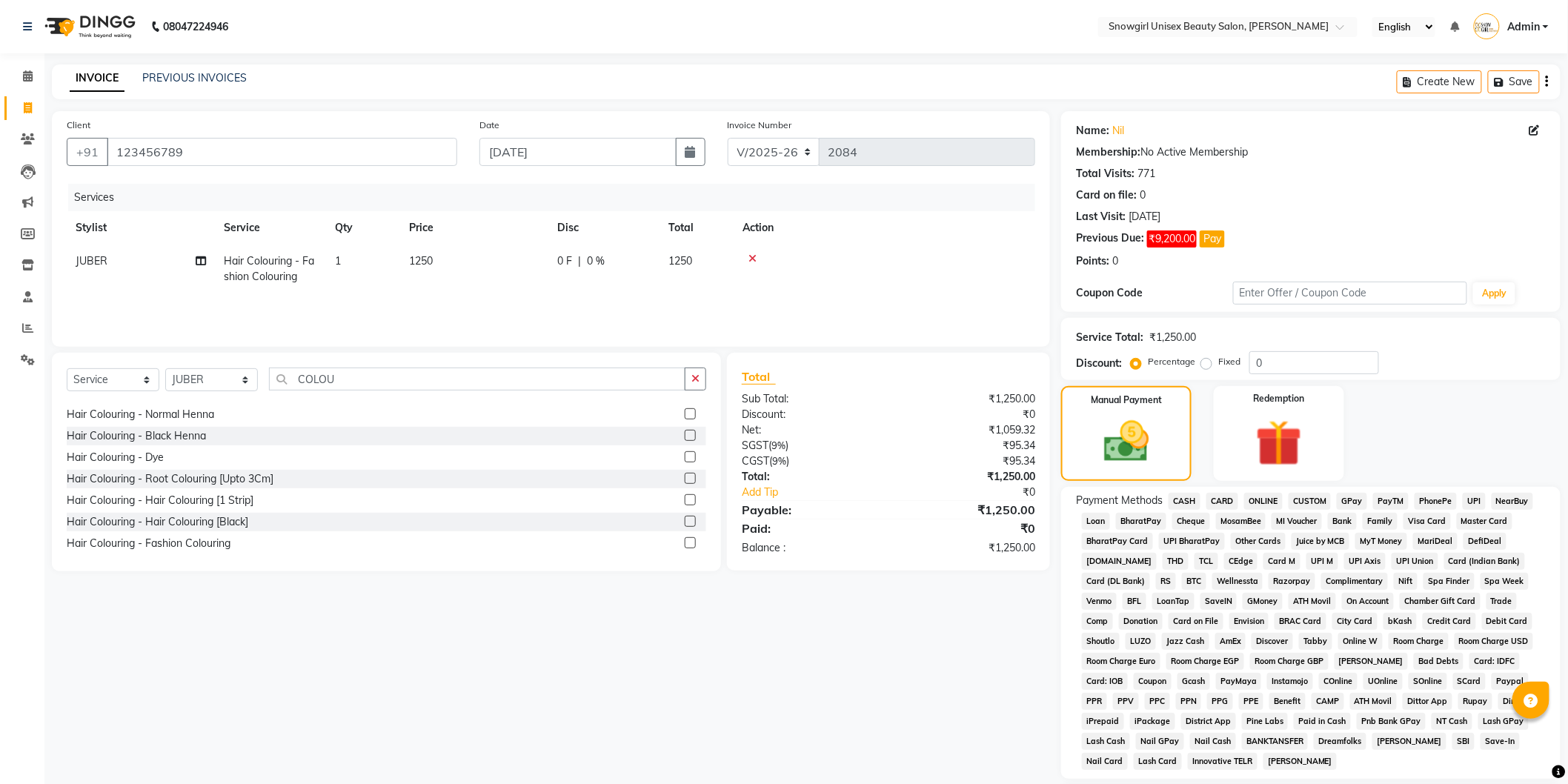
click at [1344, 497] on span "GPay" at bounding box center [1352, 502] width 30 height 17
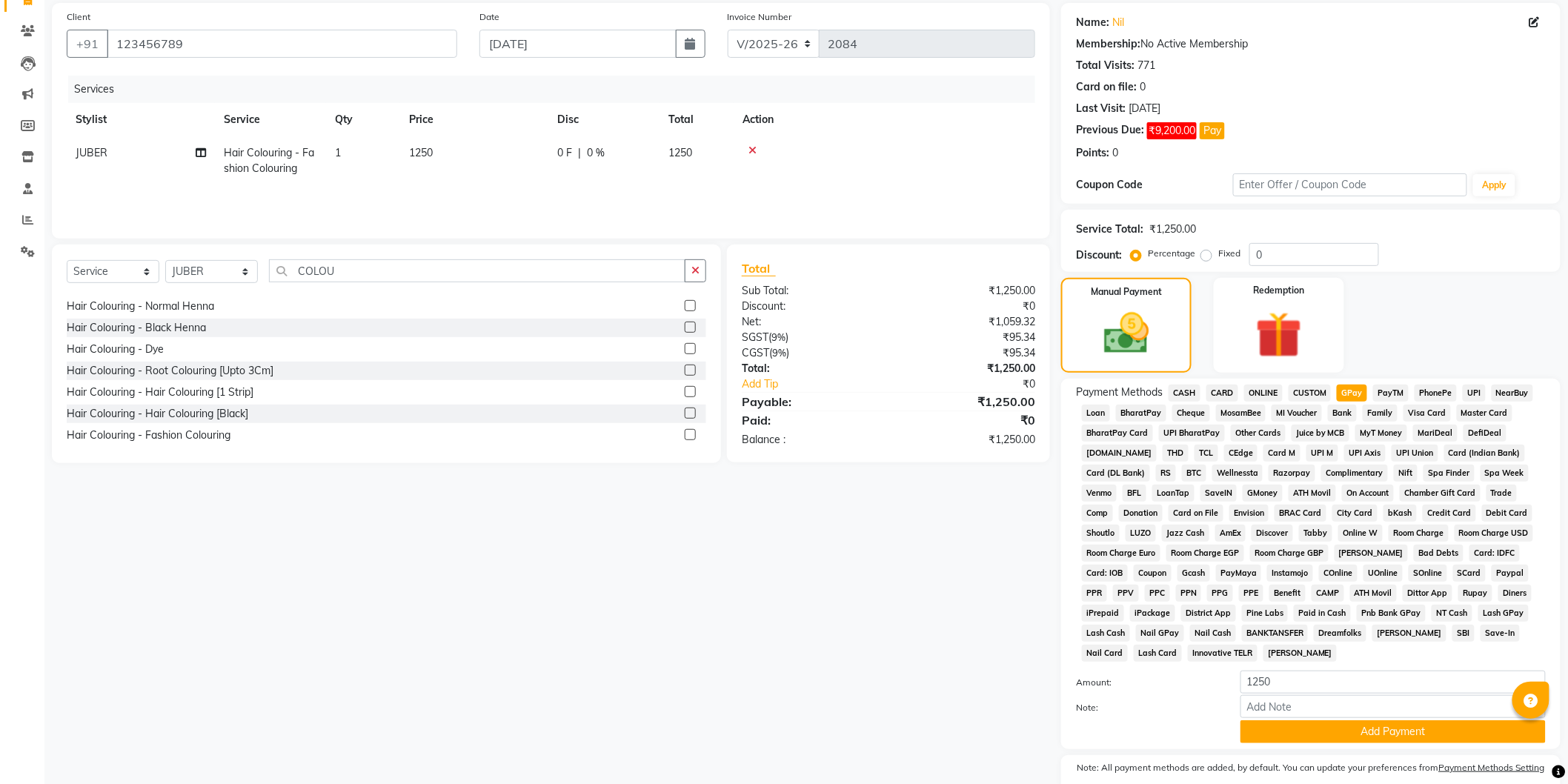
scroll to position [171, 0]
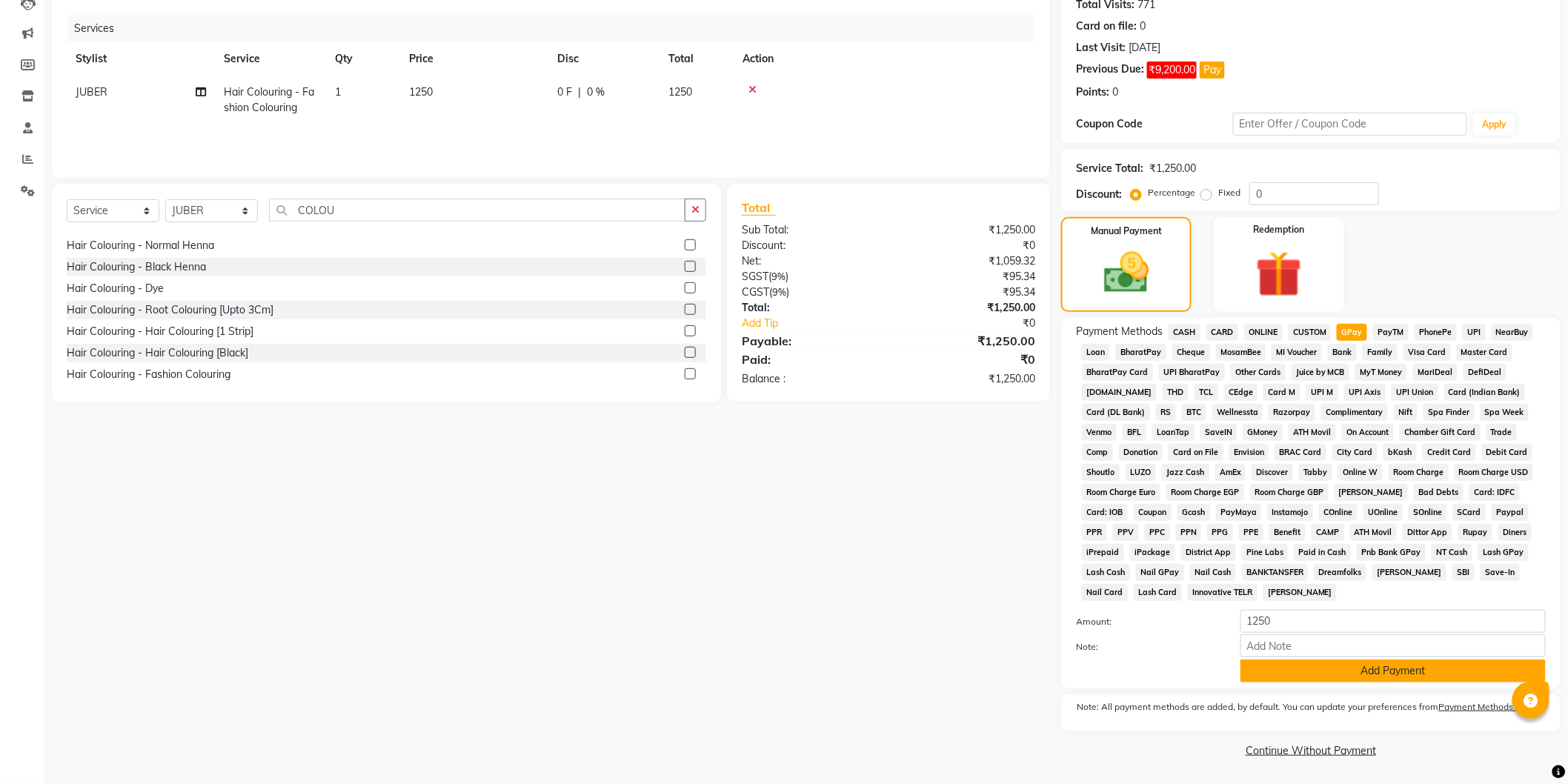
click at [1403, 672] on button "Add Payment" at bounding box center [1392, 671] width 305 height 23
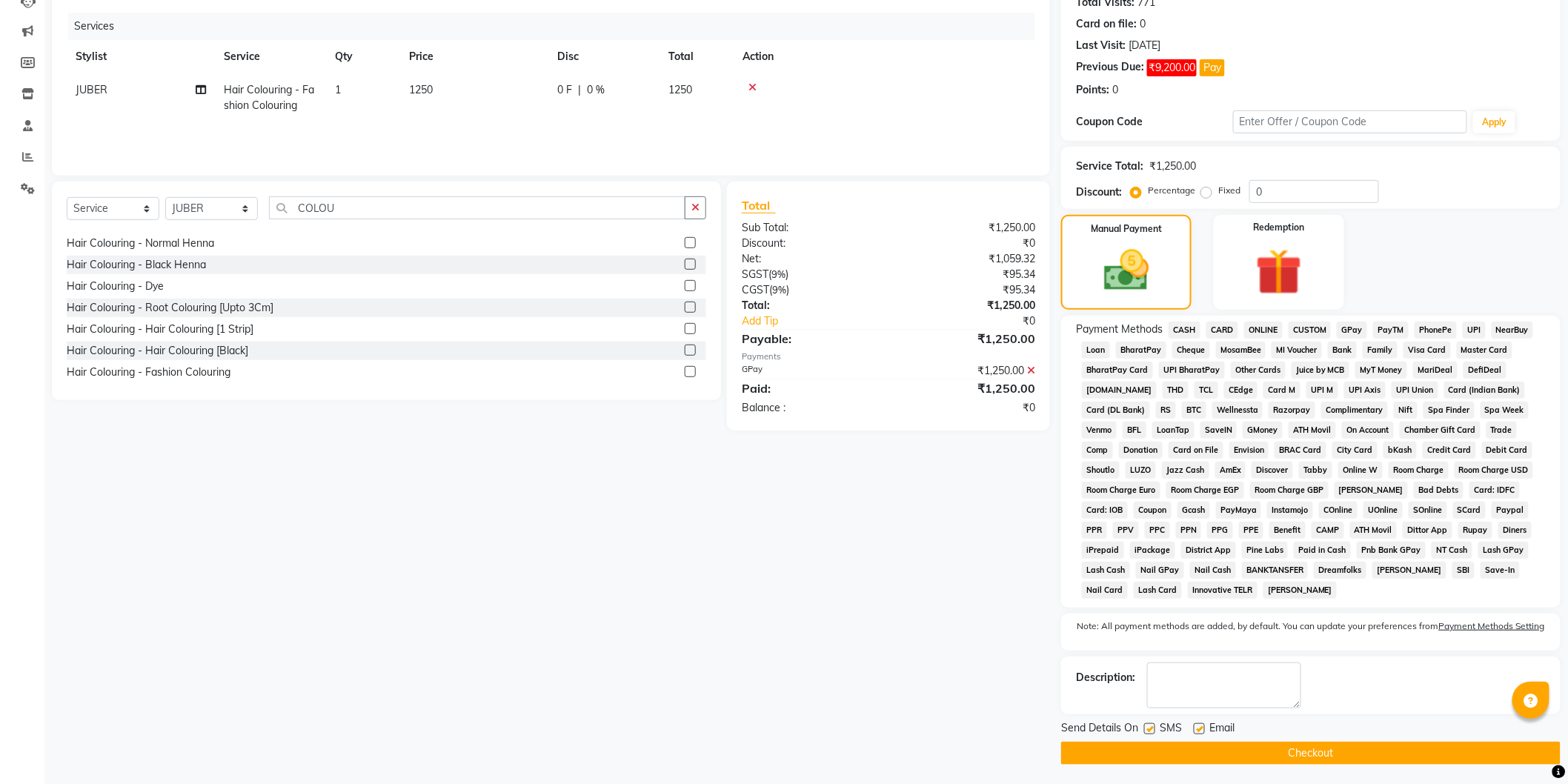
click at [1357, 750] on button "Checkout" at bounding box center [1311, 753] width 499 height 23
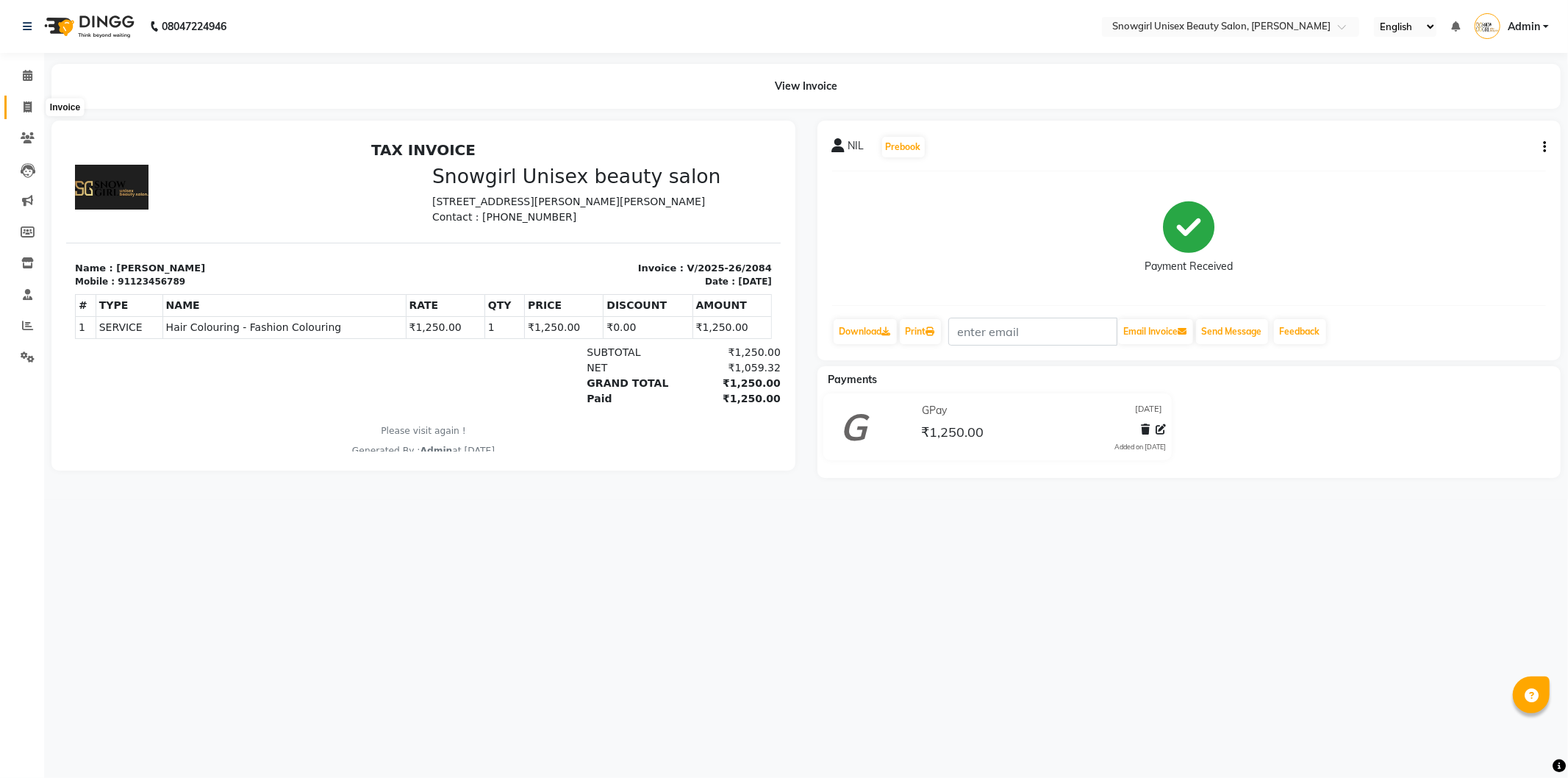
click at [19, 106] on span at bounding box center [27, 108] width 26 height 17
select select "service"
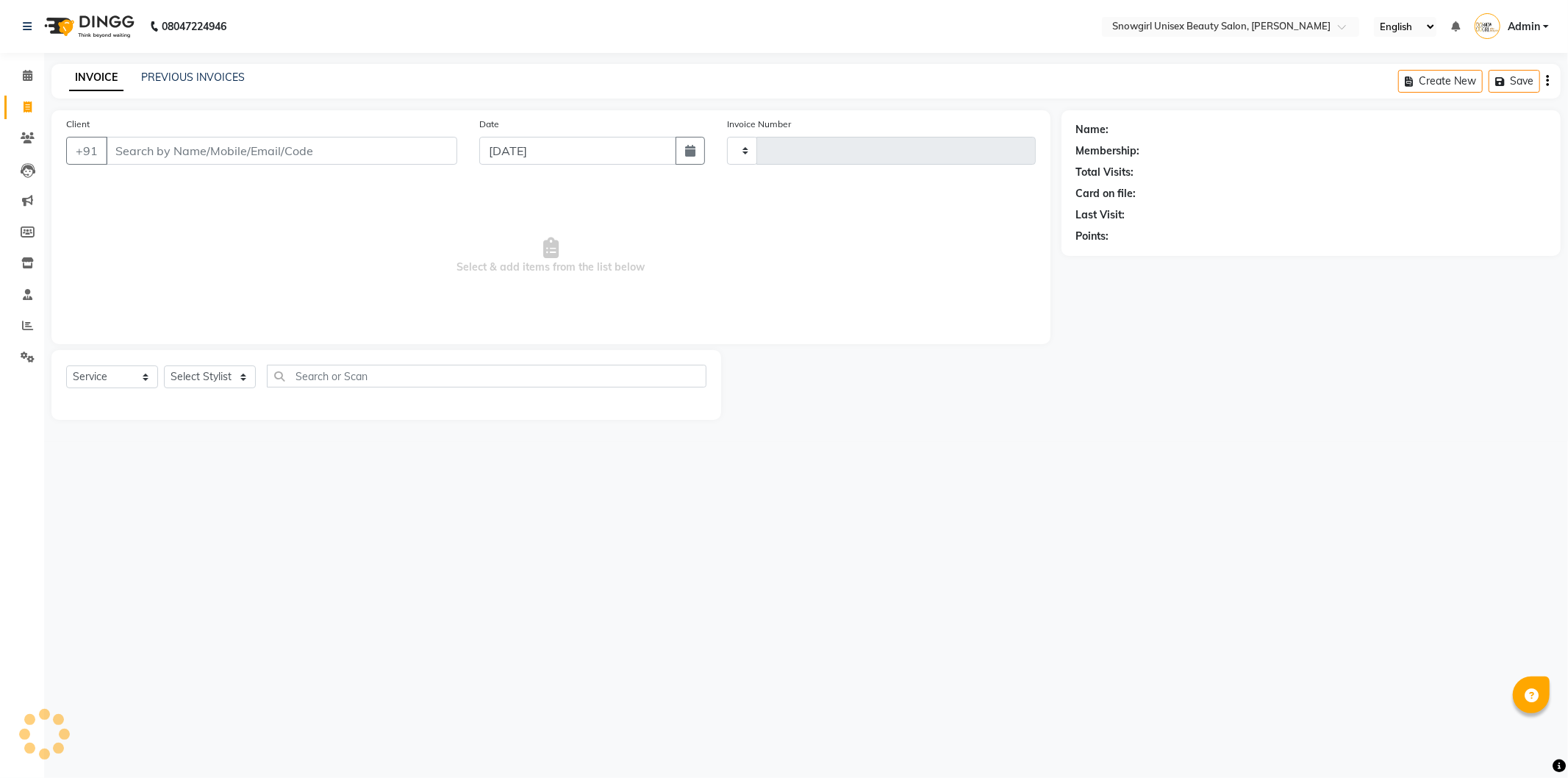
type input "2085"
select select "5593"
click at [228, 76] on link "PREVIOUS INVOICES" at bounding box center [193, 77] width 104 height 13
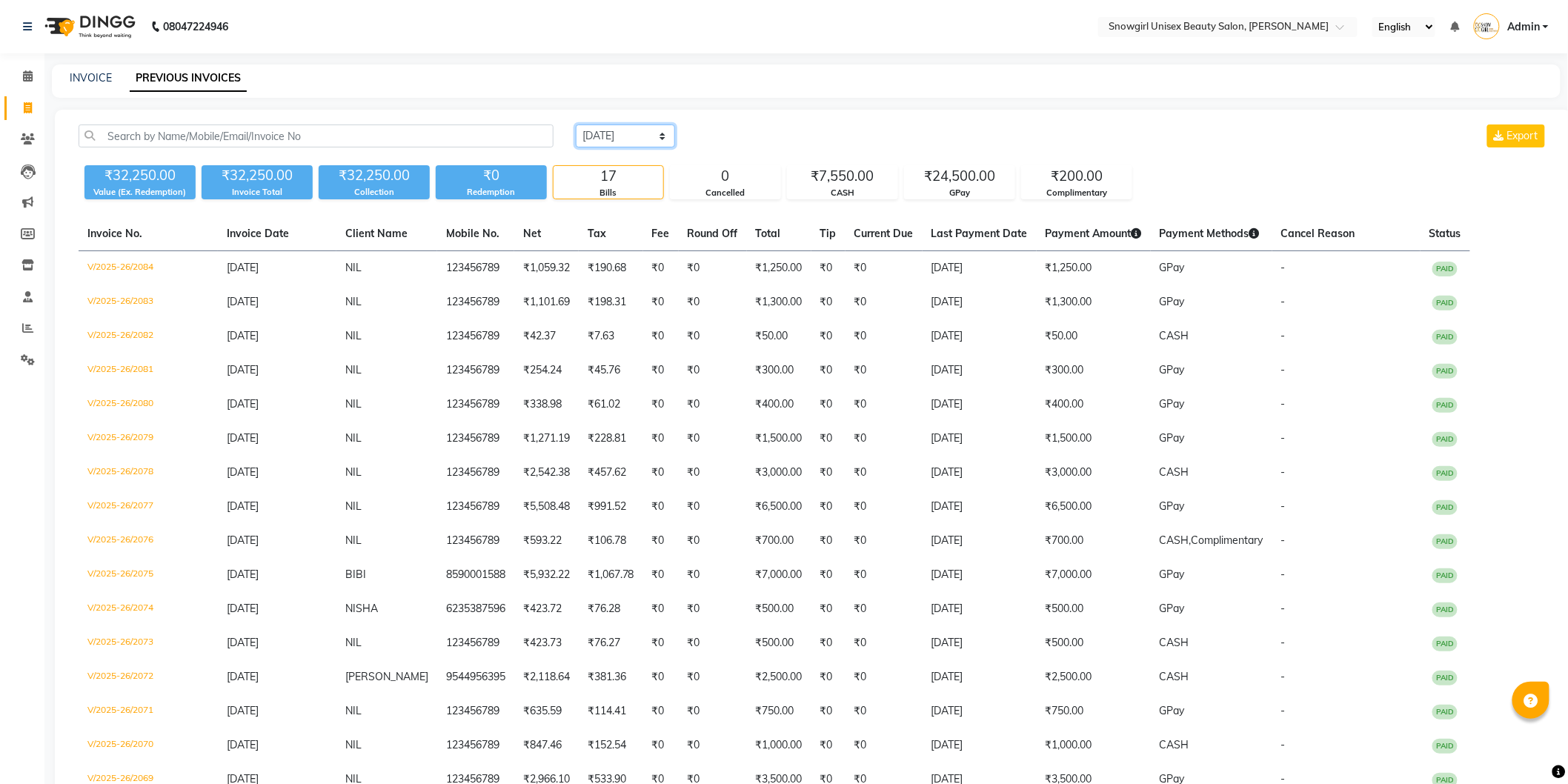
click at [657, 135] on select "[DATE] [DATE] Custom Range" at bounding box center [625, 136] width 99 height 23
click at [639, 137] on select "[DATE] [DATE] Custom Range" at bounding box center [625, 136] width 99 height 23
click at [92, 82] on link "INVOICE" at bounding box center [90, 77] width 42 height 13
select select "service"
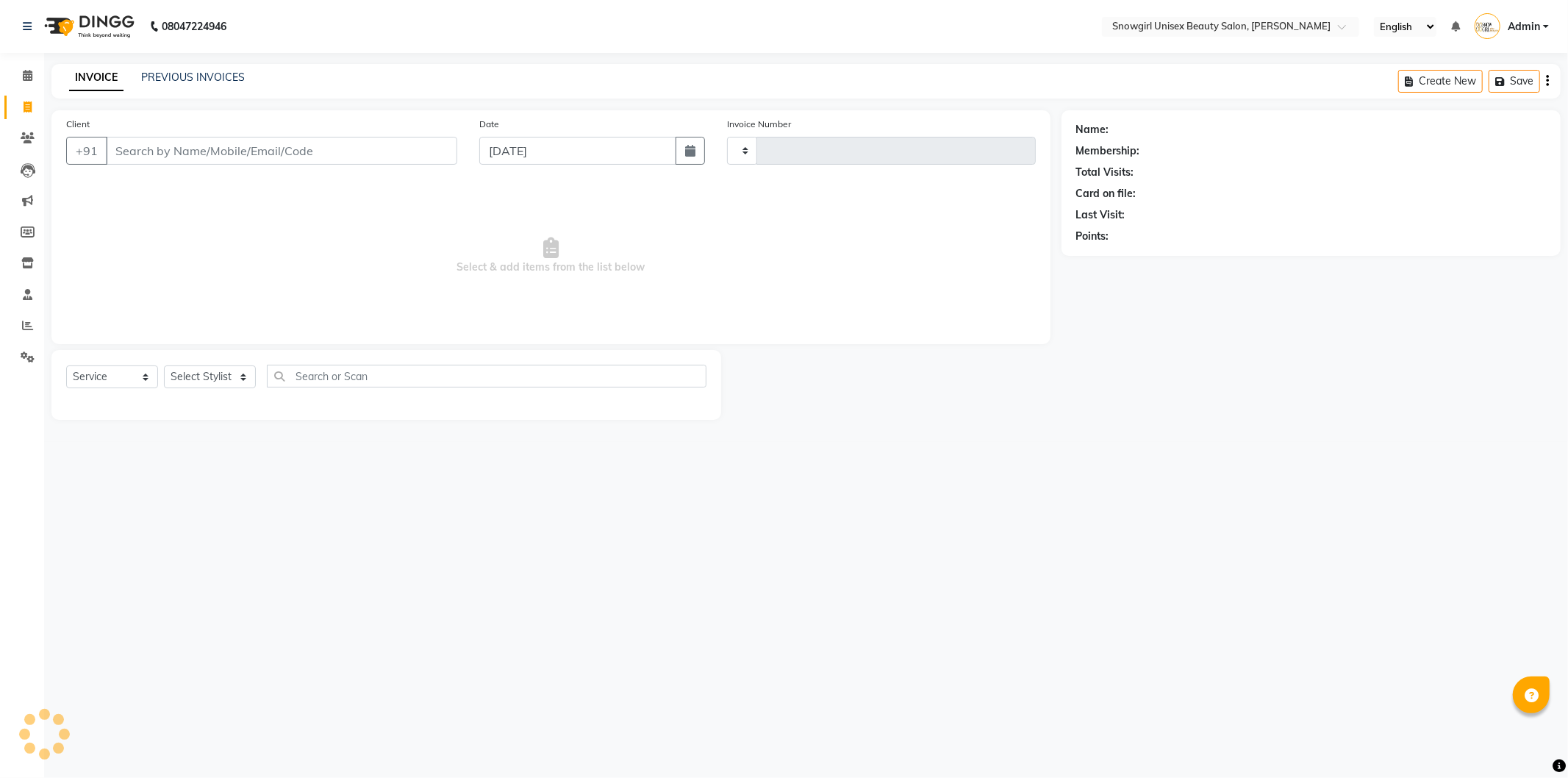
type input "2085"
select select "5593"
click at [272, 156] on input "Client" at bounding box center [282, 151] width 351 height 28
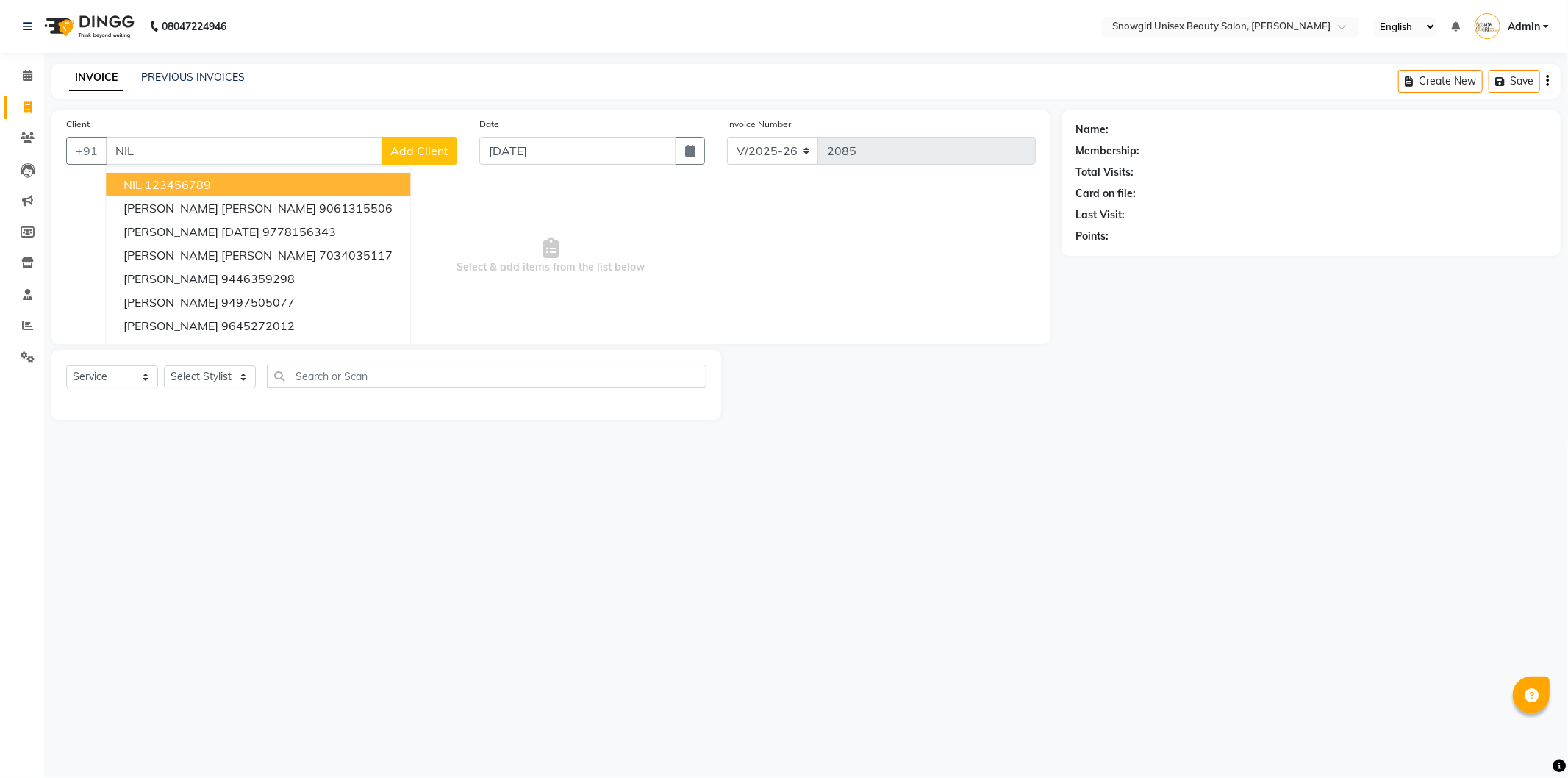
click at [228, 175] on button "NIL 123456789" at bounding box center [258, 184] width 304 height 23
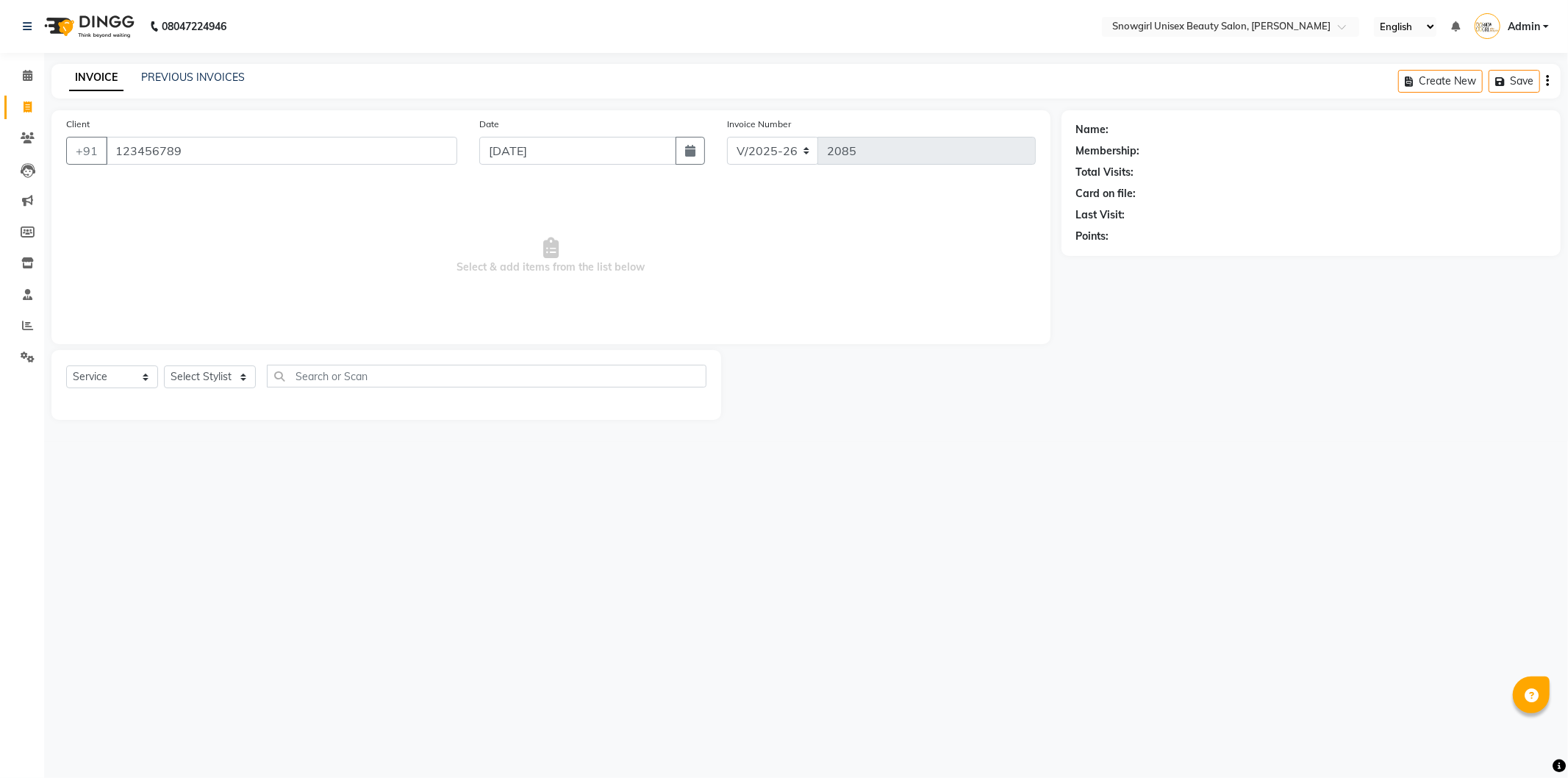
type input "123456789"
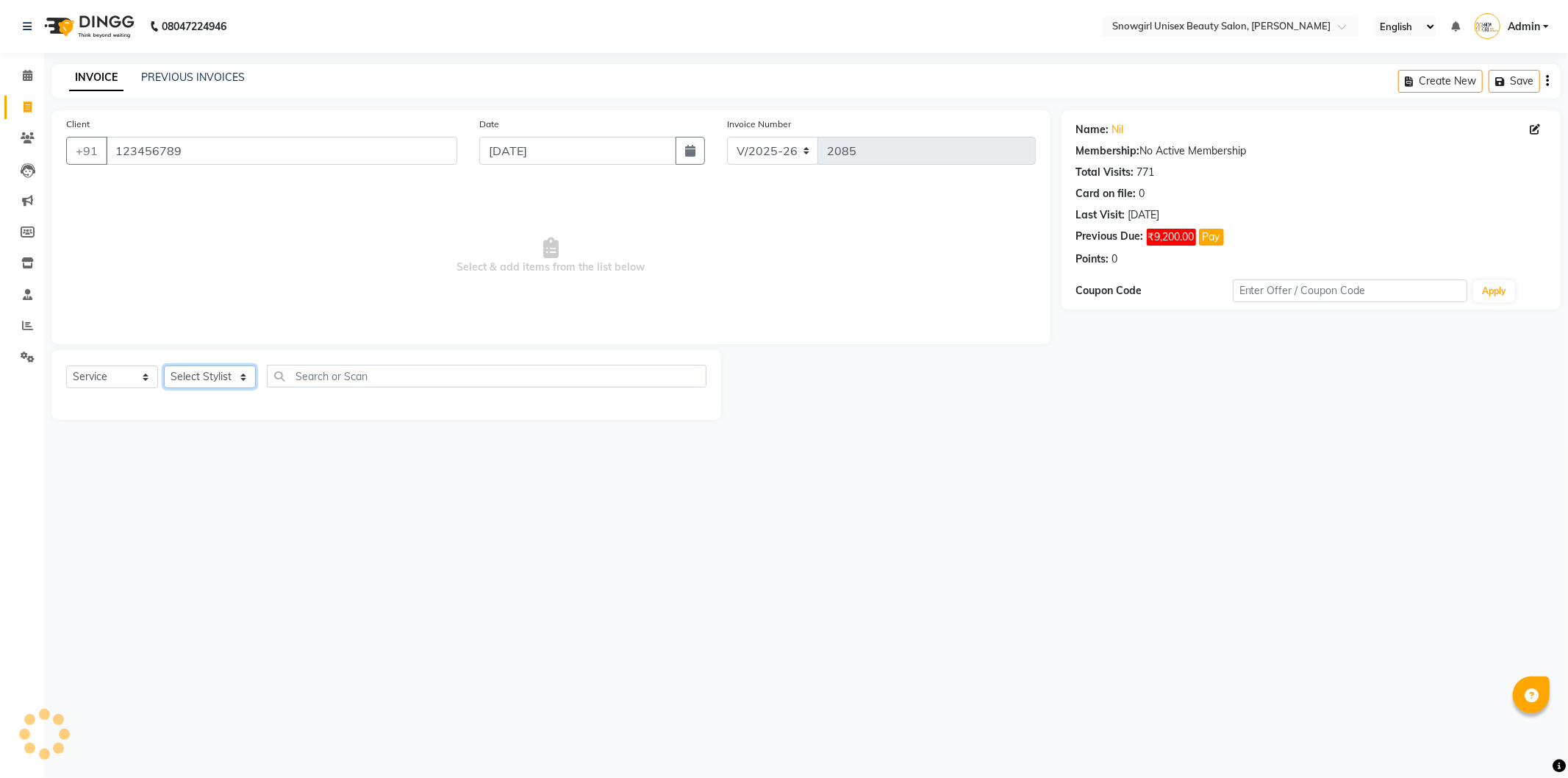
click at [241, 381] on select "Select Stylist [PERSON_NAME] [PERSON_NAME] [PERSON_NAME] [PERSON_NAME] [PERSON_…" at bounding box center [210, 376] width 92 height 22
select select "39200"
click at [164, 366] on select "Select Stylist [PERSON_NAME] [PERSON_NAME] [PERSON_NAME] [PERSON_NAME] [PERSON_…" at bounding box center [210, 376] width 92 height 22
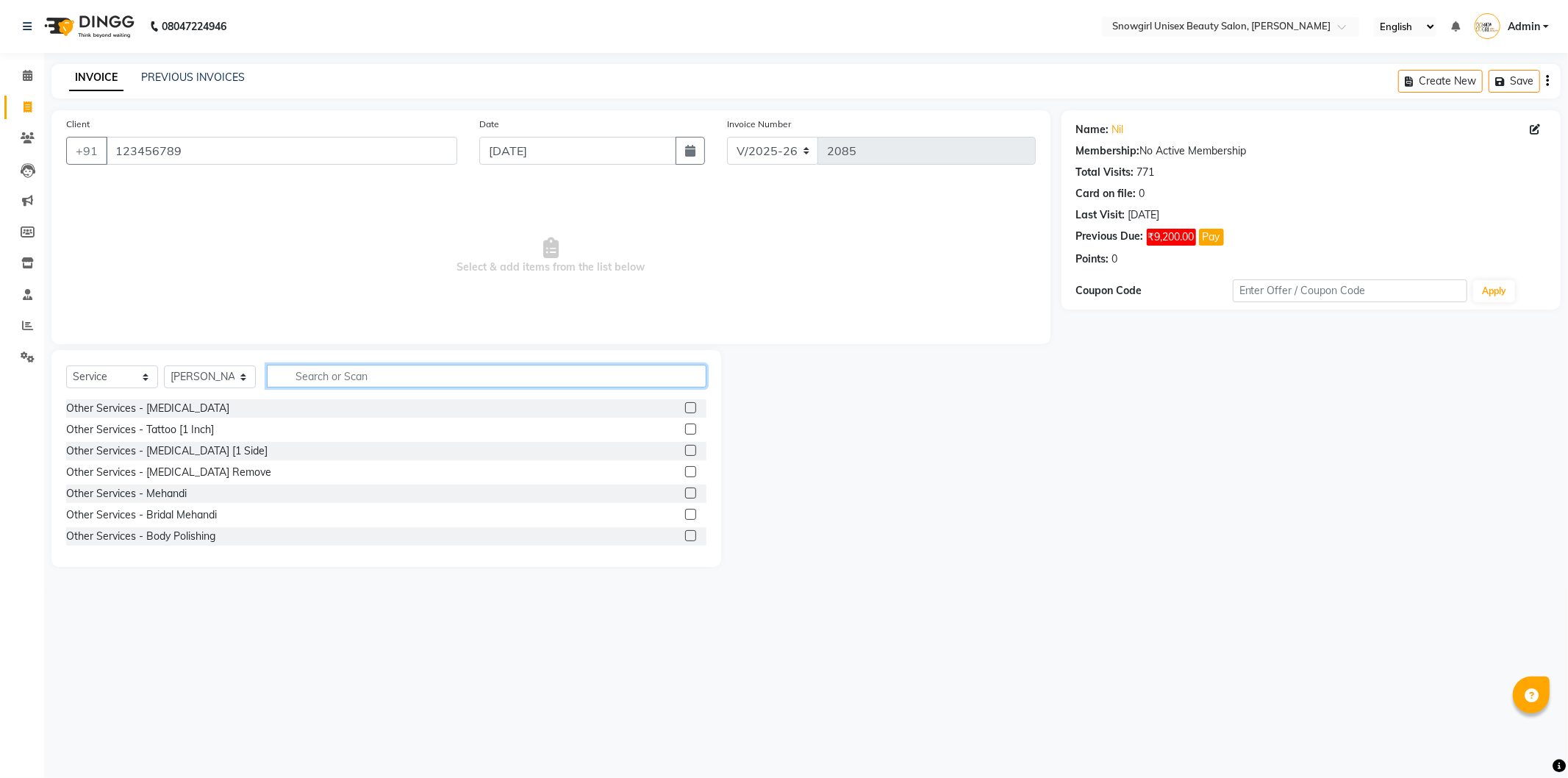
click at [401, 375] on input "text" at bounding box center [487, 375] width 440 height 22
type input "NORMAL"
click at [685, 408] on label at bounding box center [690, 408] width 11 height 11
click at [685, 408] on input "checkbox" at bounding box center [690, 409] width 9 height 9
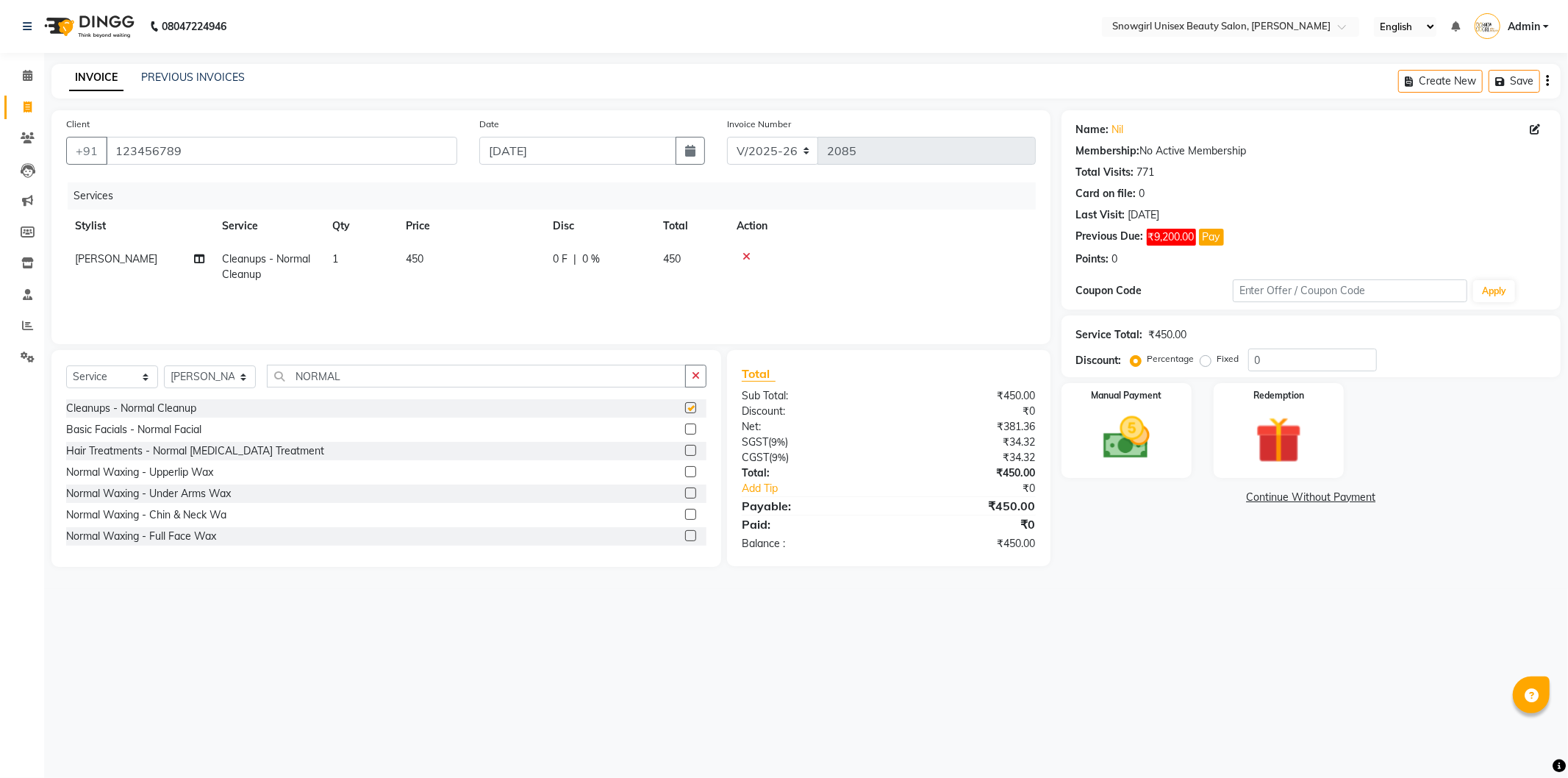
checkbox input "false"
click at [426, 256] on td "450" at bounding box center [471, 267] width 147 height 49
select select "39200"
click at [481, 262] on input "450" at bounding box center [539, 262] width 129 height 22
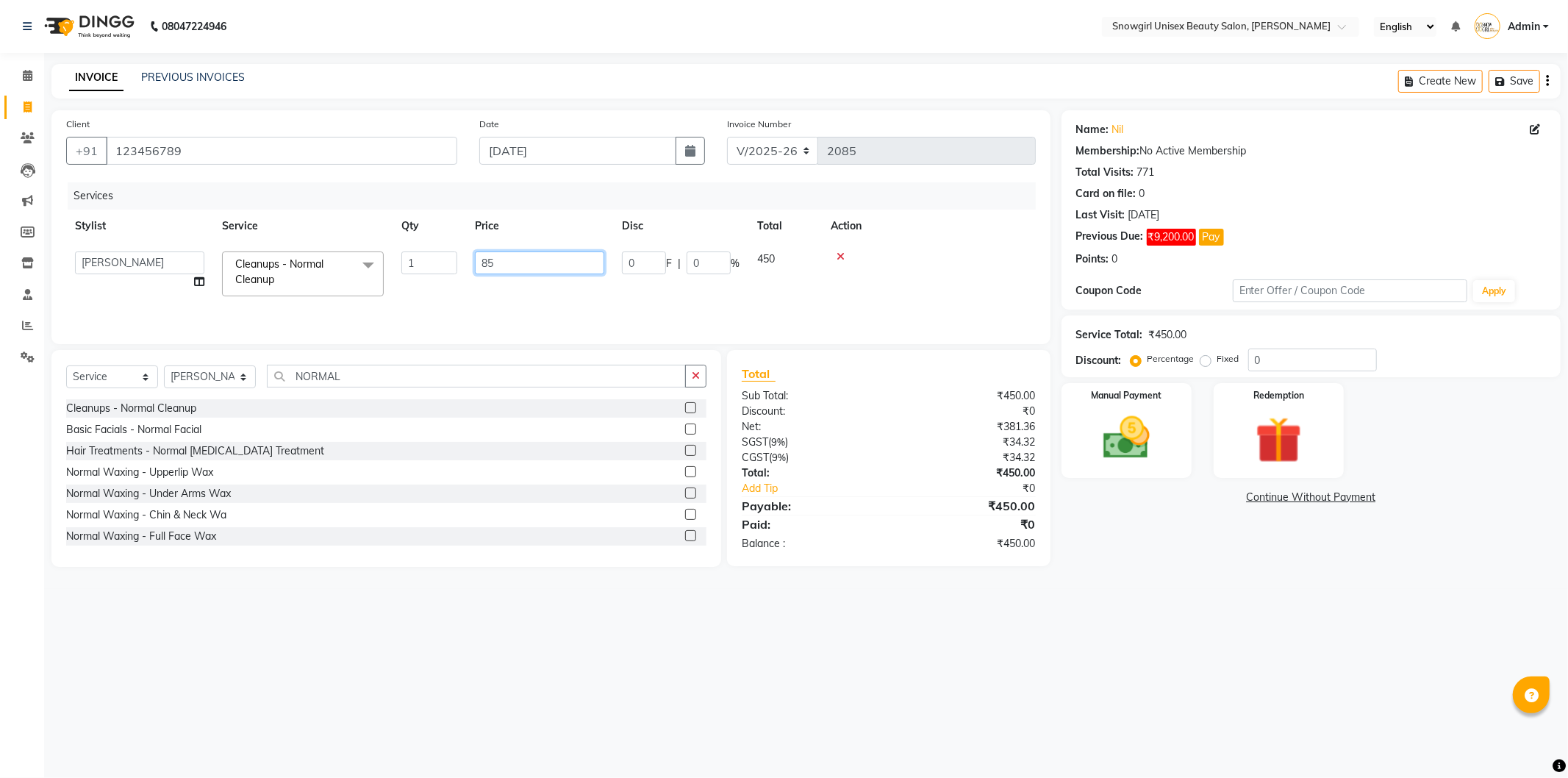
type input "850"
click at [926, 263] on td at bounding box center [882, 267] width 308 height 49
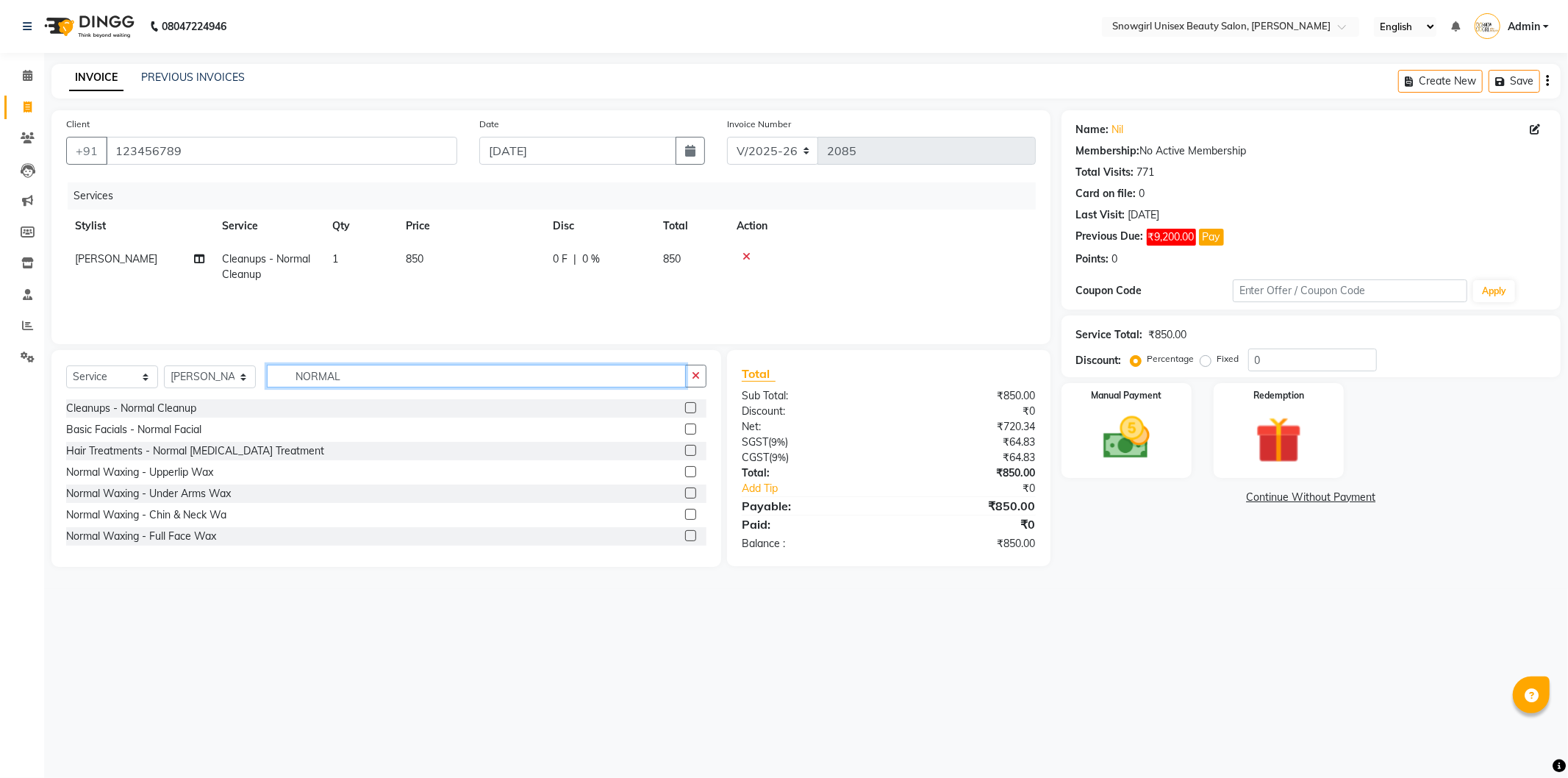
click at [320, 372] on input "NORMAL" at bounding box center [477, 375] width 419 height 22
type input "PEDICU"
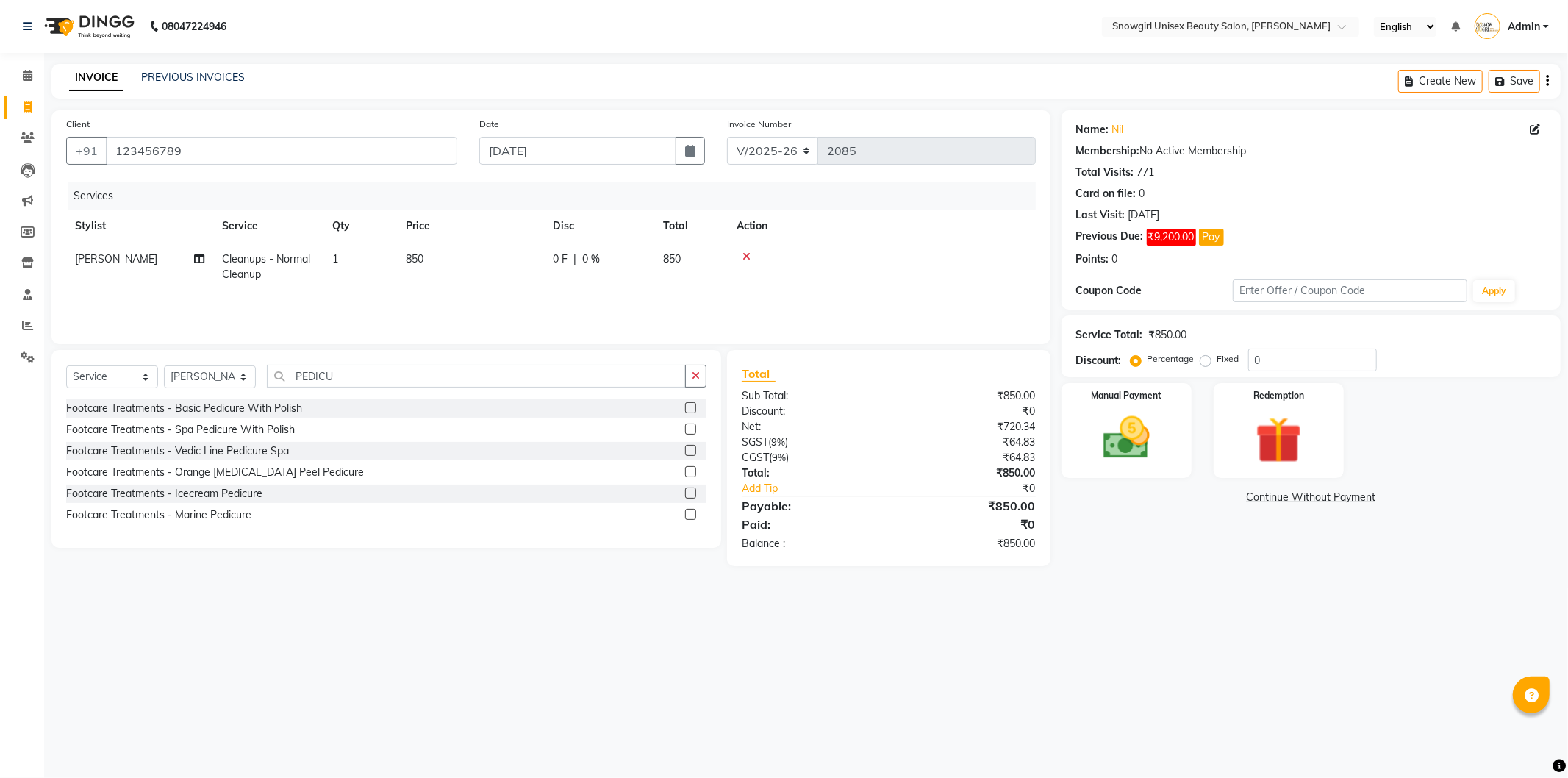
click at [688, 453] on label at bounding box center [690, 451] width 11 height 11
click at [688, 453] on input "checkbox" at bounding box center [690, 451] width 9 height 9
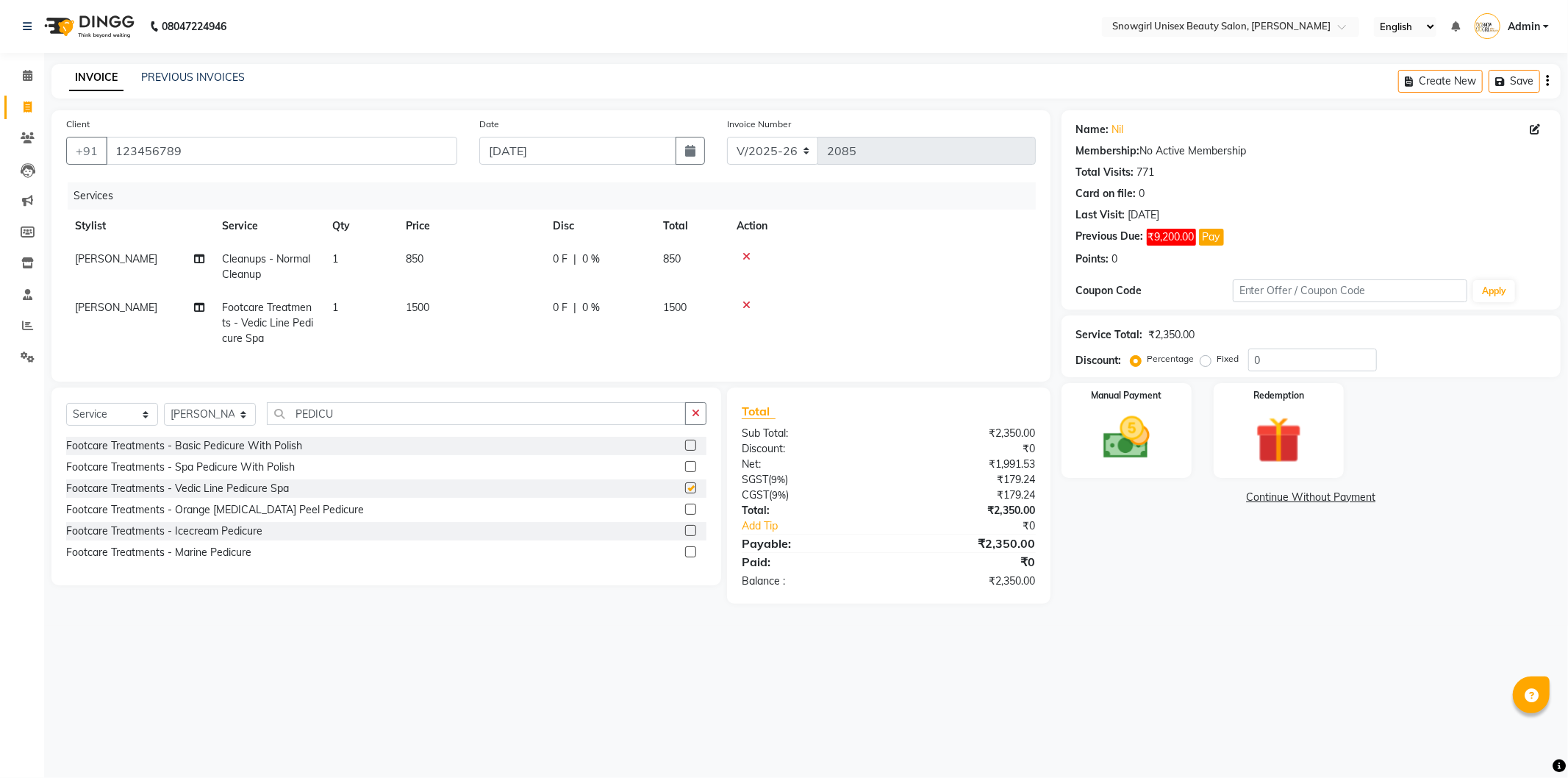
checkbox input "false"
click at [306, 423] on input "PEDICU" at bounding box center [477, 413] width 419 height 22
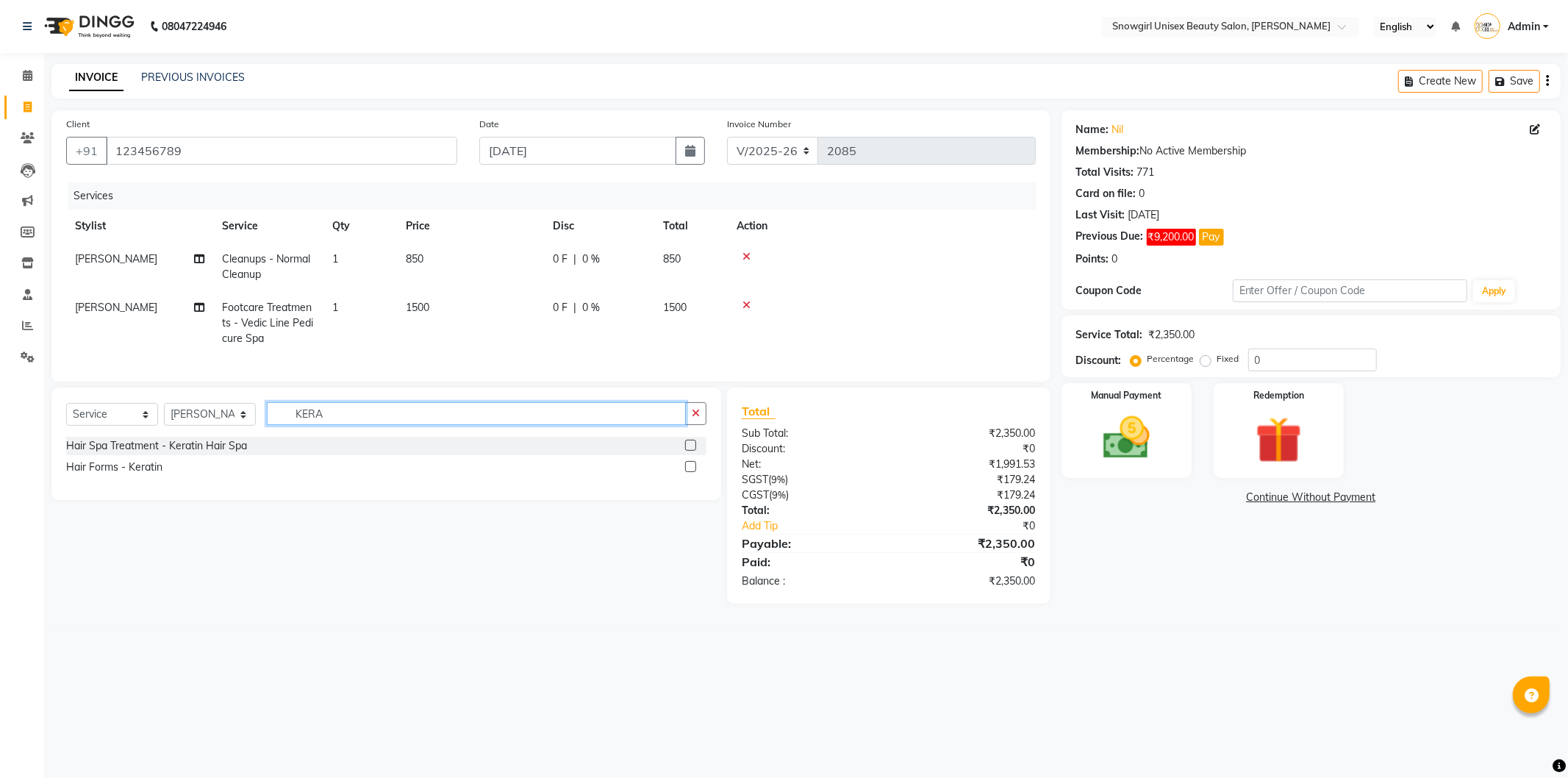
type input "KERA"
click at [694, 451] on label at bounding box center [690, 445] width 11 height 11
click at [694, 451] on input "checkbox" at bounding box center [690, 446] width 9 height 9
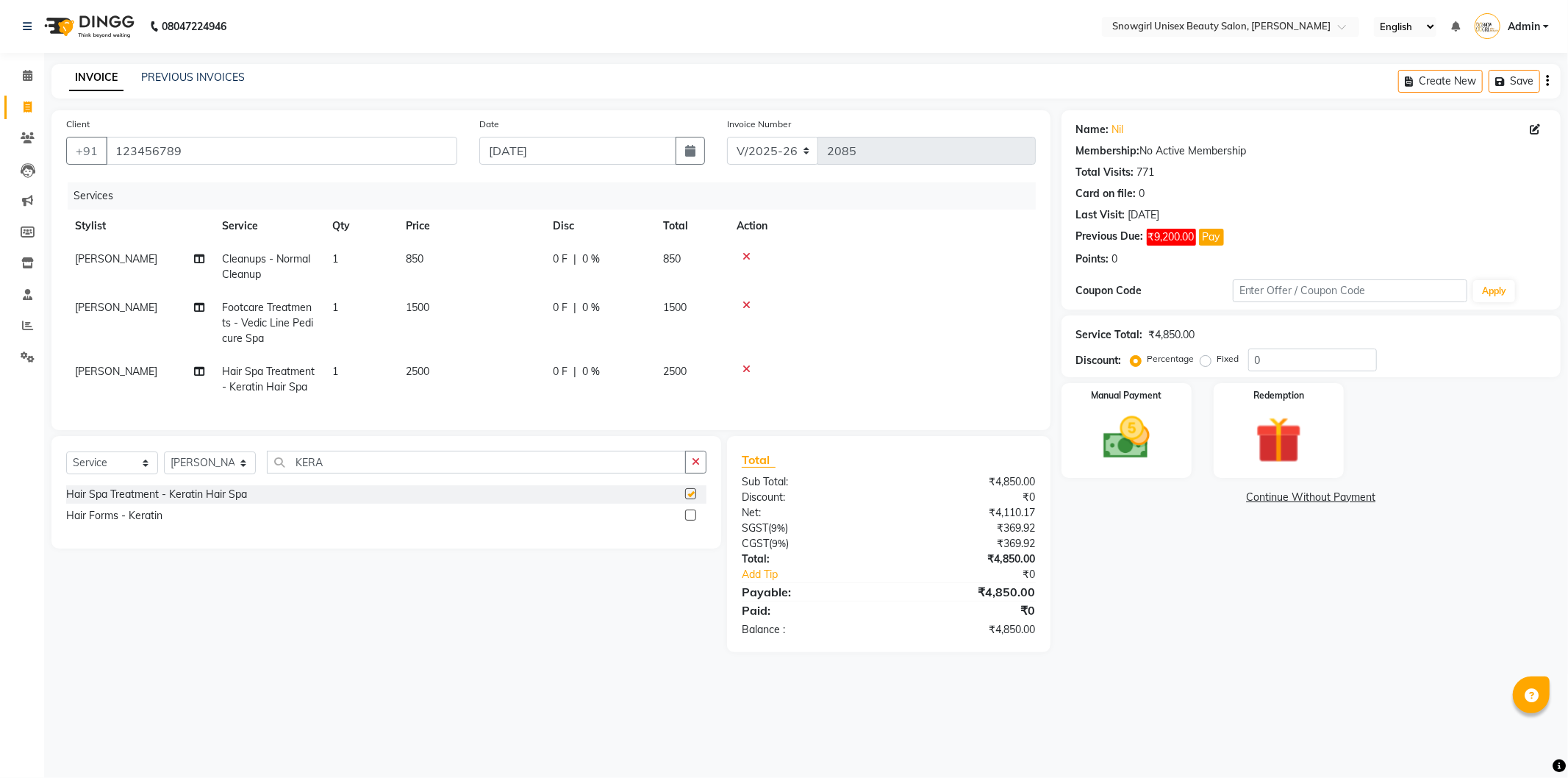
checkbox input "false"
click at [433, 364] on td "2500" at bounding box center [471, 379] width 147 height 49
select select "39200"
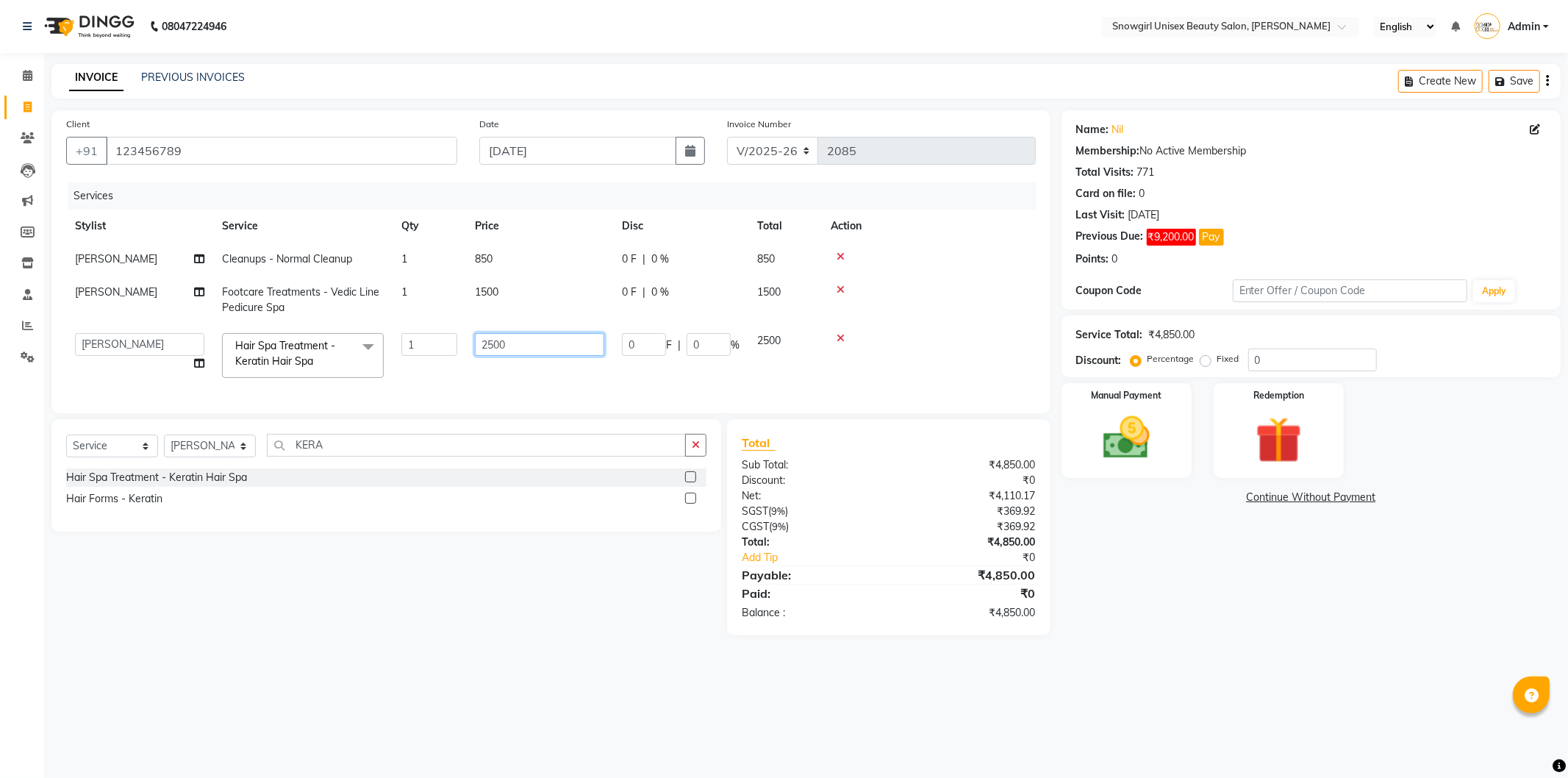
click at [495, 348] on input "2500" at bounding box center [539, 344] width 129 height 22
drag, startPoint x: 495, startPoint y: 348, endPoint x: 485, endPoint y: 353, distance: 11.2
click at [495, 348] on input "2500" at bounding box center [539, 344] width 129 height 22
type input "2200"
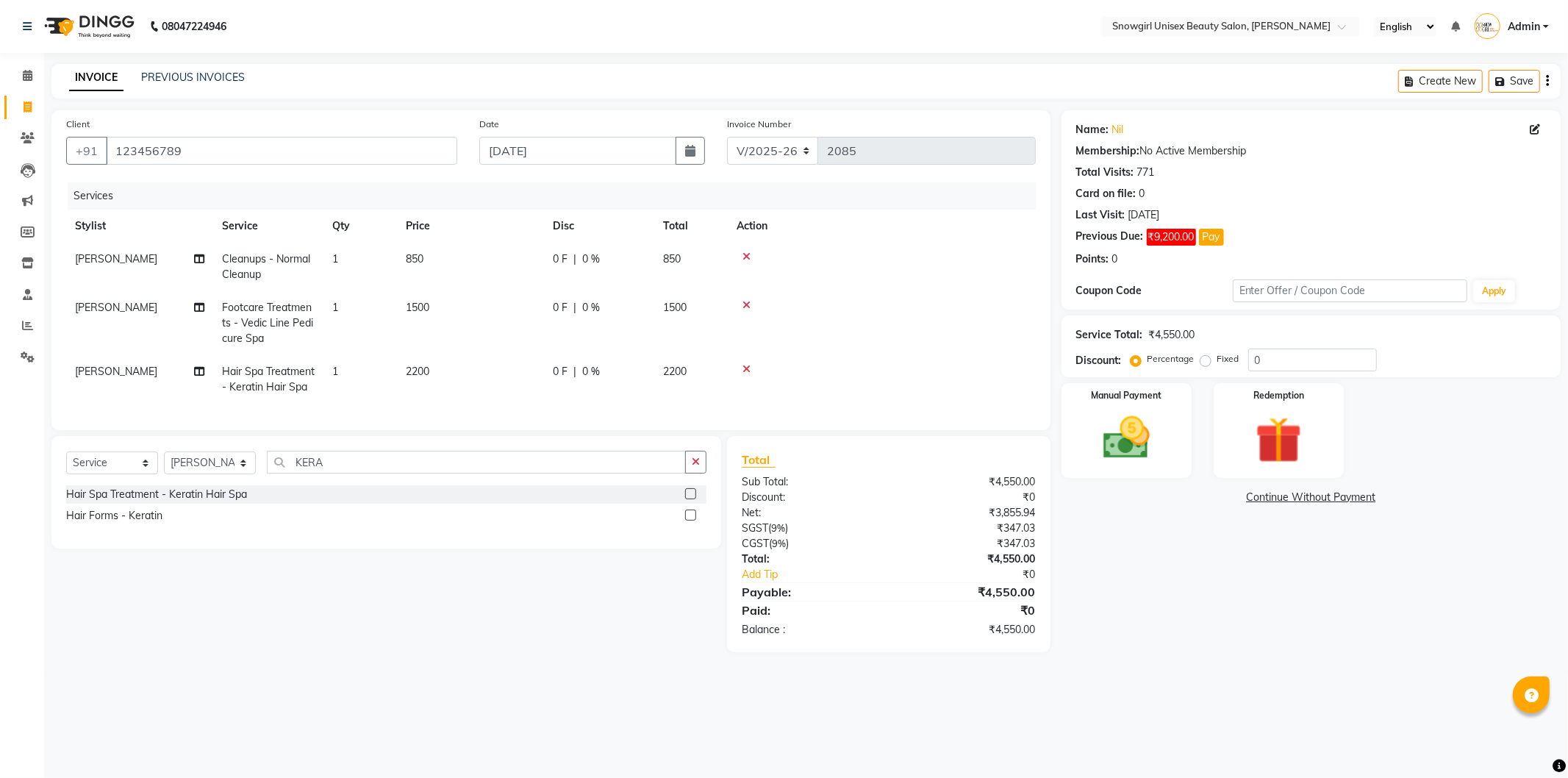
click at [925, 329] on tbody "[PERSON_NAME] Cleanups - Normal Cleanup 1 850 0 F | 0 % 850 [PERSON_NAME] Footc…" at bounding box center [551, 324] width 970 height 161
click at [318, 474] on input "KERA" at bounding box center [477, 461] width 419 height 22
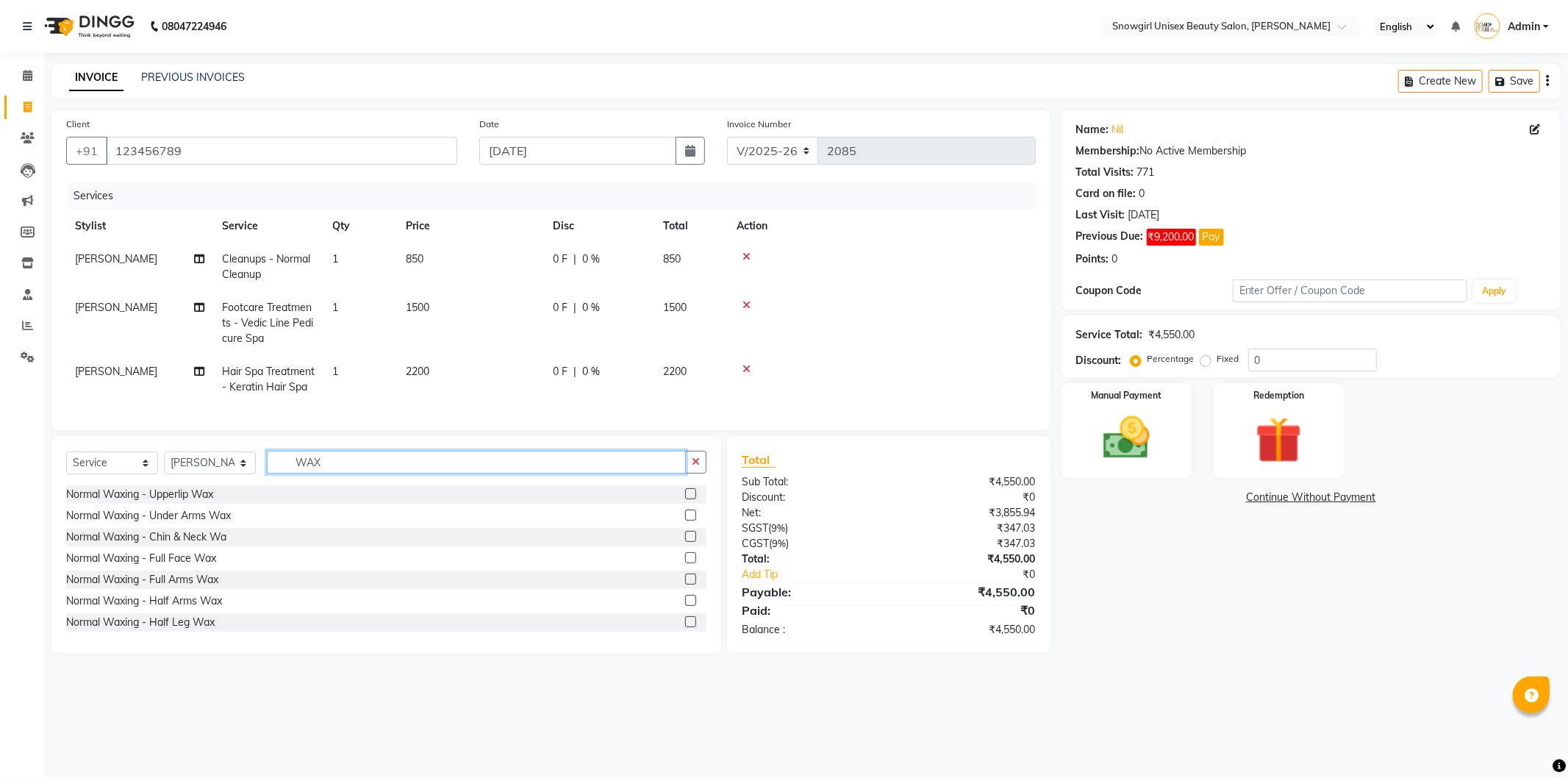
type input "WAX"
click at [685, 627] on label at bounding box center [690, 622] width 11 height 11
click at [685, 627] on input "checkbox" at bounding box center [690, 622] width 9 height 9
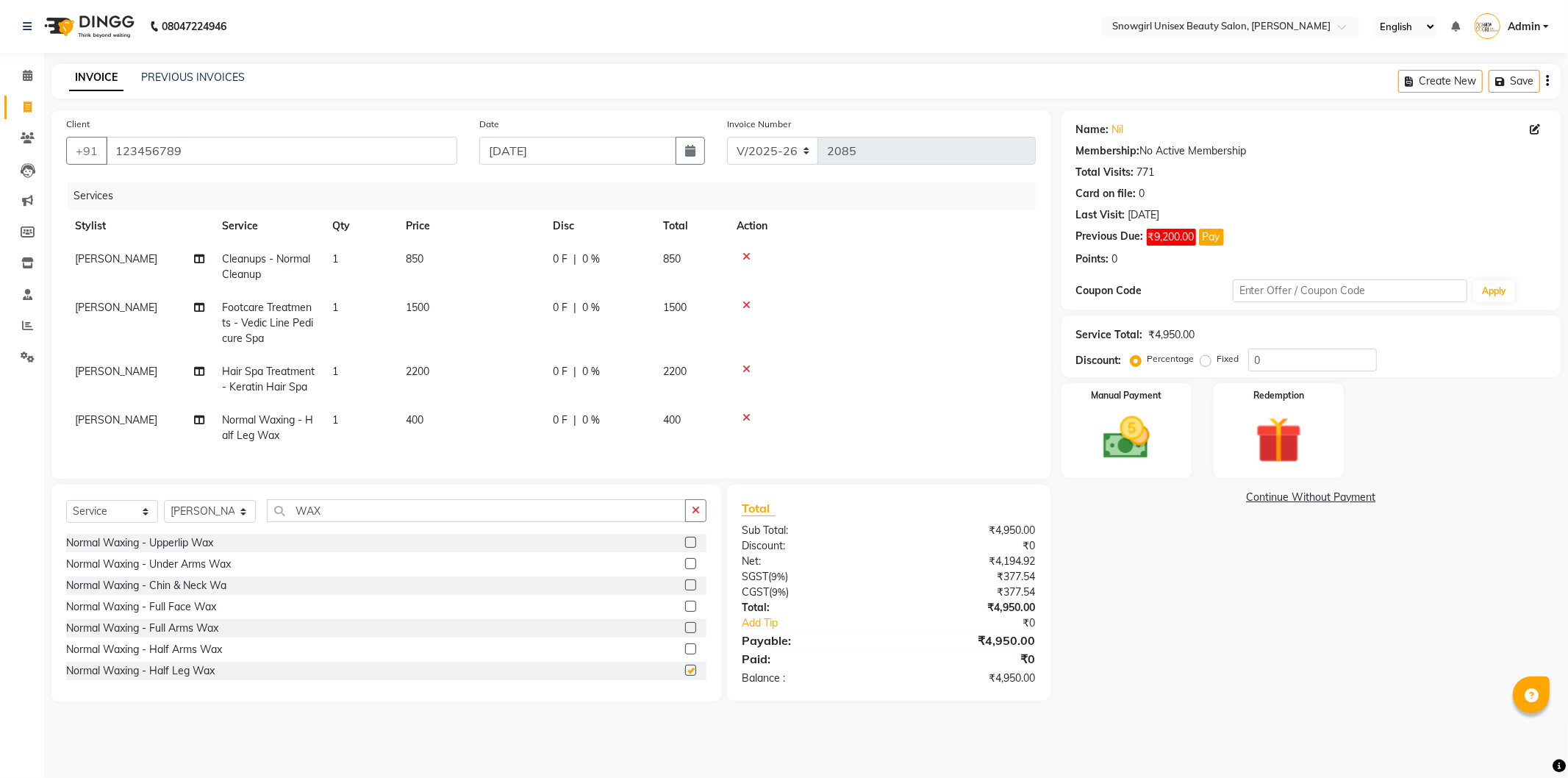
checkbox input "false"
click at [685, 657] on label at bounding box center [690, 652] width 11 height 11
click at [685, 657] on input "checkbox" at bounding box center [690, 653] width 9 height 9
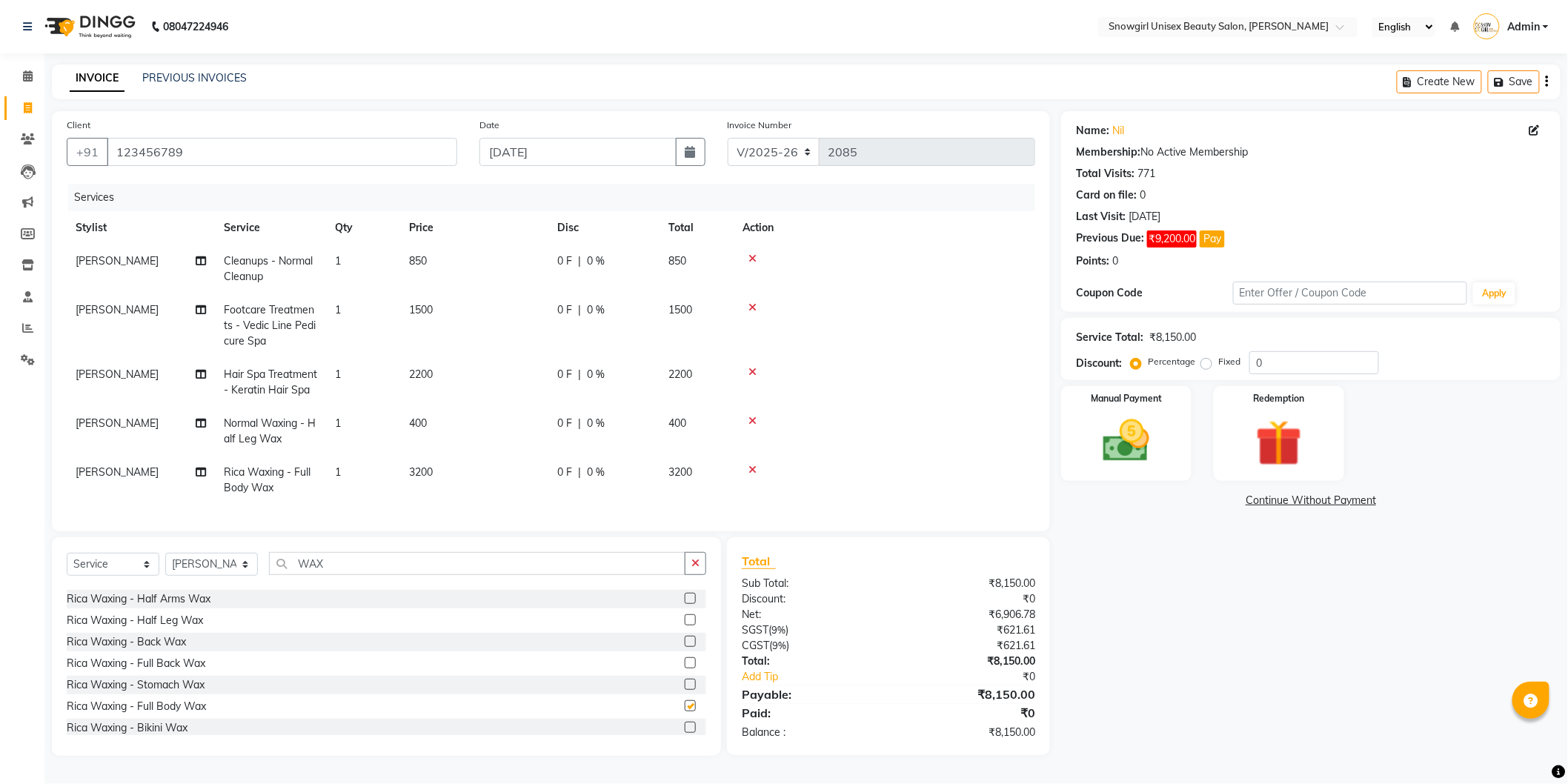
checkbox input "false"
click at [743, 417] on div at bounding box center [885, 420] width 284 height 10
click at [754, 418] on icon at bounding box center [753, 420] width 8 height 10
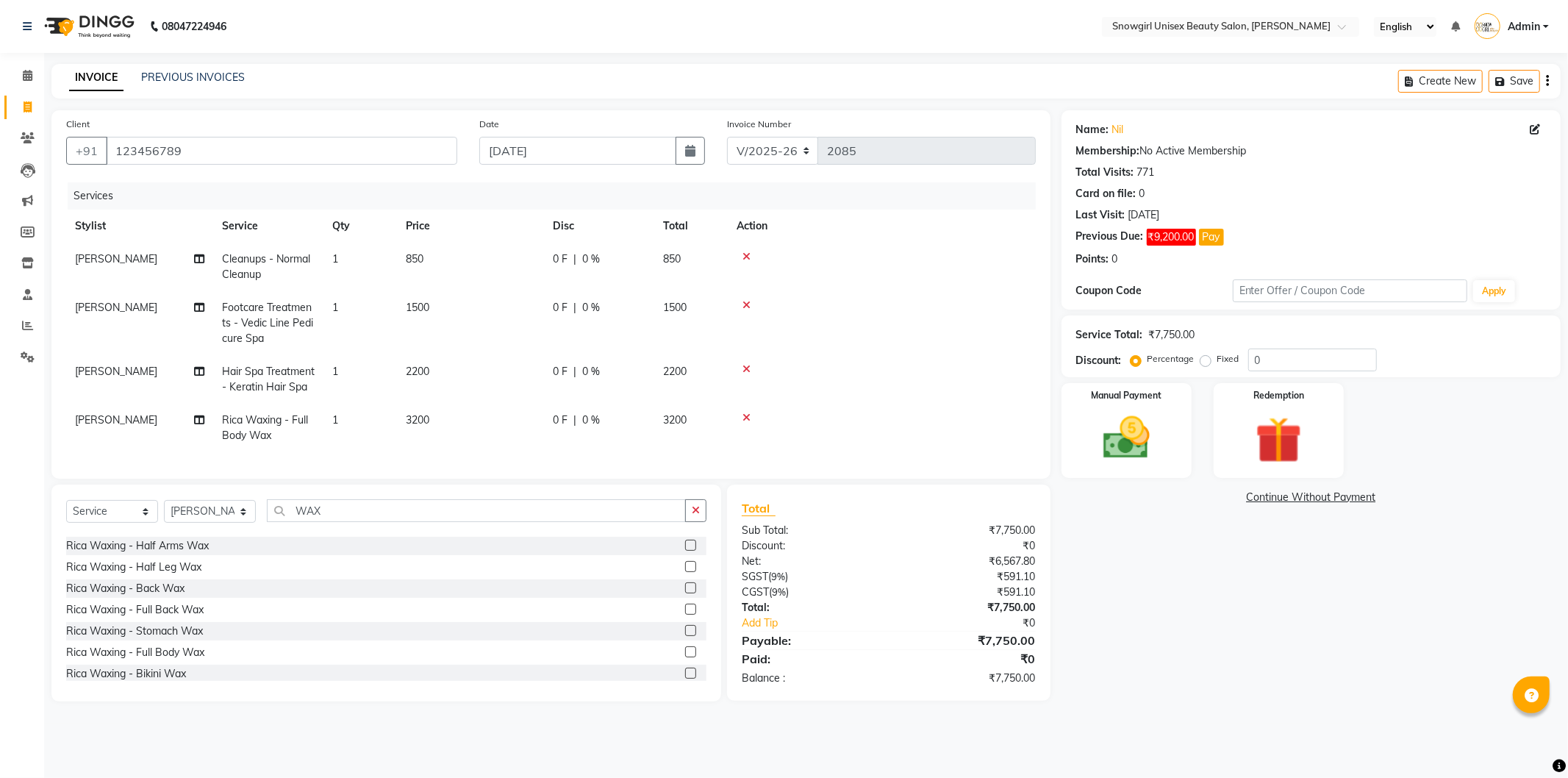
click at [429, 420] on span "3200" at bounding box center [417, 420] width 23 height 13
select select "39200"
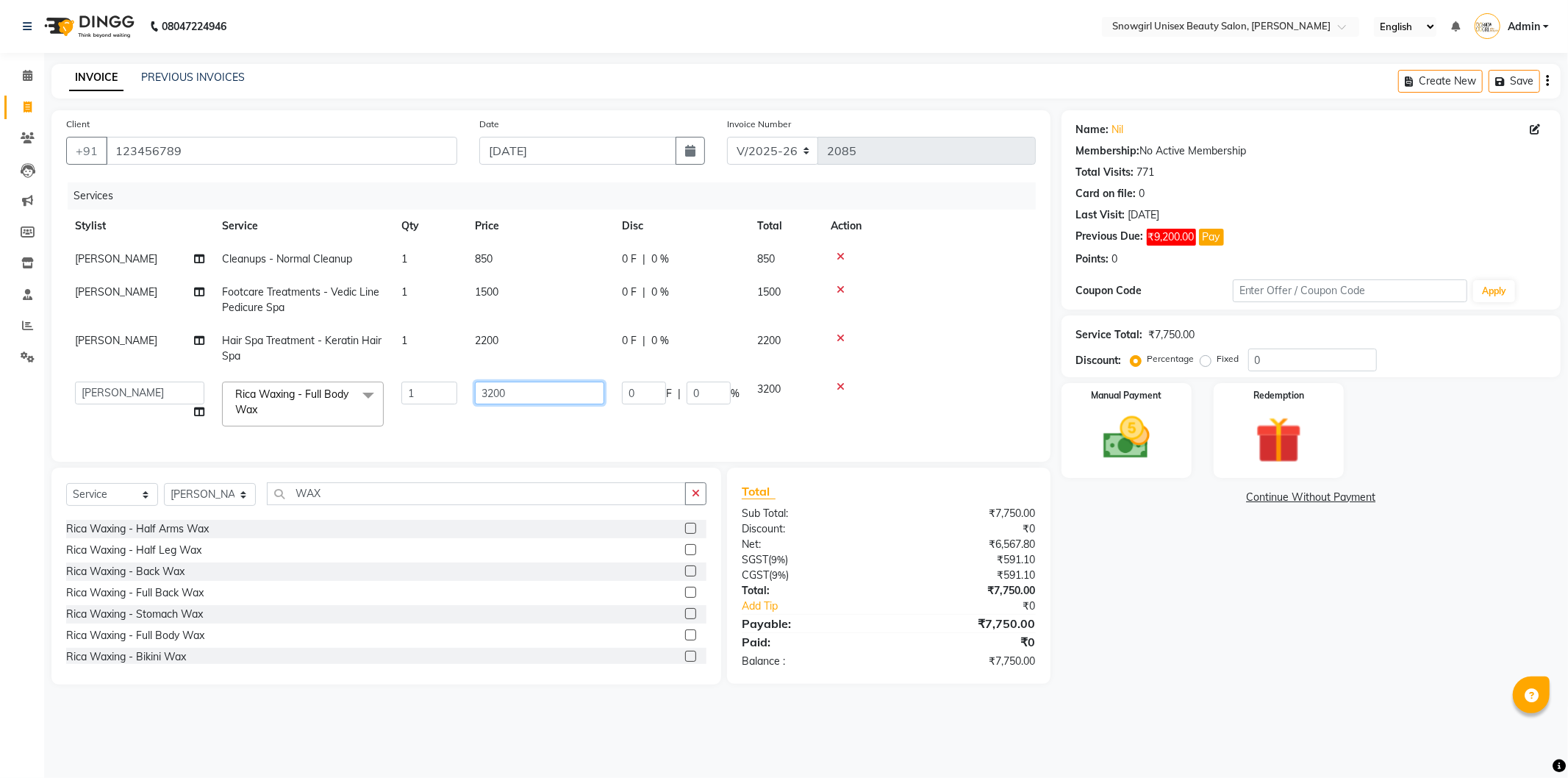
click at [493, 387] on input "3200" at bounding box center [539, 392] width 129 height 22
type input "1800"
click at [984, 335] on tbody "[PERSON_NAME] Cleanups - Normal Cleanup 1 850 0 F | 0 % 850 [PERSON_NAME] Footc…" at bounding box center [551, 339] width 970 height 193
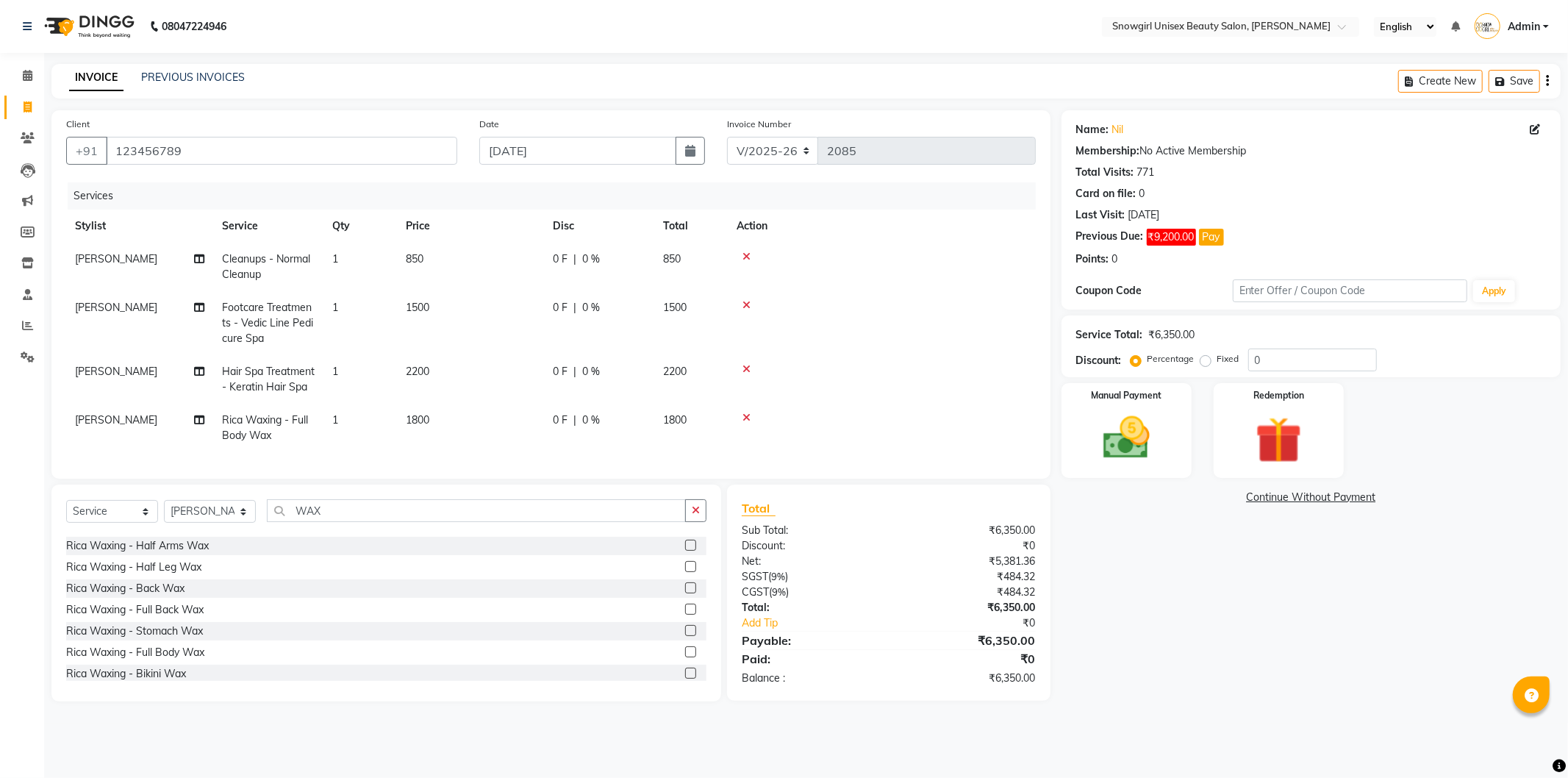
click at [401, 265] on td "850" at bounding box center [471, 267] width 147 height 49
select select "39200"
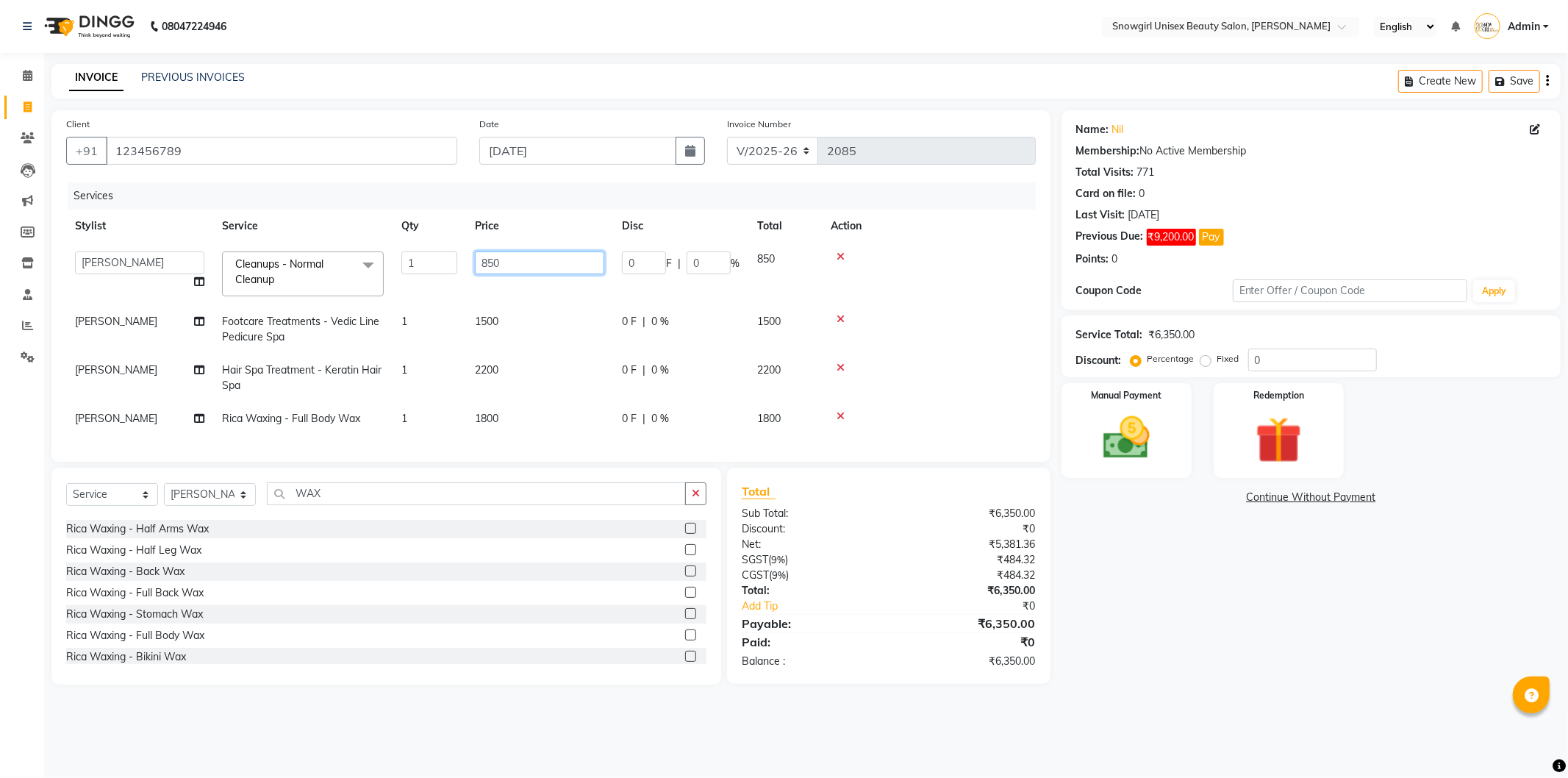
click at [491, 261] on input "850" at bounding box center [539, 262] width 129 height 22
type input "800"
click at [968, 355] on td at bounding box center [929, 378] width 214 height 49
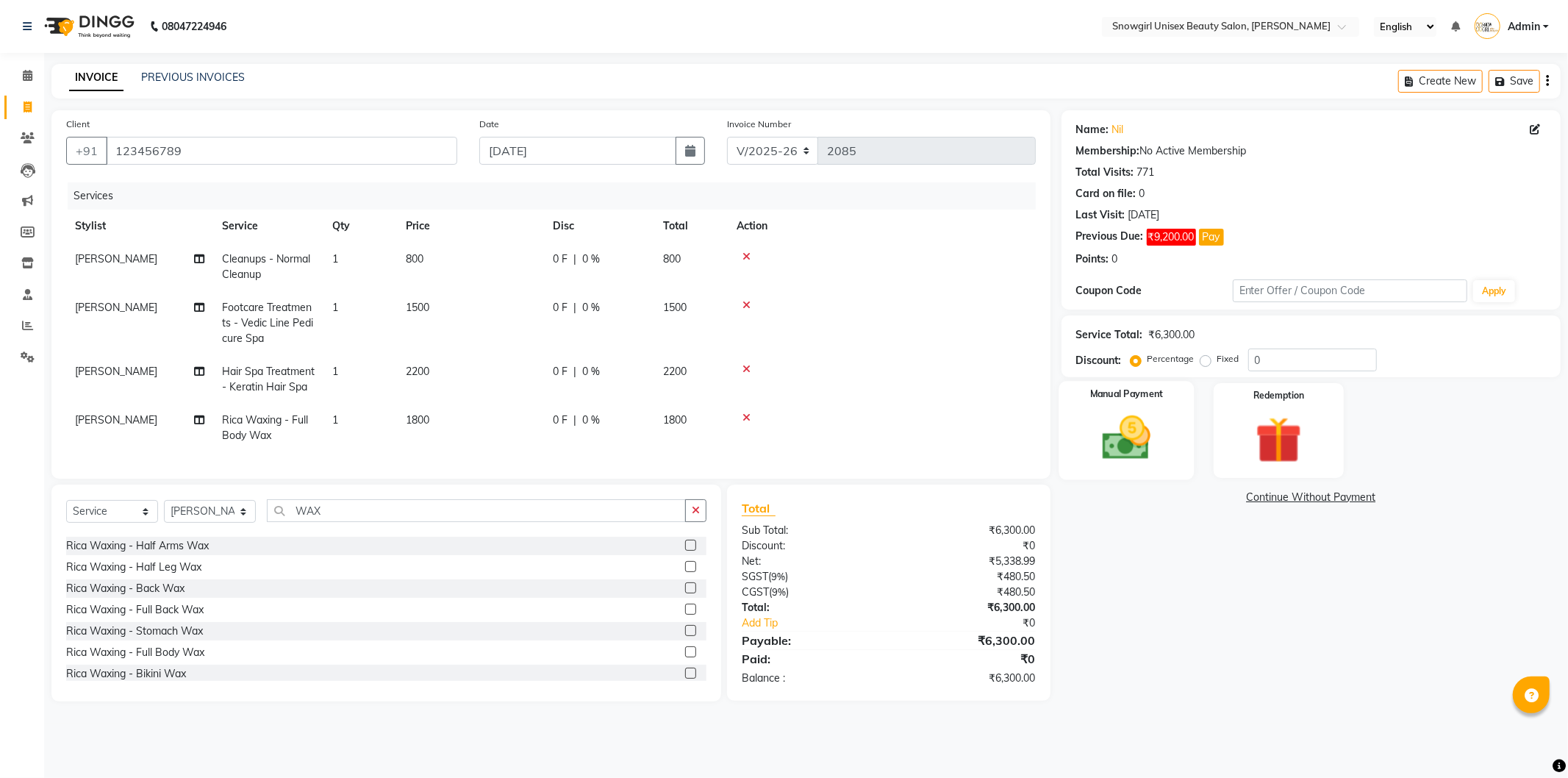
click at [1118, 427] on img at bounding box center [1127, 438] width 79 height 56
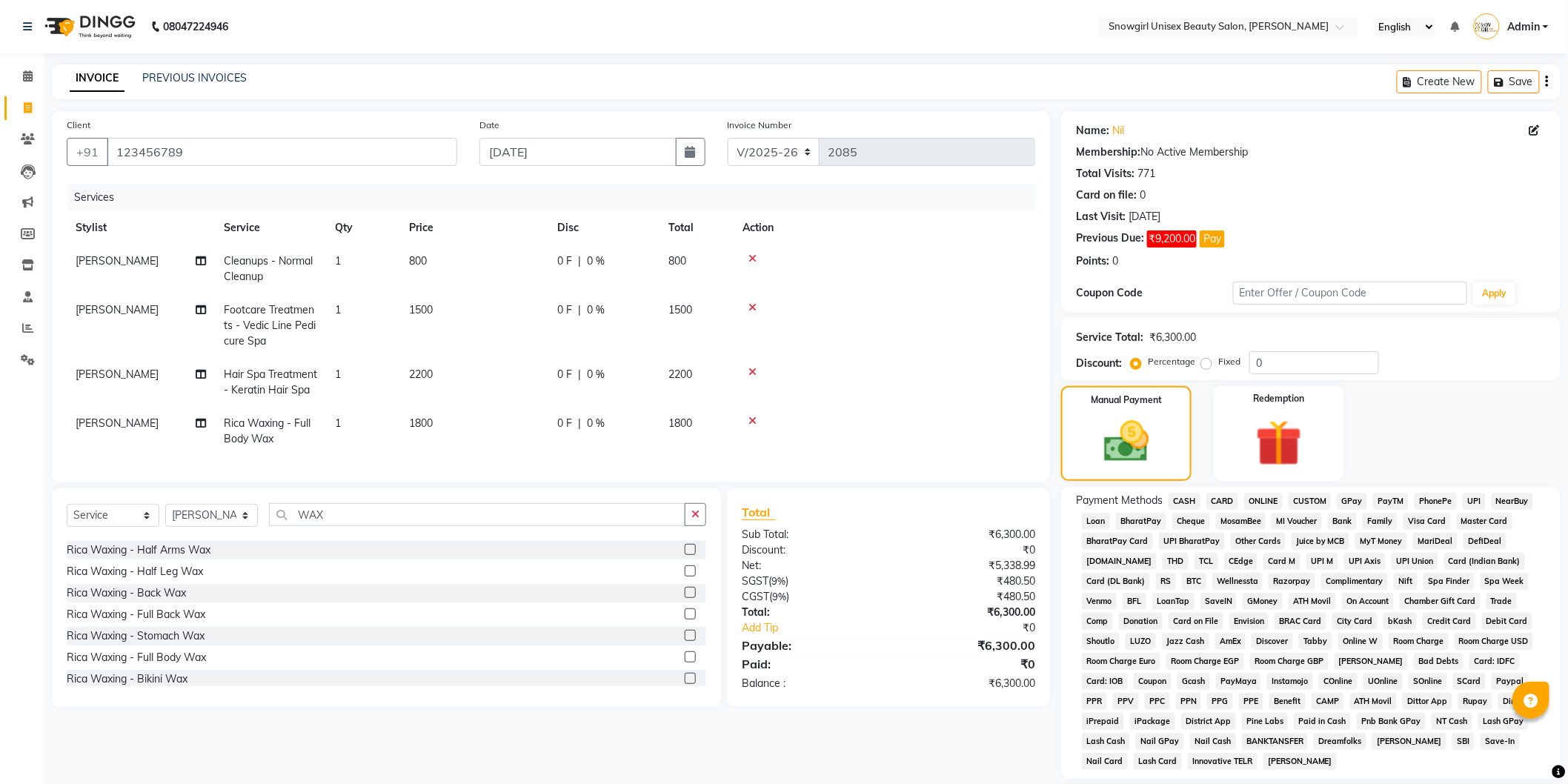
click at [1349, 501] on span "GPay" at bounding box center [1352, 502] width 30 height 17
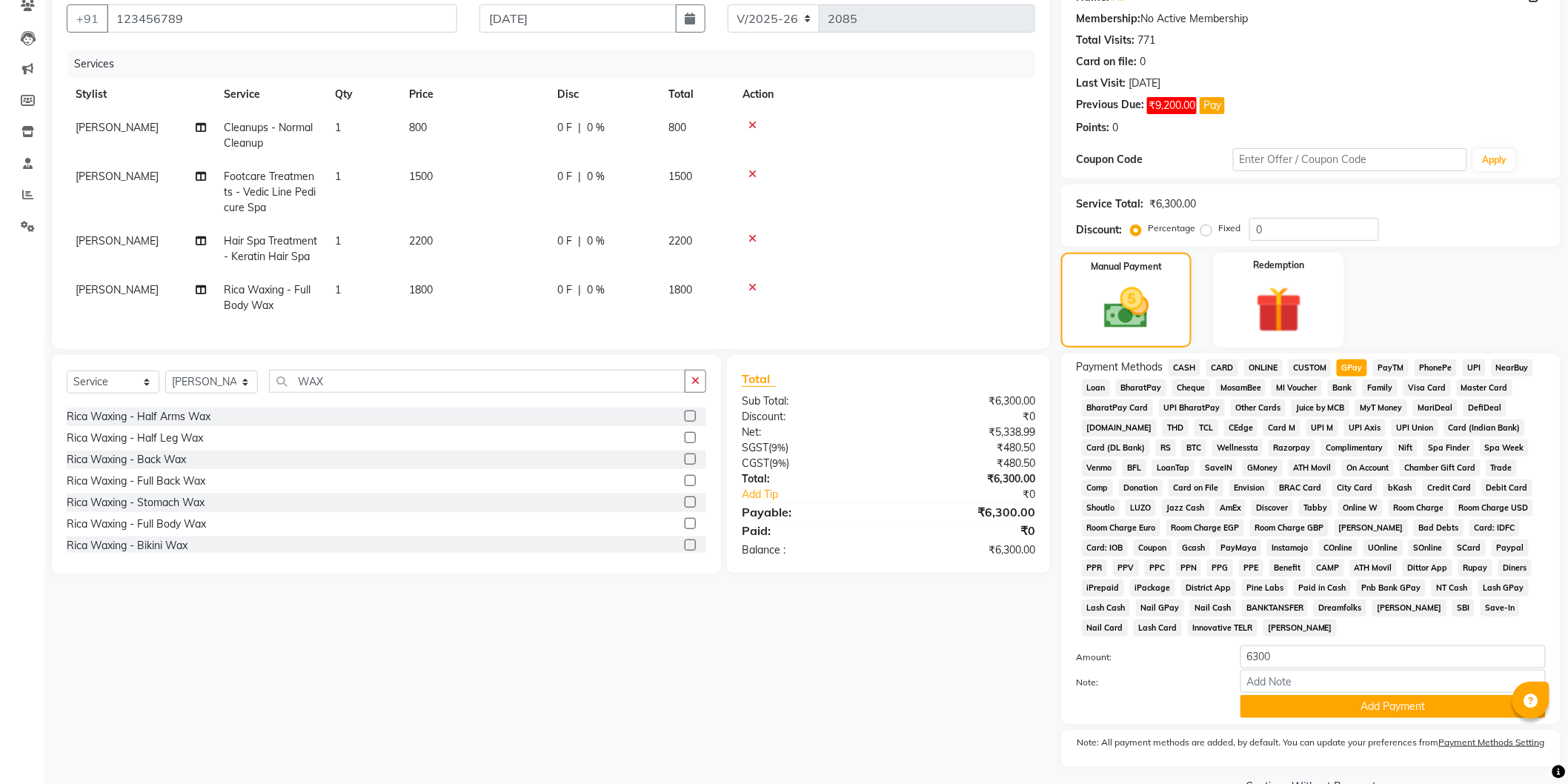
scroll to position [171, 0]
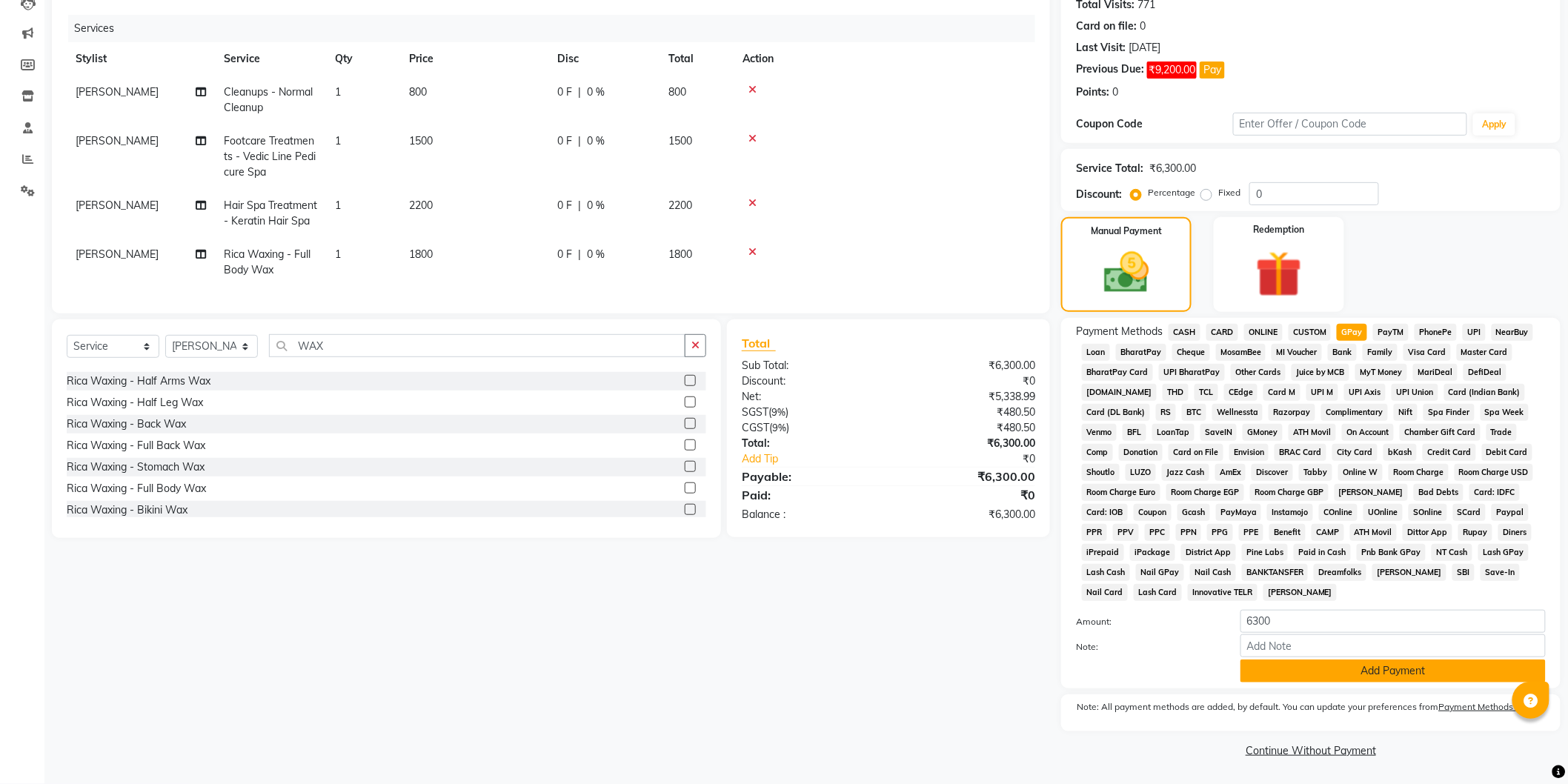
click at [1383, 667] on button "Add Payment" at bounding box center [1392, 671] width 305 height 23
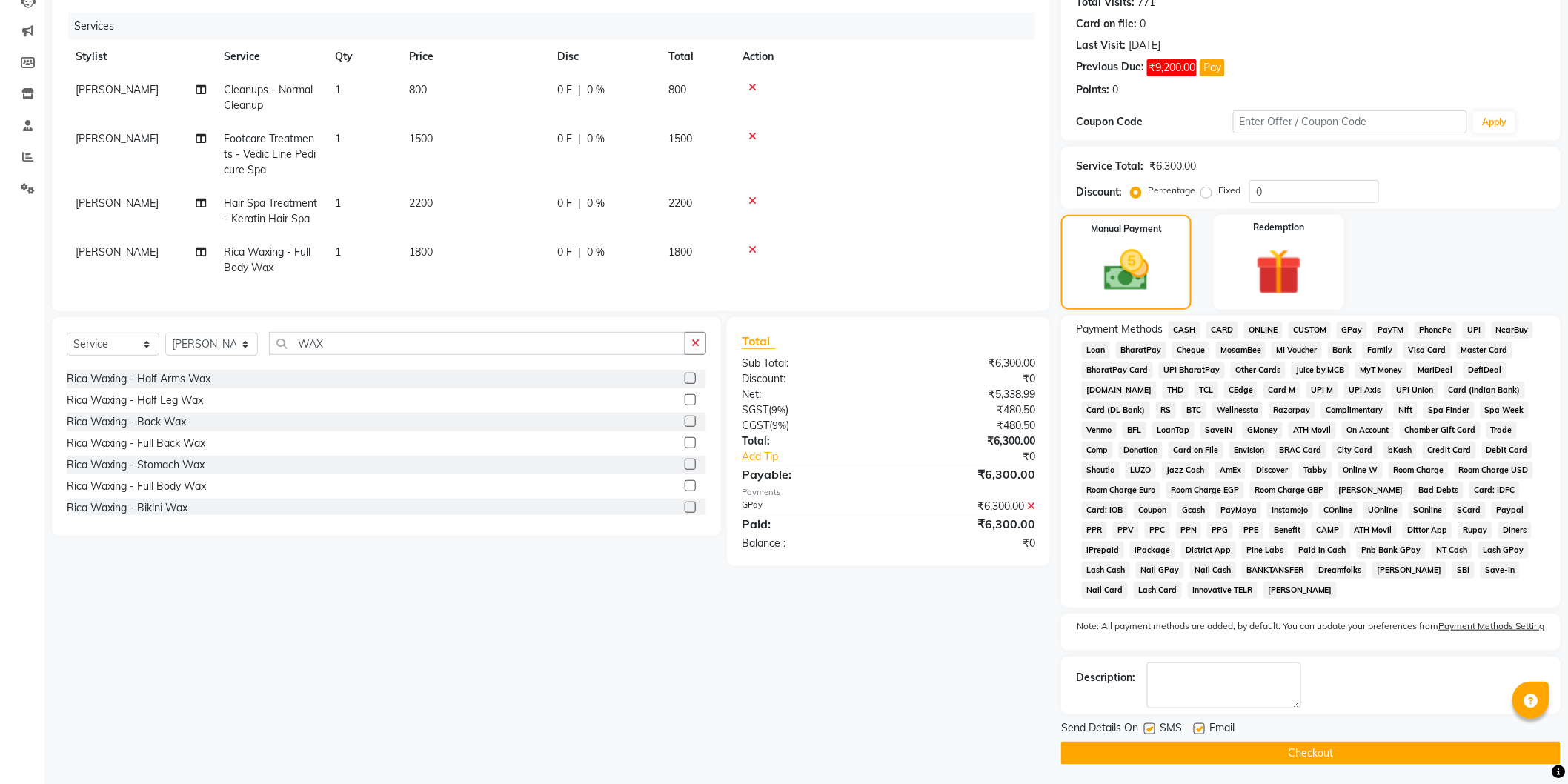
click at [1414, 750] on button "Checkout" at bounding box center [1311, 753] width 499 height 23
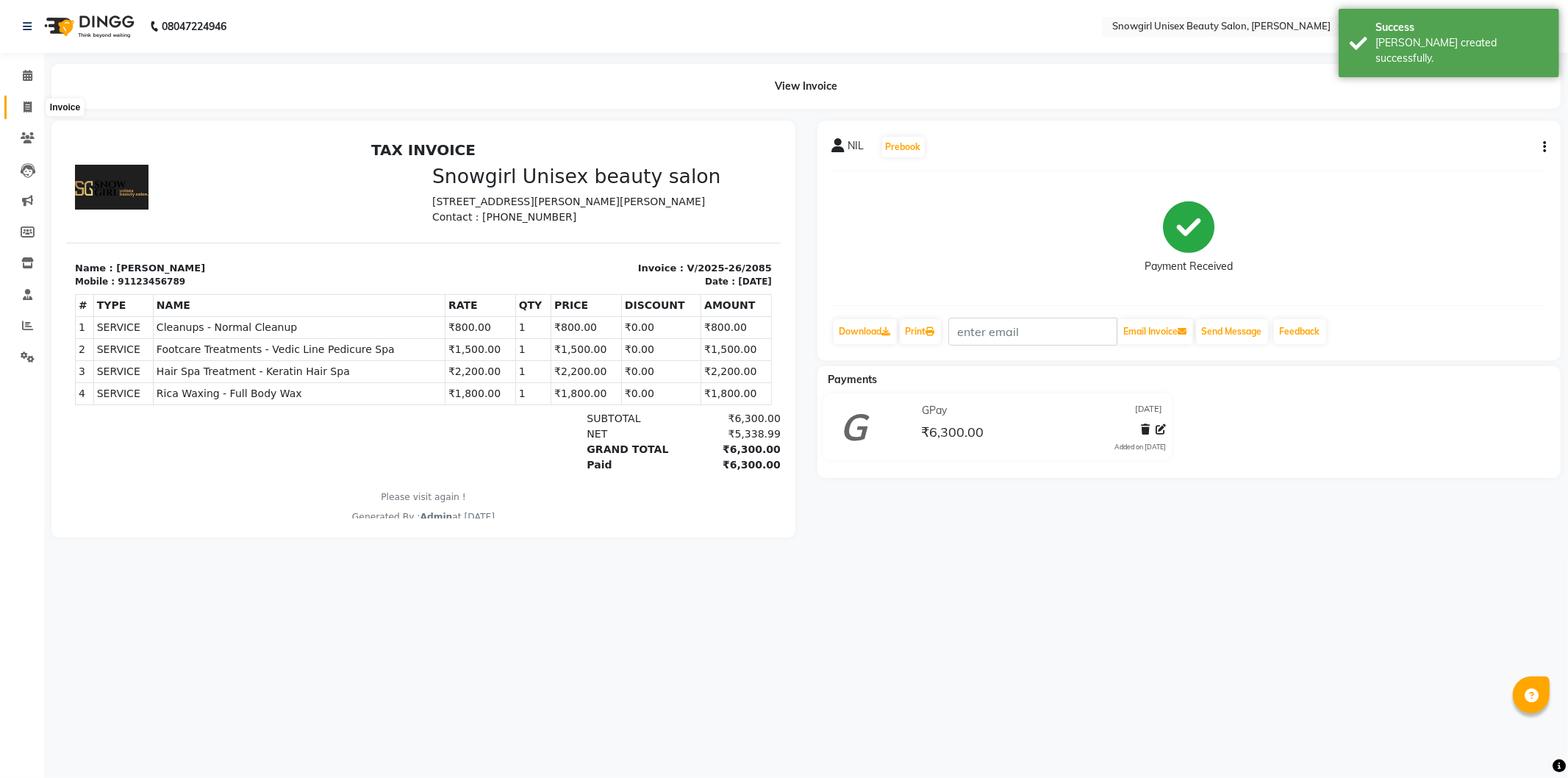
click at [26, 106] on icon at bounding box center [27, 107] width 8 height 11
select select "service"
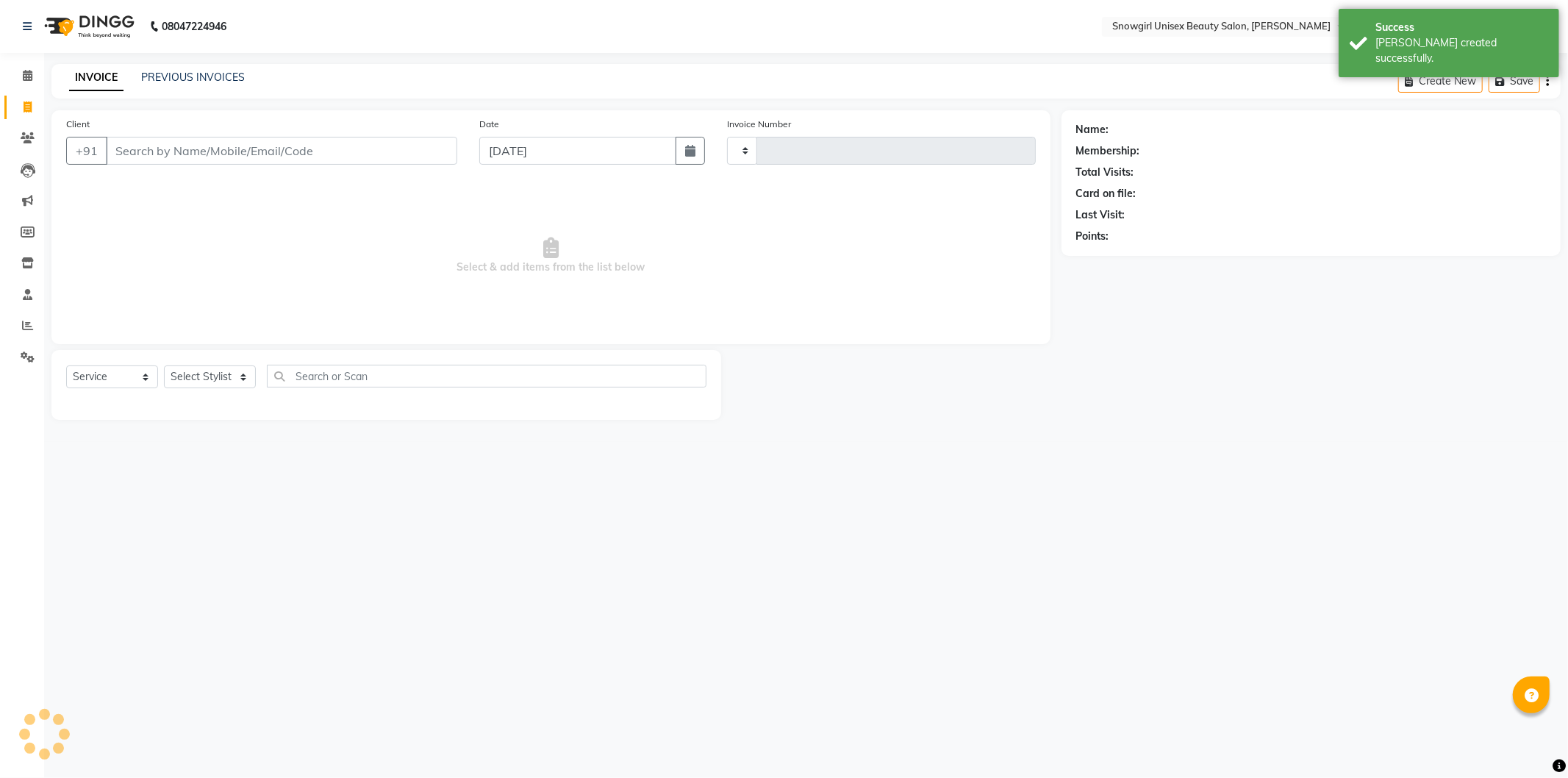
type input "2086"
select select "5593"
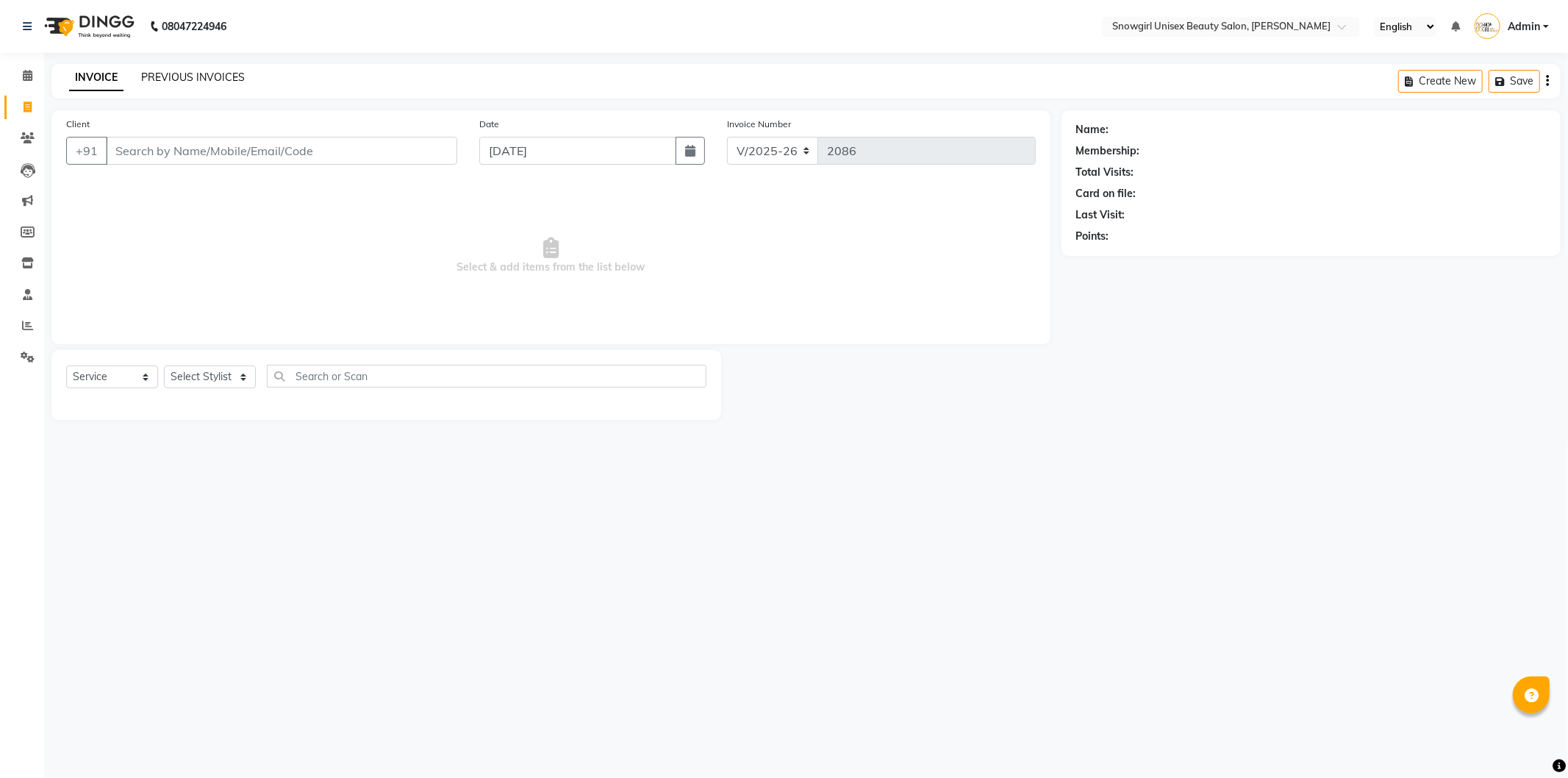
click at [229, 77] on link "PREVIOUS INVOICES" at bounding box center [193, 77] width 104 height 13
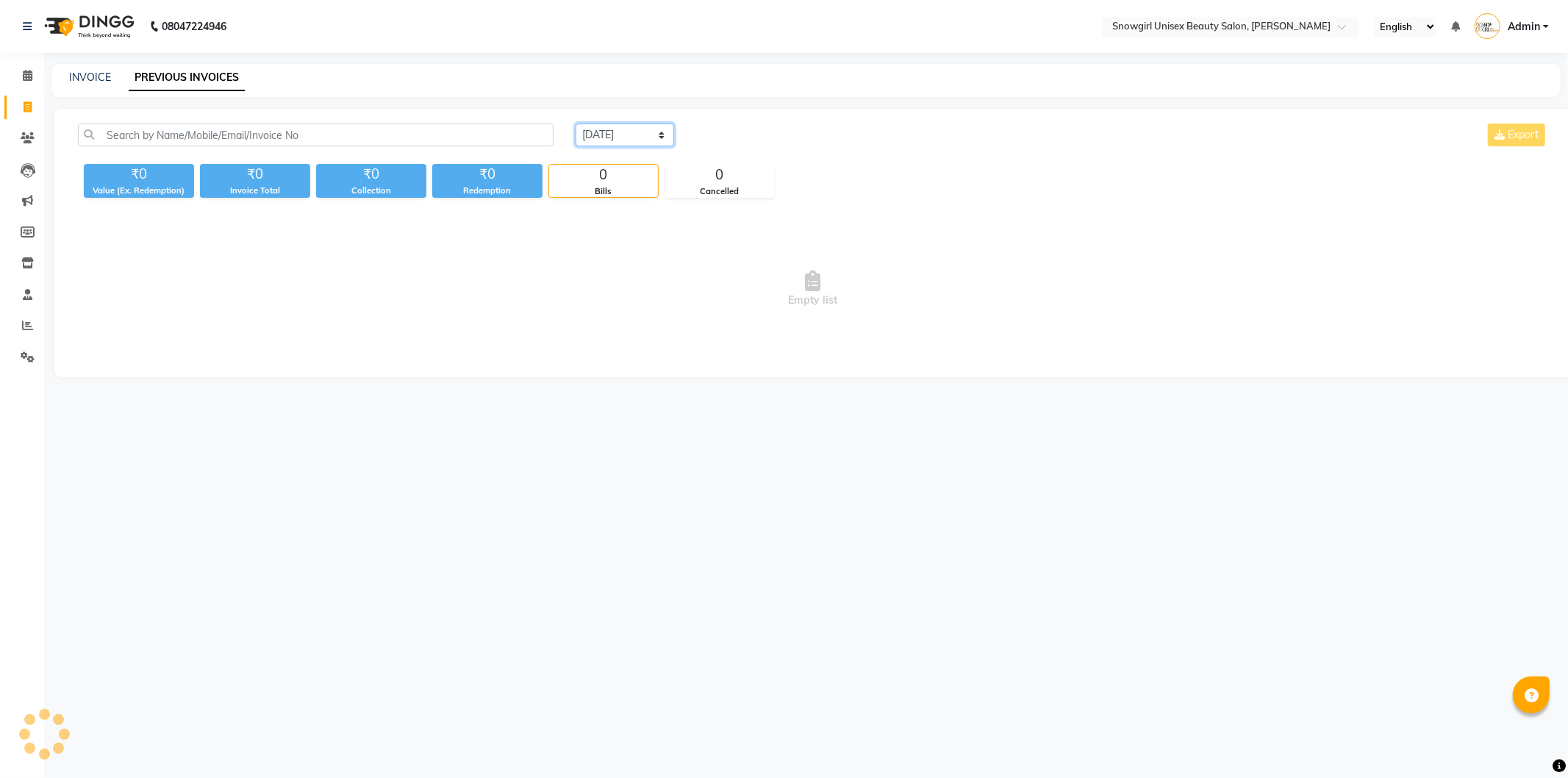
drag, startPoint x: 648, startPoint y: 133, endPoint x: 638, endPoint y: 145, distance: 15.6
click at [648, 133] on select "[DATE] [DATE] Custom Range" at bounding box center [625, 135] width 98 height 22
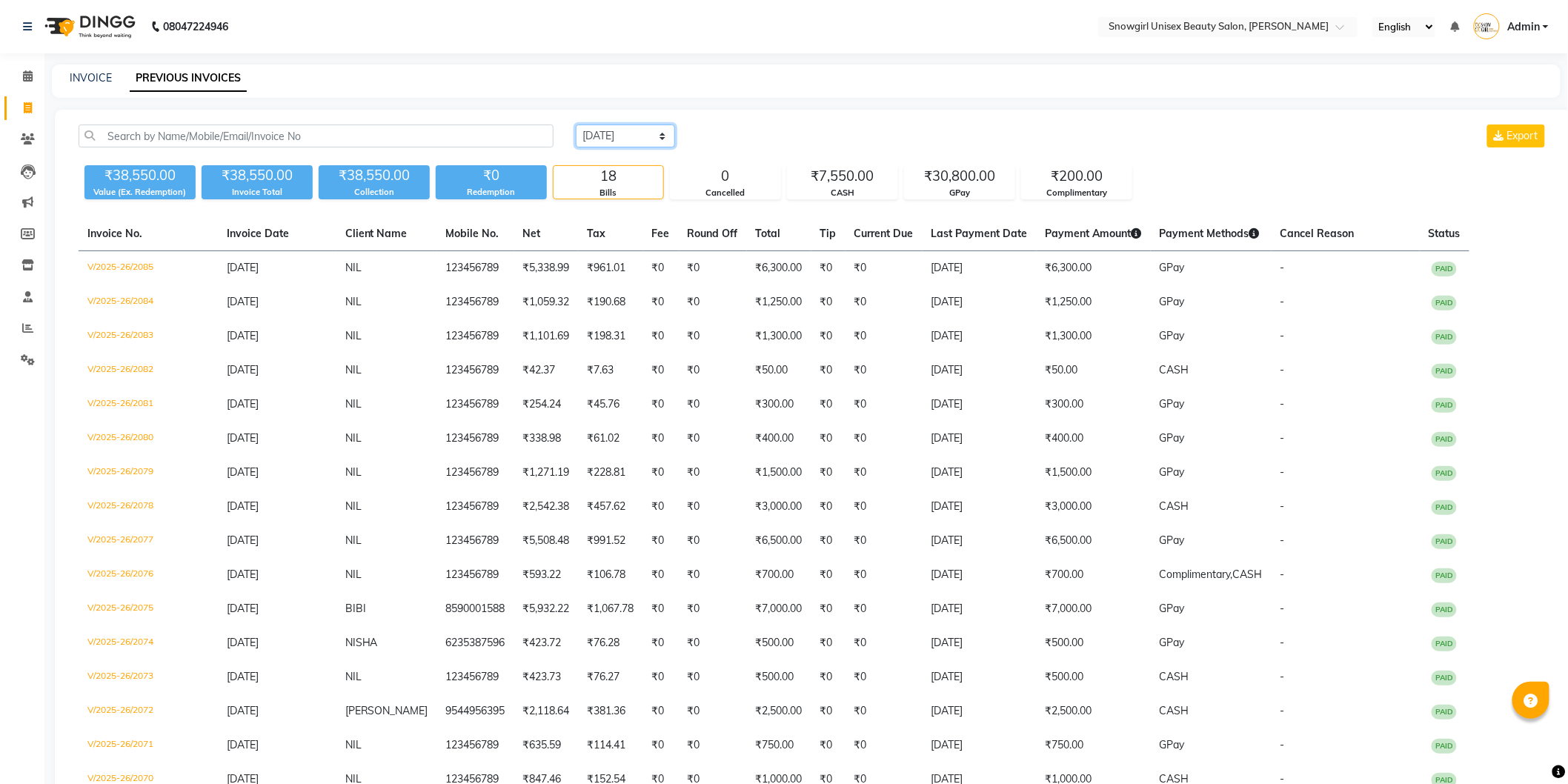
click at [576, 125] on select "[DATE] [DATE] Custom Range" at bounding box center [625, 136] width 99 height 23
click at [86, 67] on div "INVOICE PREVIOUS INVOICES" at bounding box center [807, 81] width 1509 height 34
click at [92, 80] on link "INVOICE" at bounding box center [90, 77] width 42 height 13
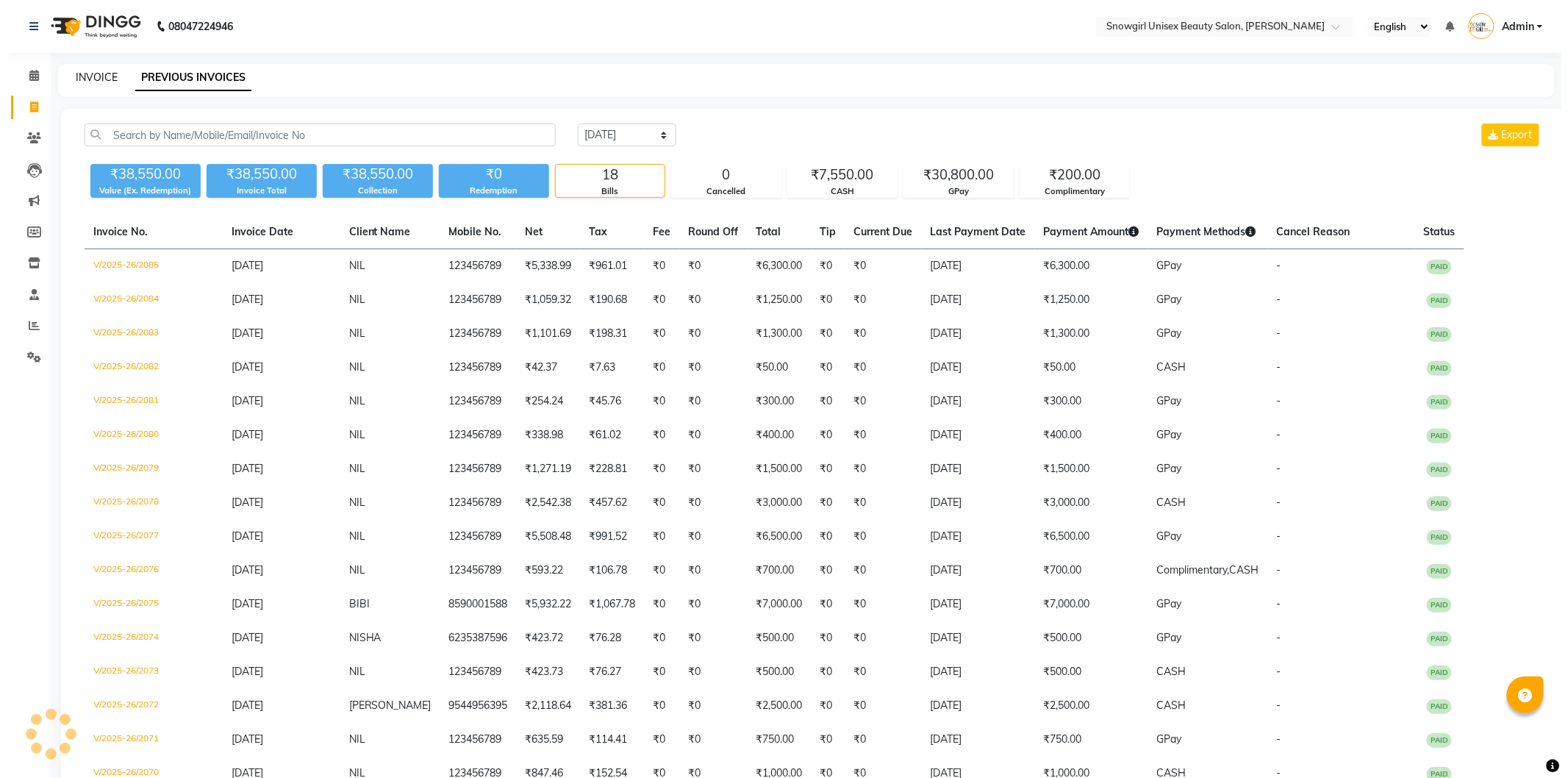
select select "service"
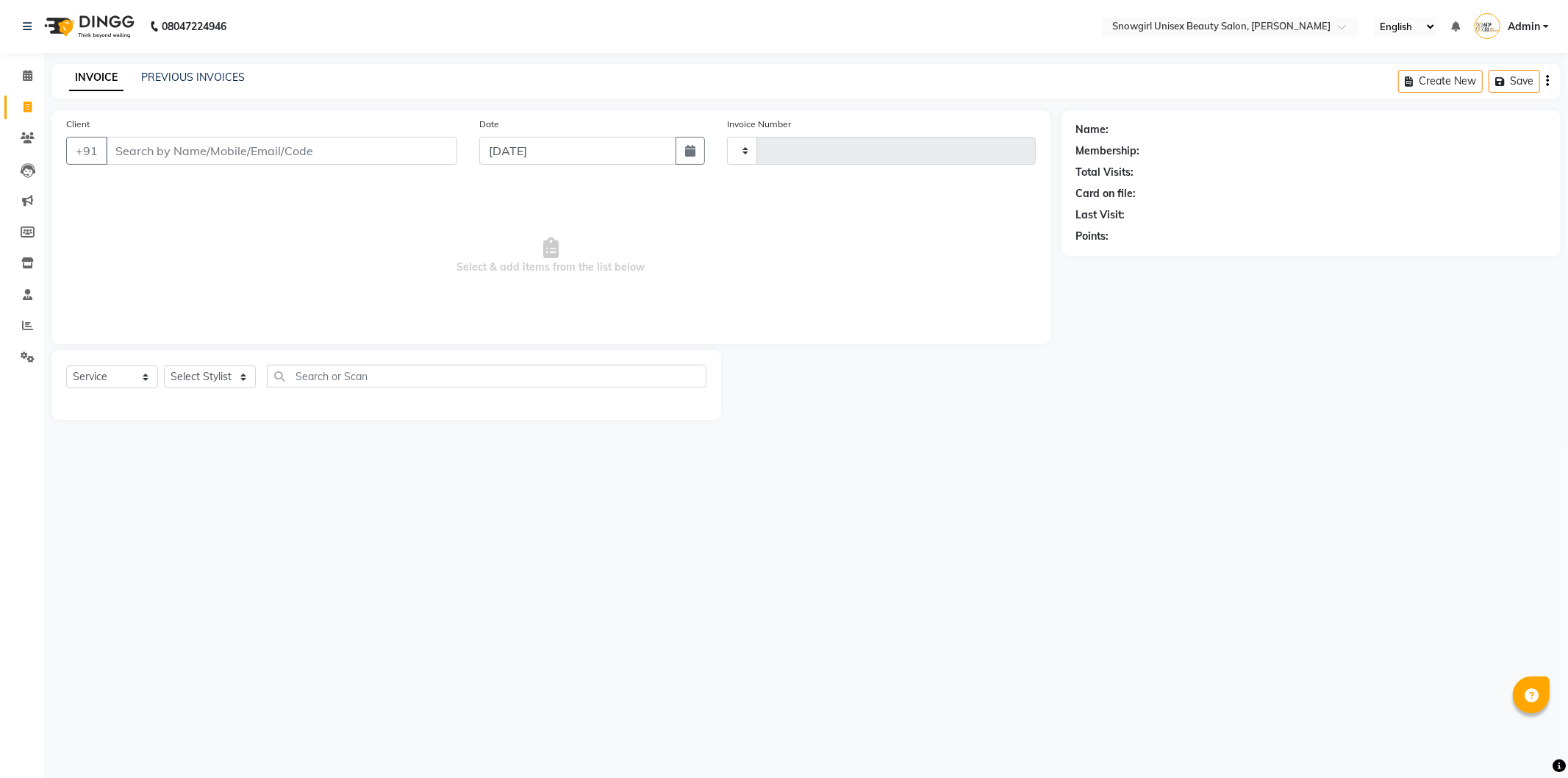
click at [329, 156] on input "Client" at bounding box center [282, 151] width 351 height 28
type input "2086"
select select "5593"
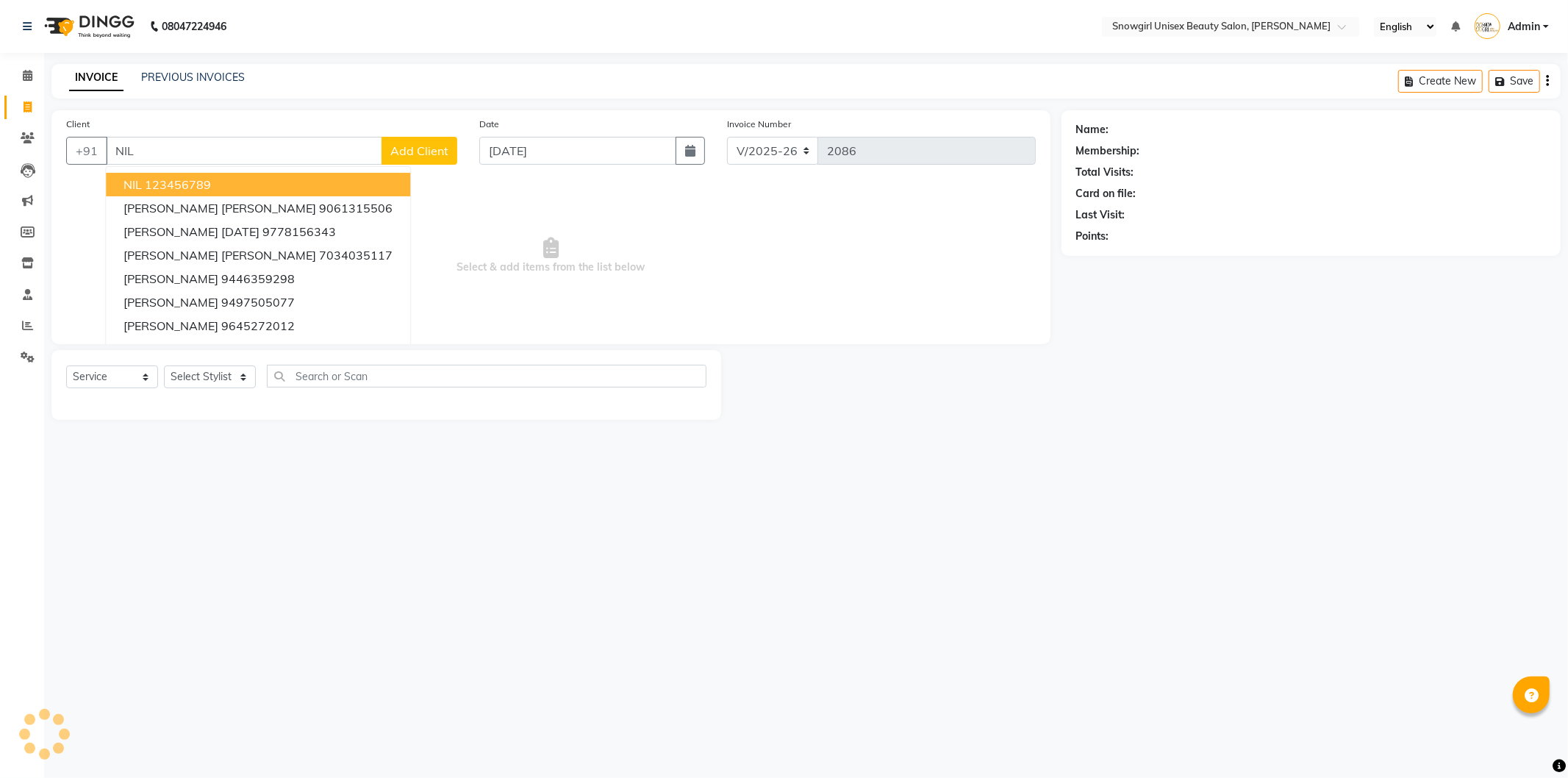
click at [214, 185] on button "NIL 123456789" at bounding box center [258, 184] width 304 height 23
type input "123456789"
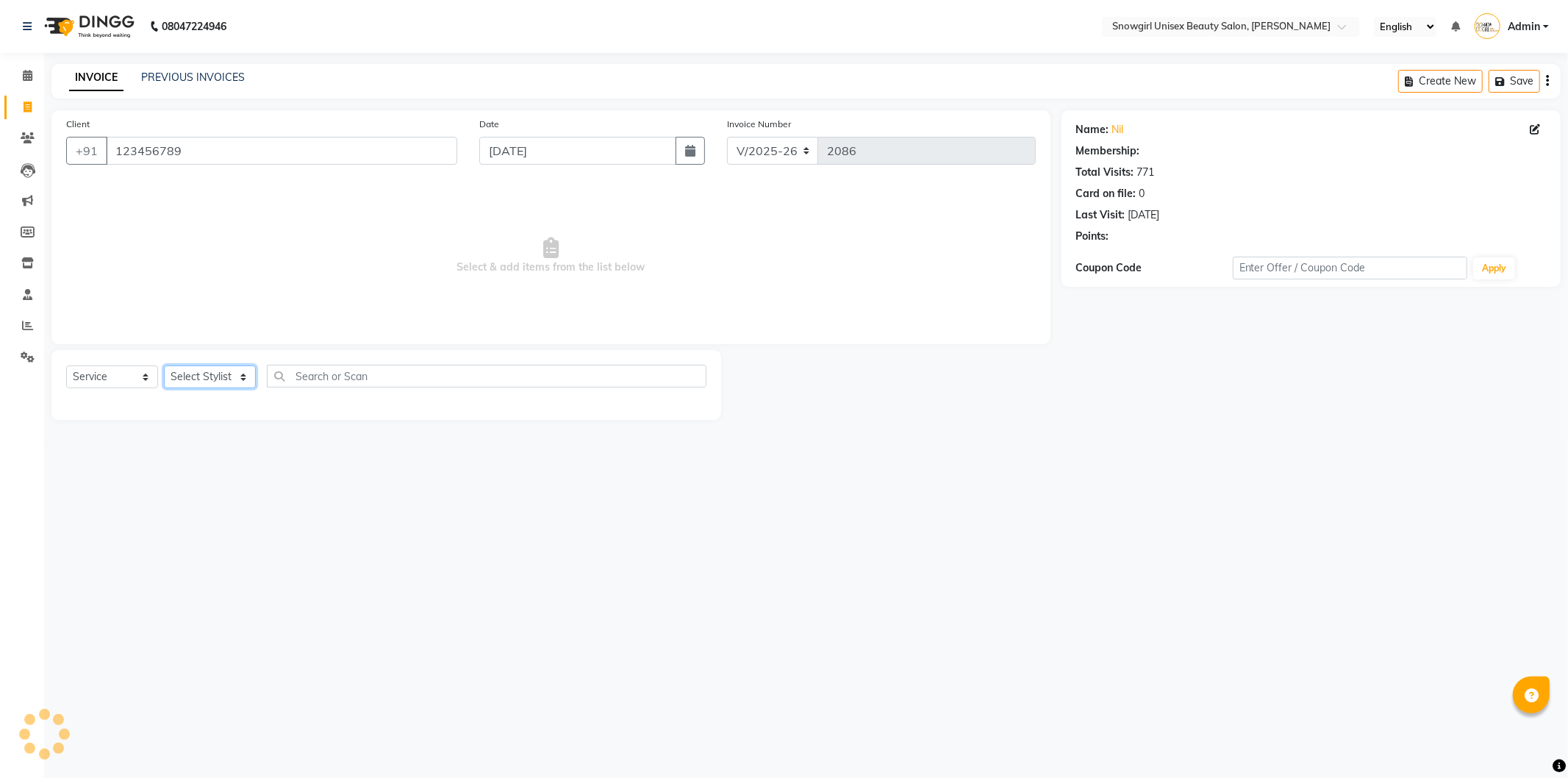
click at [217, 389] on select "Select Stylist [PERSON_NAME] [PERSON_NAME] [PERSON_NAME] [PERSON_NAME] [PERSON_…" at bounding box center [210, 376] width 92 height 22
select select "39189"
click at [164, 366] on select "Select Stylist [PERSON_NAME] [PERSON_NAME] [PERSON_NAME] [PERSON_NAME] [PERSON_…" at bounding box center [210, 376] width 92 height 22
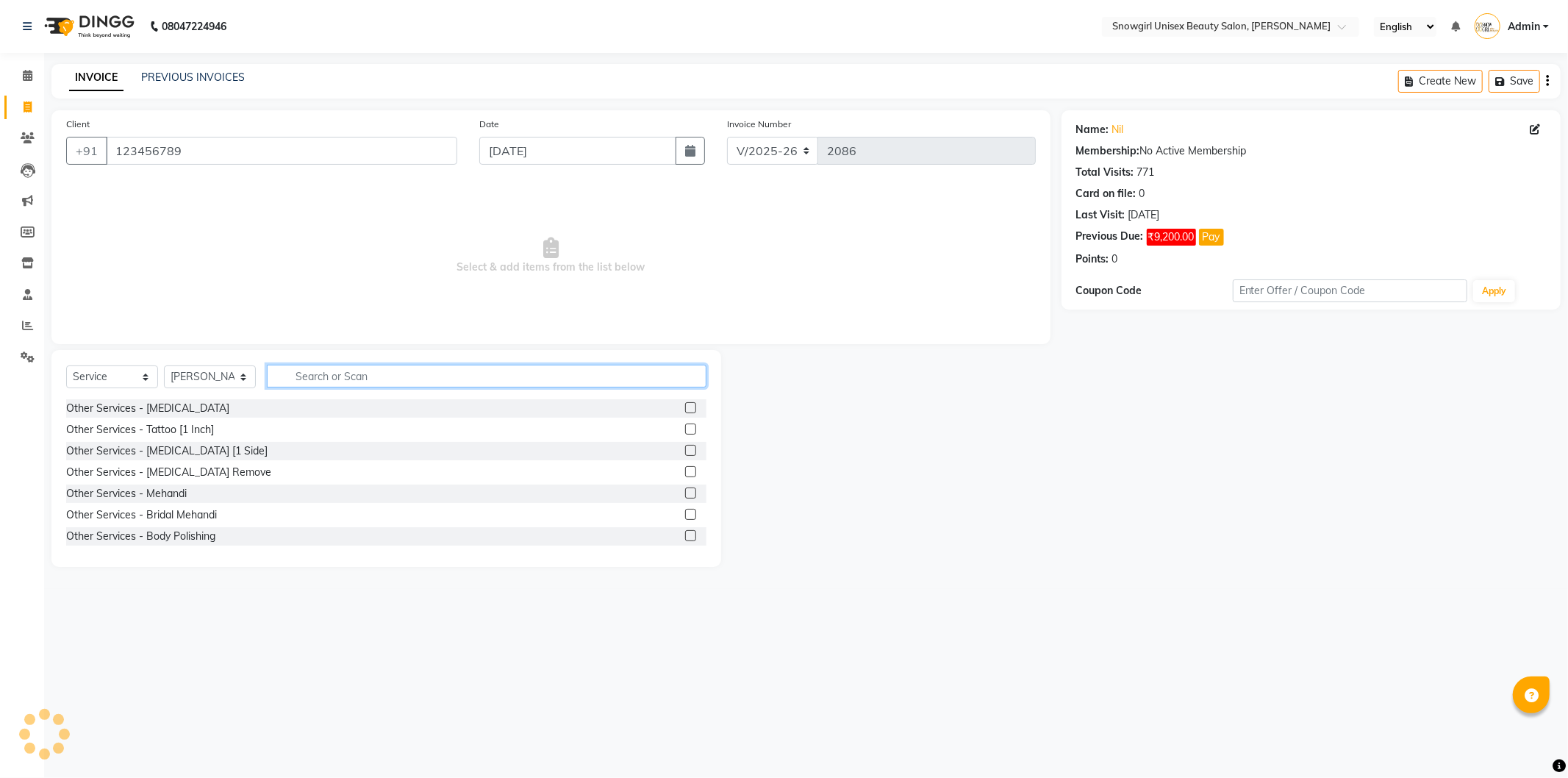
click at [374, 386] on input "text" at bounding box center [487, 375] width 440 height 22
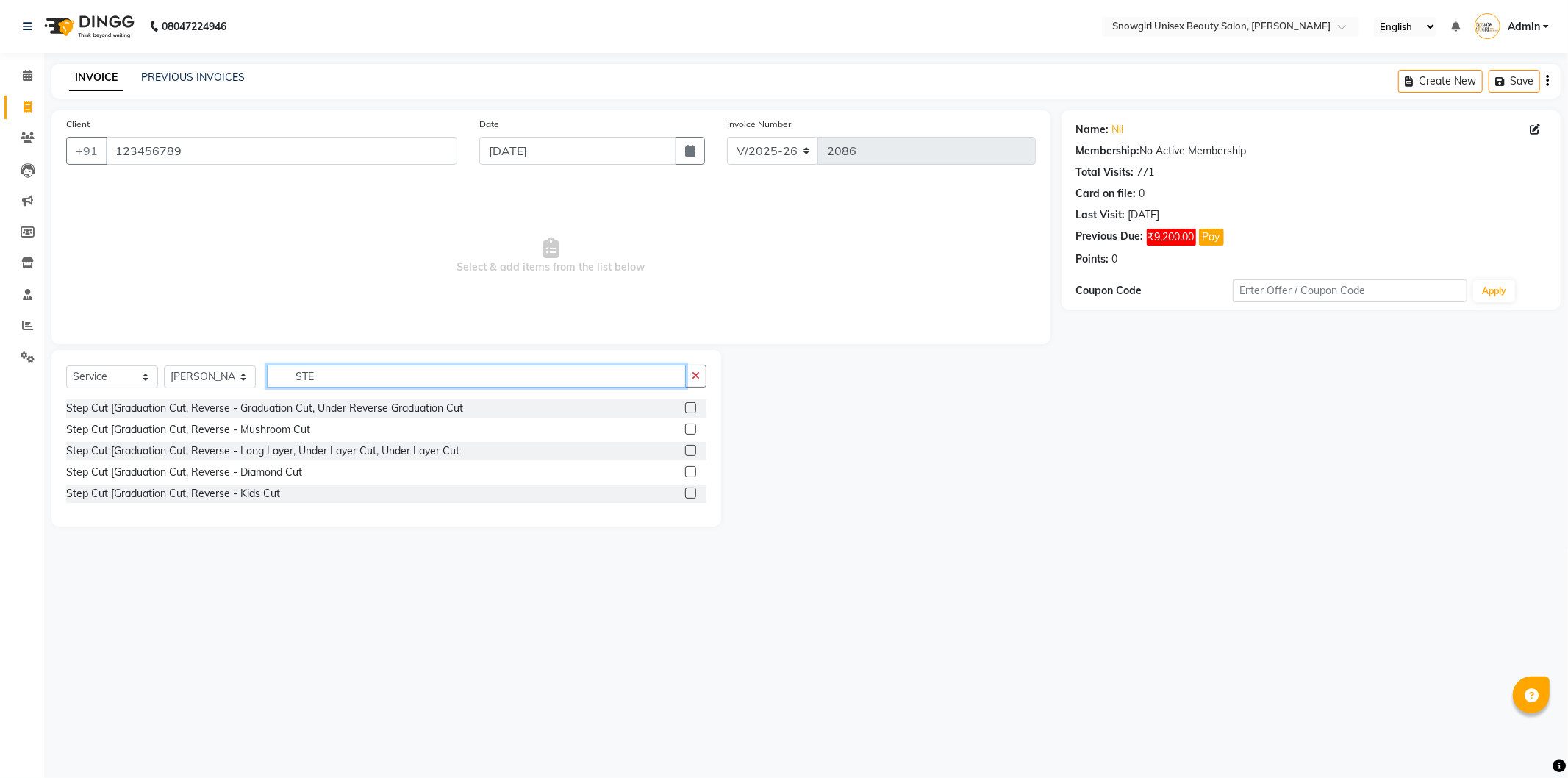
type input "STE"
click at [691, 408] on label at bounding box center [690, 408] width 11 height 11
click at [691, 408] on input "checkbox" at bounding box center [690, 409] width 9 height 9
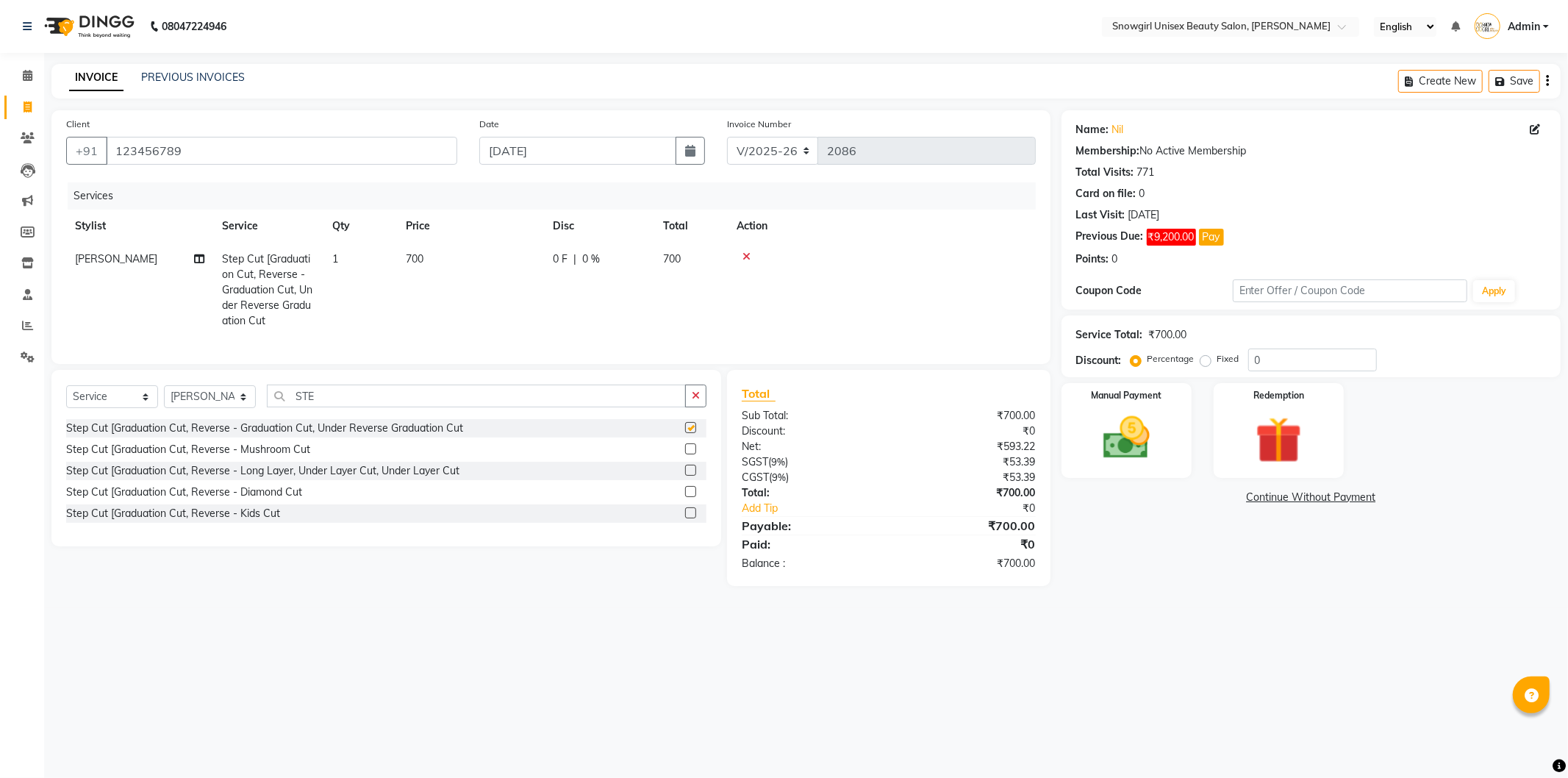
checkbox input "false"
click at [413, 251] on td "700" at bounding box center [471, 290] width 147 height 95
select select "39189"
click at [484, 261] on input "700" at bounding box center [539, 262] width 129 height 22
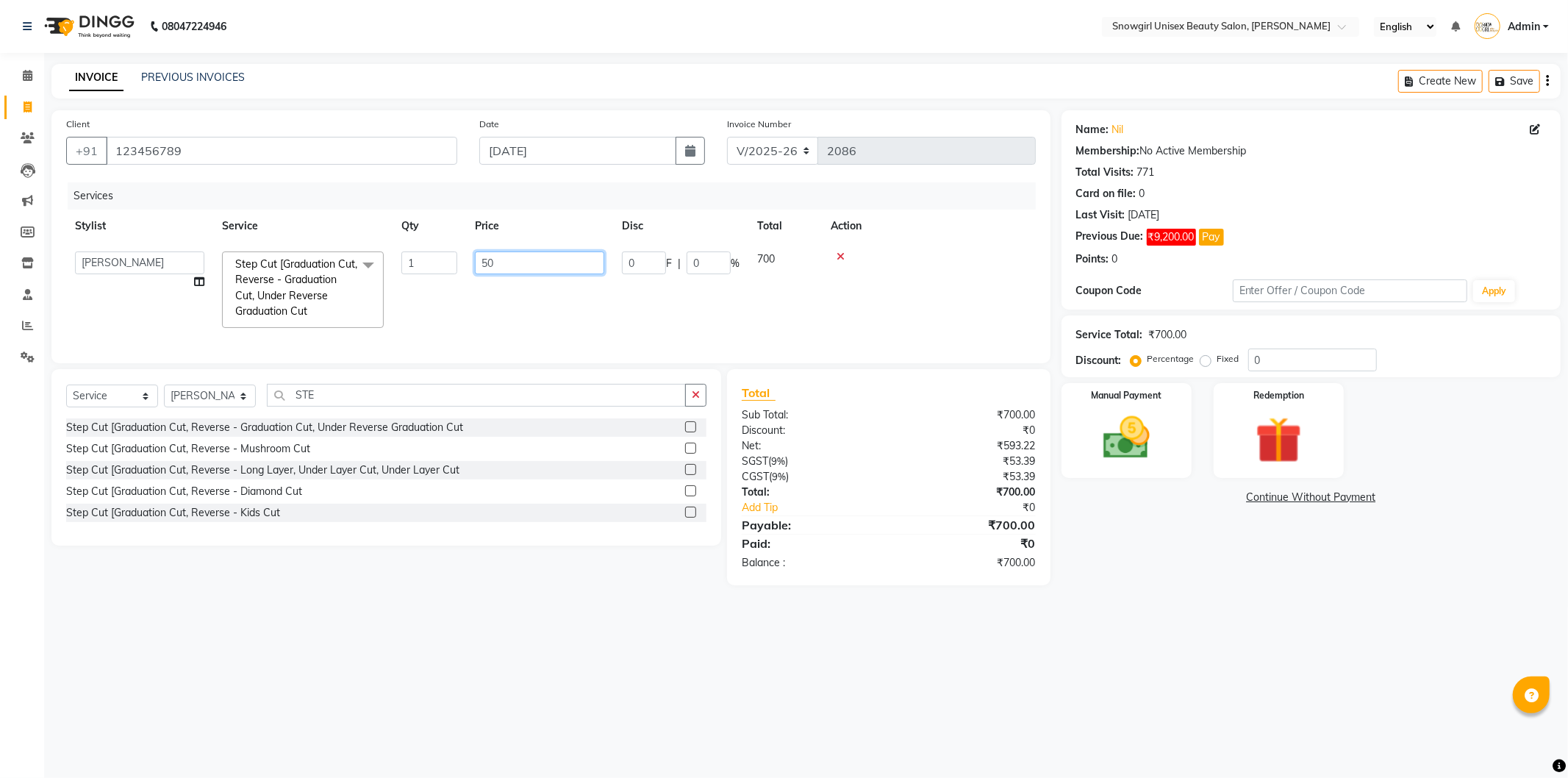
type input "500"
click at [555, 314] on tr "[PERSON_NAME] [PERSON_NAME] [PERSON_NAME] [PERSON_NAME] [PERSON_NAME] [PERSON_N…" at bounding box center [551, 290] width 970 height 94
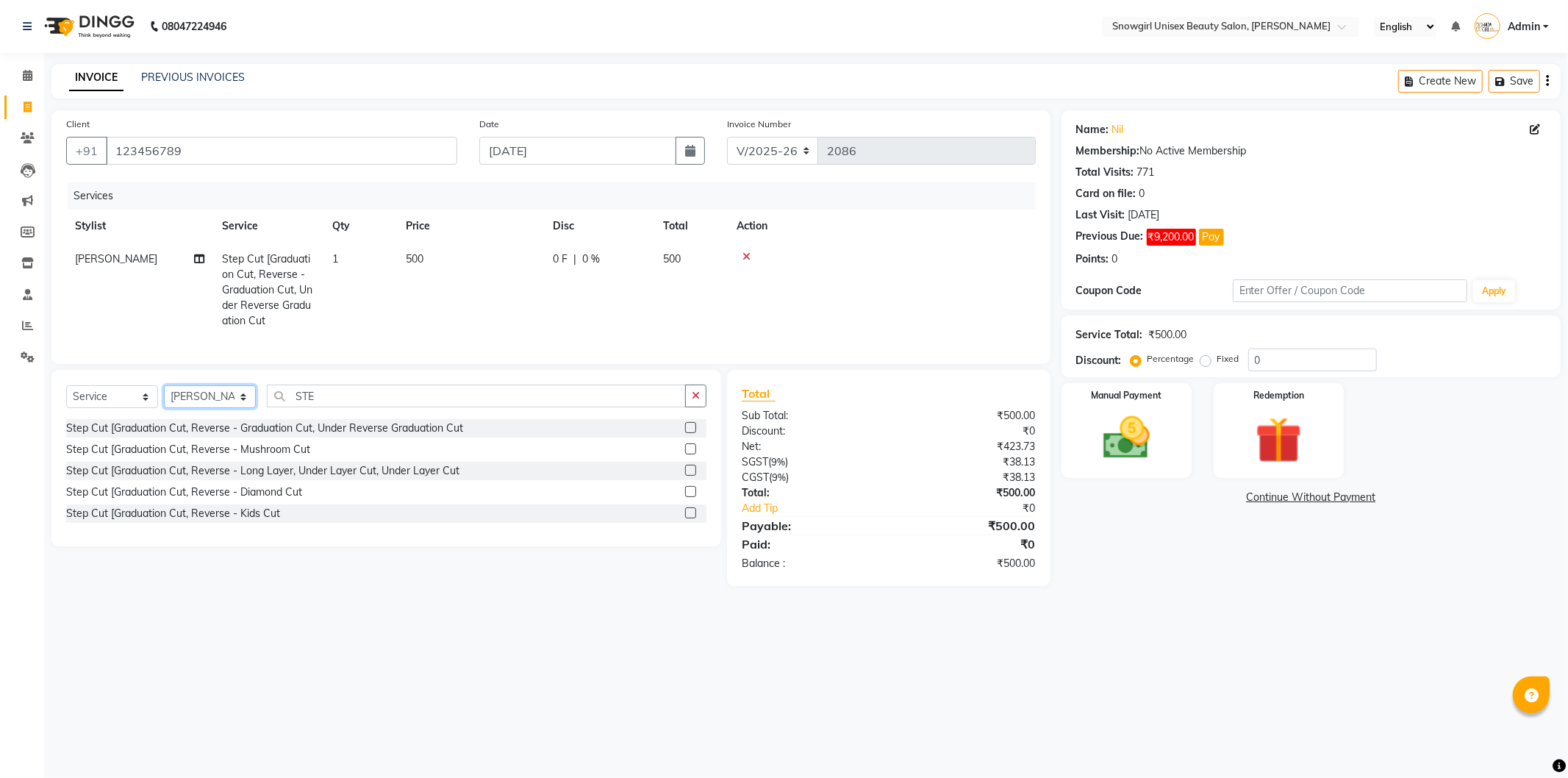
click at [234, 408] on select "Select Stylist [PERSON_NAME] [PERSON_NAME] [PERSON_NAME] [PERSON_NAME] [PERSON_…" at bounding box center [210, 396] width 92 height 22
select select "39198"
click at [164, 398] on select "Select Stylist [PERSON_NAME] [PERSON_NAME] [PERSON_NAME] [PERSON_NAME] [PERSON_…" at bounding box center [210, 396] width 92 height 22
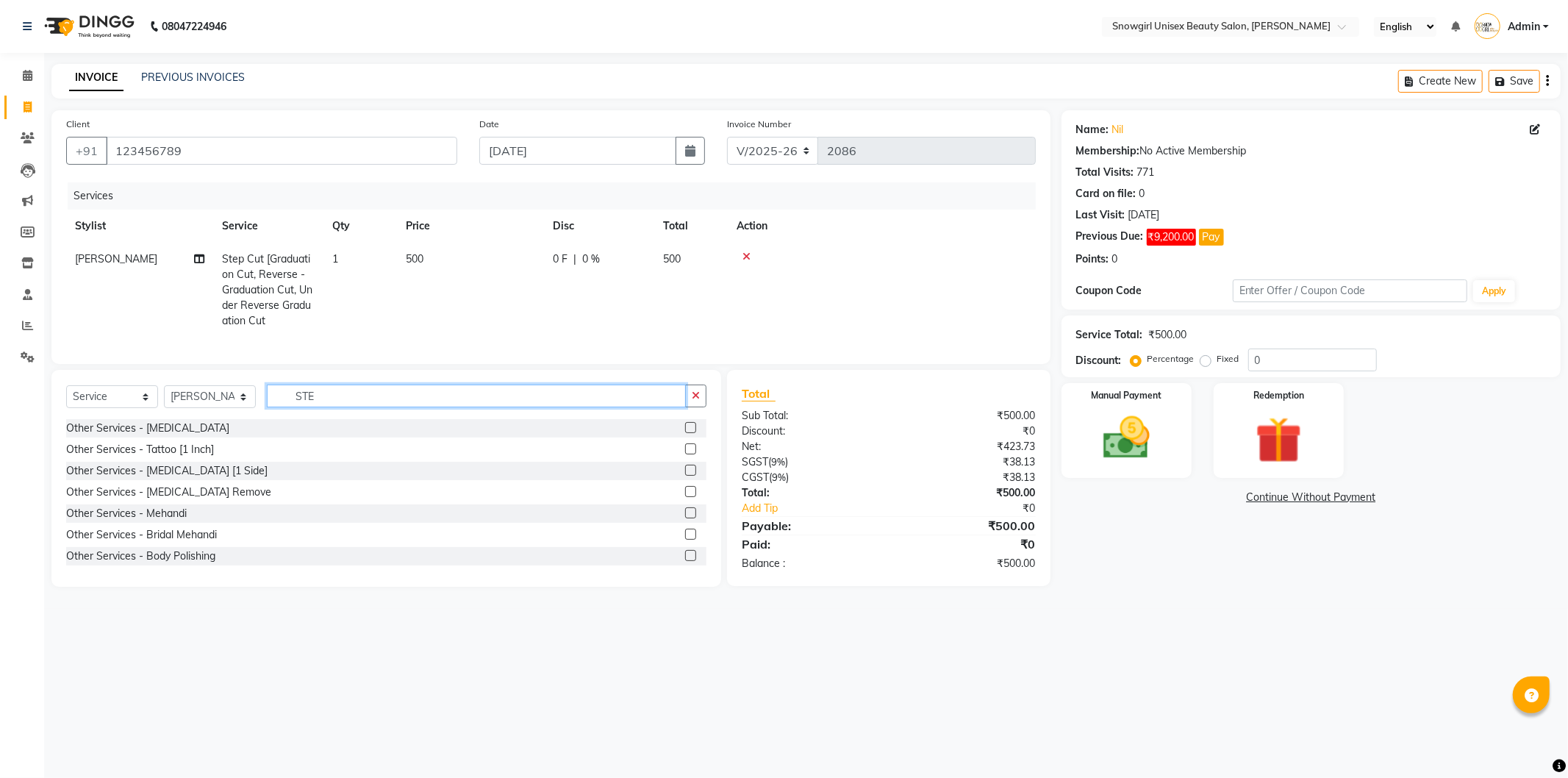
click at [309, 407] on input "STE" at bounding box center [477, 396] width 419 height 22
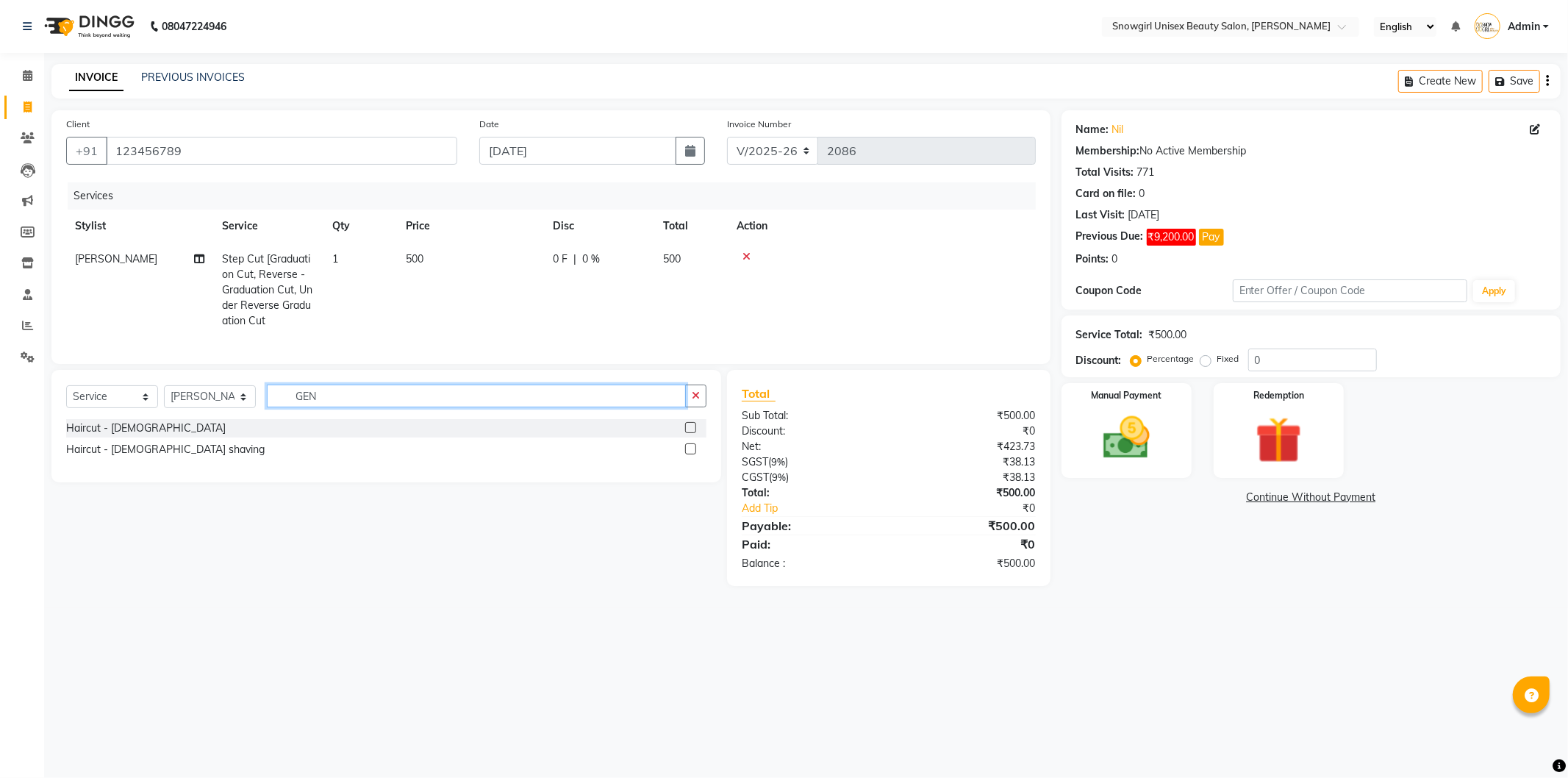
type input "GEN"
click at [690, 434] on label at bounding box center [690, 427] width 11 height 11
click at [690, 434] on input "checkbox" at bounding box center [690, 428] width 9 height 9
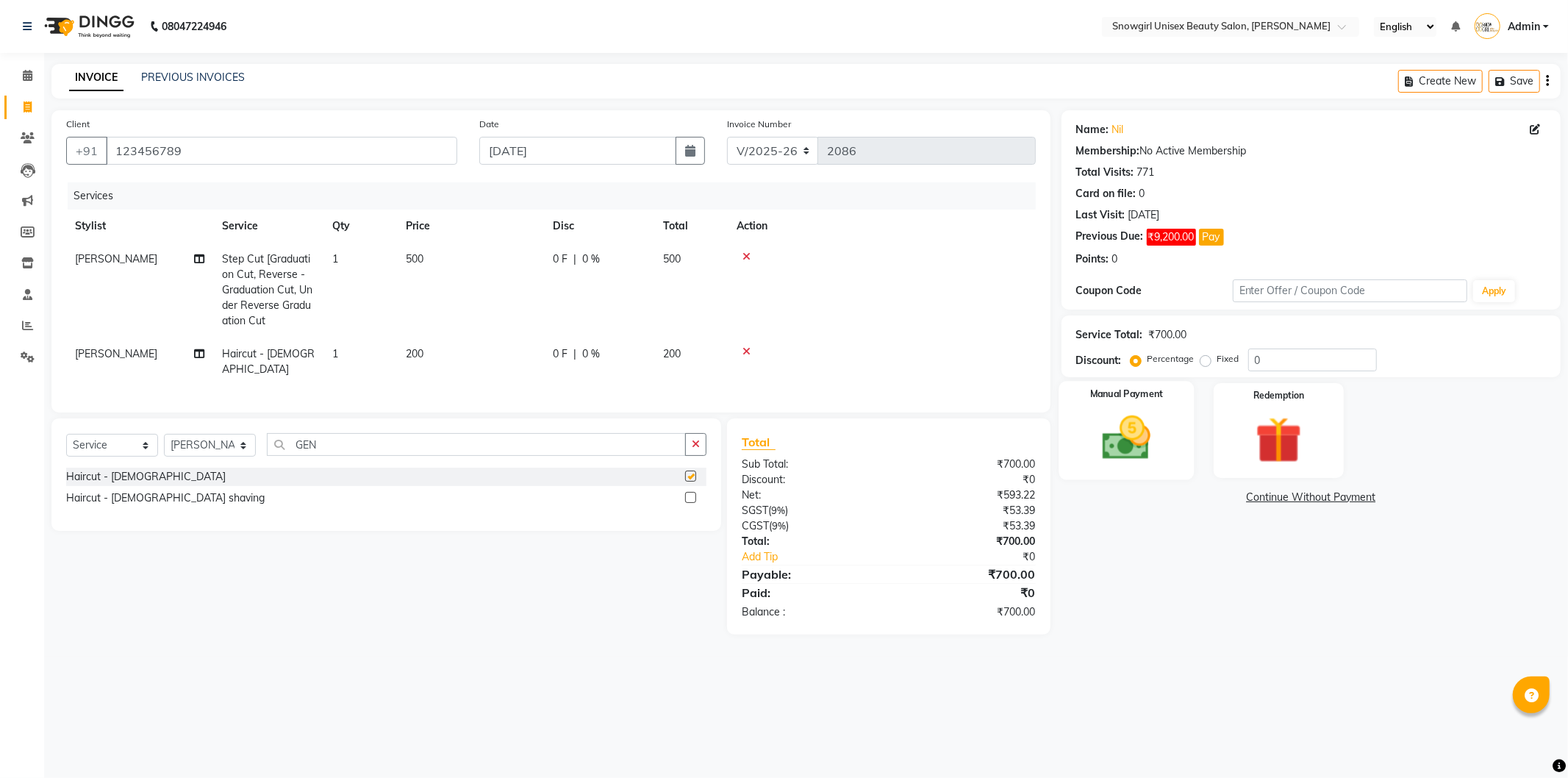
checkbox input "false"
click at [1103, 457] on img at bounding box center [1127, 438] width 79 height 56
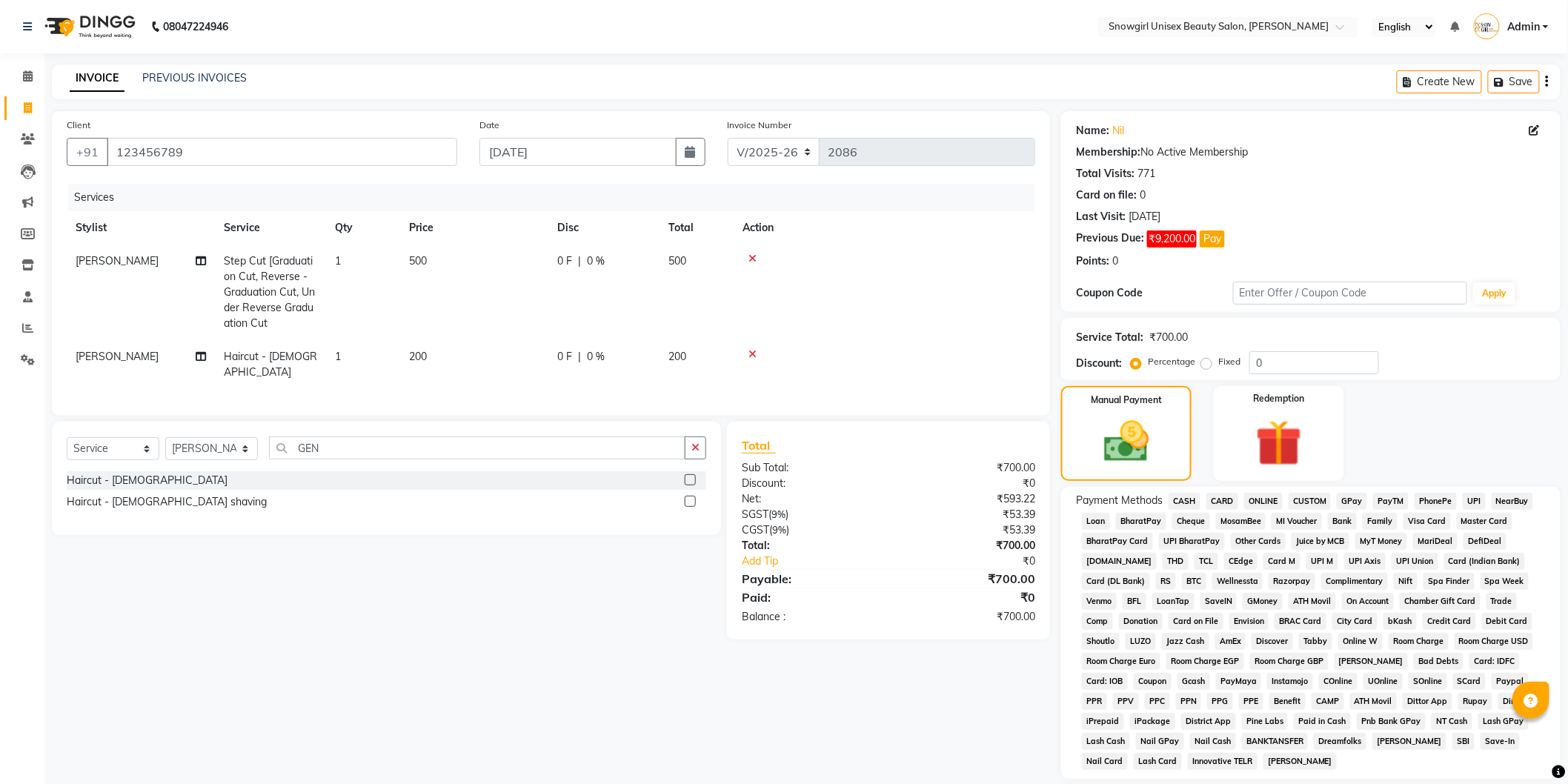
click at [1344, 498] on span "GPay" at bounding box center [1352, 502] width 30 height 17
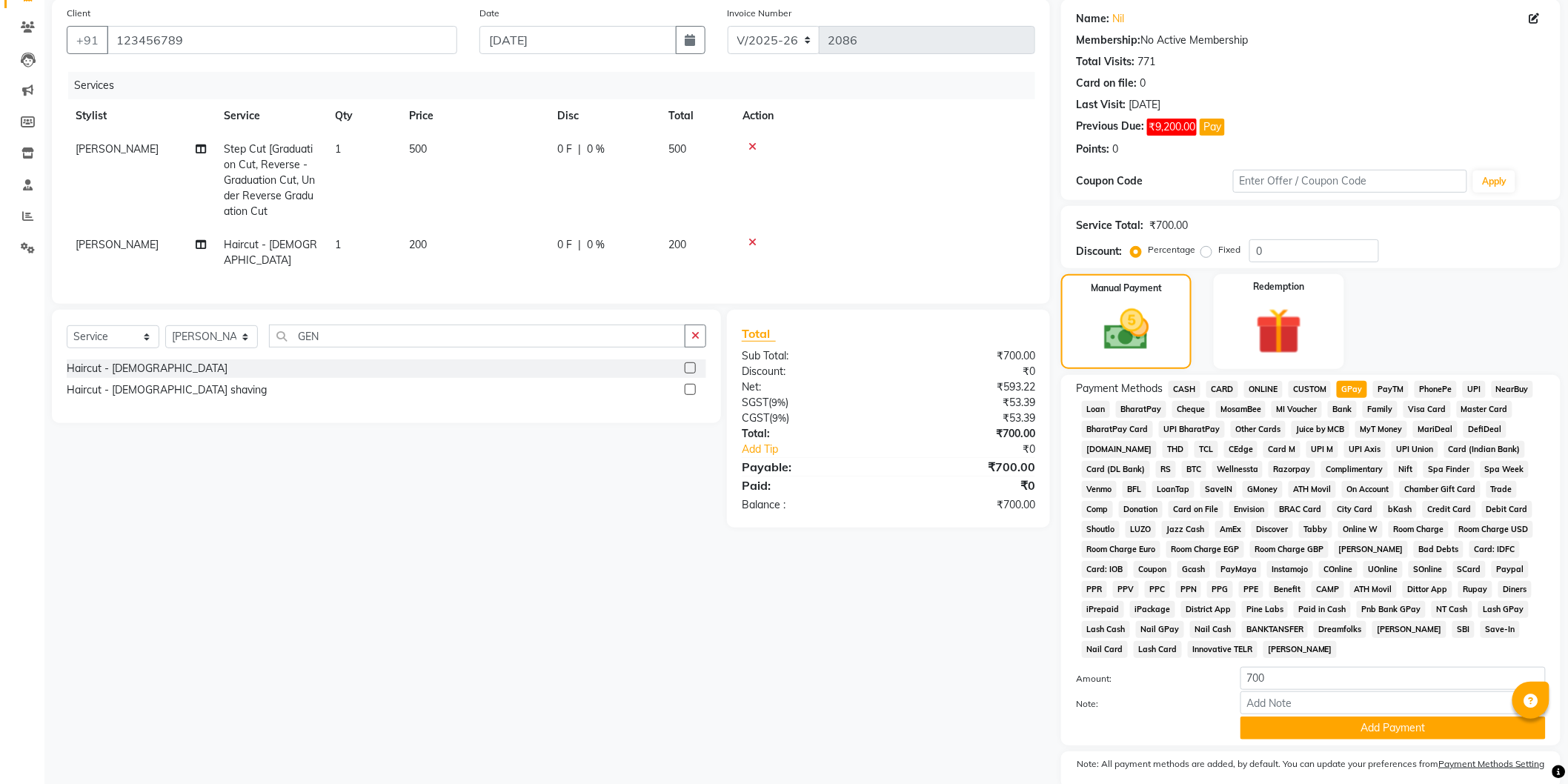
scroll to position [171, 0]
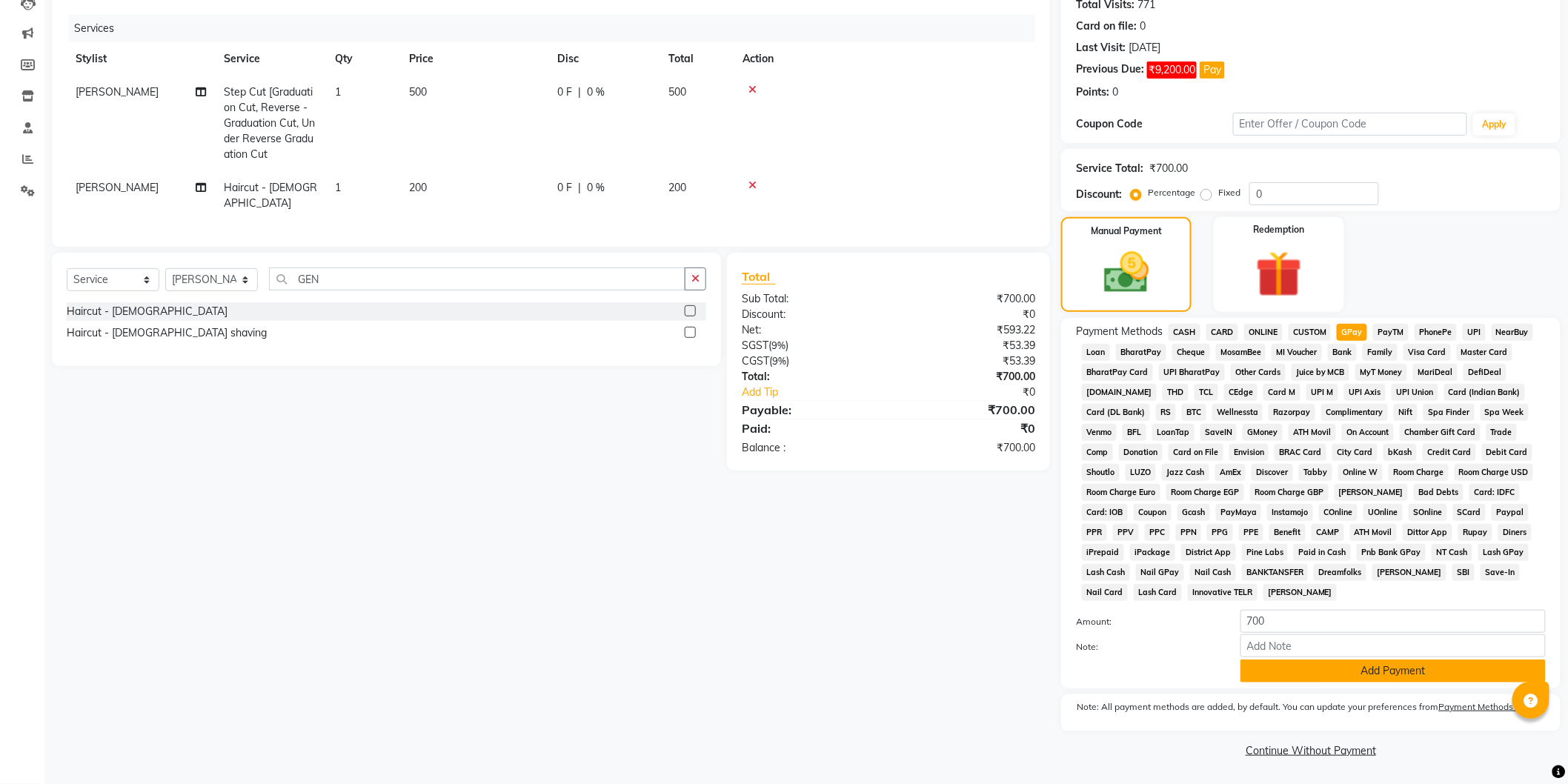
click at [1309, 661] on button "Add Payment" at bounding box center [1392, 671] width 305 height 23
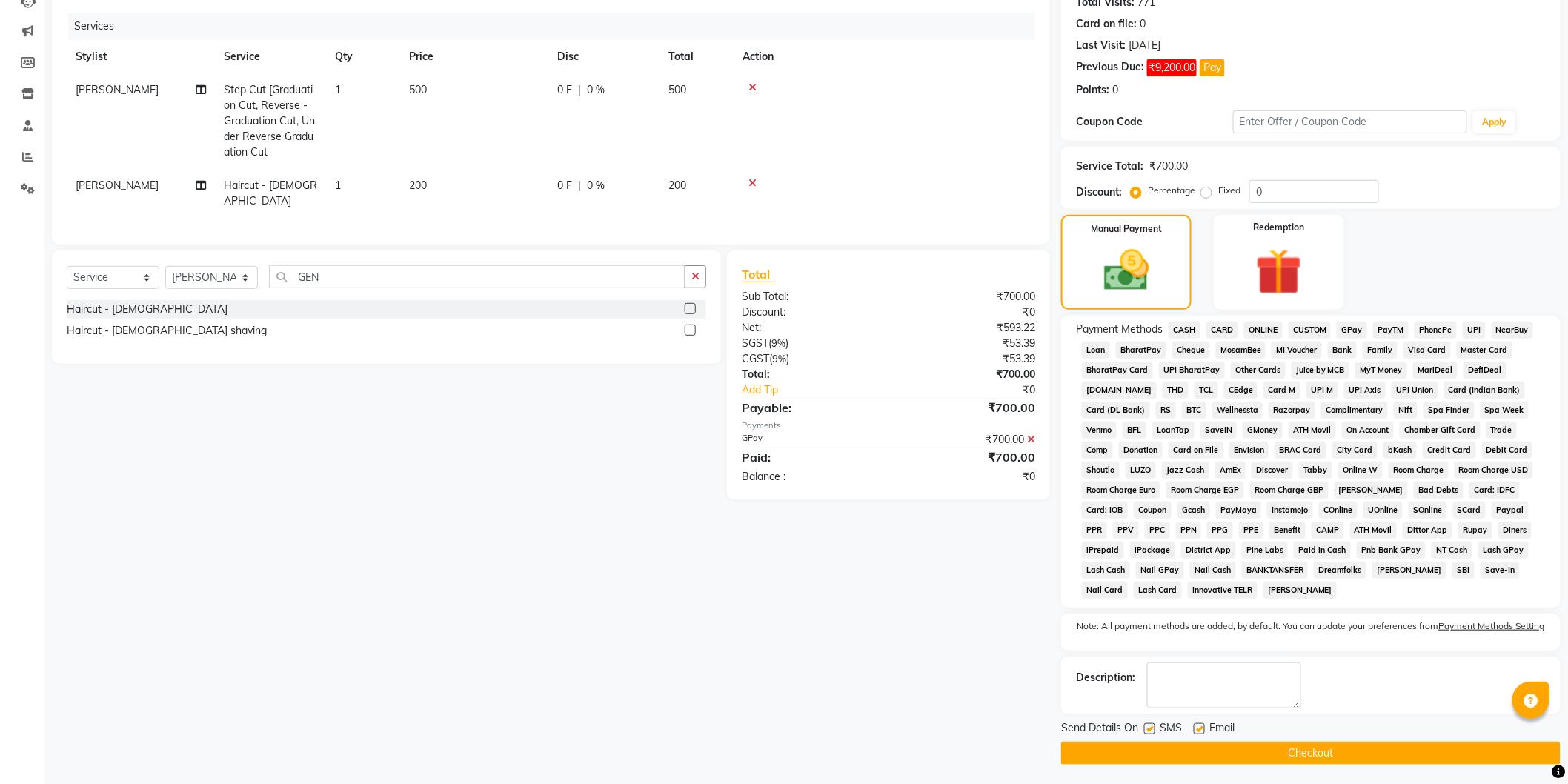
click at [1321, 754] on button "Checkout" at bounding box center [1311, 753] width 499 height 23
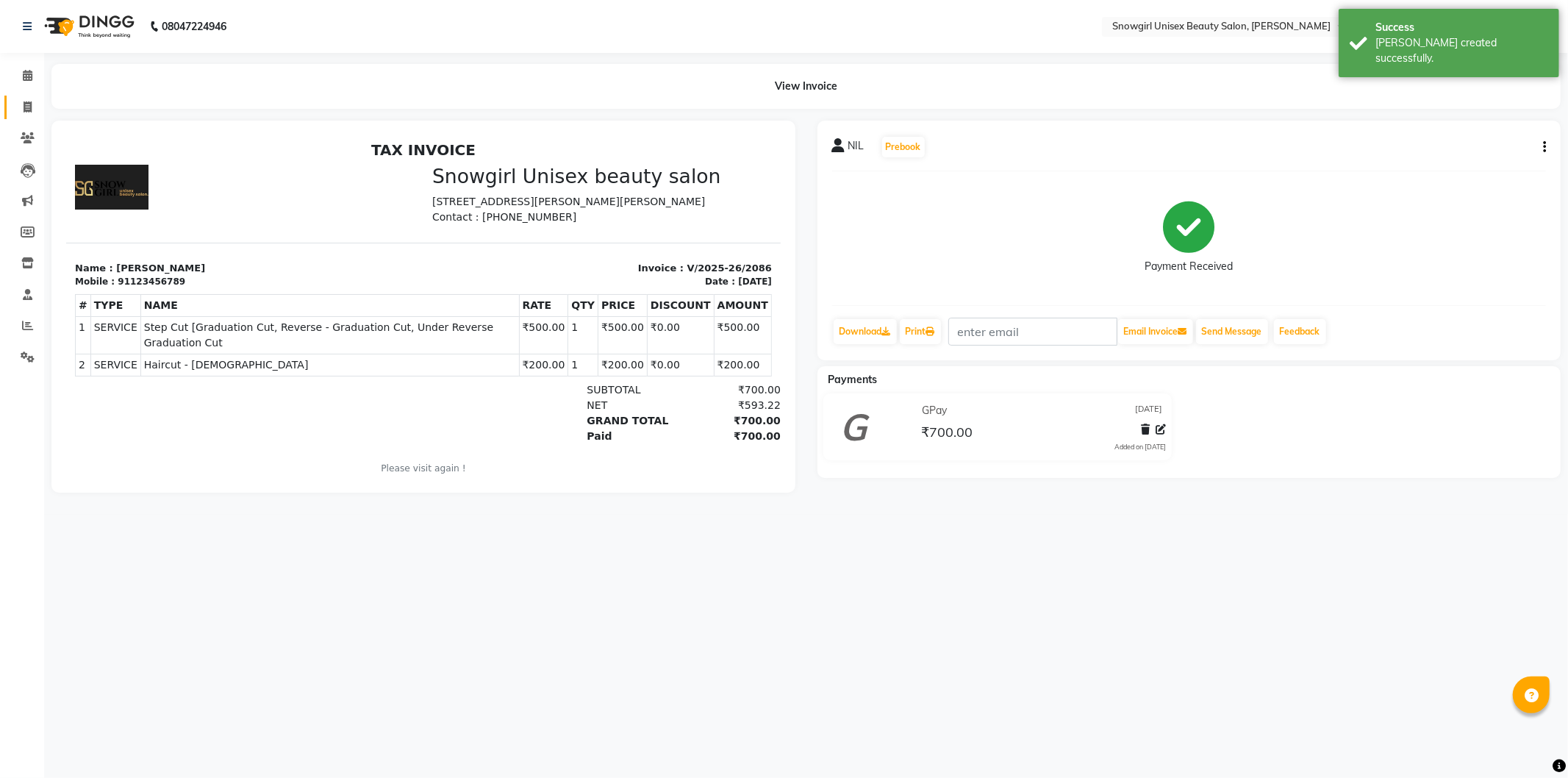
click at [32, 104] on span at bounding box center [27, 108] width 26 height 17
select select "service"
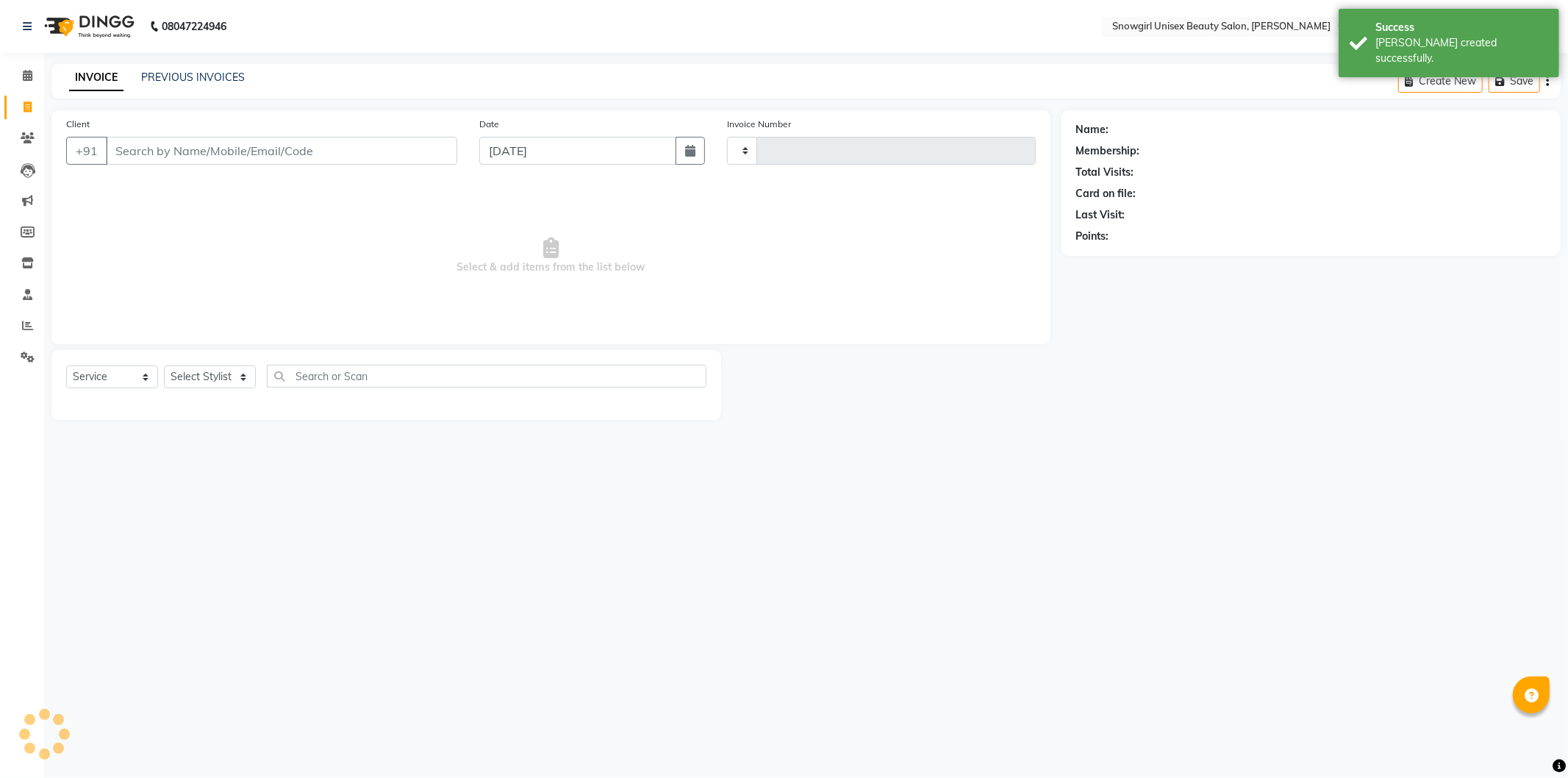
type input "2087"
select select "5593"
click at [199, 75] on link "PREVIOUS INVOICES" at bounding box center [193, 77] width 104 height 13
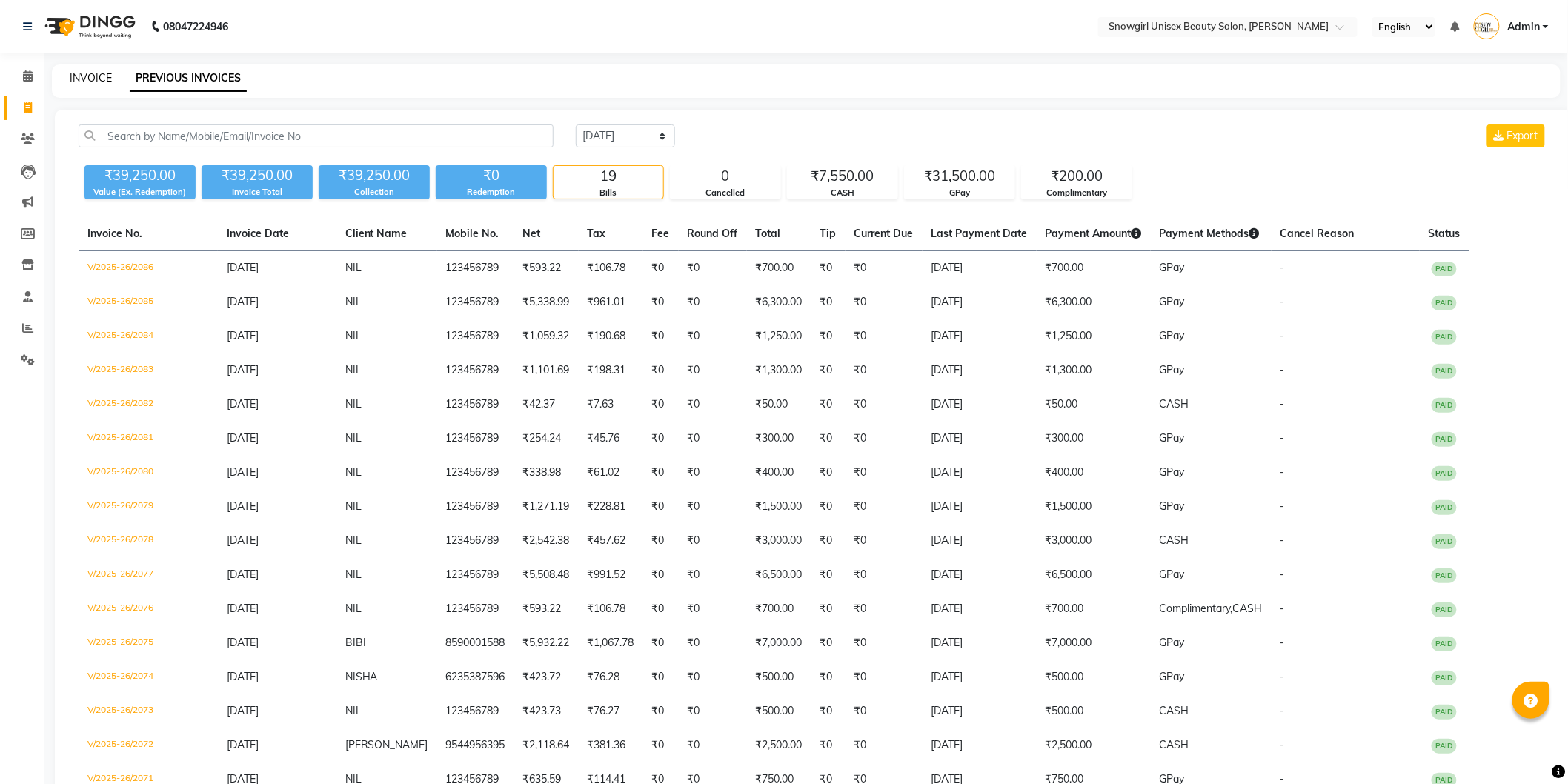
click at [83, 74] on link "INVOICE" at bounding box center [90, 77] width 42 height 13
select select "service"
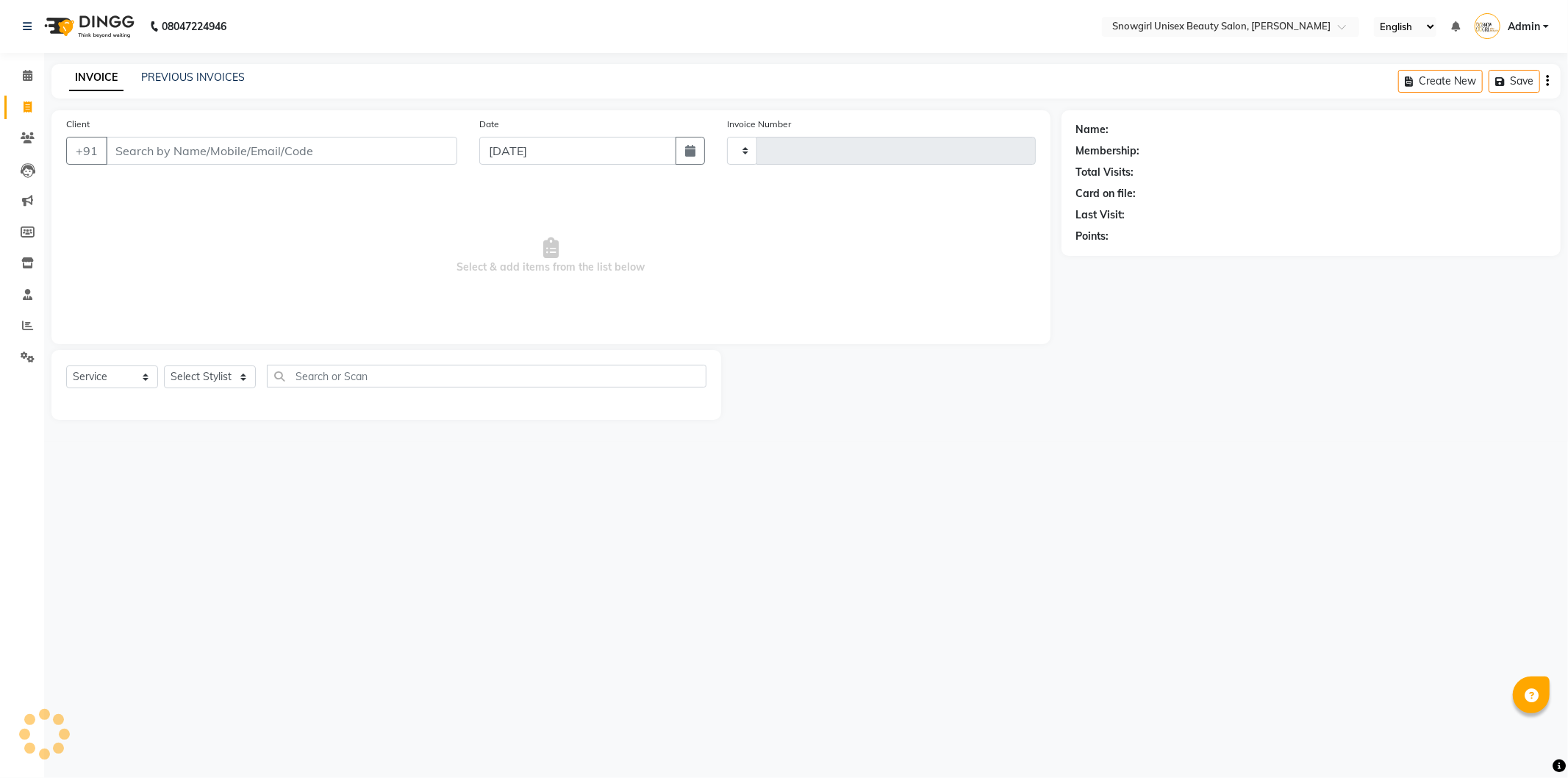
type input "2087"
select select "5593"
click at [232, 150] on input "Client" at bounding box center [282, 151] width 351 height 28
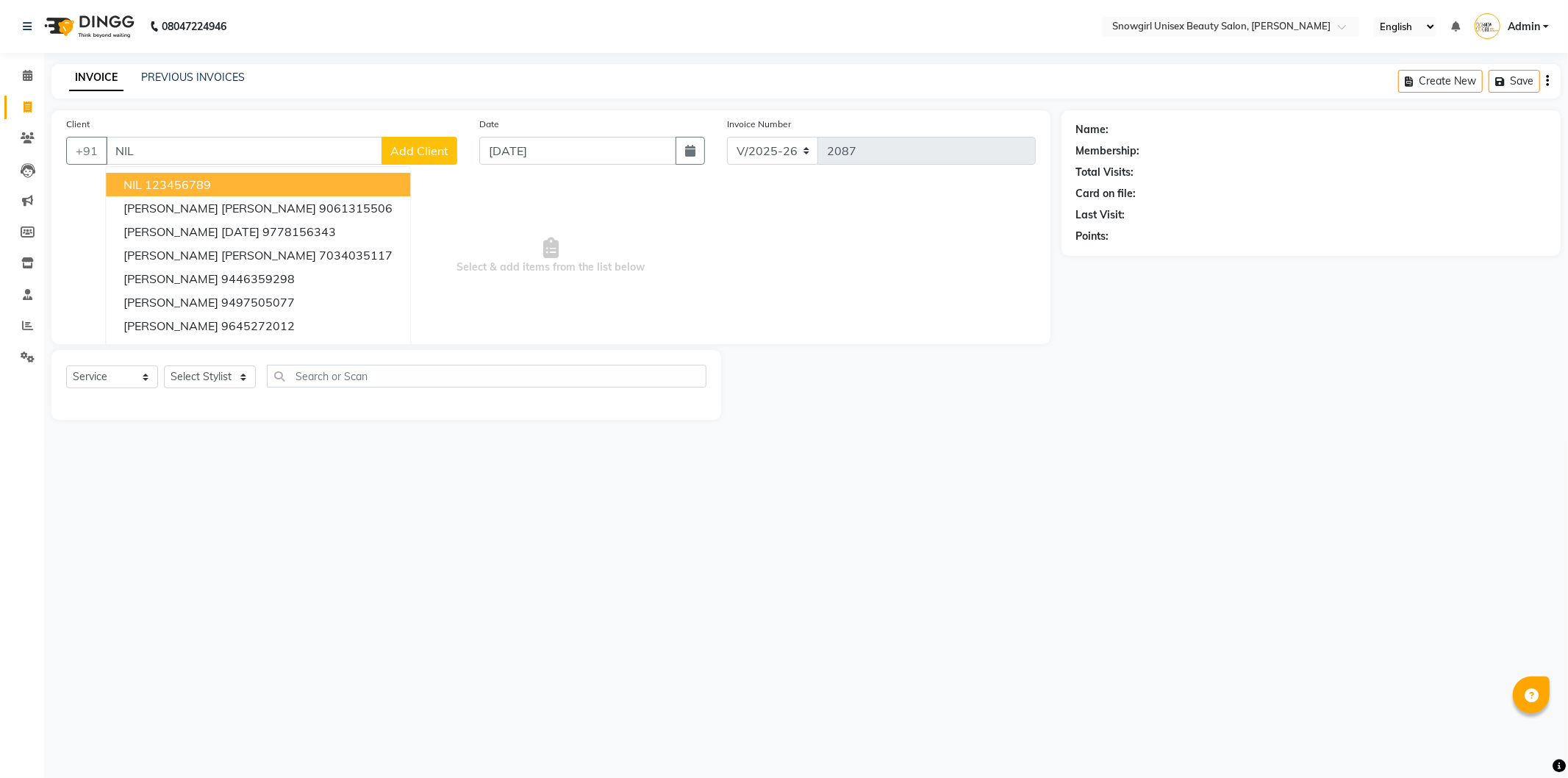
click at [211, 178] on ngb-highlight "123456789" at bounding box center [178, 184] width 67 height 15
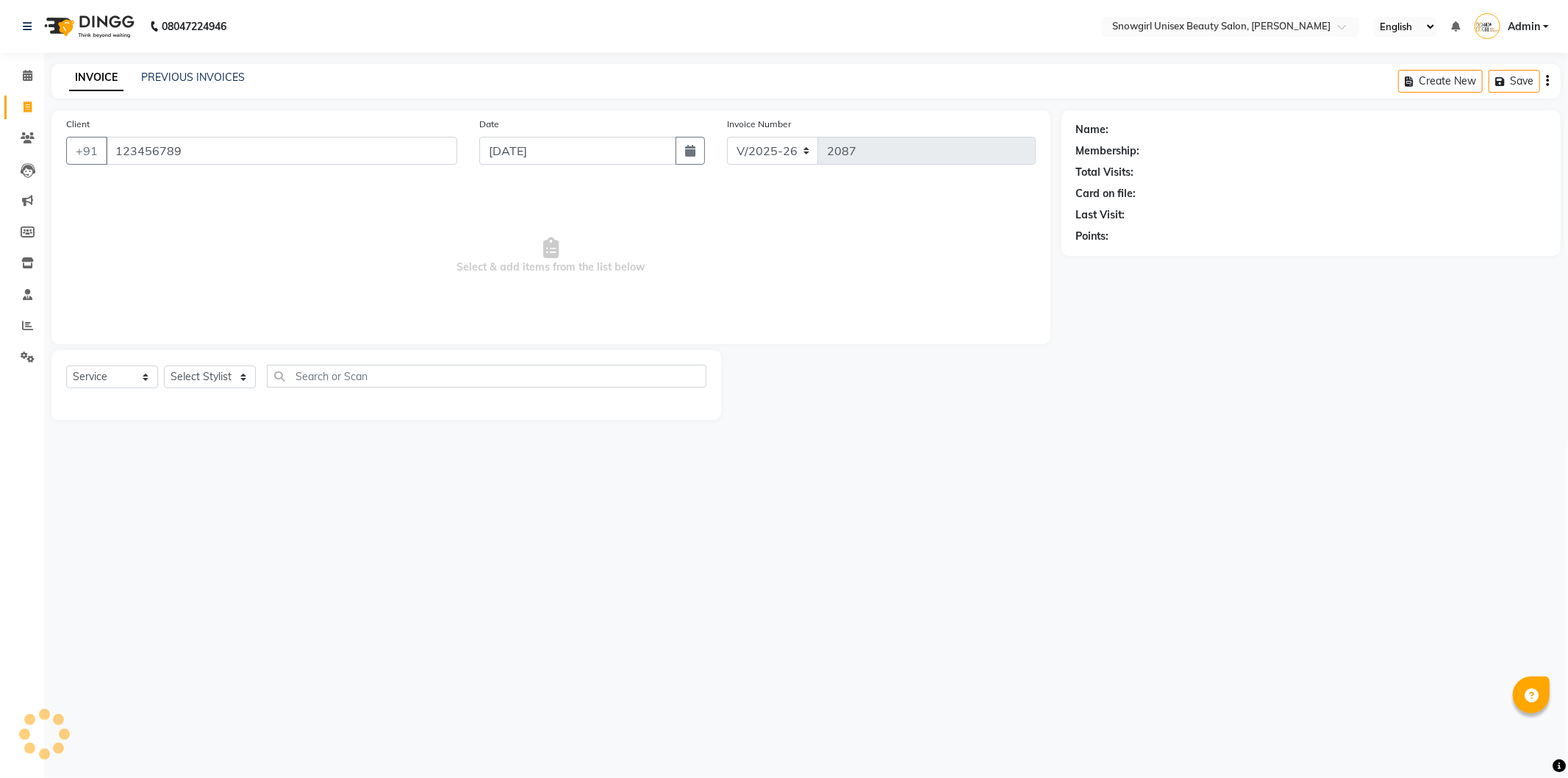
type input "123456789"
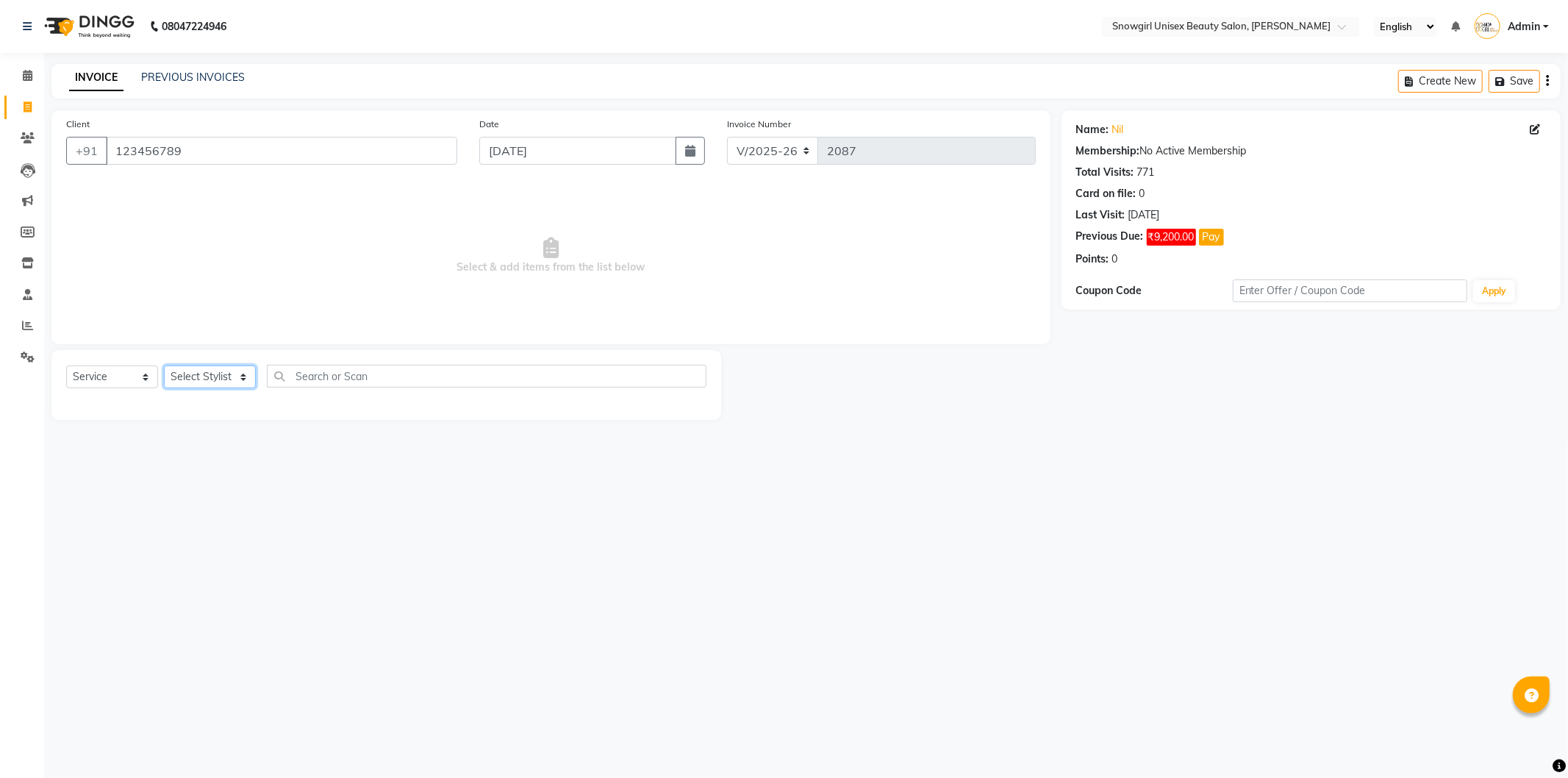
click at [243, 385] on select "Select Stylist [PERSON_NAME] [PERSON_NAME] [PERSON_NAME] [PERSON_NAME] [PERSON_…" at bounding box center [210, 376] width 92 height 22
select select "39189"
click at [164, 366] on select "Select Stylist [PERSON_NAME] [PERSON_NAME] [PERSON_NAME] [PERSON_NAME] [PERSON_…" at bounding box center [210, 376] width 92 height 22
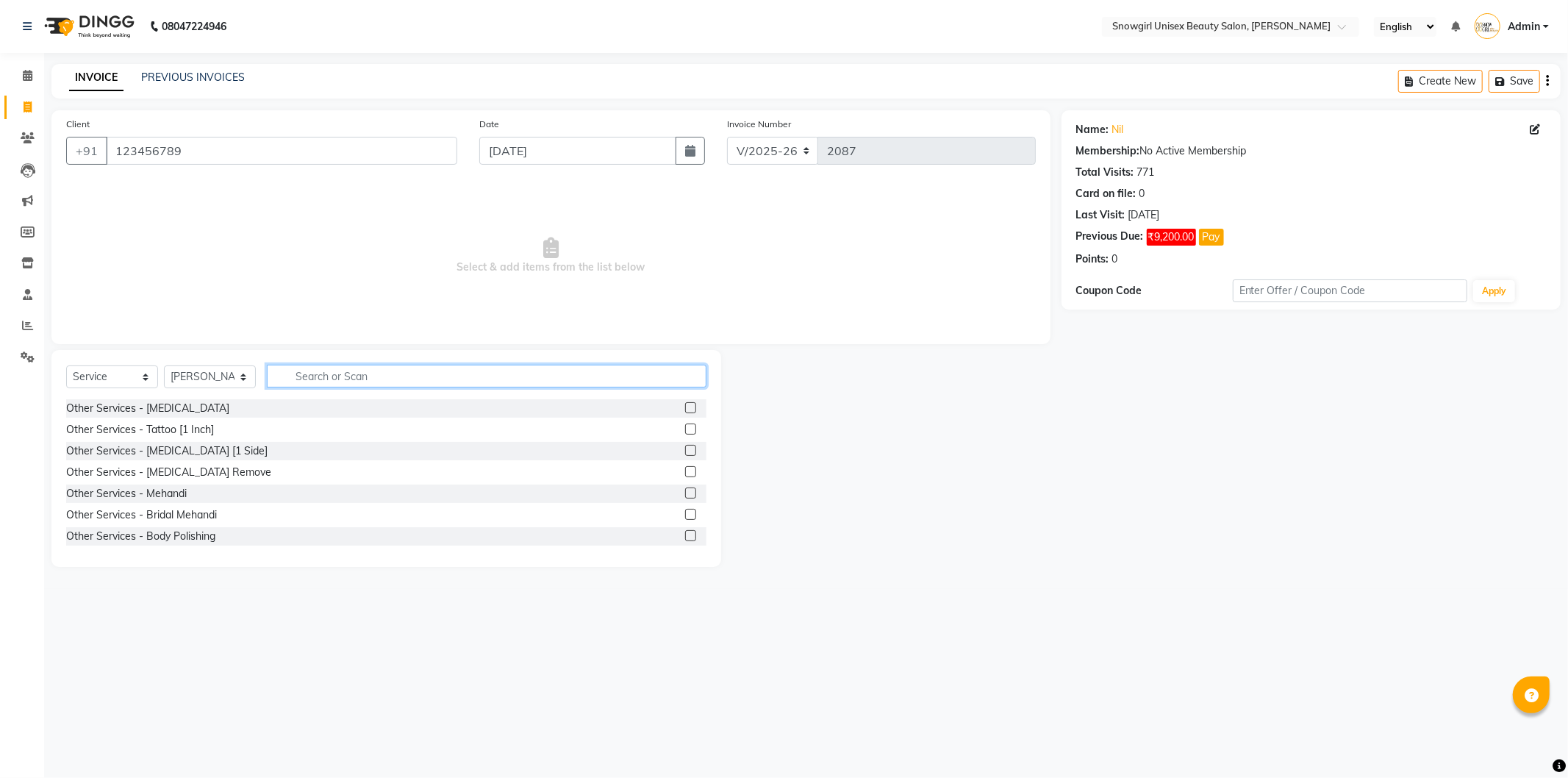
click at [347, 375] on input "text" at bounding box center [487, 375] width 440 height 22
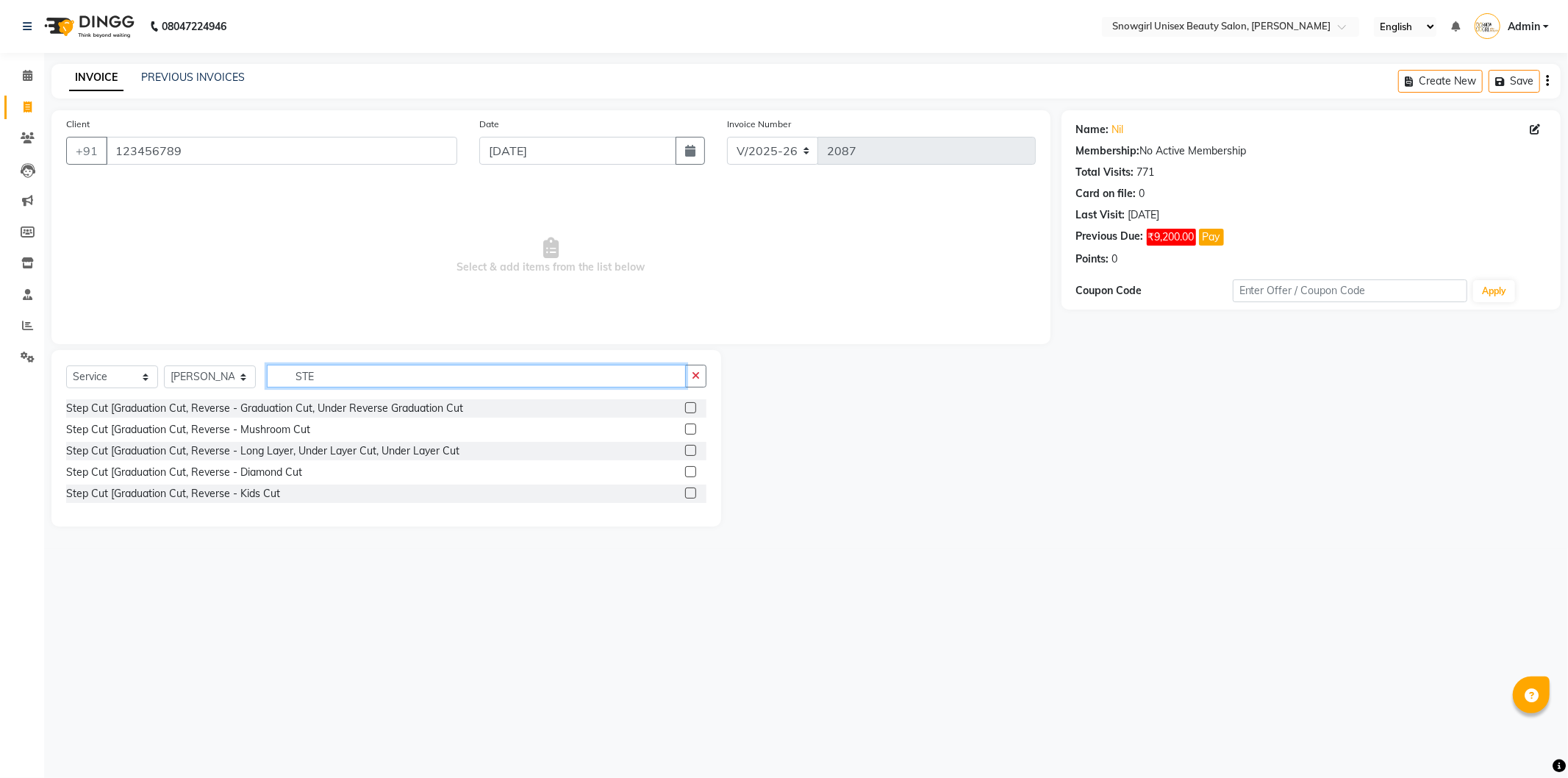
type input "STE"
click at [693, 405] on label at bounding box center [690, 408] width 11 height 11
click at [693, 405] on input "checkbox" at bounding box center [690, 409] width 9 height 9
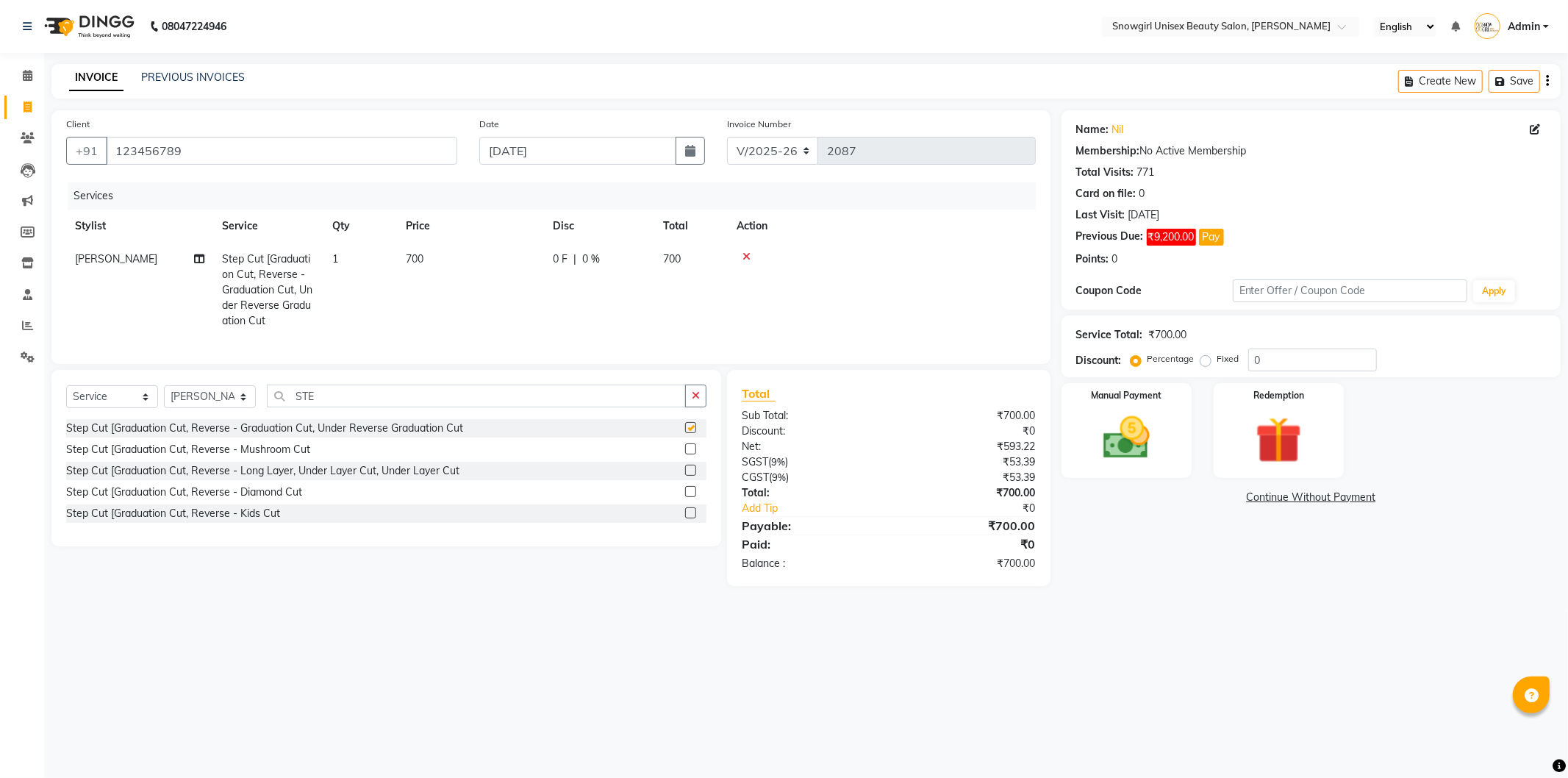
checkbox input "false"
click at [426, 252] on td "700" at bounding box center [471, 290] width 147 height 95
select select "39189"
drag, startPoint x: 478, startPoint y: 268, endPoint x: 488, endPoint y: 265, distance: 10.4
click at [479, 268] on input "700" at bounding box center [539, 262] width 129 height 22
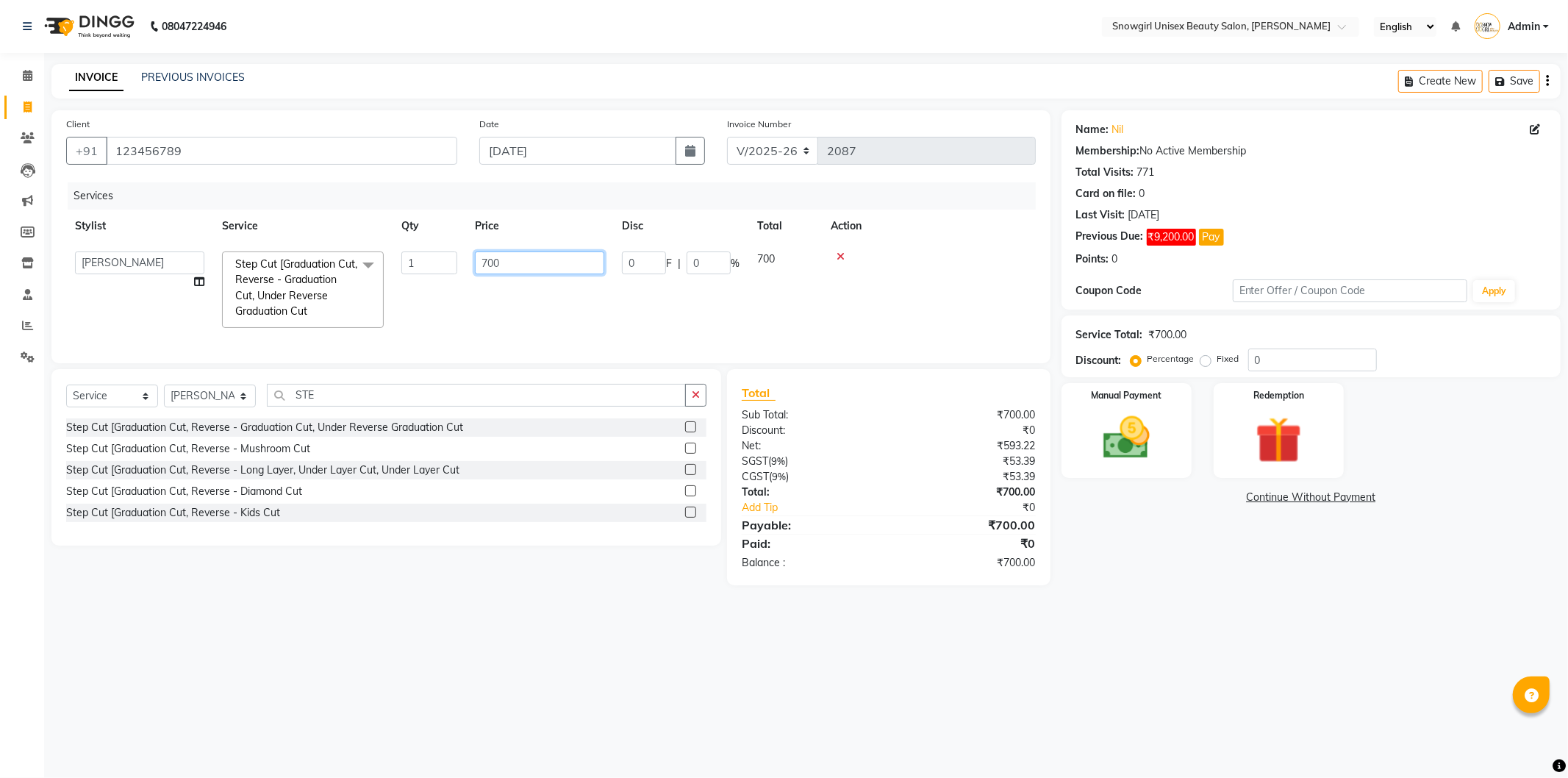
click at [488, 265] on input "700" at bounding box center [539, 262] width 129 height 22
type input "650"
click at [836, 286] on td at bounding box center [929, 290] width 214 height 94
click at [1143, 450] on img at bounding box center [1127, 438] width 79 height 56
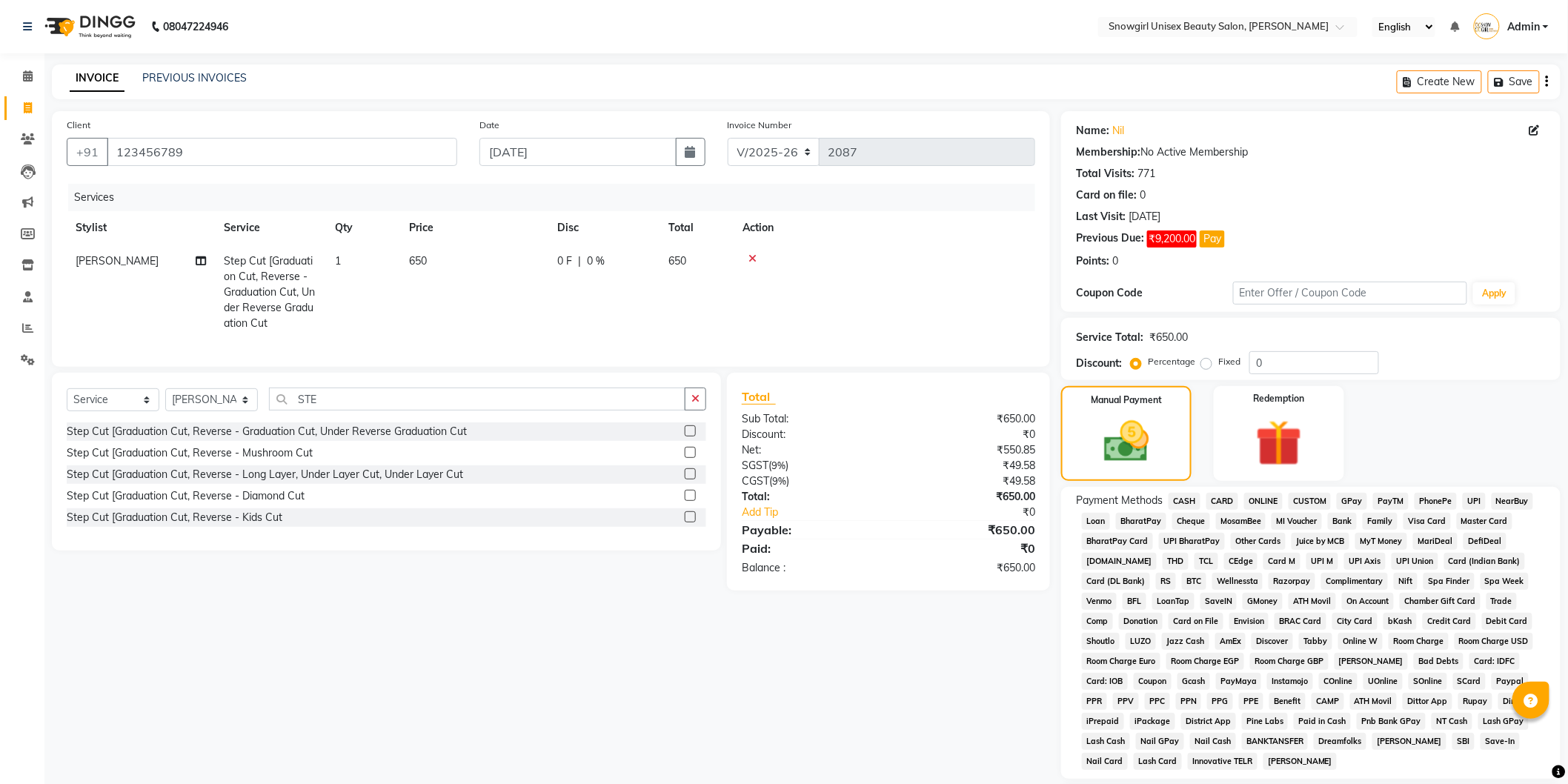
click at [1222, 499] on span "CARD" at bounding box center [1222, 502] width 32 height 17
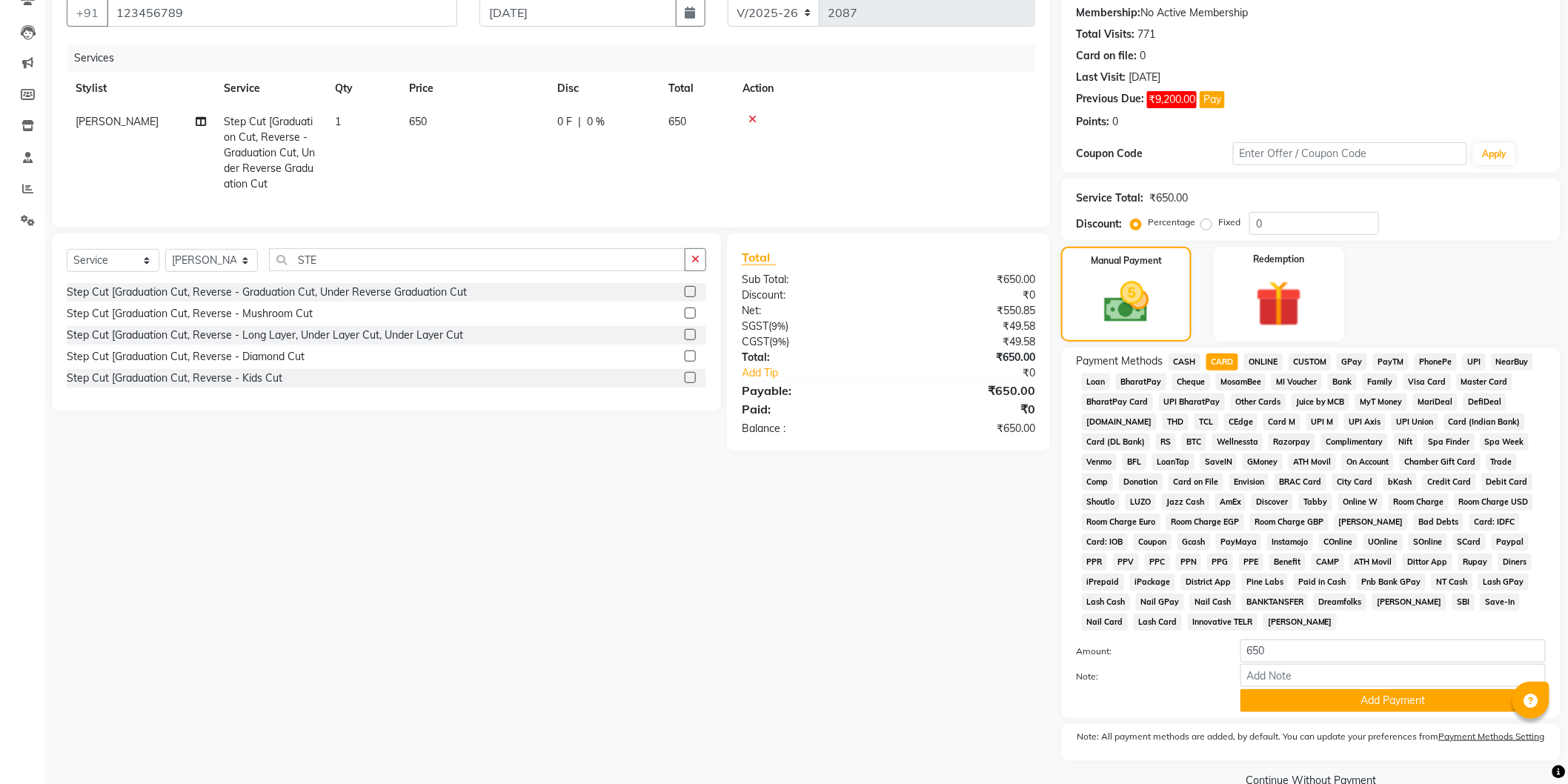
scroll to position [171, 0]
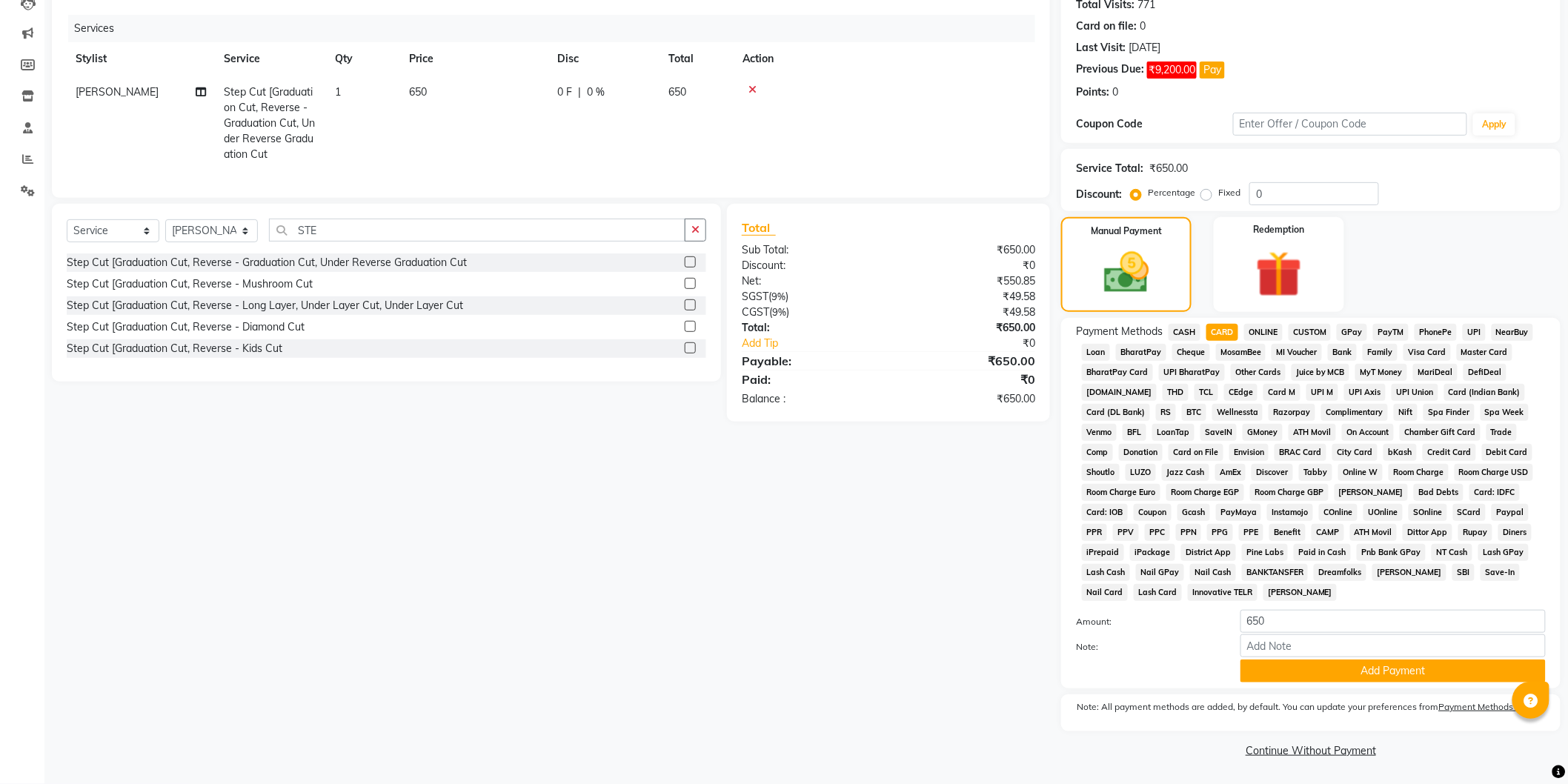
click at [1345, 683] on div "Payment Methods CASH CARD ONLINE CUSTOM GPay PayTM PhonePe UPI NearBuy Loan Bha…" at bounding box center [1311, 503] width 499 height 371
click at [1360, 665] on button "Add Payment" at bounding box center [1392, 671] width 305 height 23
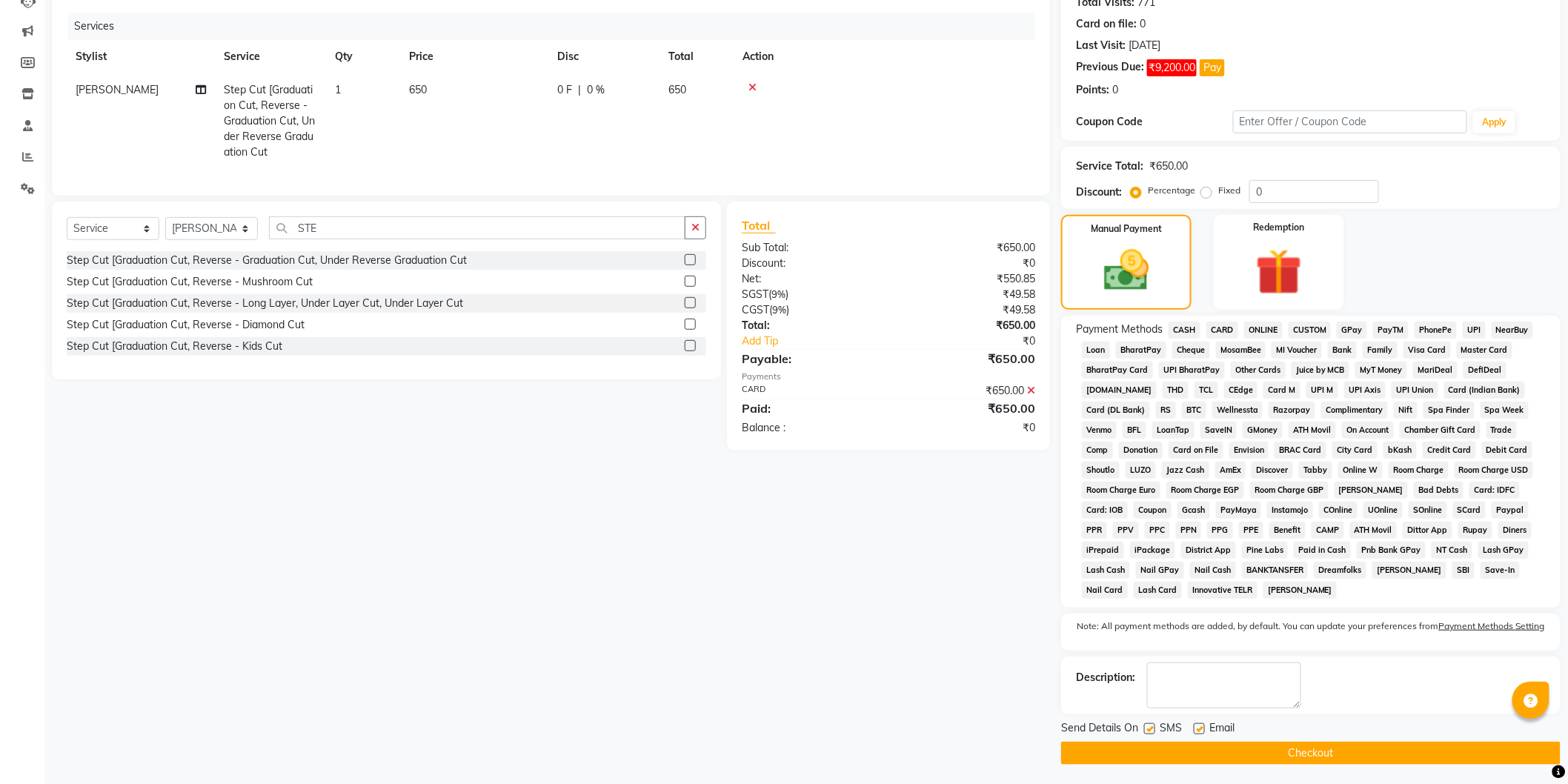
click at [1349, 747] on button "Checkout" at bounding box center [1311, 753] width 499 height 23
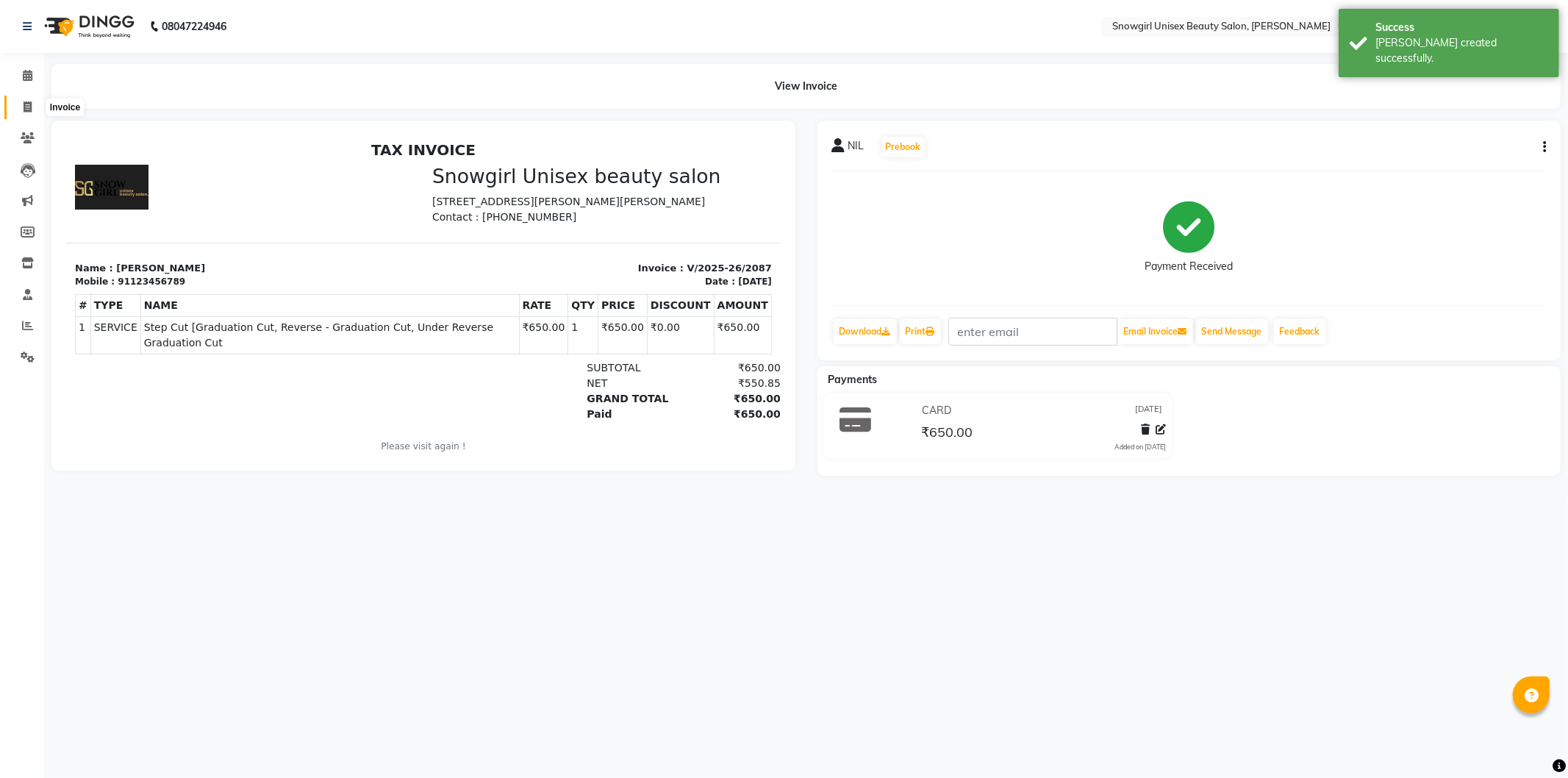
click at [31, 112] on icon at bounding box center [27, 107] width 8 height 11
select select "service"
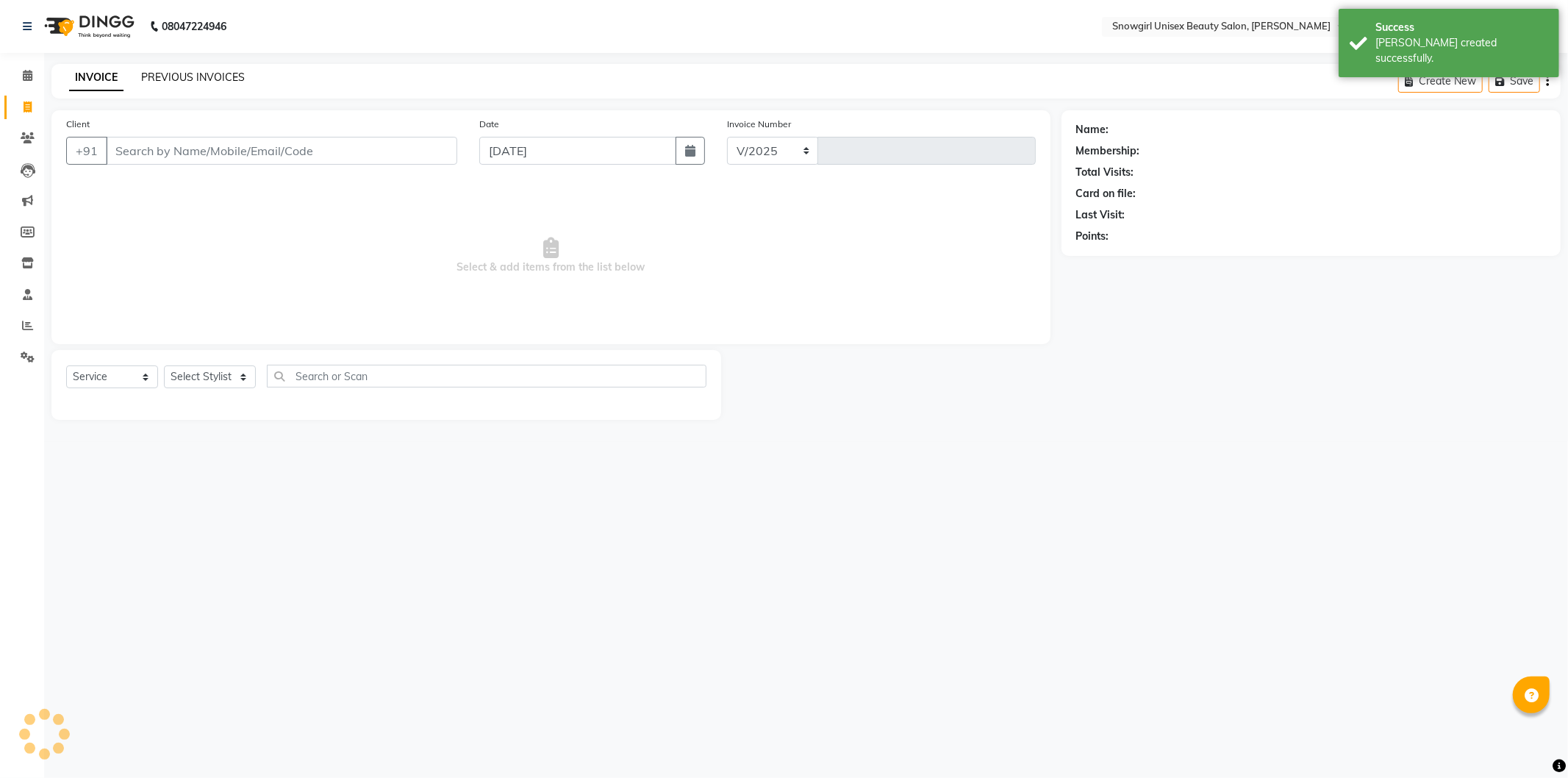
select select "5593"
type input "2088"
click at [185, 75] on link "PREVIOUS INVOICES" at bounding box center [193, 77] width 104 height 13
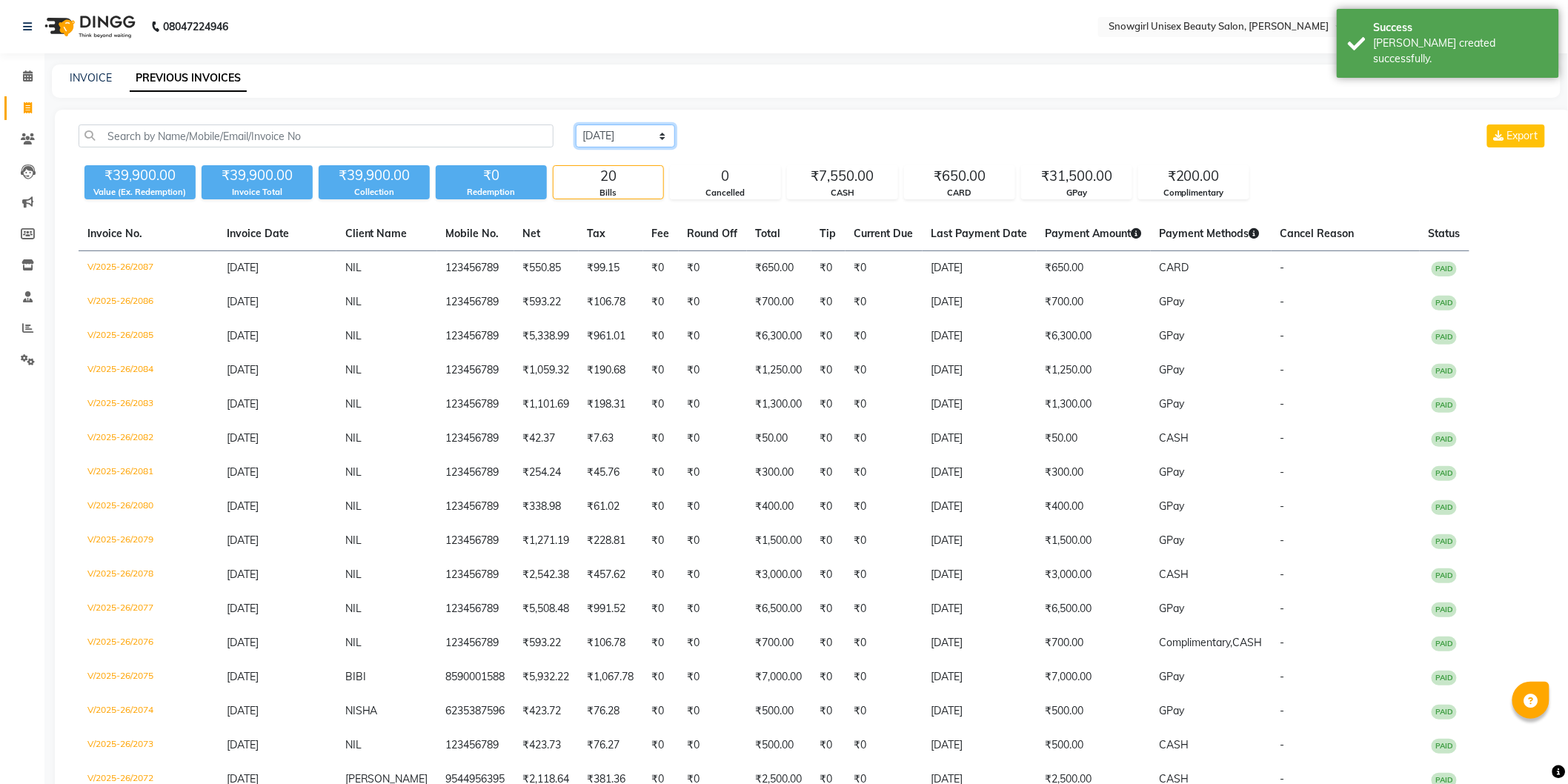
click at [634, 140] on select "[DATE] [DATE] Custom Range" at bounding box center [625, 136] width 99 height 23
click at [851, 75] on div "INVOICE PREVIOUS INVOICES" at bounding box center [798, 78] width 1492 height 16
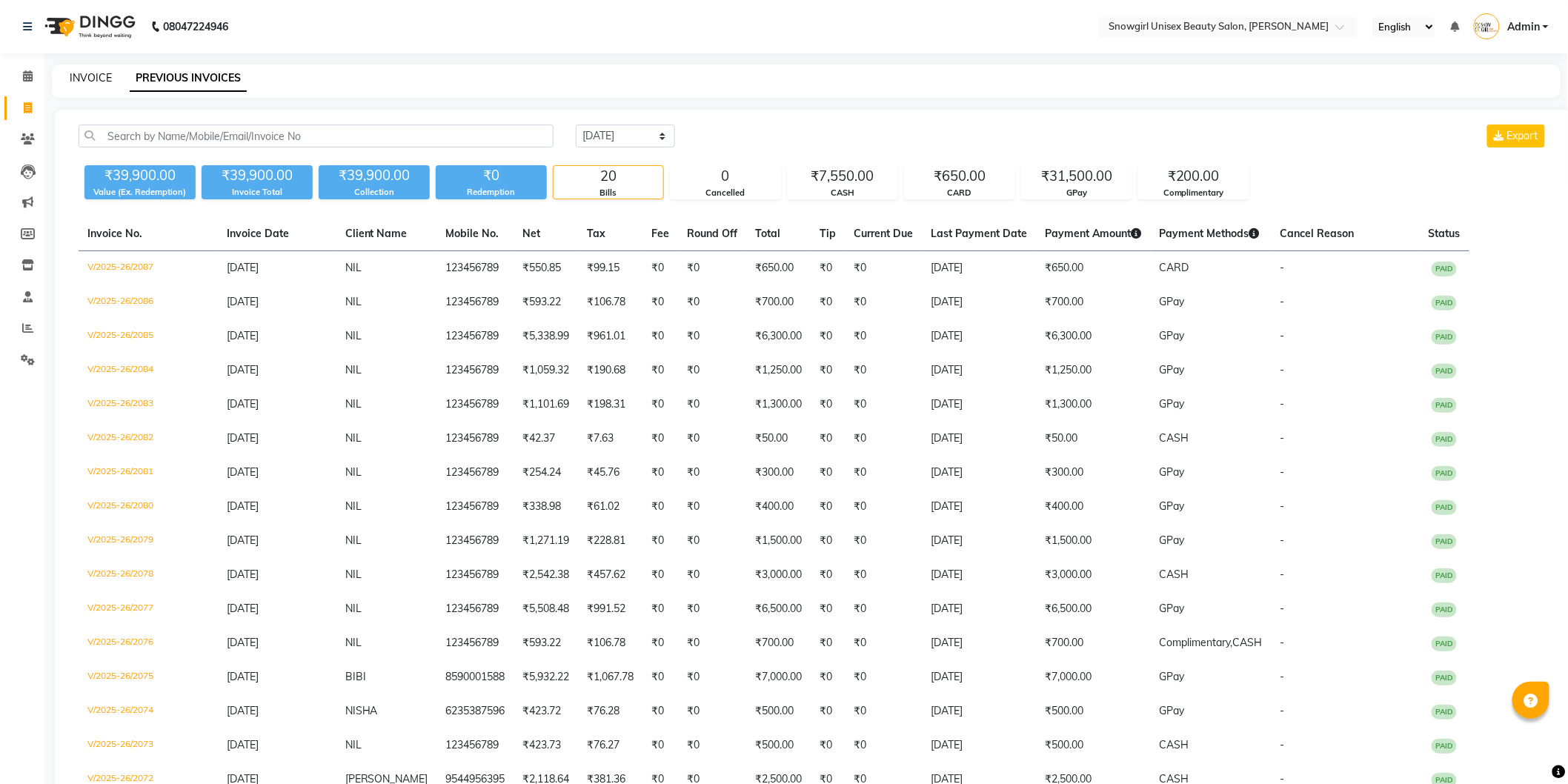
click at [97, 73] on link "INVOICE" at bounding box center [90, 77] width 42 height 13
select select "service"
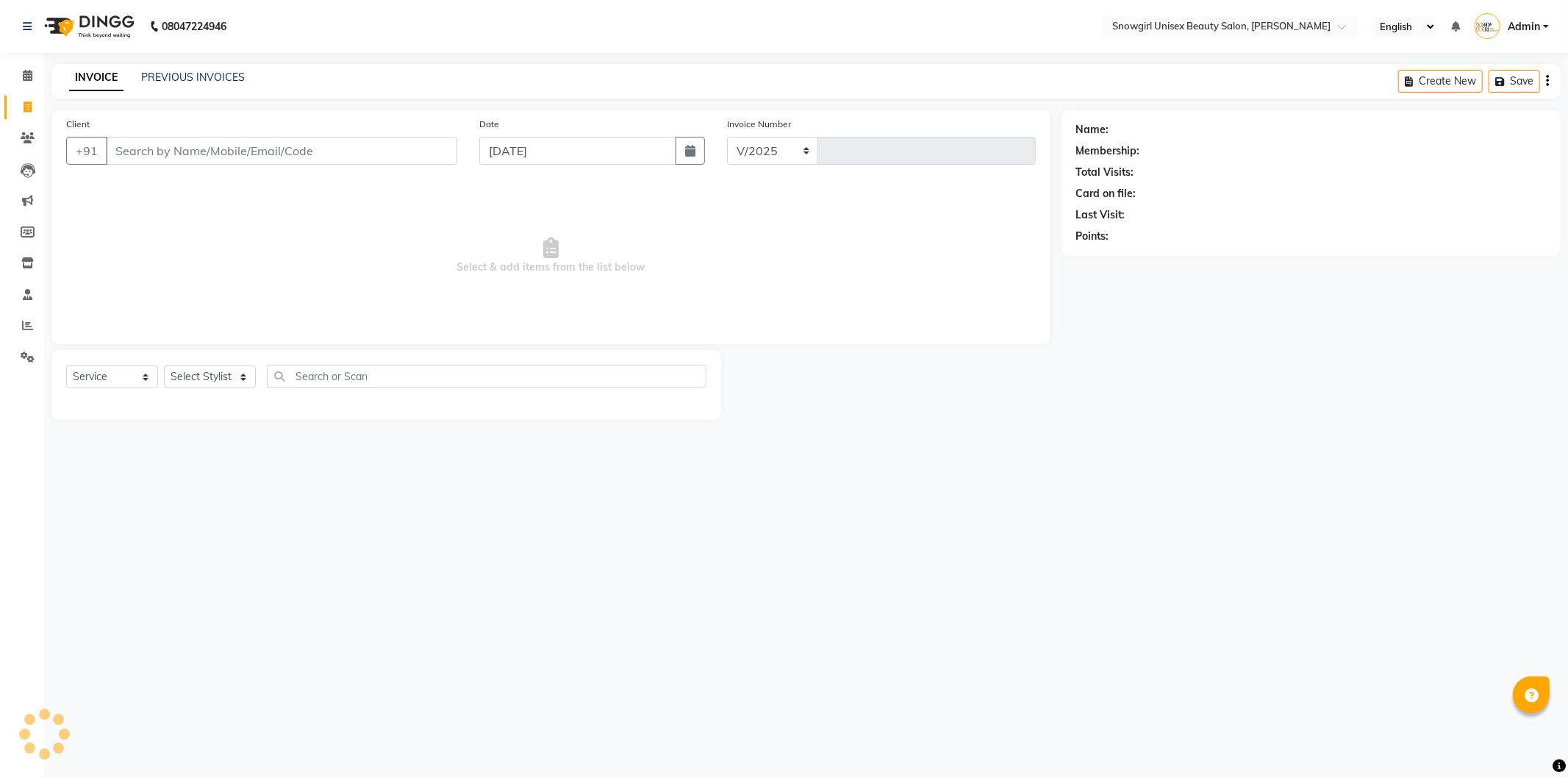
select select "5593"
type input "2088"
click at [317, 159] on input "Client" at bounding box center [282, 151] width 351 height 28
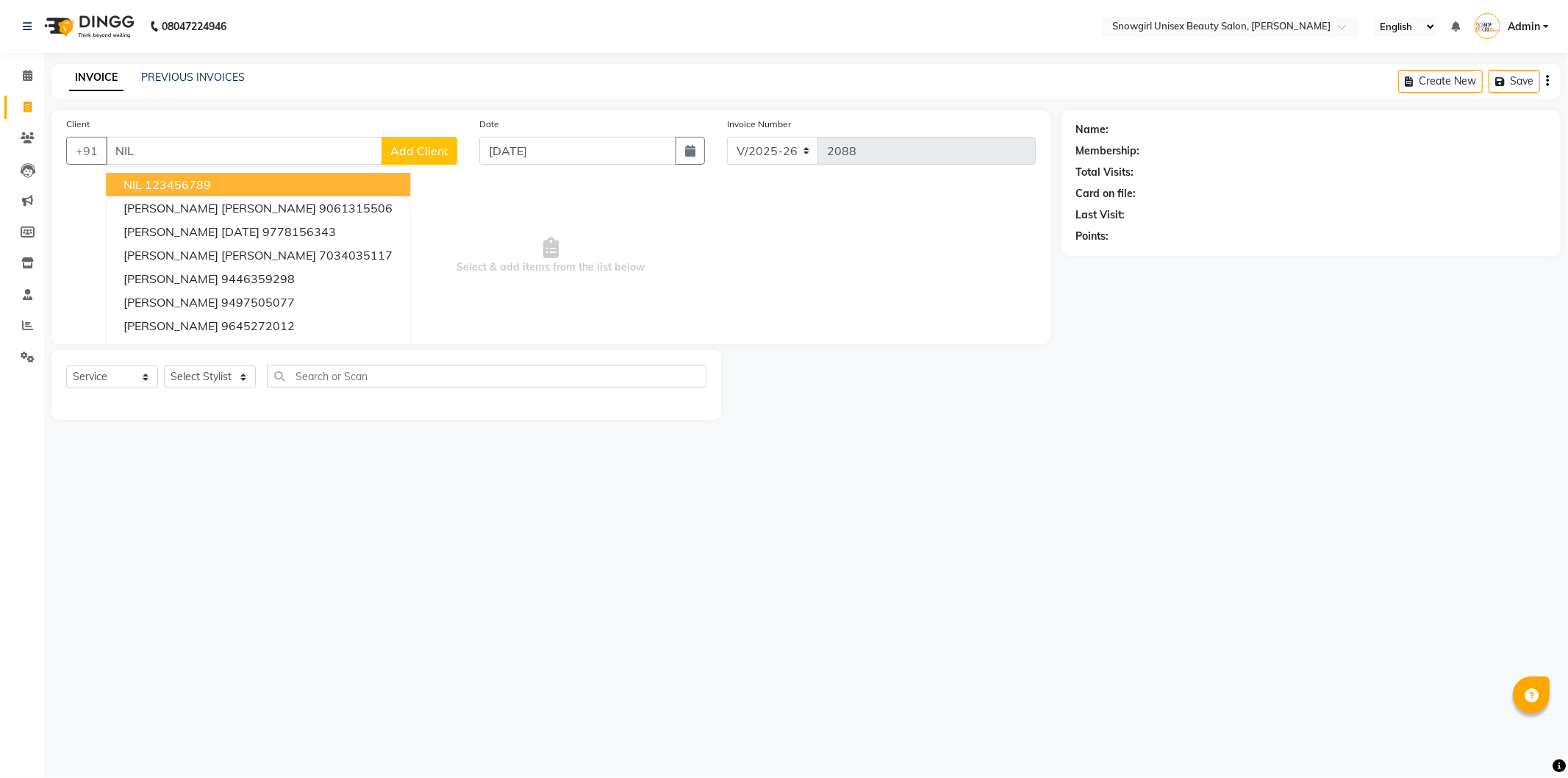
click at [188, 184] on ngb-highlight "123456789" at bounding box center [178, 184] width 67 height 15
type input "123456789"
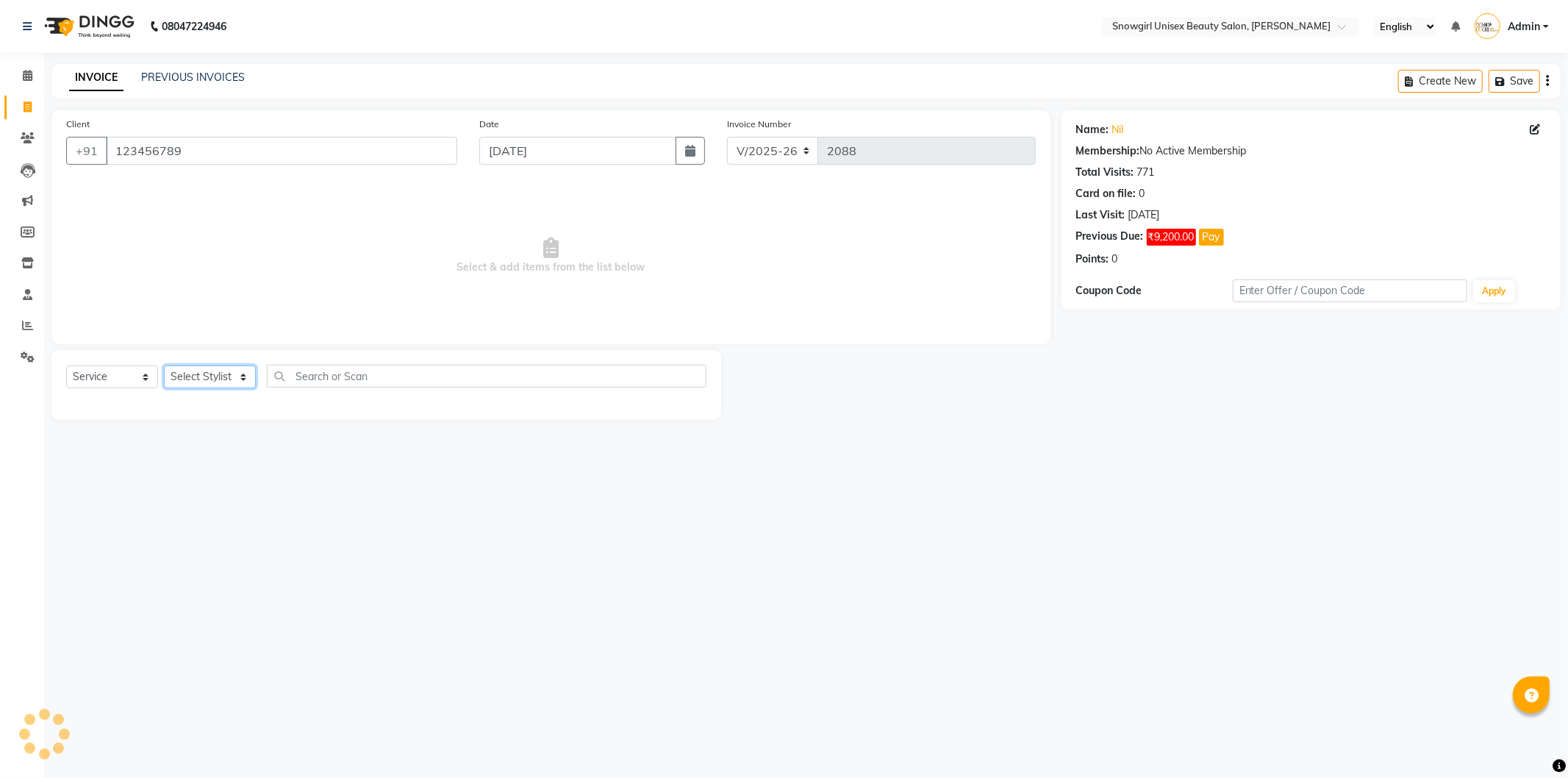
click at [222, 379] on select "Select Stylist [PERSON_NAME] [PERSON_NAME] [PERSON_NAME] [PERSON_NAME] [PERSON_…" at bounding box center [210, 376] width 92 height 22
select select "39204"
click at [164, 366] on select "Select Stylist [PERSON_NAME] [PERSON_NAME] [PERSON_NAME] [PERSON_NAME] [PERSON_…" at bounding box center [210, 376] width 92 height 22
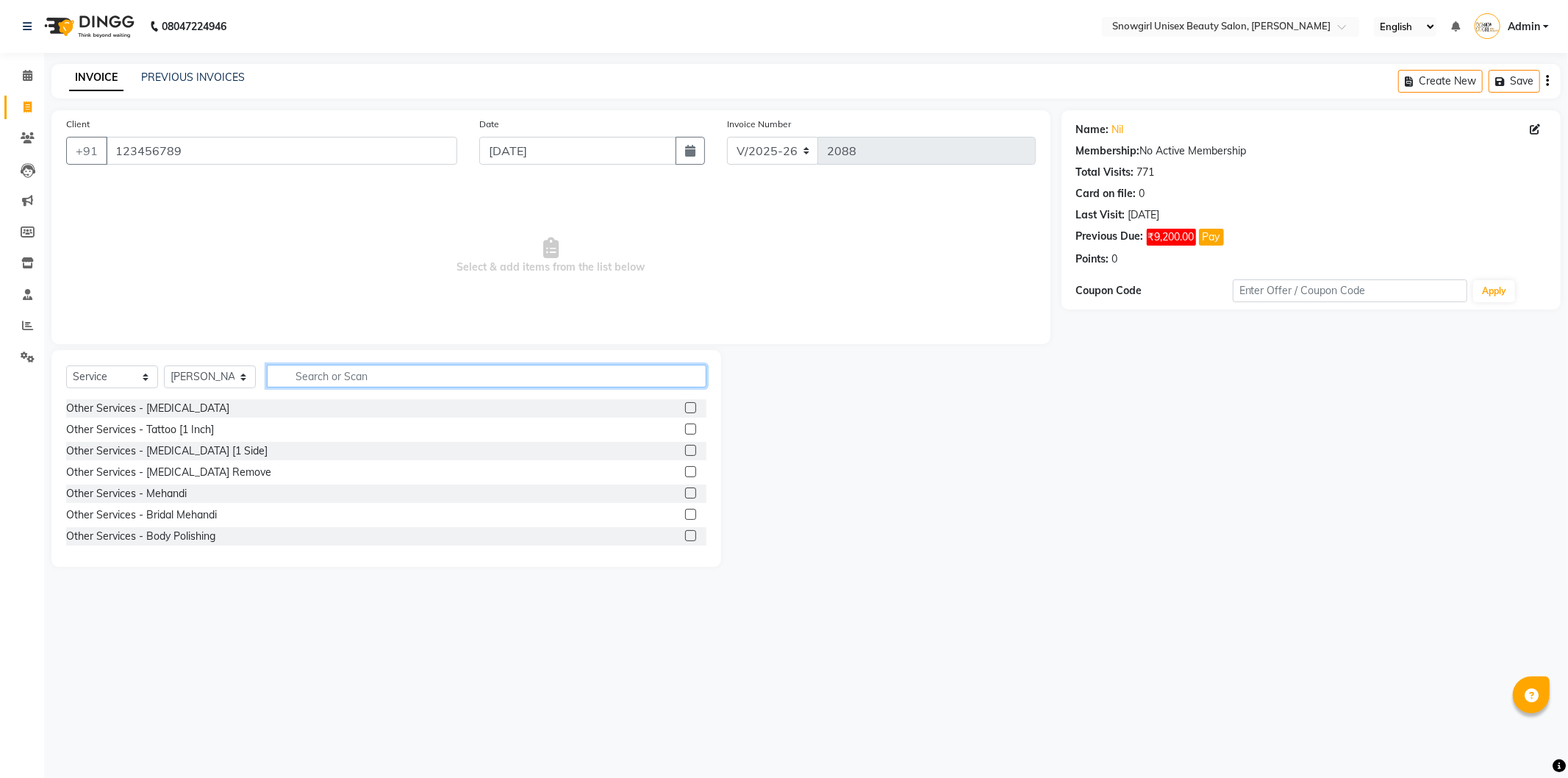
click at [378, 372] on input "text" at bounding box center [487, 375] width 440 height 22
type input "F"
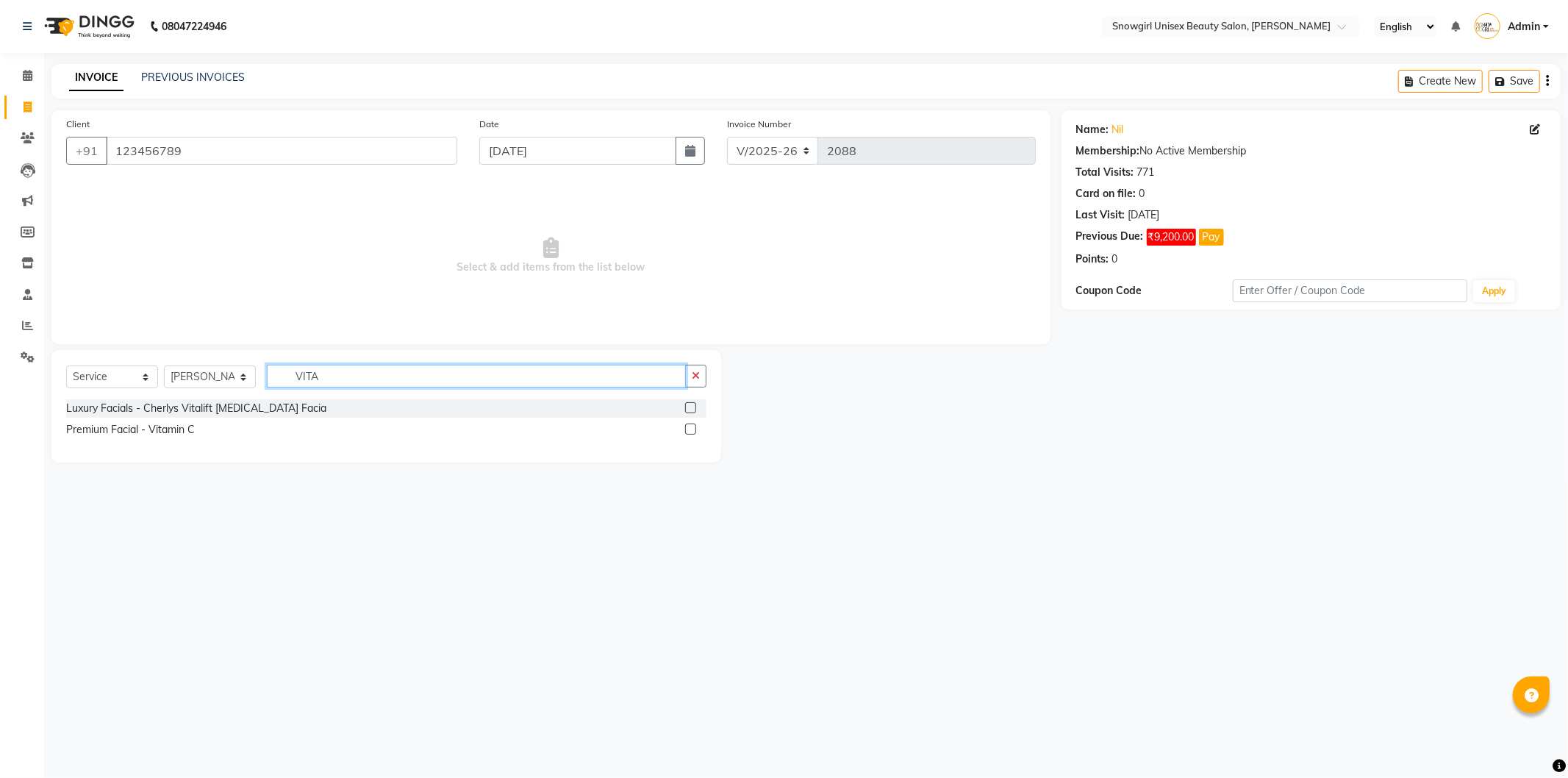
type input "VITA"
click at [693, 430] on label at bounding box center [690, 429] width 11 height 11
click at [693, 430] on input "checkbox" at bounding box center [690, 430] width 9 height 9
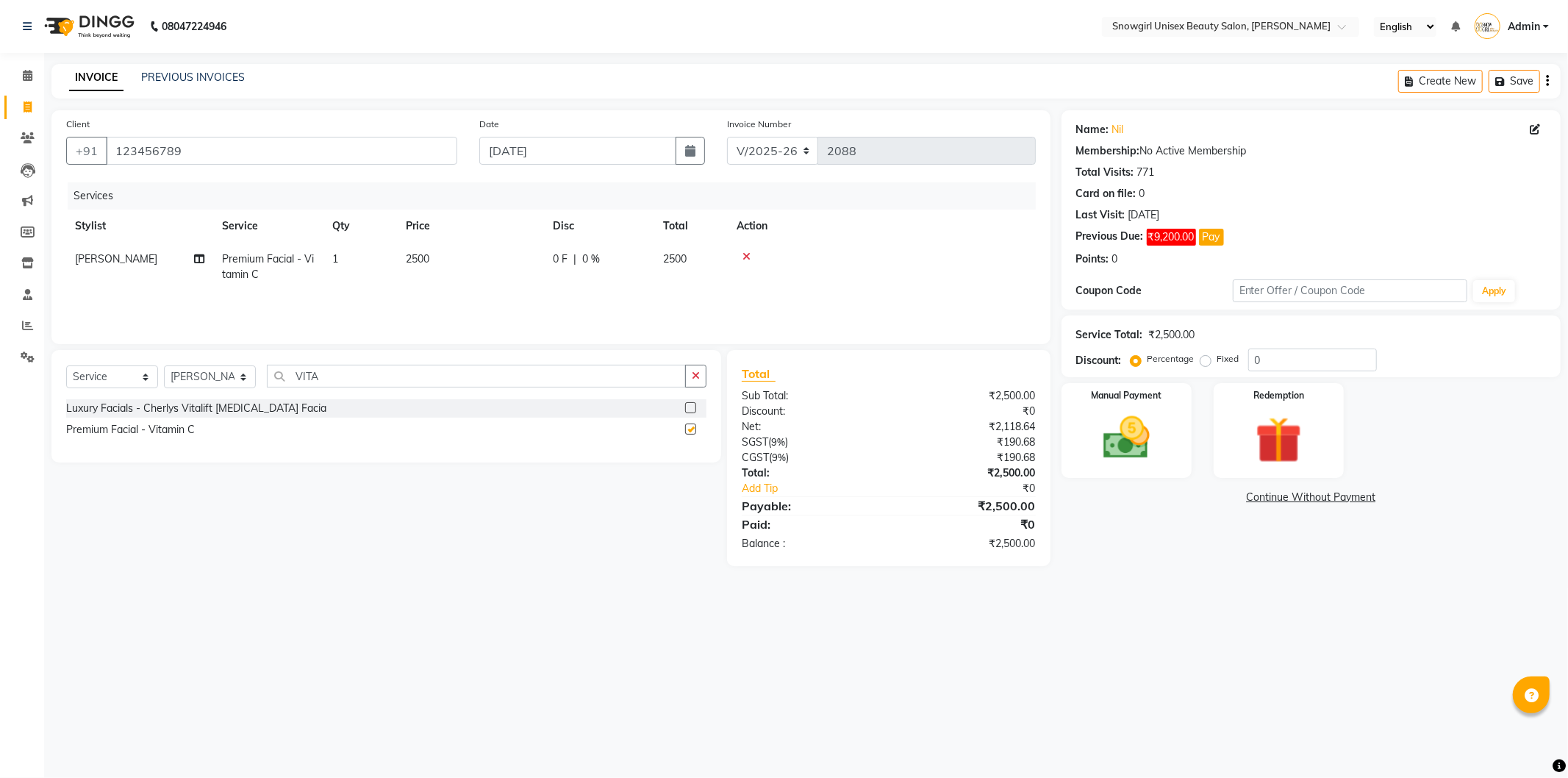
checkbox input "false"
click at [420, 258] on span "2500" at bounding box center [417, 259] width 23 height 13
select select "39204"
click at [502, 262] on input "2500" at bounding box center [539, 262] width 129 height 22
click at [501, 262] on input "2500" at bounding box center [539, 262] width 129 height 22
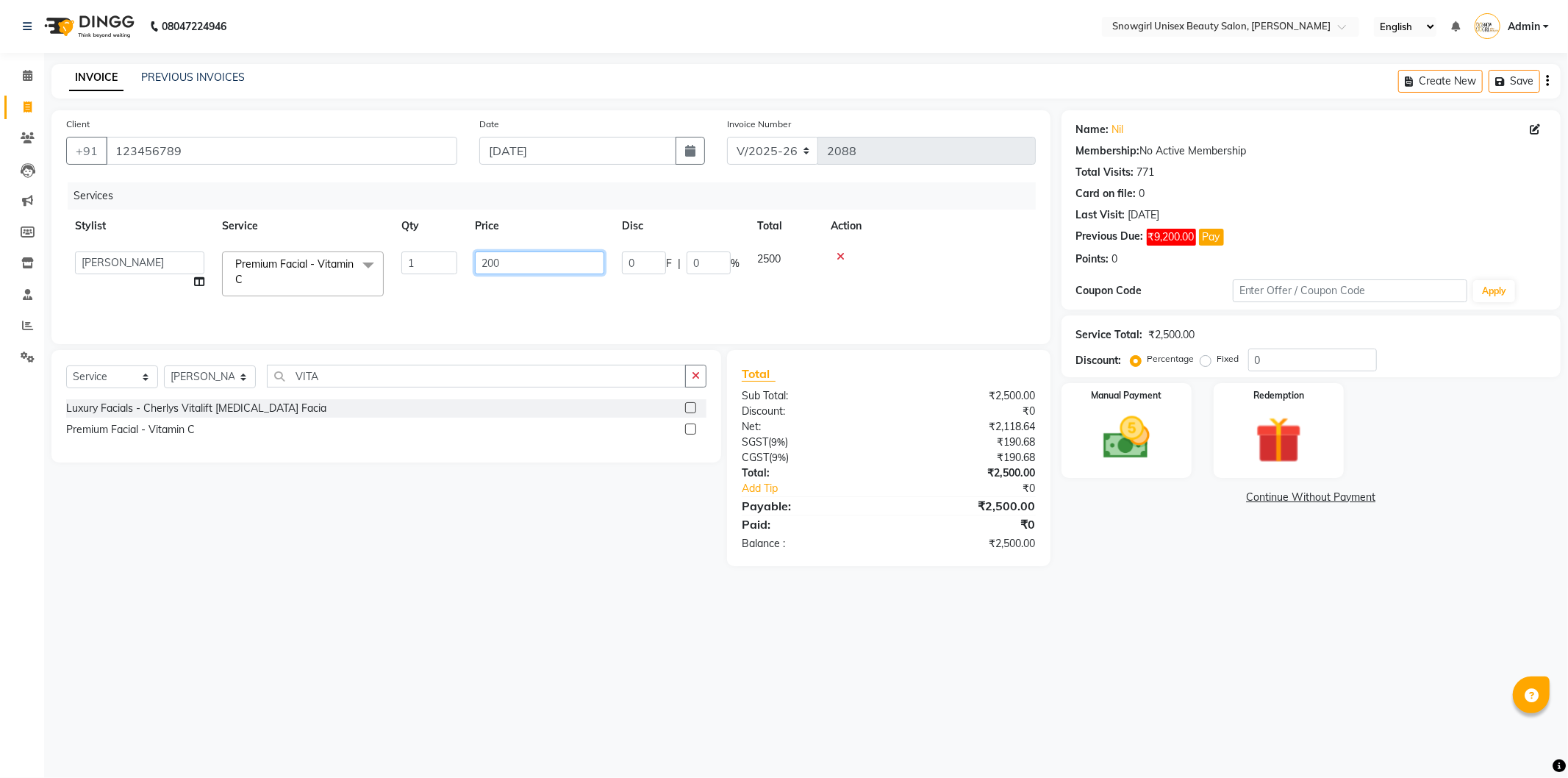
type input "2000"
click at [621, 300] on div "Services Stylist Service Qty Price Disc Total Action [PERSON_NAME] [PERSON_NAME…" at bounding box center [551, 256] width 970 height 147
click at [1116, 445] on img at bounding box center [1127, 438] width 79 height 56
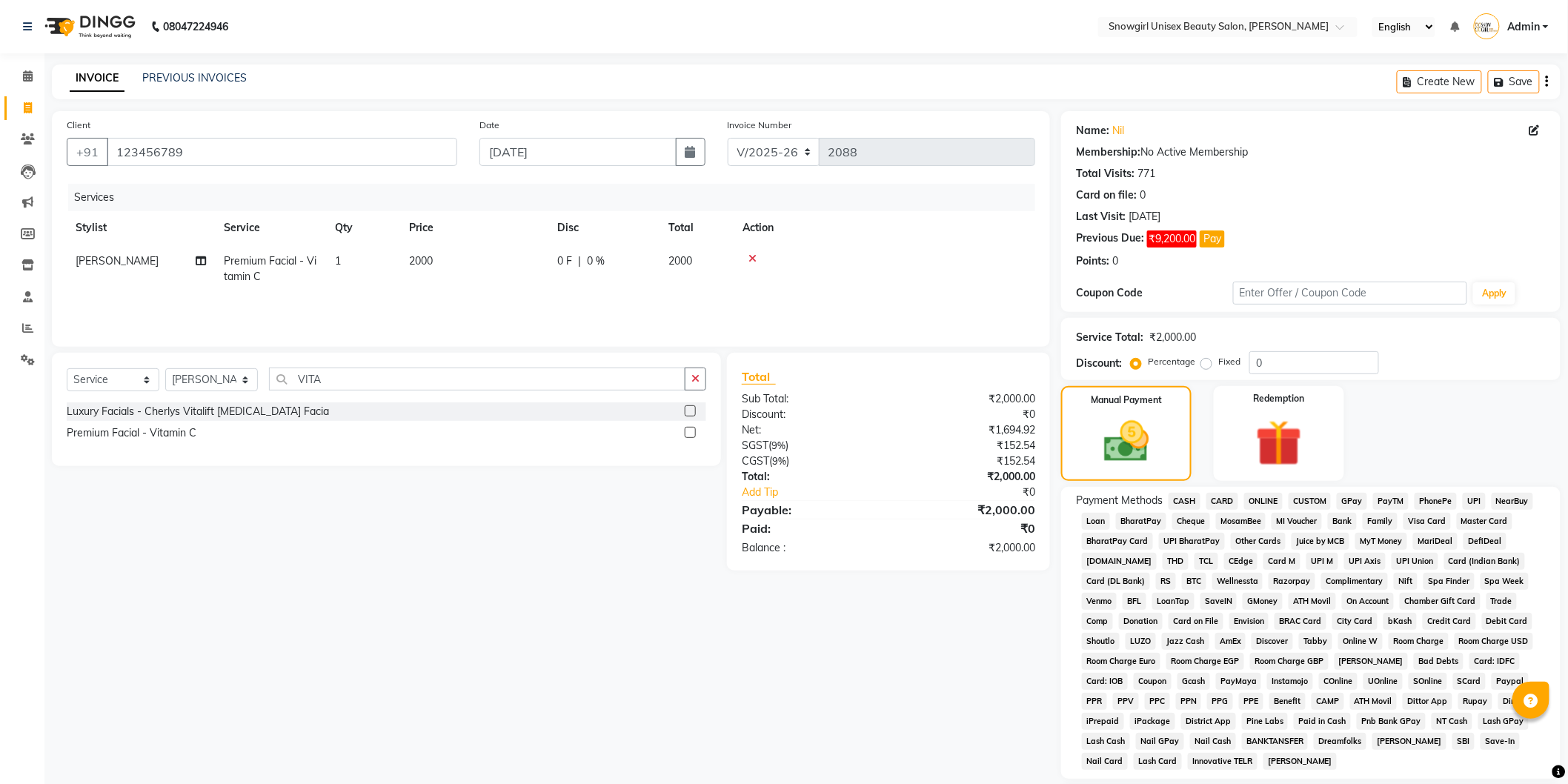
click at [1344, 497] on span "GPay" at bounding box center [1352, 502] width 30 height 17
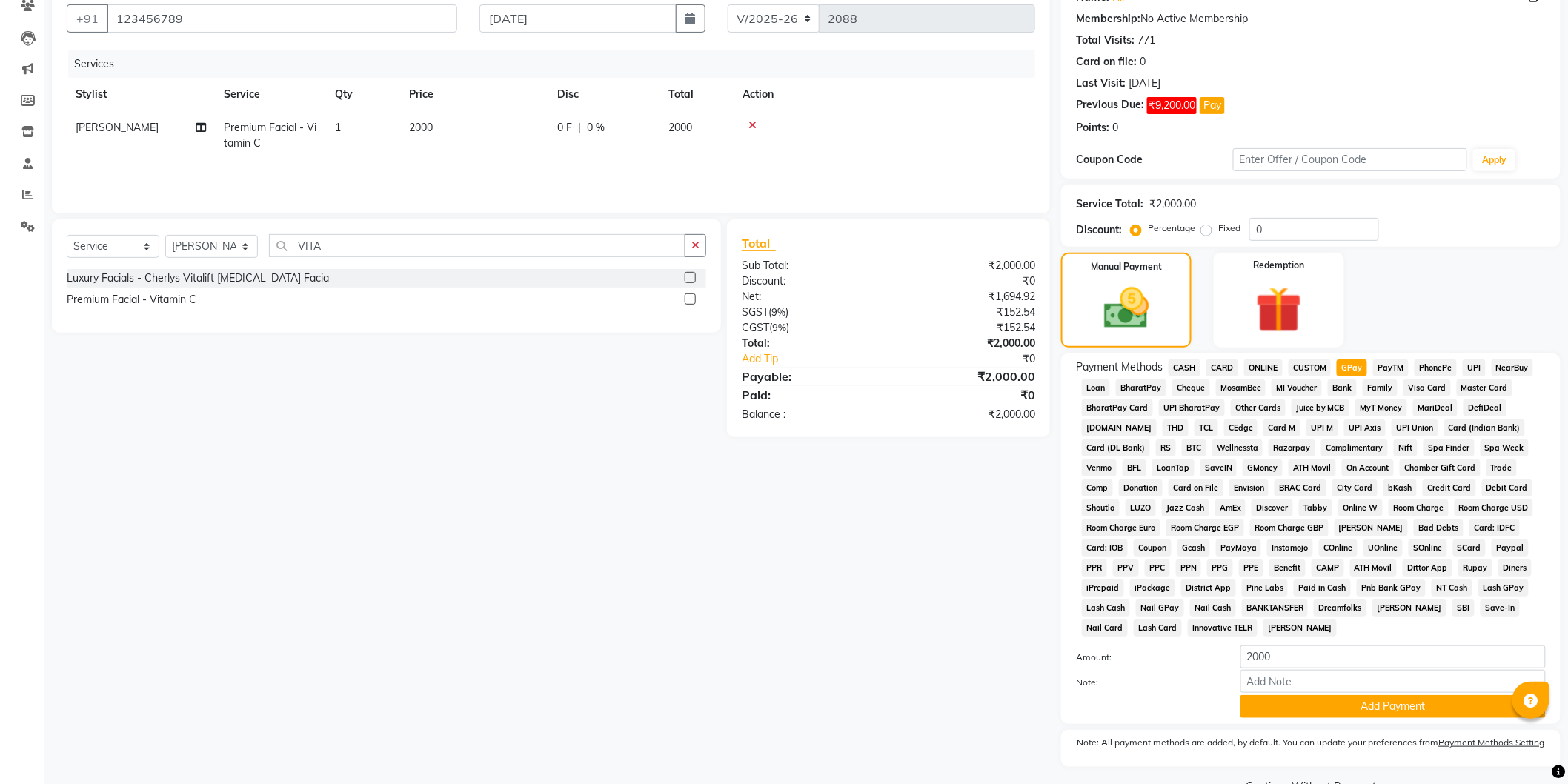
scroll to position [171, 0]
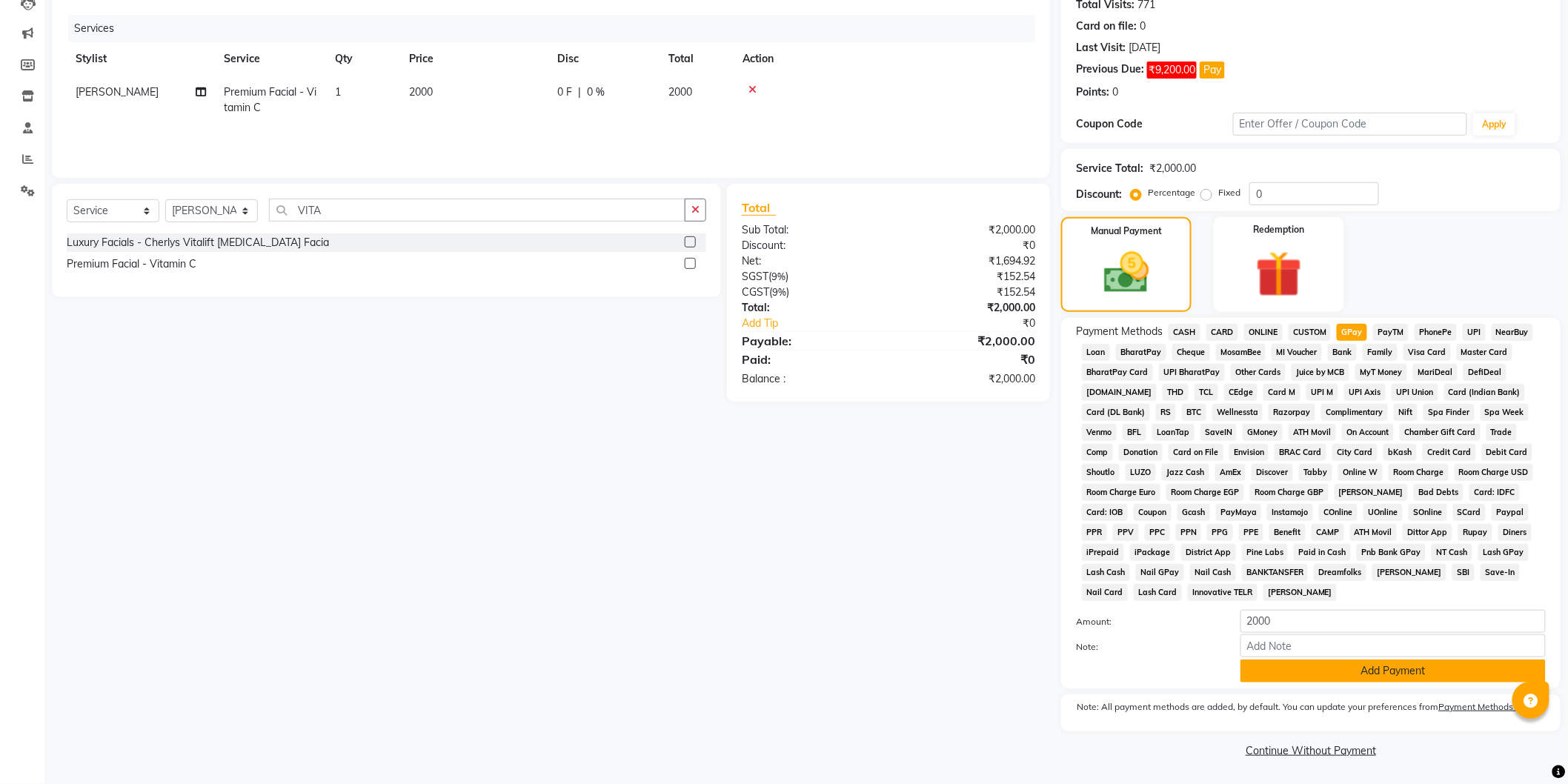
click at [1399, 672] on button "Add Payment" at bounding box center [1392, 671] width 305 height 23
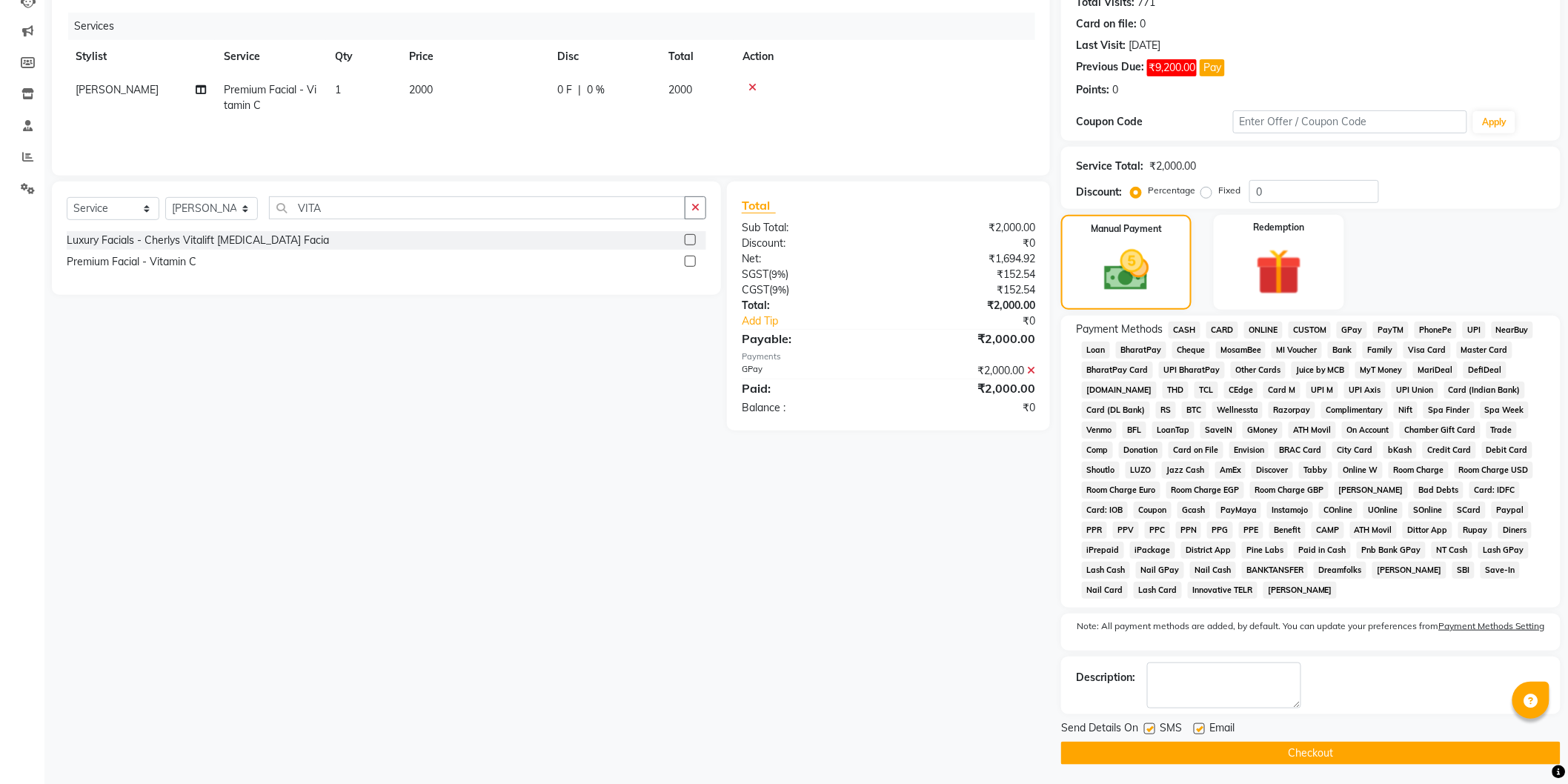
click at [1368, 750] on button "Checkout" at bounding box center [1311, 753] width 499 height 23
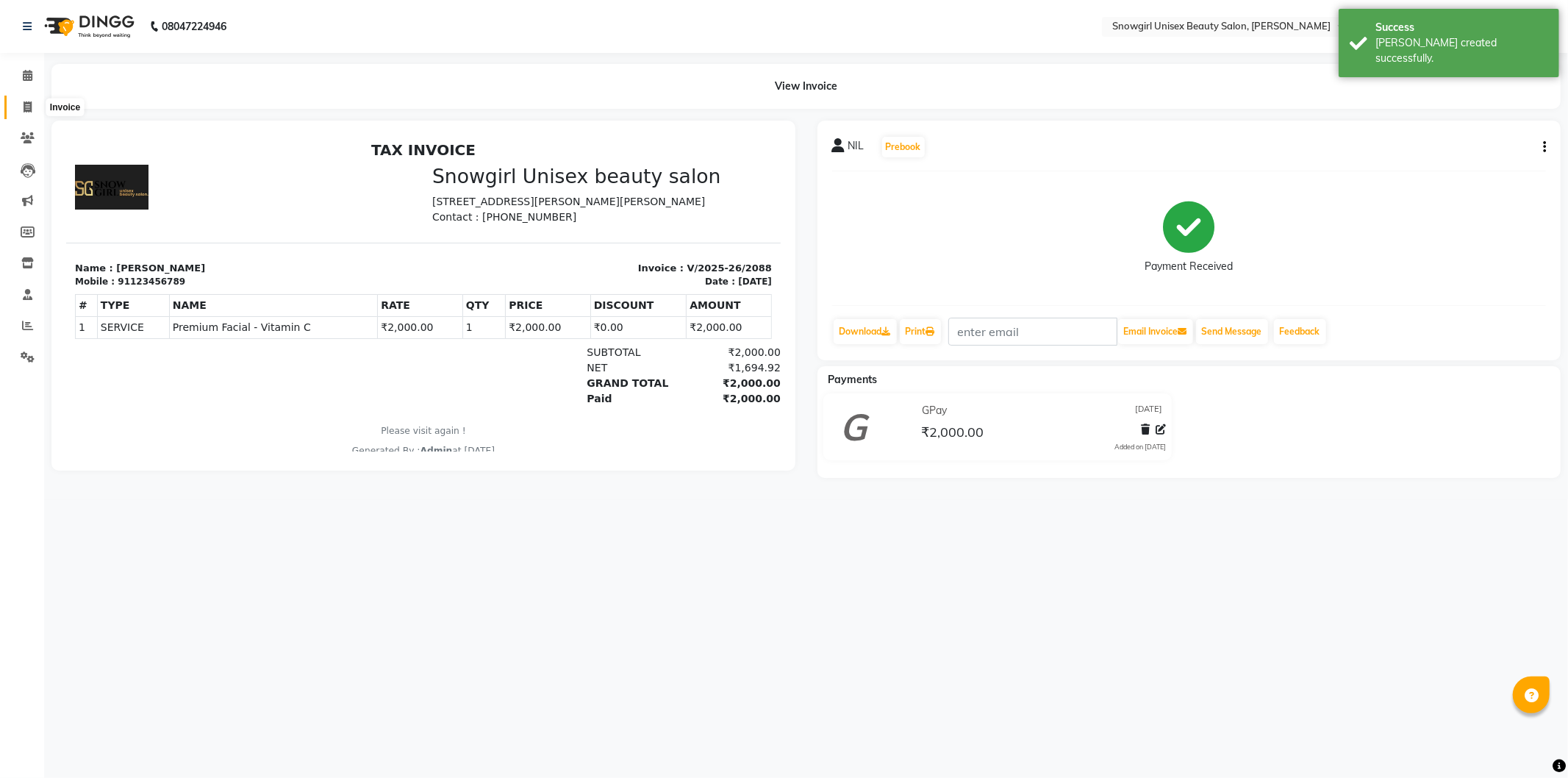
drag, startPoint x: 22, startPoint y: 108, endPoint x: 71, endPoint y: 94, distance: 51.0
click at [23, 108] on icon at bounding box center [27, 107] width 8 height 11
select select "service"
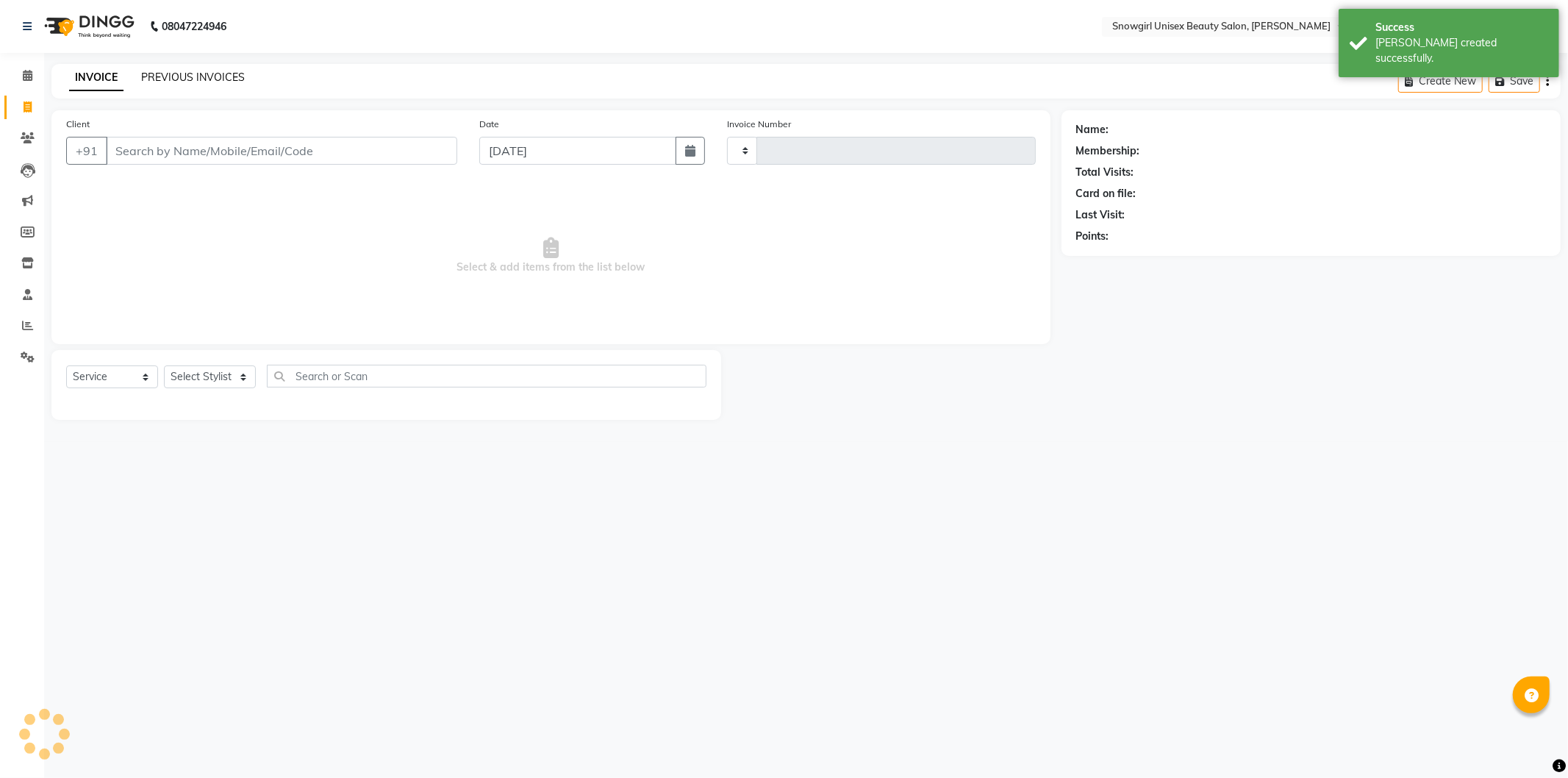
type input "2089"
select select "5593"
click at [222, 75] on link "PREVIOUS INVOICES" at bounding box center [193, 77] width 104 height 13
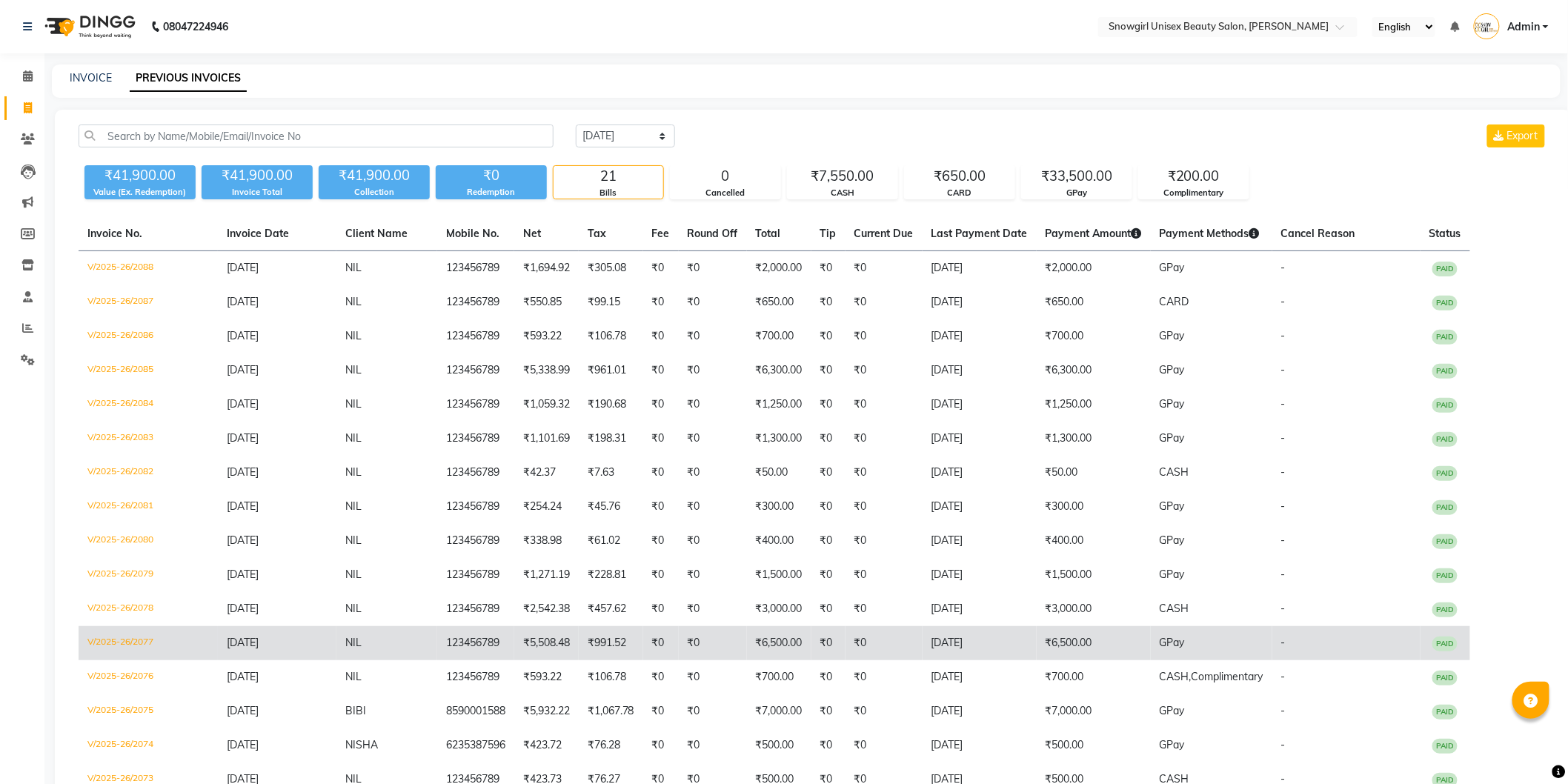
click at [1064, 632] on td "₹6,500.00" at bounding box center [1094, 644] width 114 height 34
